Goal: Information Seeking & Learning: Learn about a topic

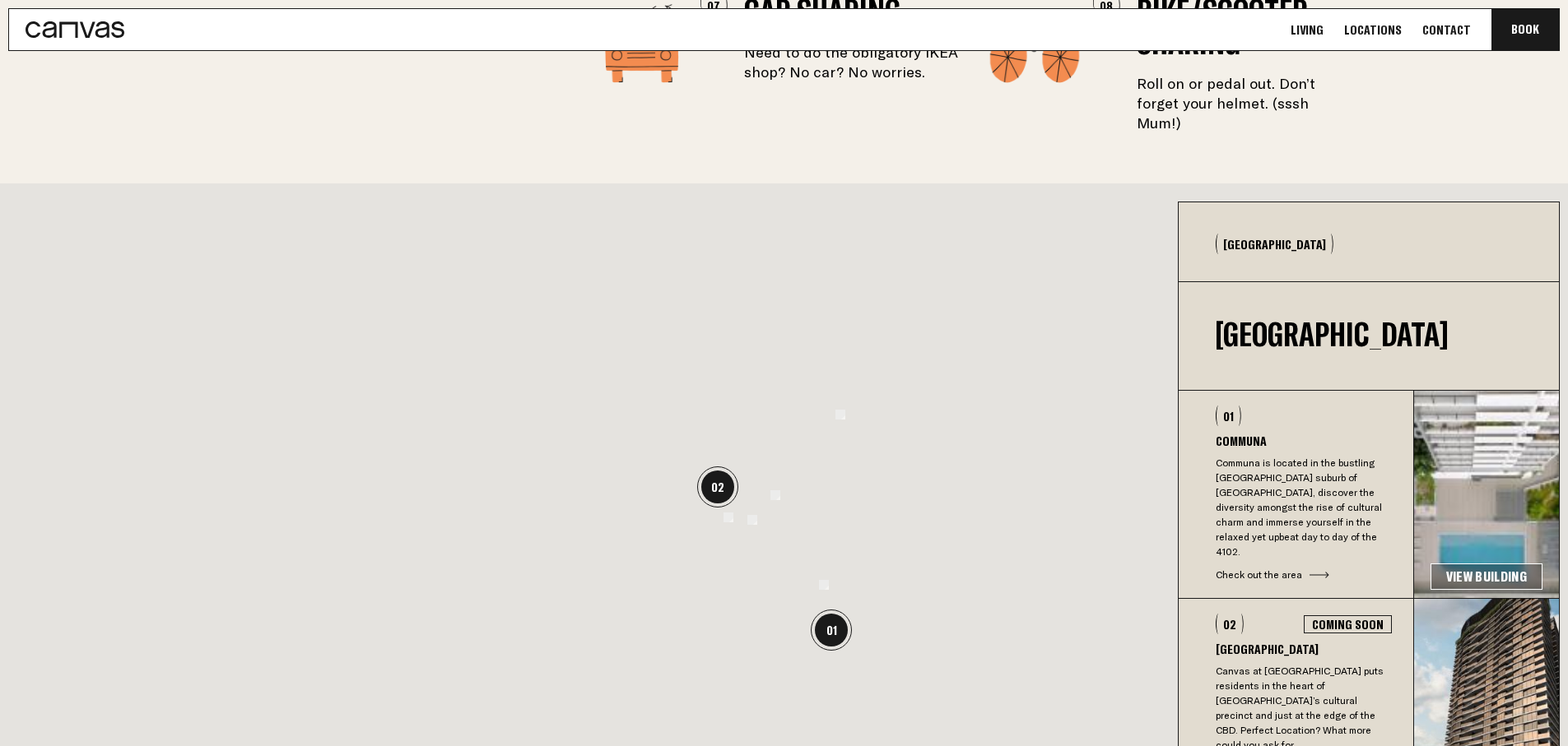
scroll to position [3387, 0]
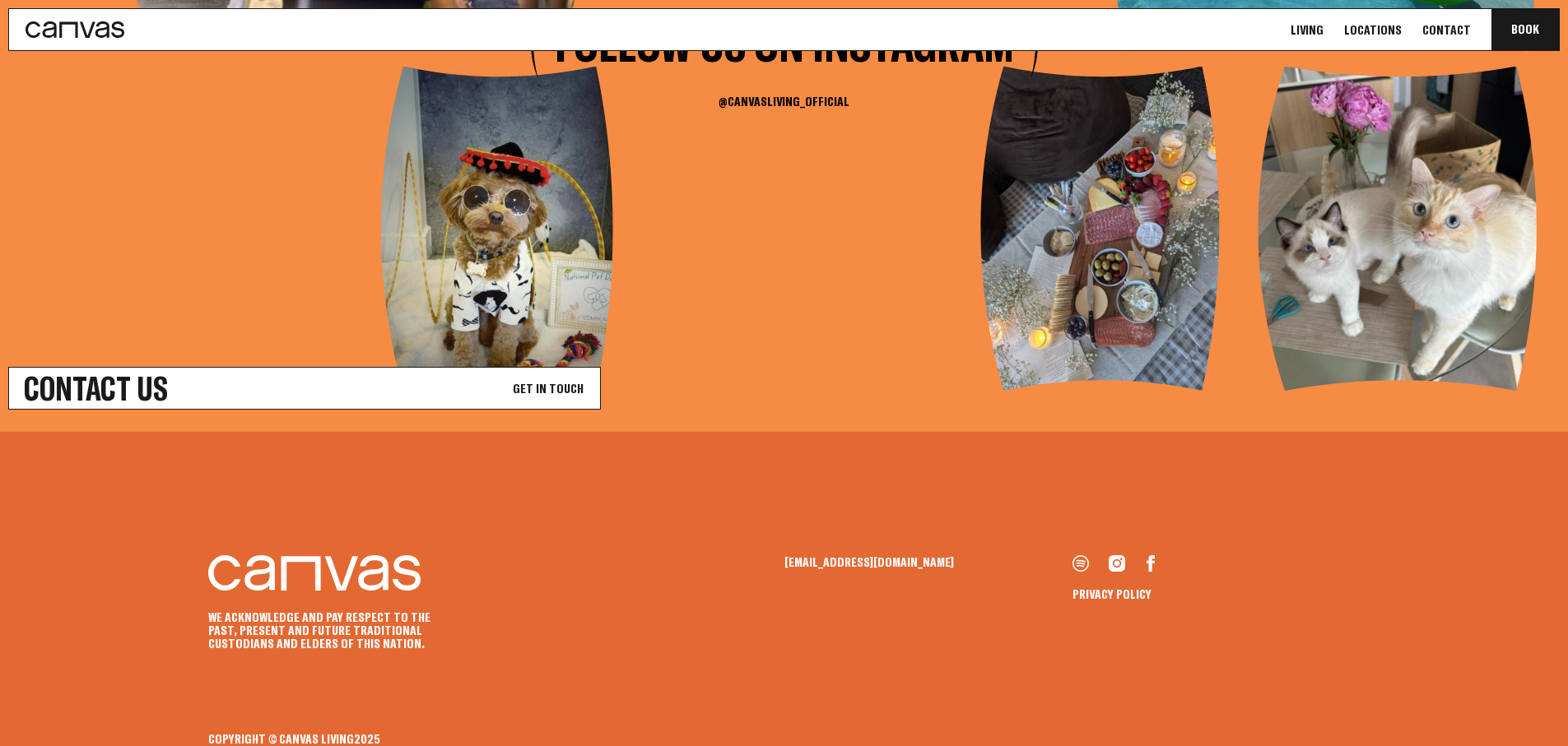
click at [259, 367] on link "Contact Us Get In Touch" at bounding box center [304, 389] width 593 height 43
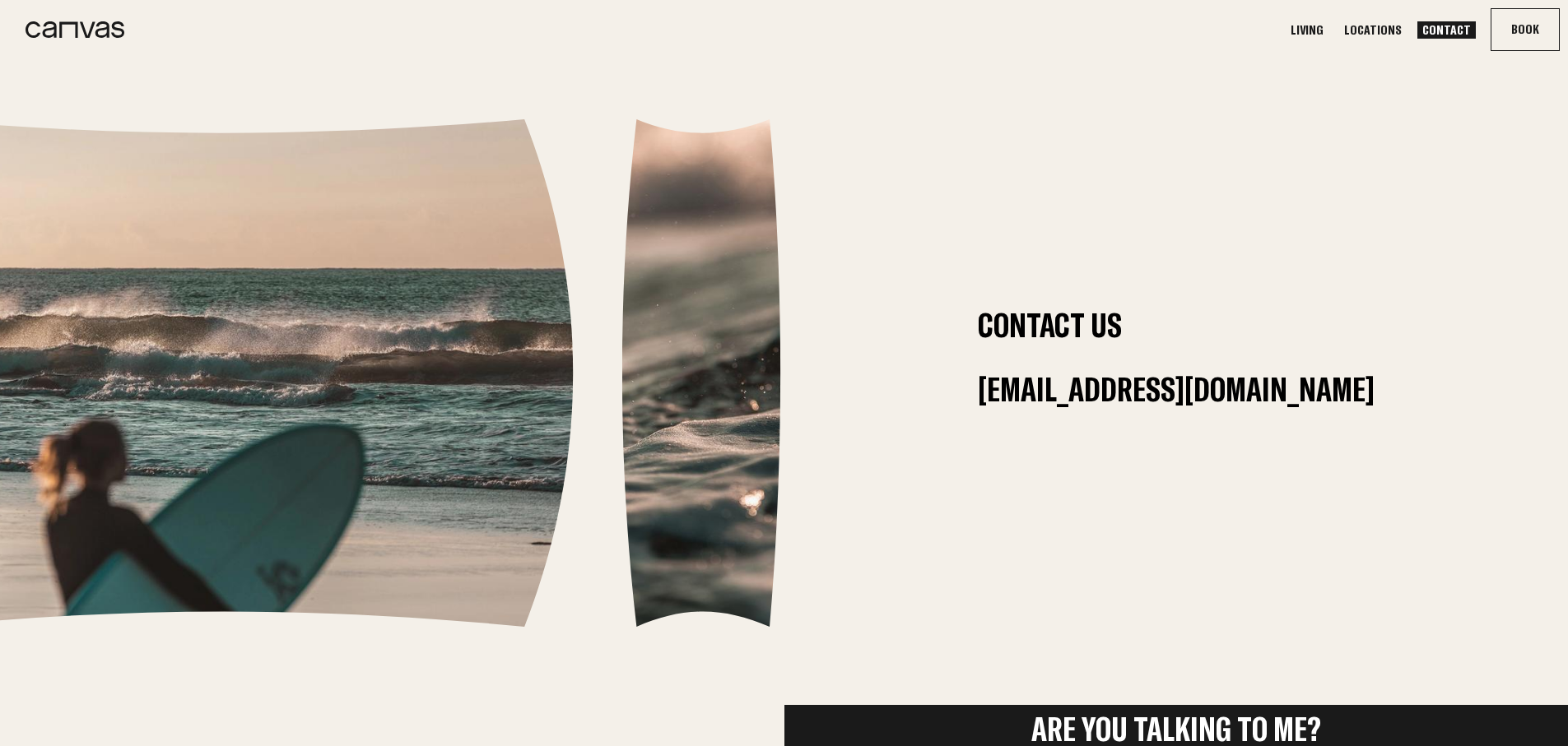
click at [1376, 24] on link "Locations" at bounding box center [1373, 30] width 68 height 17
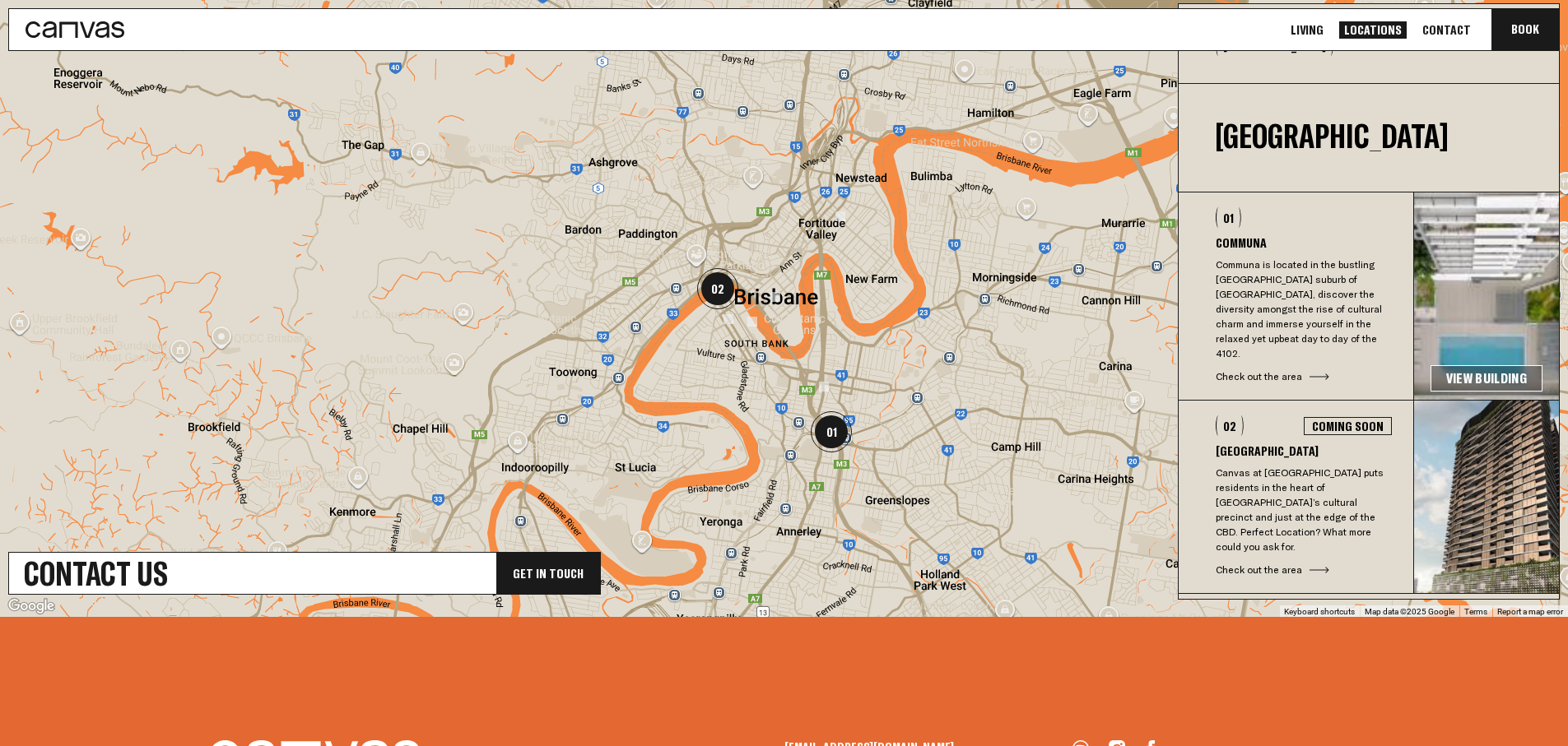
drag, startPoint x: 731, startPoint y: 294, endPoint x: 705, endPoint y: 345, distance: 57.2
click at [704, 309] on img "02" at bounding box center [718, 289] width 41 height 41
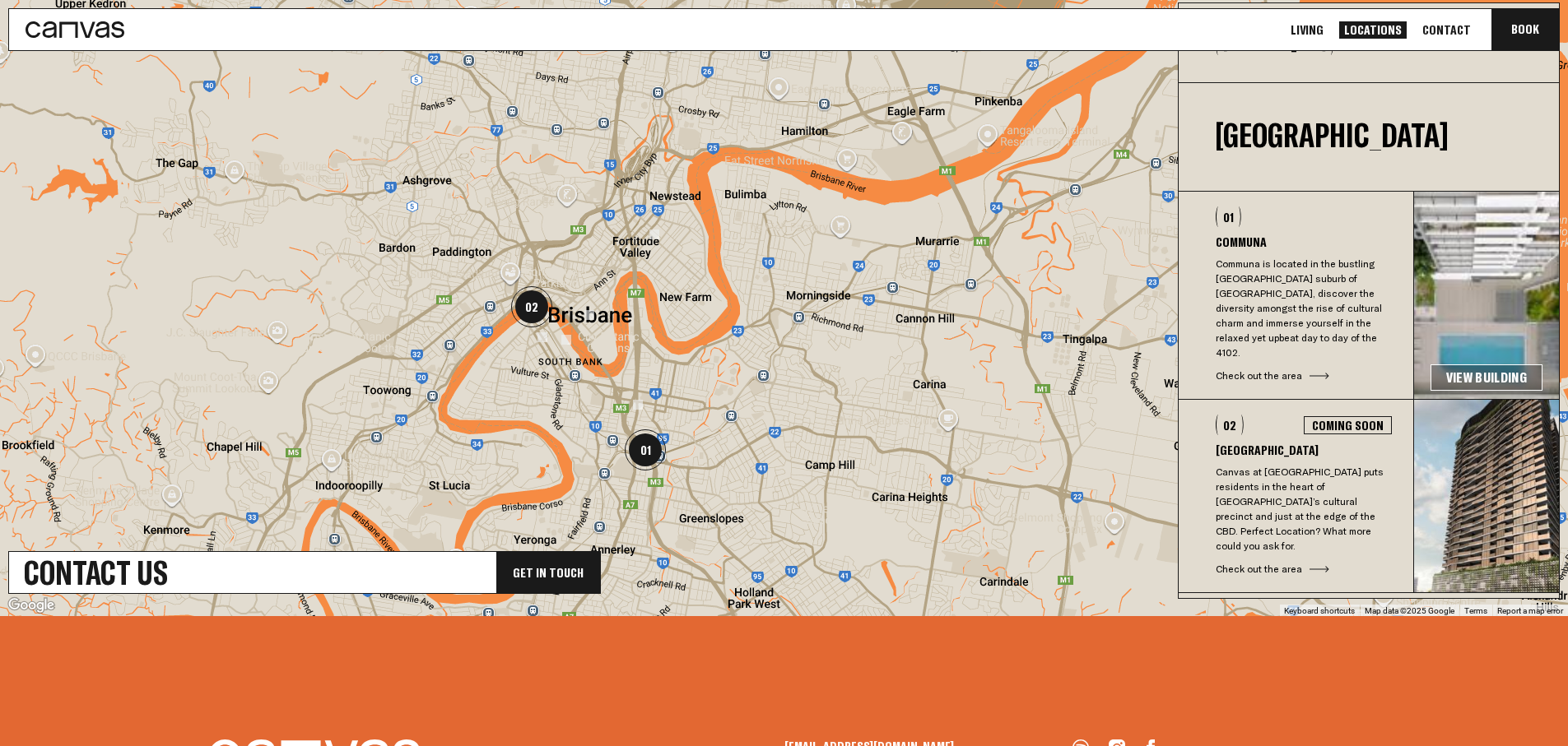
drag, startPoint x: 752, startPoint y: 346, endPoint x: 693, endPoint y: 221, distance: 138.2
click at [693, 221] on div at bounding box center [784, 300] width 1568 height 632
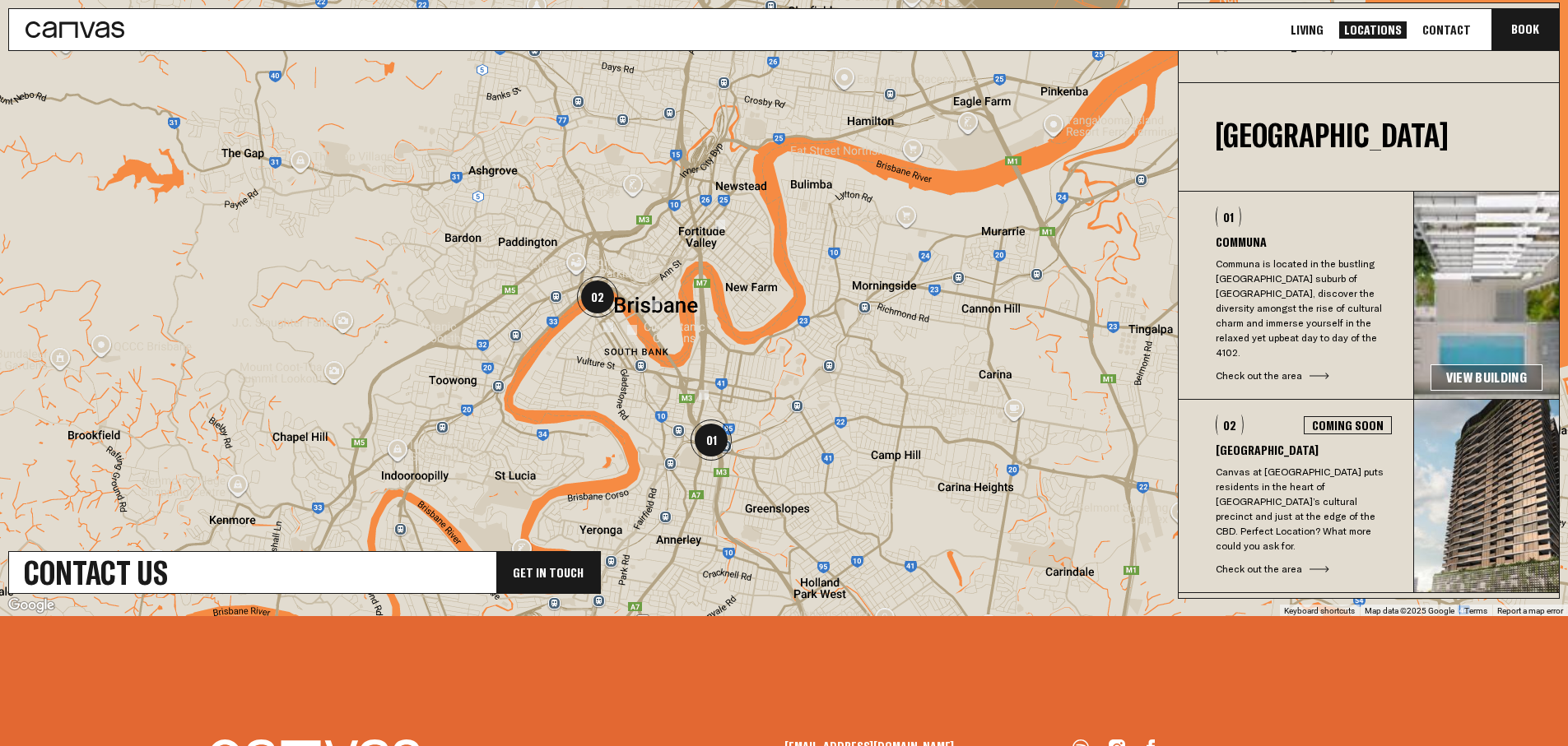
click at [690, 221] on div at bounding box center [784, 300] width 1568 height 632
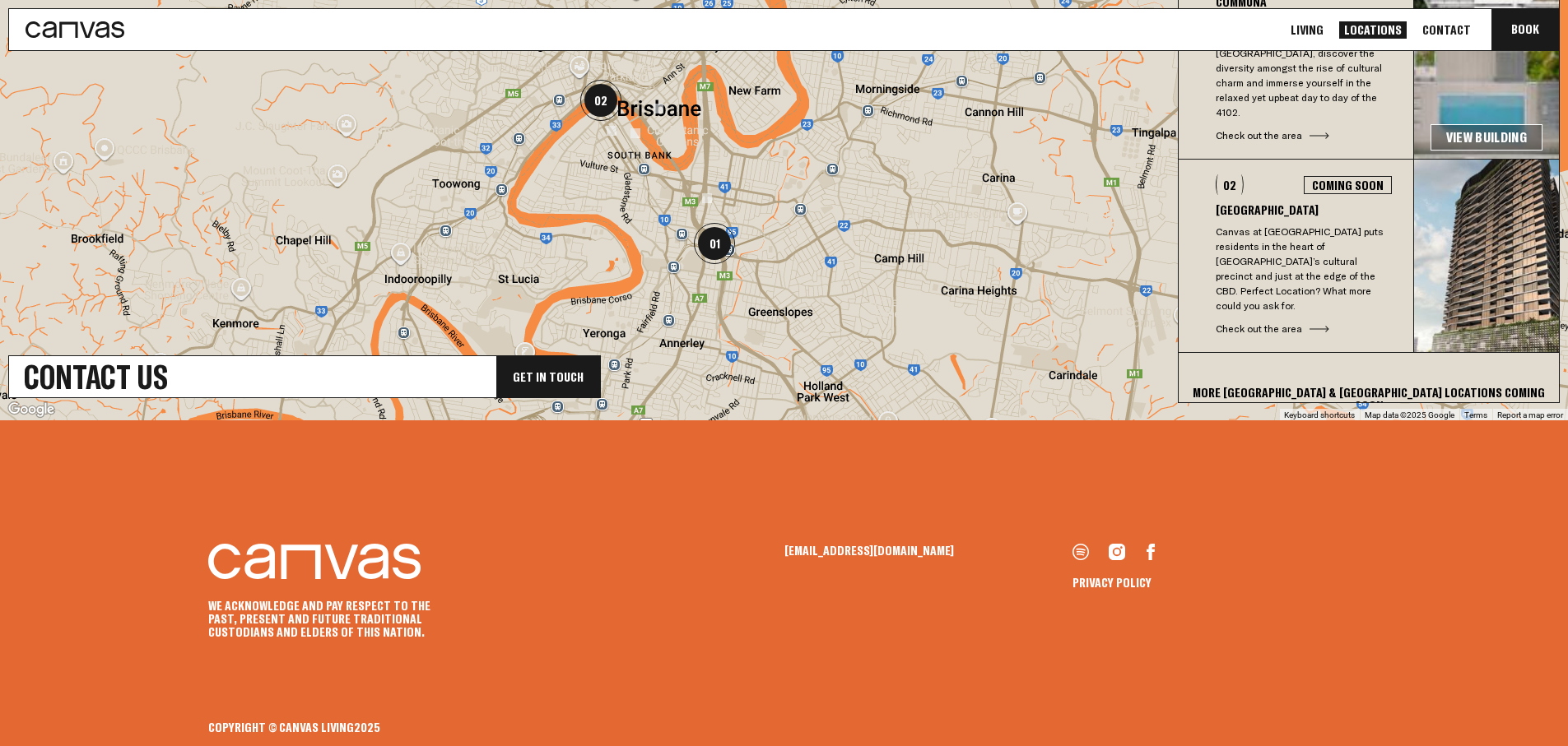
click at [1269, 233] on p "Canvas at [GEOGRAPHIC_DATA] puts residents in the heart of [GEOGRAPHIC_DATA]’s …" at bounding box center [1304, 269] width 176 height 89
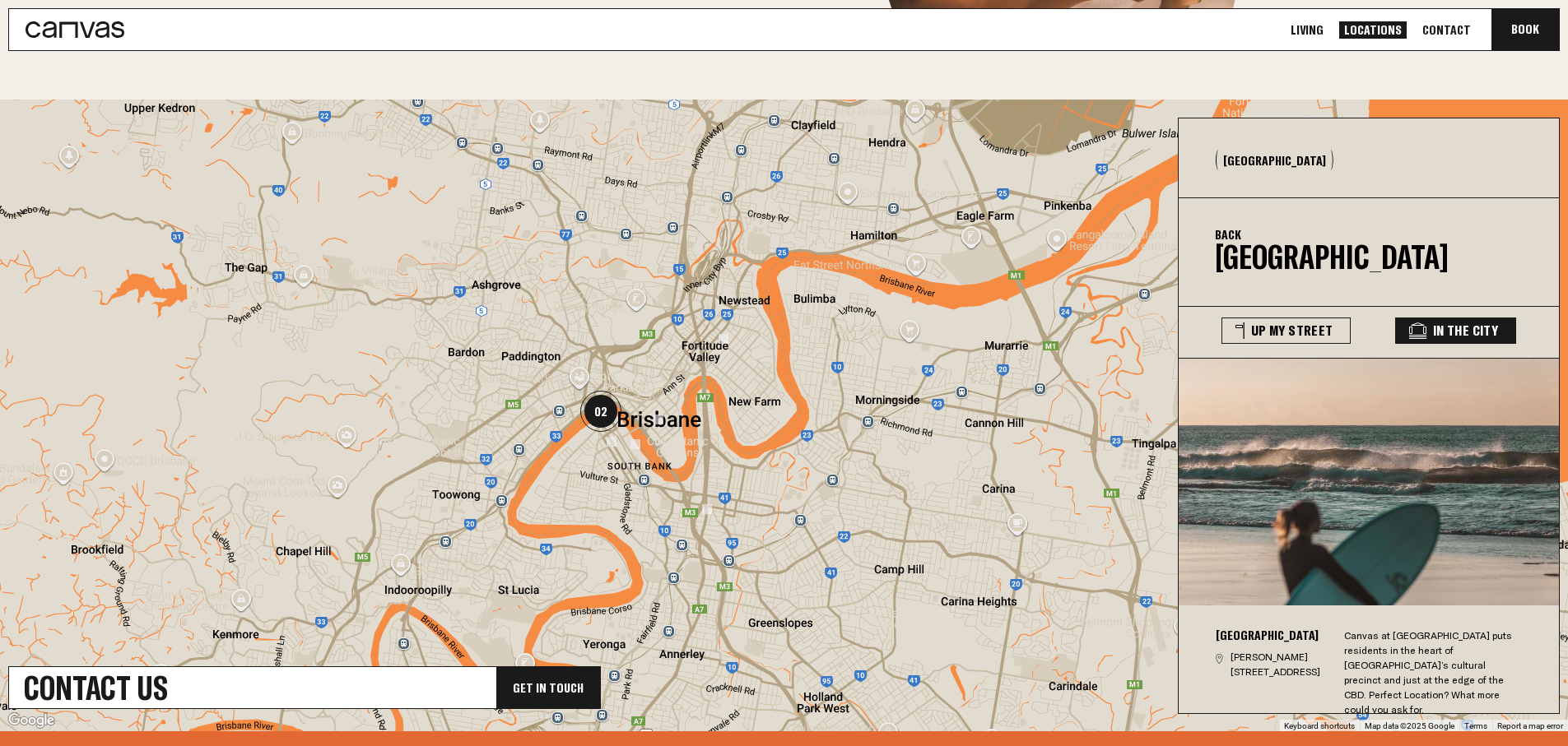
click at [1435, 336] on button "In The City" at bounding box center [1456, 330] width 121 height 26
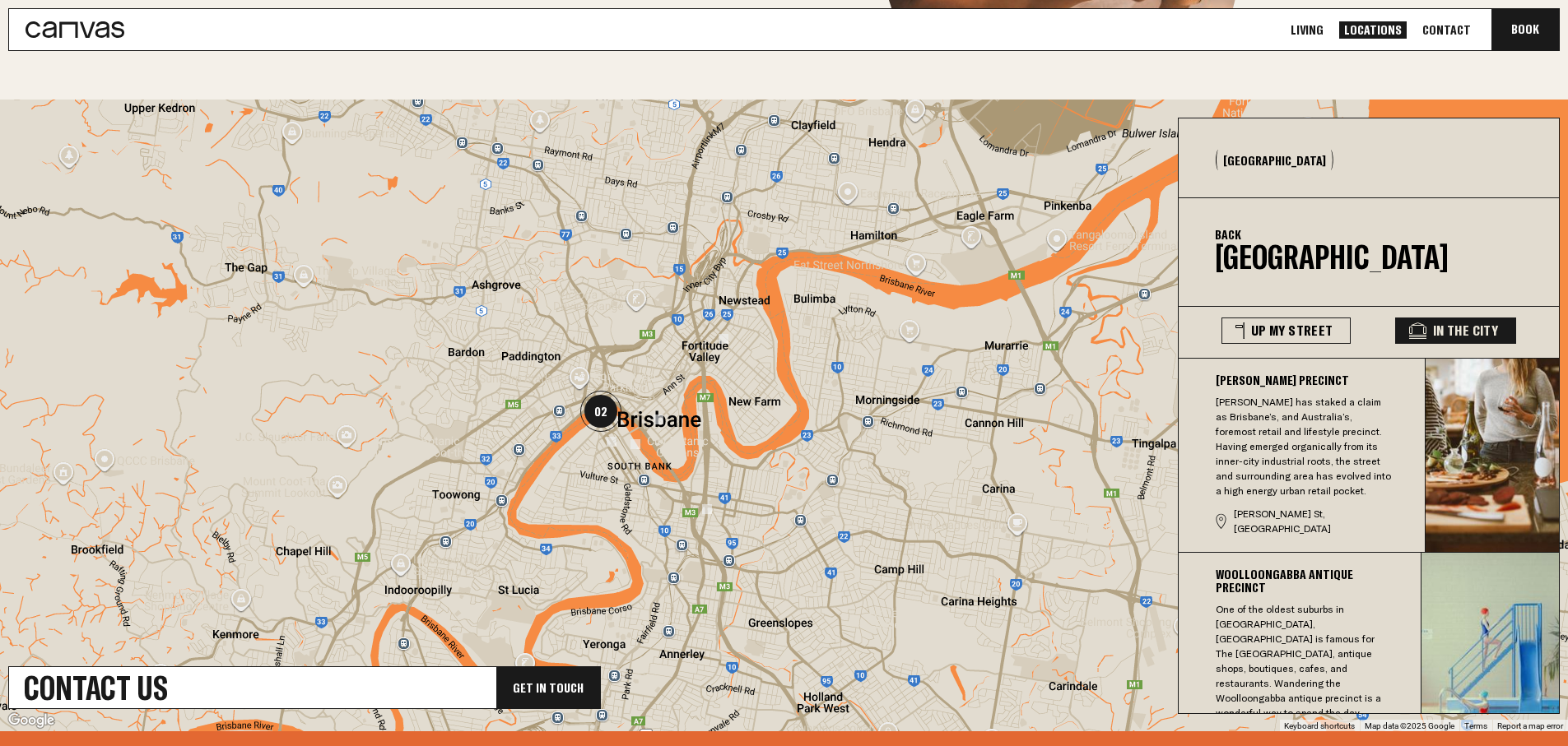
click at [1316, 440] on p "[PERSON_NAME] has staked a claim as Brisbane’s, and Australia’s, foremost retai…" at bounding box center [1304, 447] width 177 height 104
click at [1317, 603] on p "One of the oldest suburbs in [GEOGRAPHIC_DATA], [GEOGRAPHIC_DATA] is famous for…" at bounding box center [1304, 662] width 177 height 118
click at [1311, 447] on p "[PERSON_NAME] has staked a claim as Brisbane’s, and Australia’s, foremost retai…" at bounding box center [1304, 447] width 177 height 104
click at [1339, 553] on button "[GEOGRAPHIC_DATA] One of the oldest suburbs in [GEOGRAPHIC_DATA], [GEOGRAPHIC_D…" at bounding box center [1300, 664] width 242 height 222
click at [1340, 581] on h3 "Woolloongabba Antique Precinct" at bounding box center [1307, 580] width 183 height 26
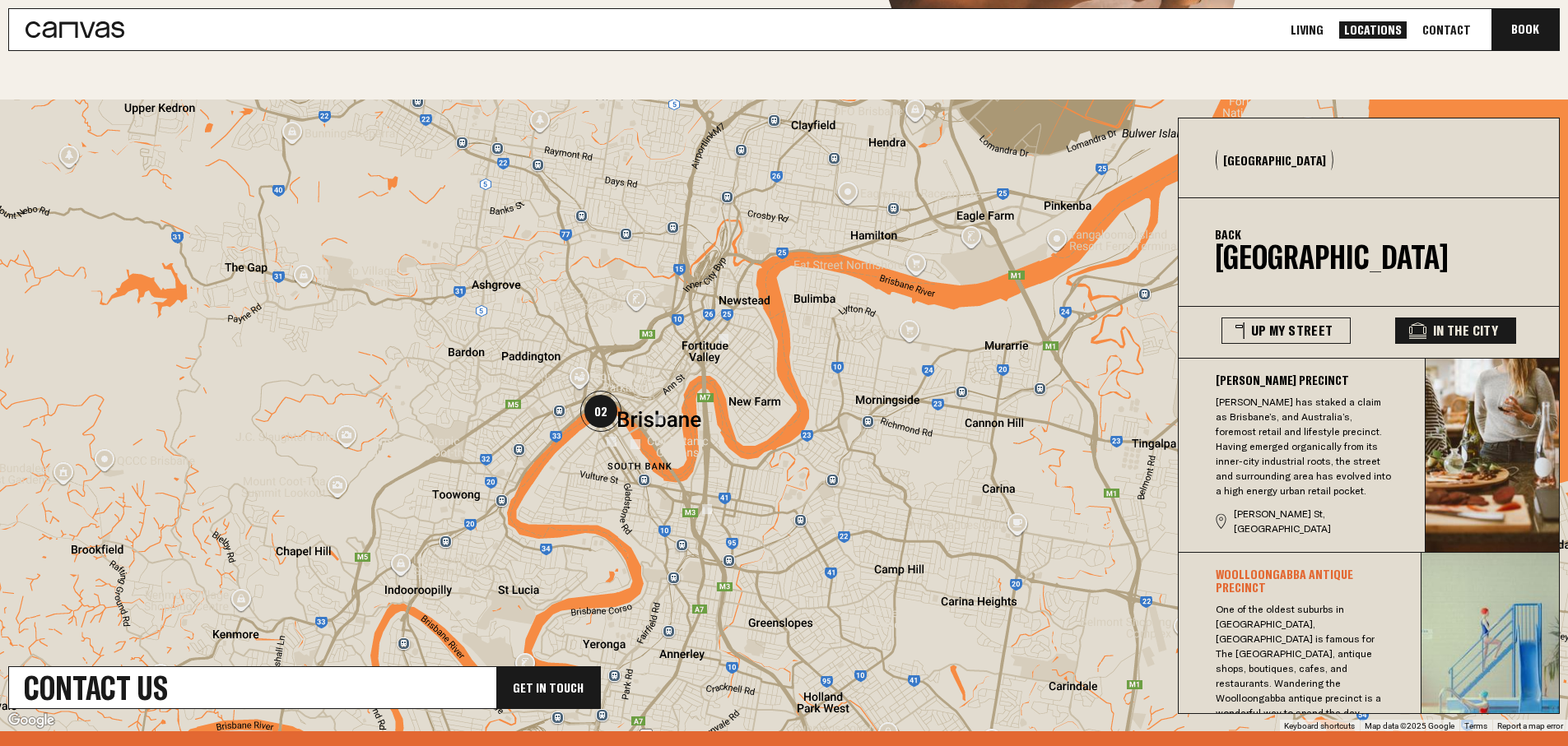
click at [1310, 476] on p "[PERSON_NAME] has staked a claim as Brisbane’s, and Australia’s, foremost retai…" at bounding box center [1304, 447] width 177 height 104
click at [1336, 435] on p "[PERSON_NAME] has staked a claim as Brisbane’s, and Australia’s, foremost retai…" at bounding box center [1304, 447] width 177 height 104
click at [729, 344] on div at bounding box center [784, 416] width 1568 height 632
click at [726, 344] on div at bounding box center [784, 416] width 1568 height 632
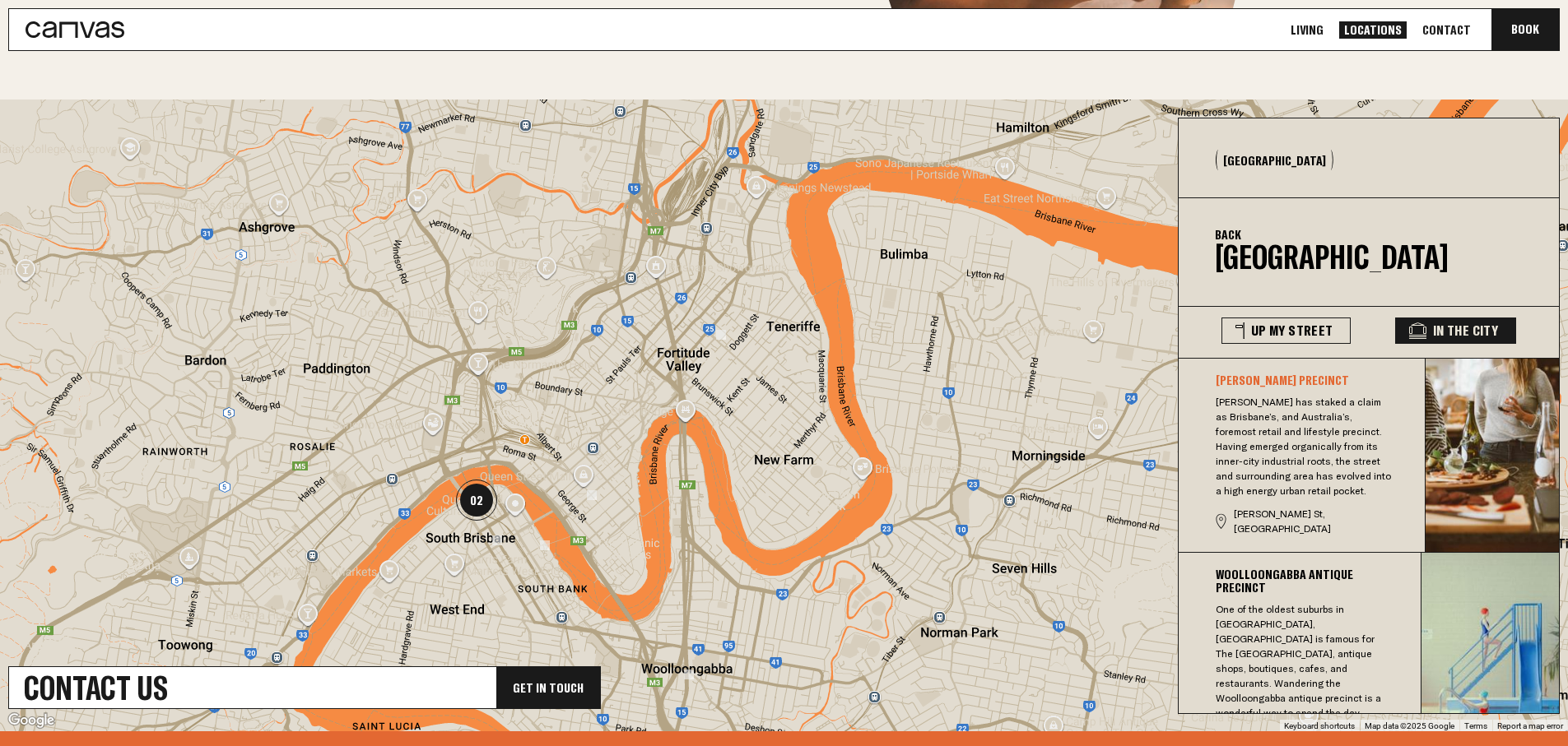
click at [779, 384] on div at bounding box center [784, 416] width 1568 height 632
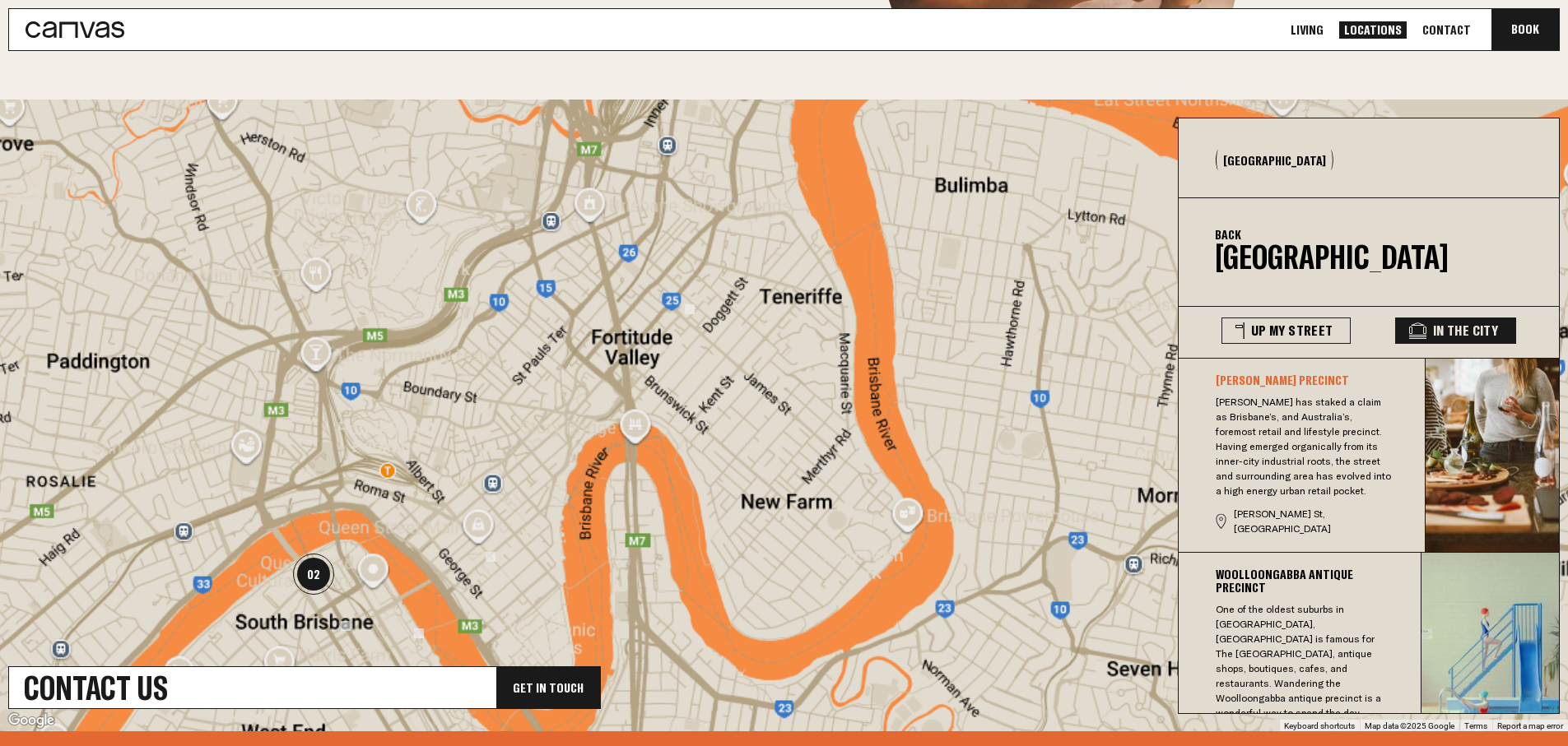
click at [779, 384] on div at bounding box center [784, 416] width 1568 height 632
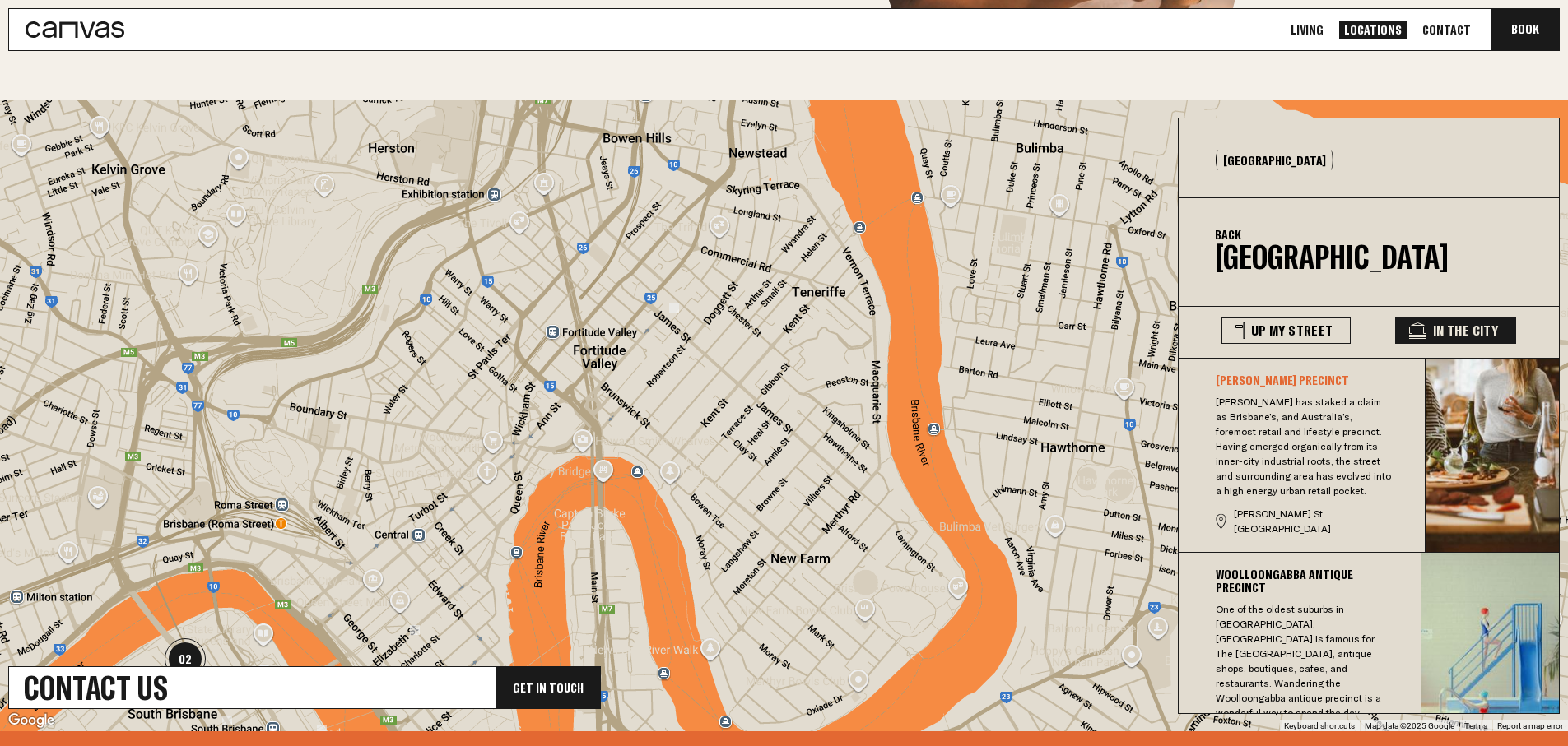
drag, startPoint x: 758, startPoint y: 376, endPoint x: 770, endPoint y: 402, distance: 28.6
click at [770, 402] on div at bounding box center [784, 416] width 1568 height 632
click at [1345, 606] on p "One of the oldest suburbs in [GEOGRAPHIC_DATA], [GEOGRAPHIC_DATA] is famous for…" at bounding box center [1304, 662] width 177 height 118
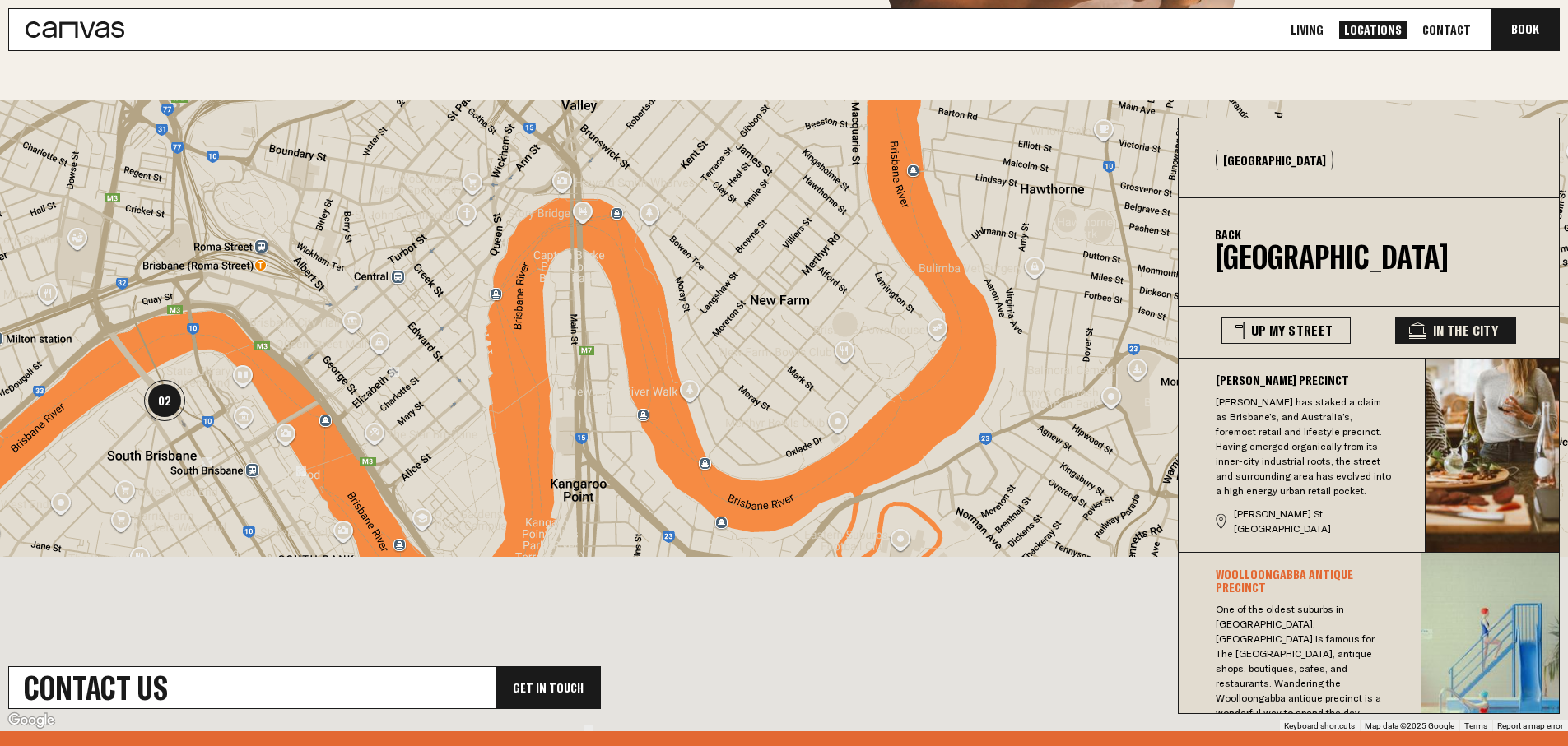
drag, startPoint x: 845, startPoint y: 439, endPoint x: 824, endPoint y: 176, distance: 263.8
click at [824, 176] on div at bounding box center [784, 416] width 1568 height 632
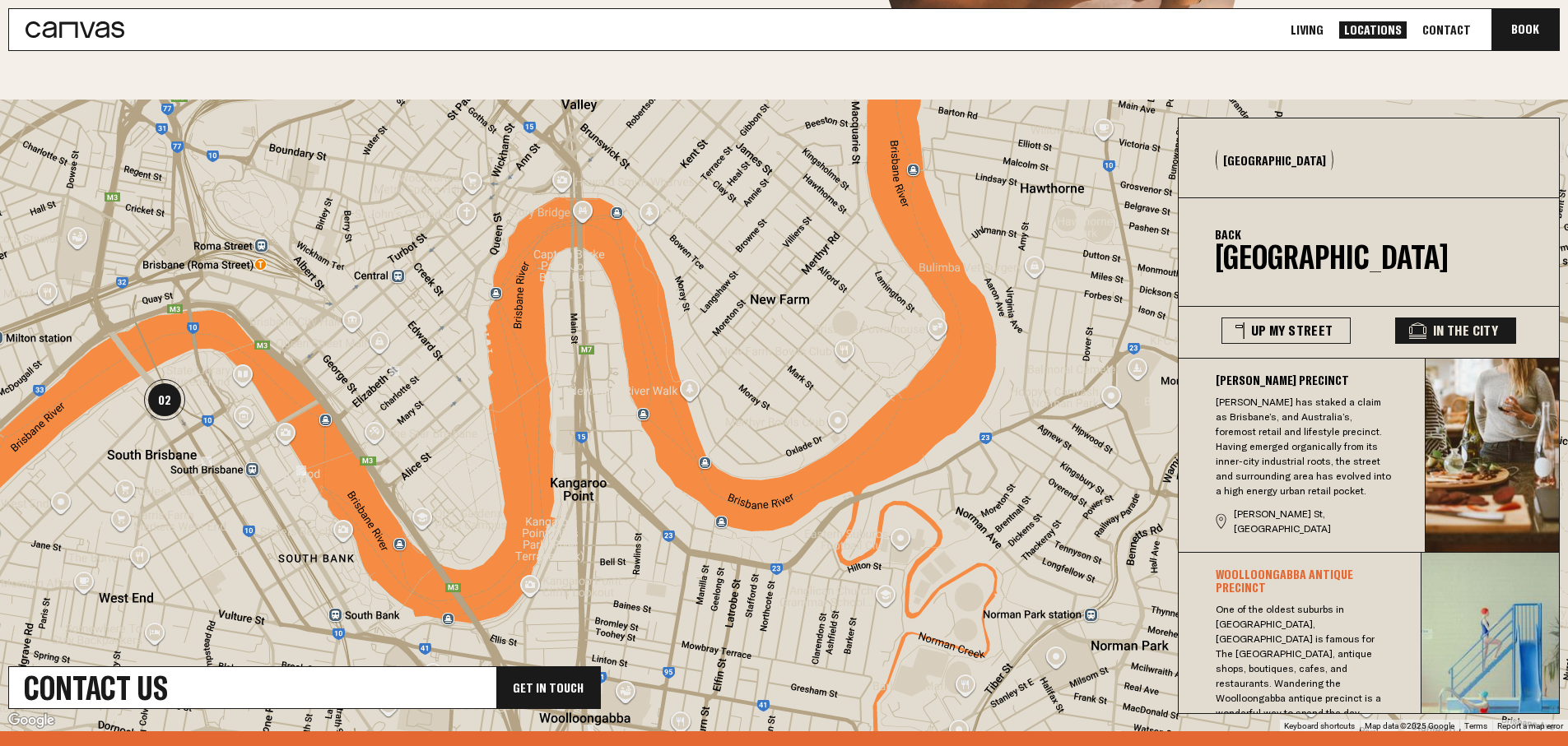
drag, startPoint x: 786, startPoint y: 316, endPoint x: 805, endPoint y: 133, distance: 184.0
click at [805, 133] on div at bounding box center [784, 416] width 1568 height 632
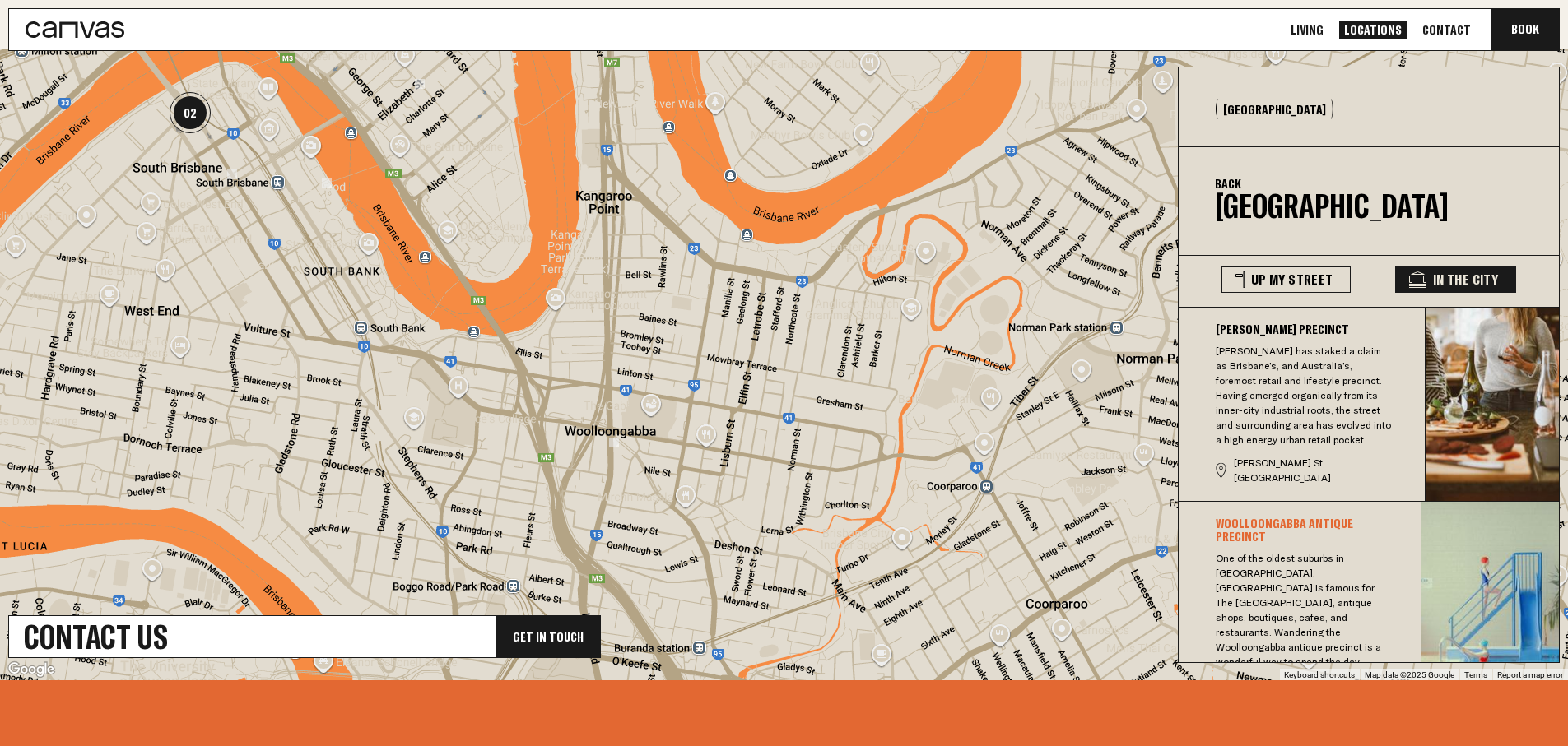
drag, startPoint x: 684, startPoint y: 503, endPoint x: 684, endPoint y: 463, distance: 40.0
click at [684, 463] on div at bounding box center [784, 364] width 1568 height 632
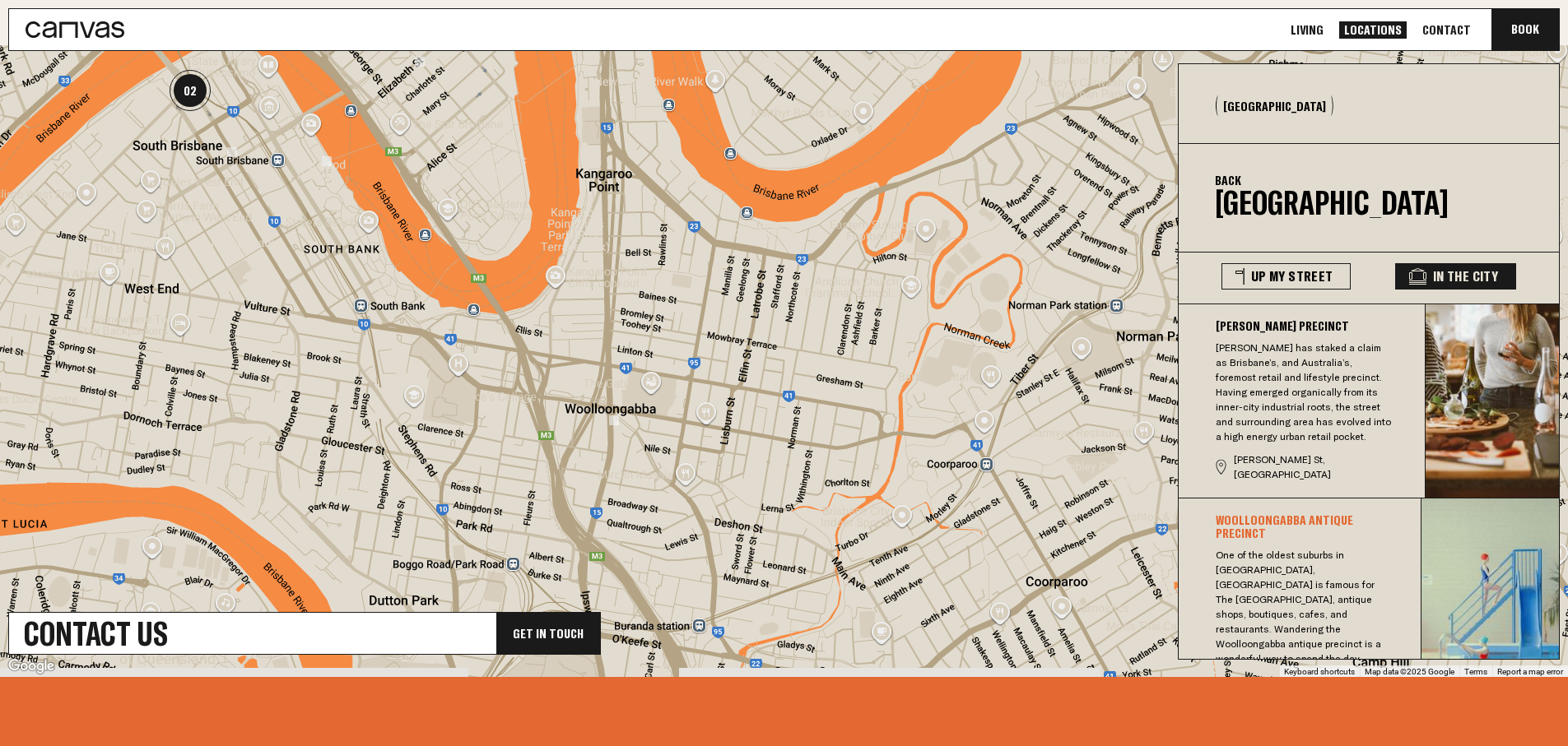
click at [685, 463] on div at bounding box center [784, 361] width 1568 height 632
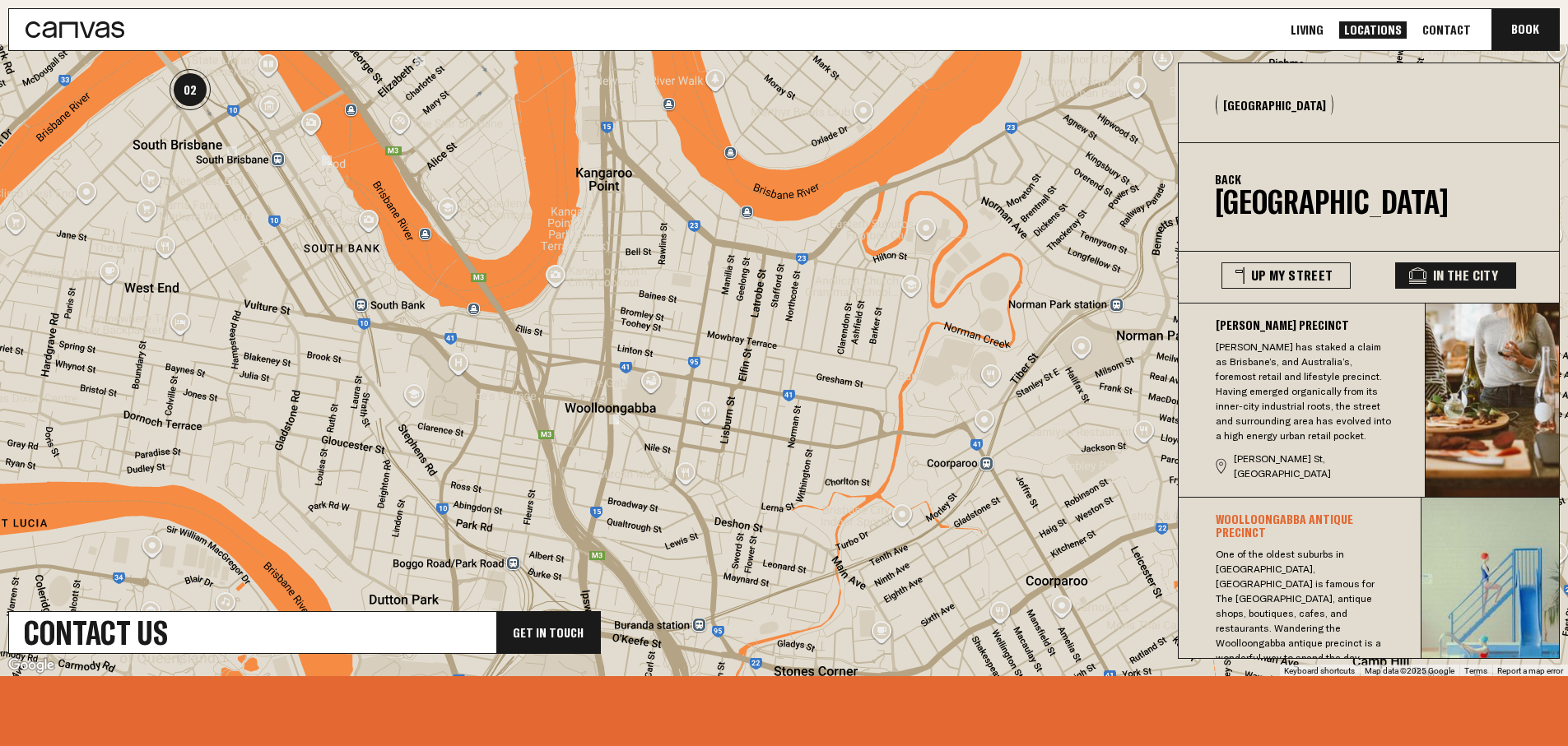
drag, startPoint x: 684, startPoint y: 462, endPoint x: 809, endPoint y: 540, distance: 147.3
click at [809, 540] on div at bounding box center [784, 360] width 1568 height 632
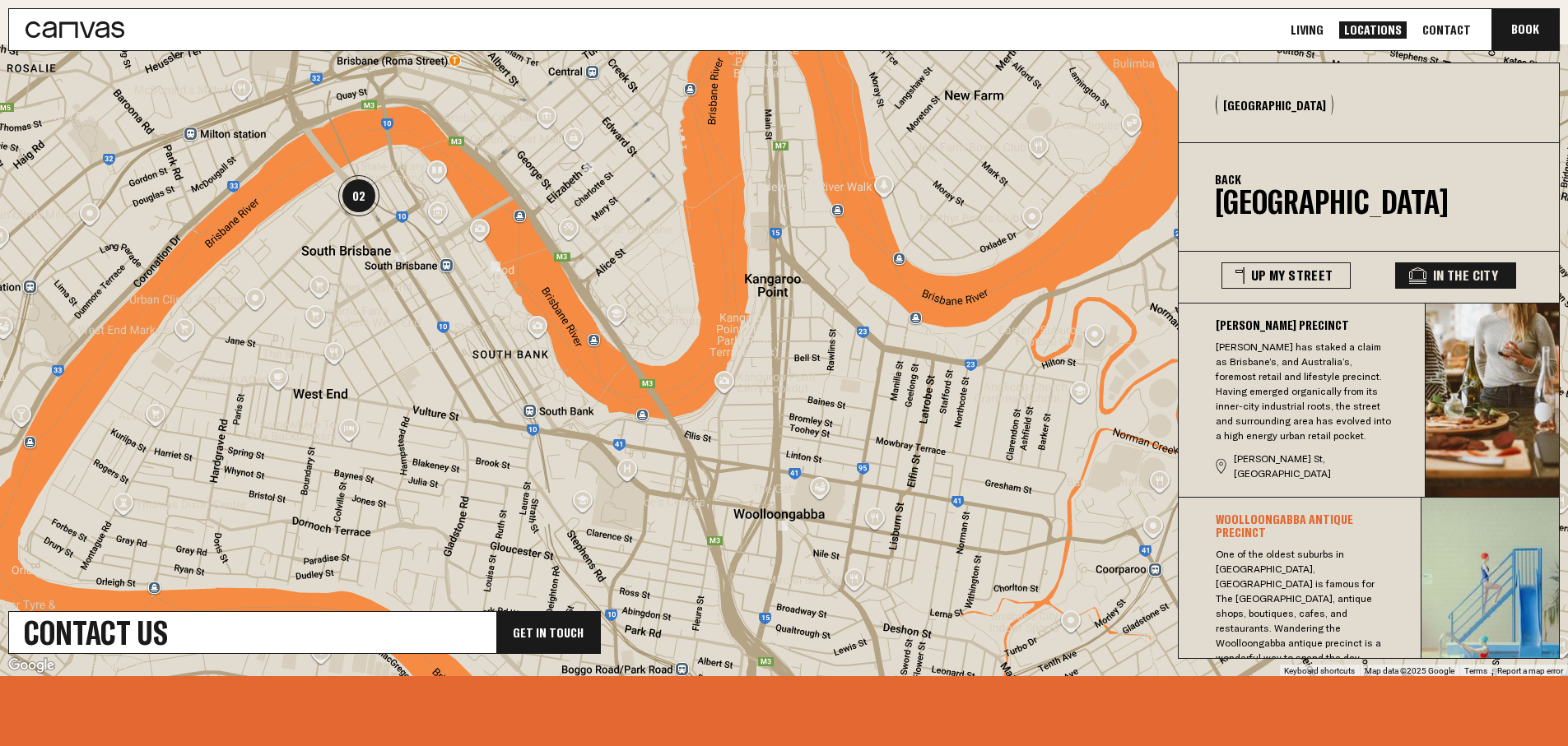
click at [738, 514] on div at bounding box center [784, 360] width 1568 height 632
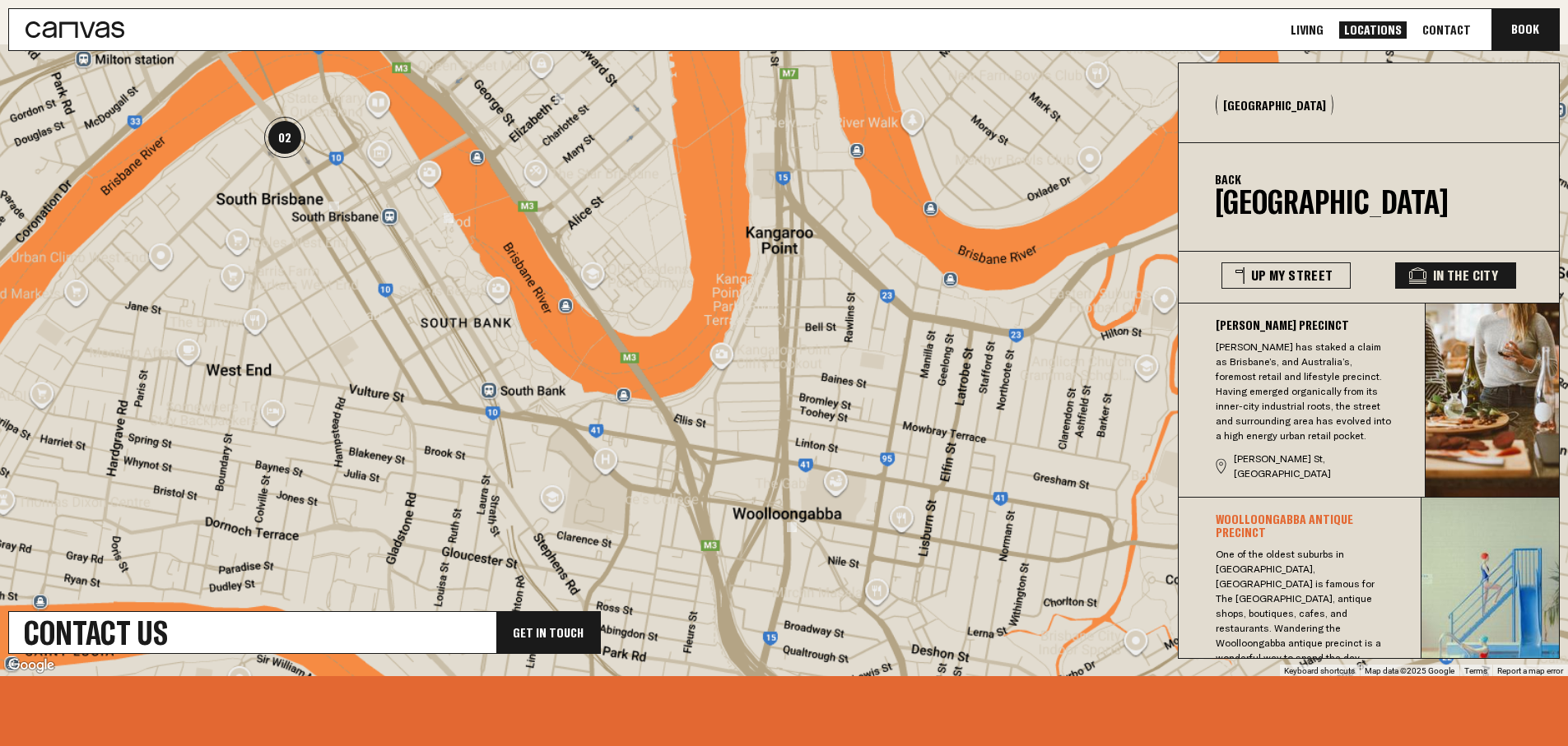
click at [738, 514] on div at bounding box center [784, 360] width 1568 height 632
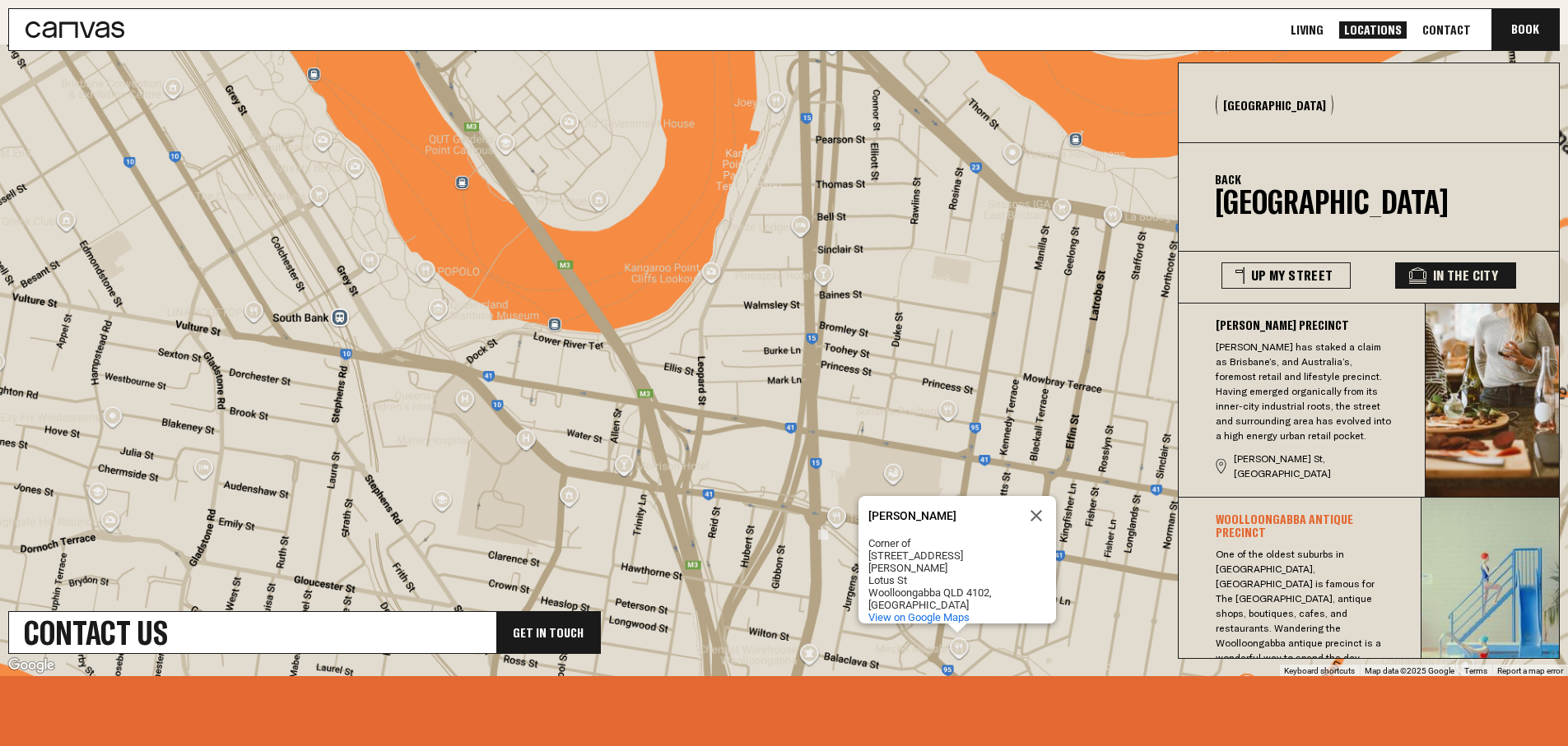
click at [734, 513] on div "Mirchh Masala Mirchh Masala Corner of 3 / 110 Logan Road Lotus St Woolloongabba…" at bounding box center [784, 360] width 1568 height 632
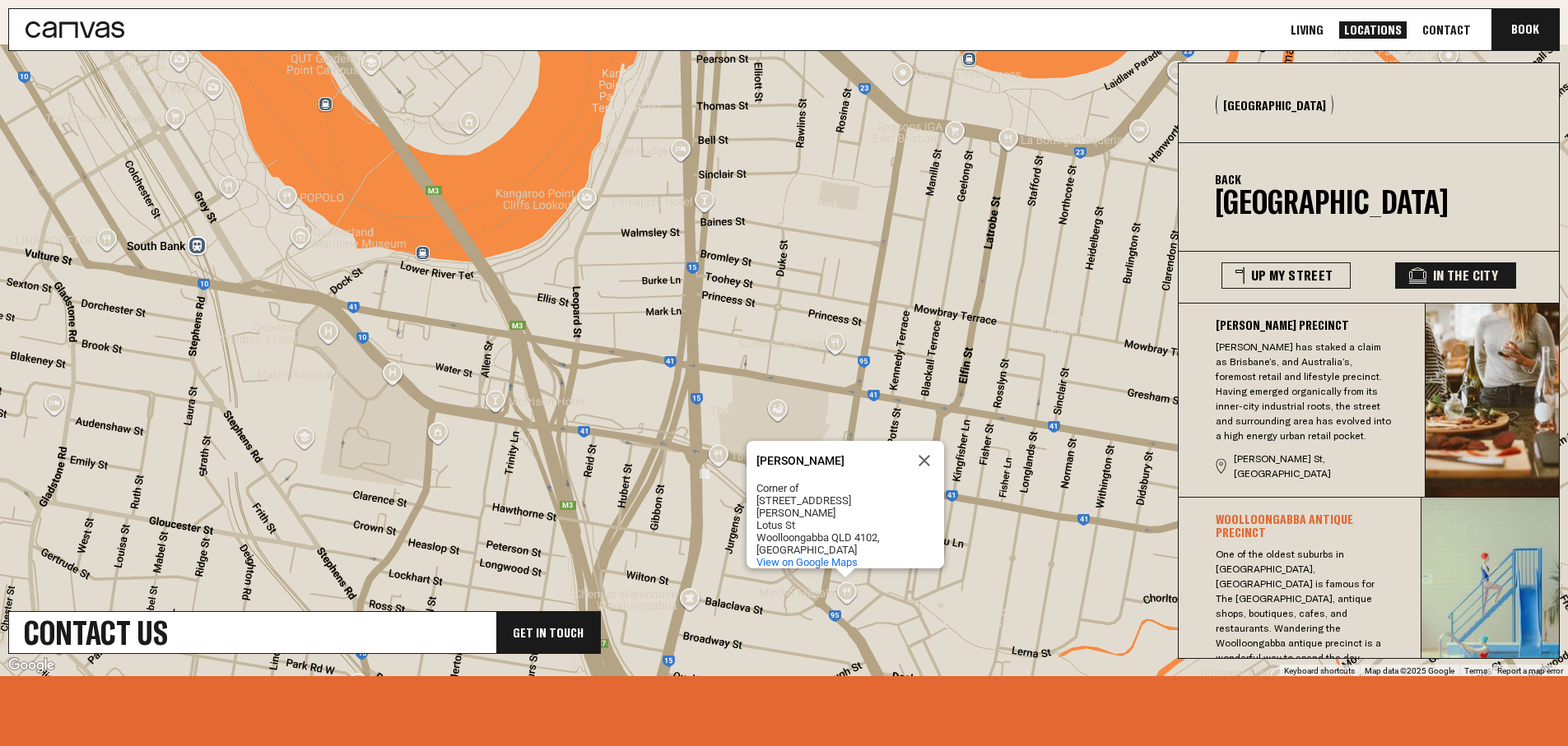
drag, startPoint x: 734, startPoint y: 513, endPoint x: 611, endPoint y: 489, distance: 125.3
click at [611, 489] on div "Mirchh Masala Mirchh Masala Corner of 3 / 110 Logan Road Lotus St Woolloongabba…" at bounding box center [784, 360] width 1568 height 632
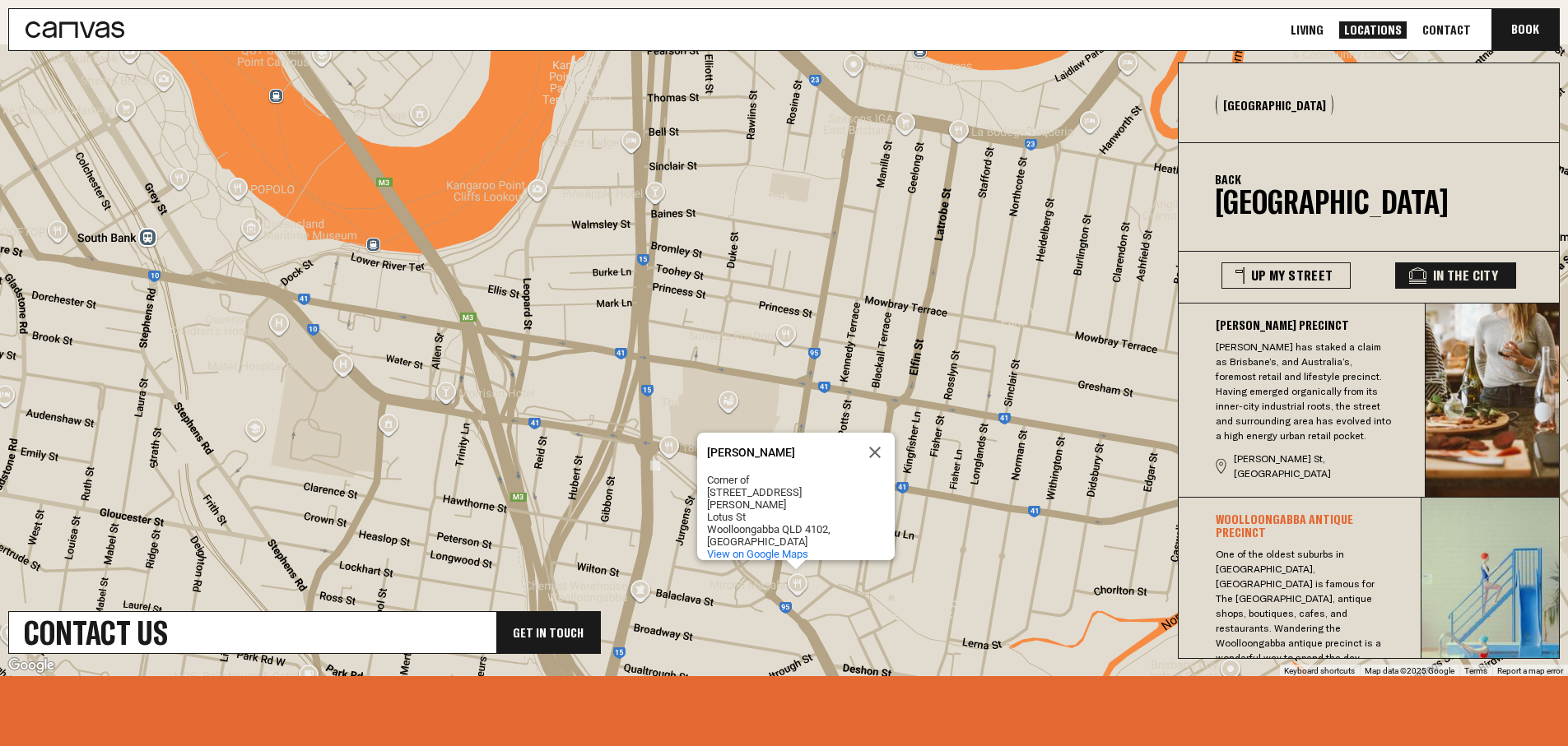
click at [633, 487] on div "Mirchh Masala Mirchh Masala Corner of 3 / 110 Logan Road Lotus St Woolloongabba…" at bounding box center [784, 360] width 1568 height 632
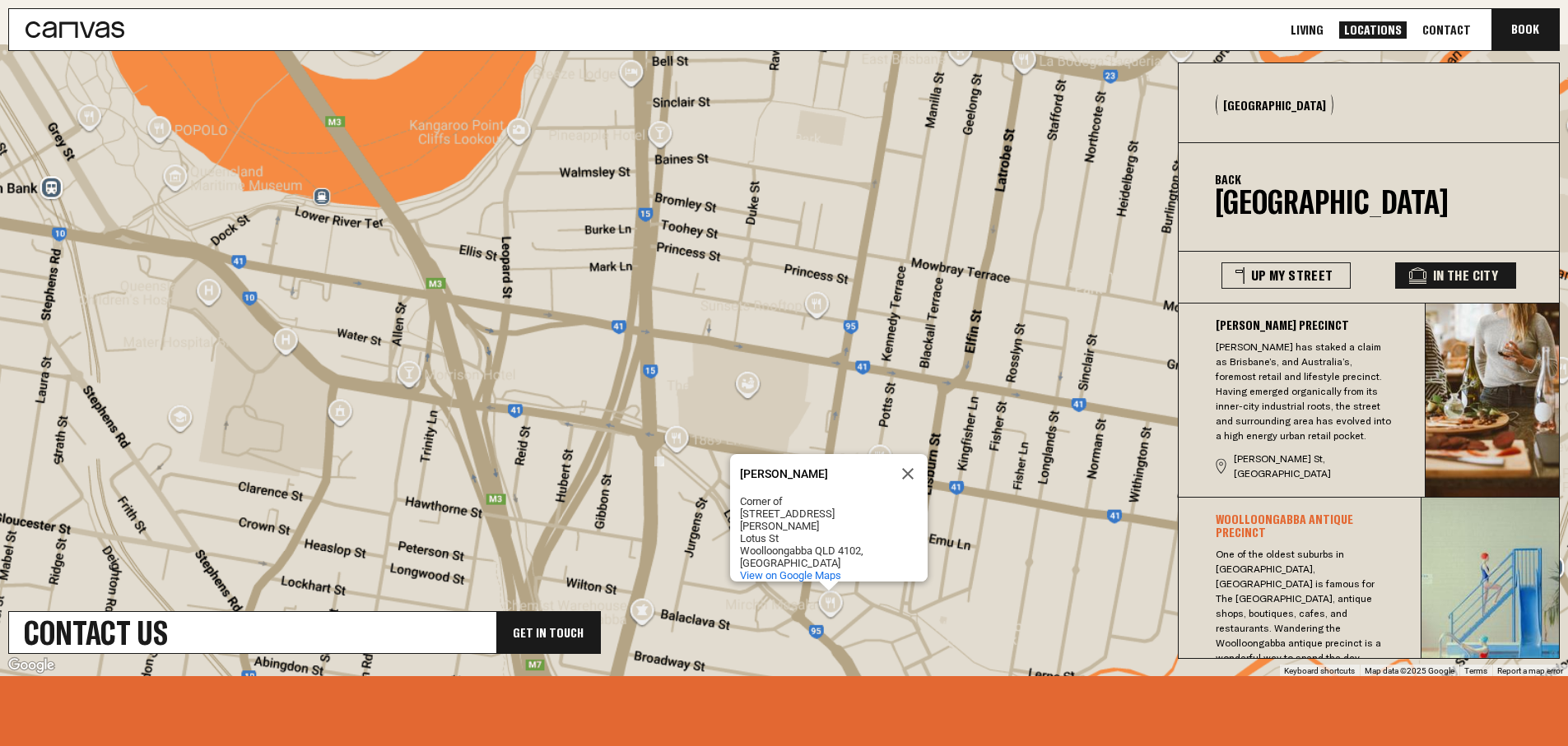
click at [633, 487] on div "Mirchh Masala Mirchh Masala Corner of 3 / 110 Logan Road Lotus St Woolloongabba…" at bounding box center [784, 360] width 1568 height 632
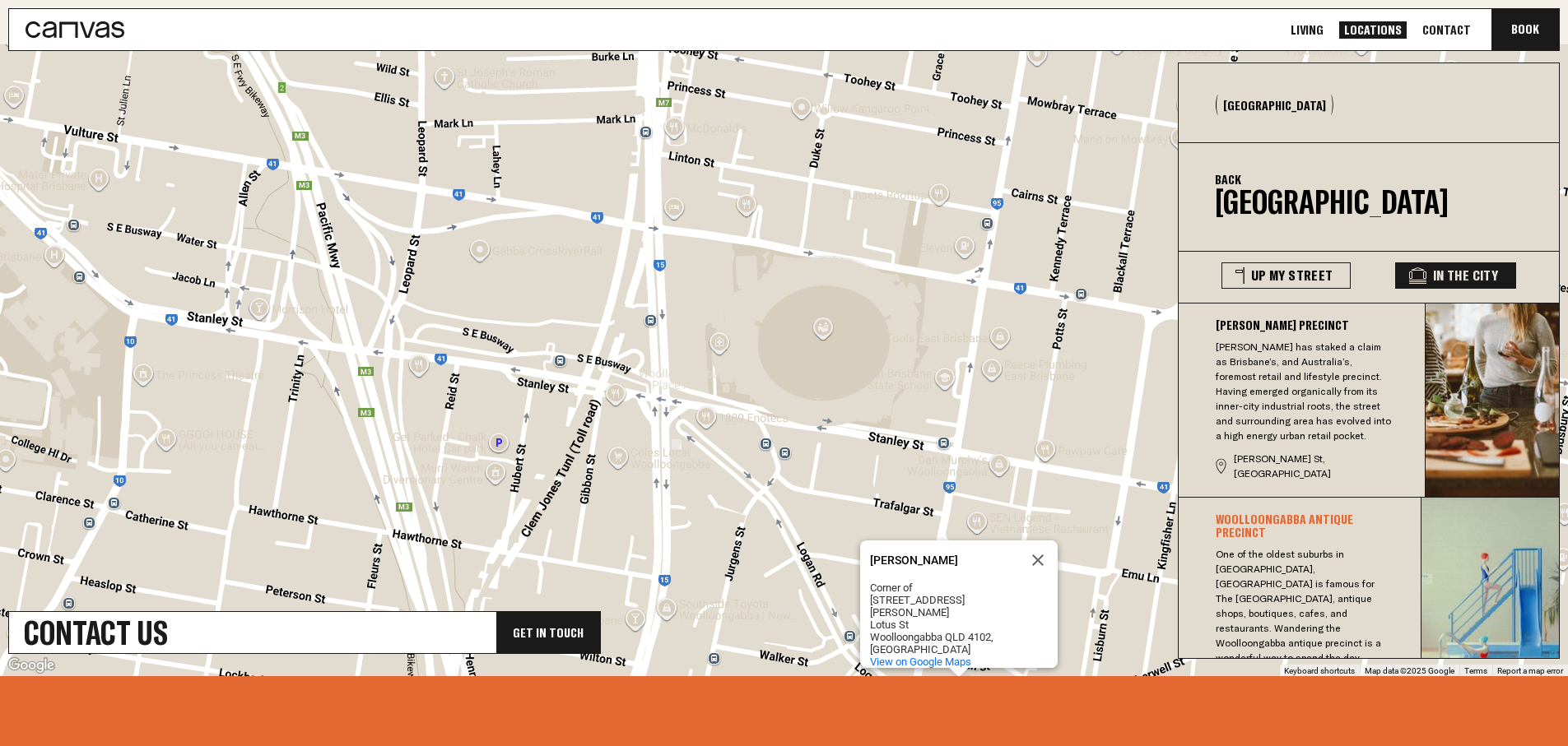
click at [640, 493] on div "Mirchh Masala Mirchh Masala Corner of 3 / 110 Logan Road Lotus St Woolloongabba…" at bounding box center [784, 360] width 1568 height 632
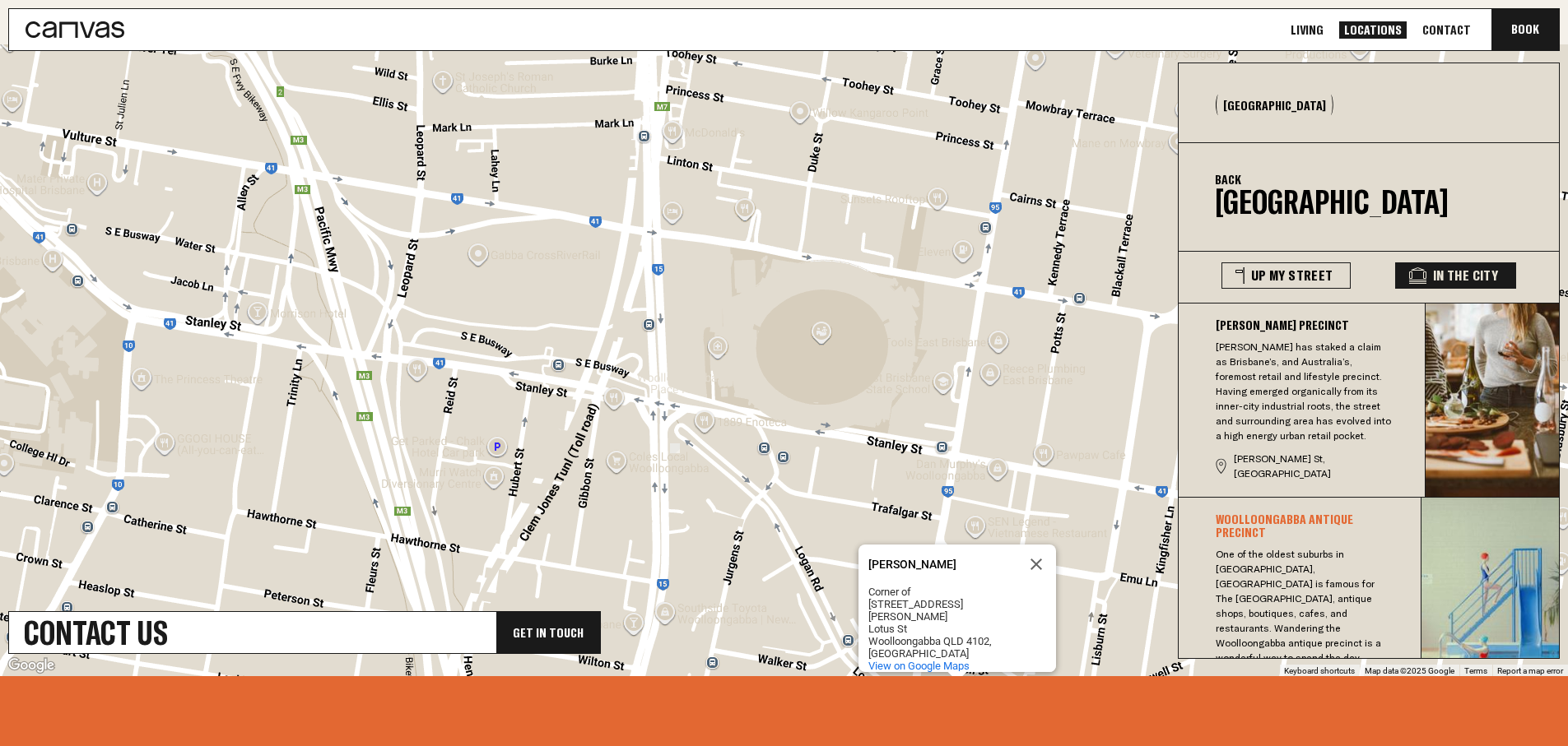
click at [657, 482] on div "Mirchh Masala Mirchh Masala Corner of 3 / 110 Logan Road Lotus St Woolloongabba…" at bounding box center [784, 360] width 1568 height 632
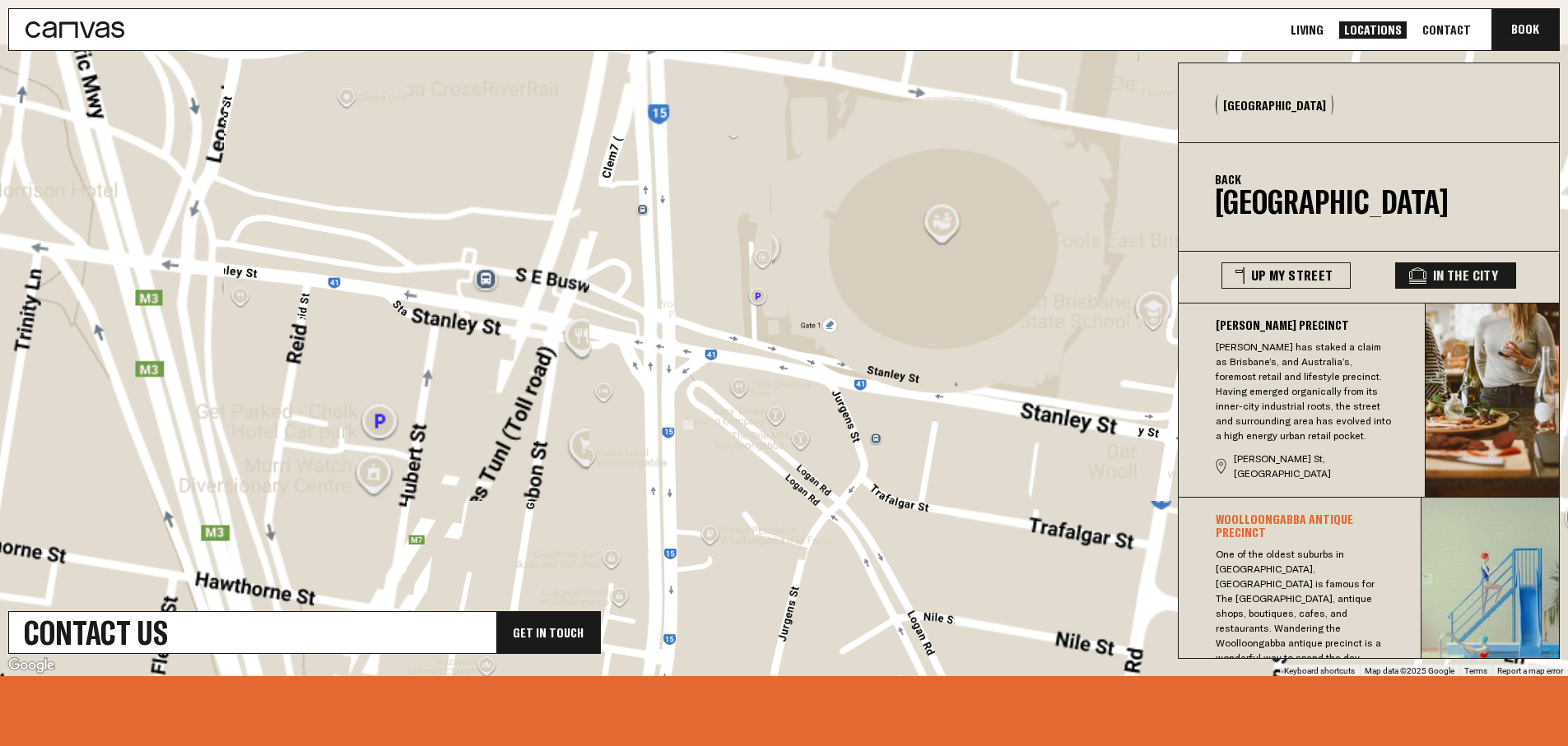
click at [657, 482] on div "Mirchh Masala Mirchh Masala Corner of 3 / 110 Logan Road Lotus St Woolloongabba…" at bounding box center [784, 360] width 1568 height 632
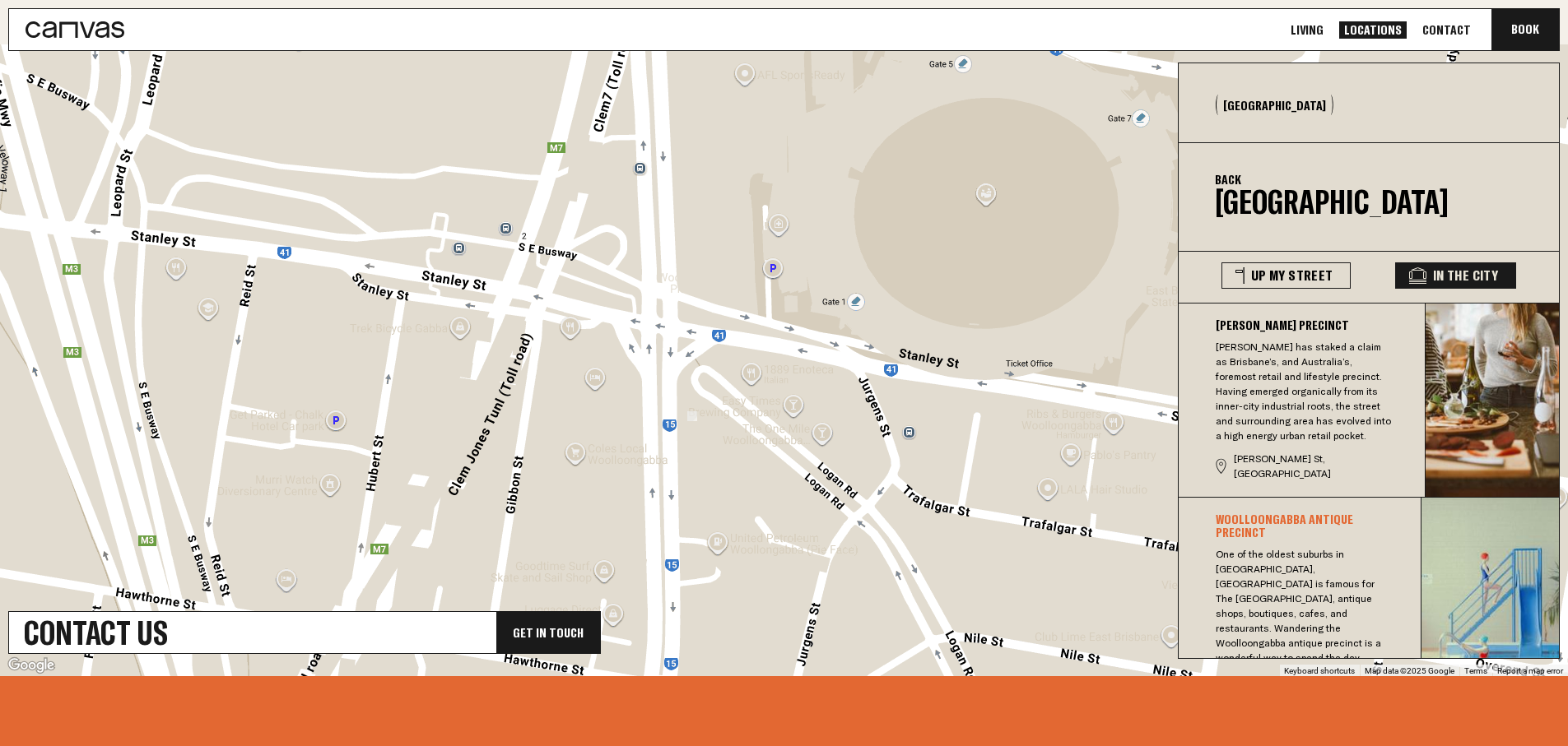
drag, startPoint x: 660, startPoint y: 460, endPoint x: 643, endPoint y: 489, distance: 33.6
click at [643, 489] on div "Mirchh Masala Mirchh Masala Corner of 3 / 110 Logan Road Lotus St Woolloongabba…" at bounding box center [784, 360] width 1568 height 632
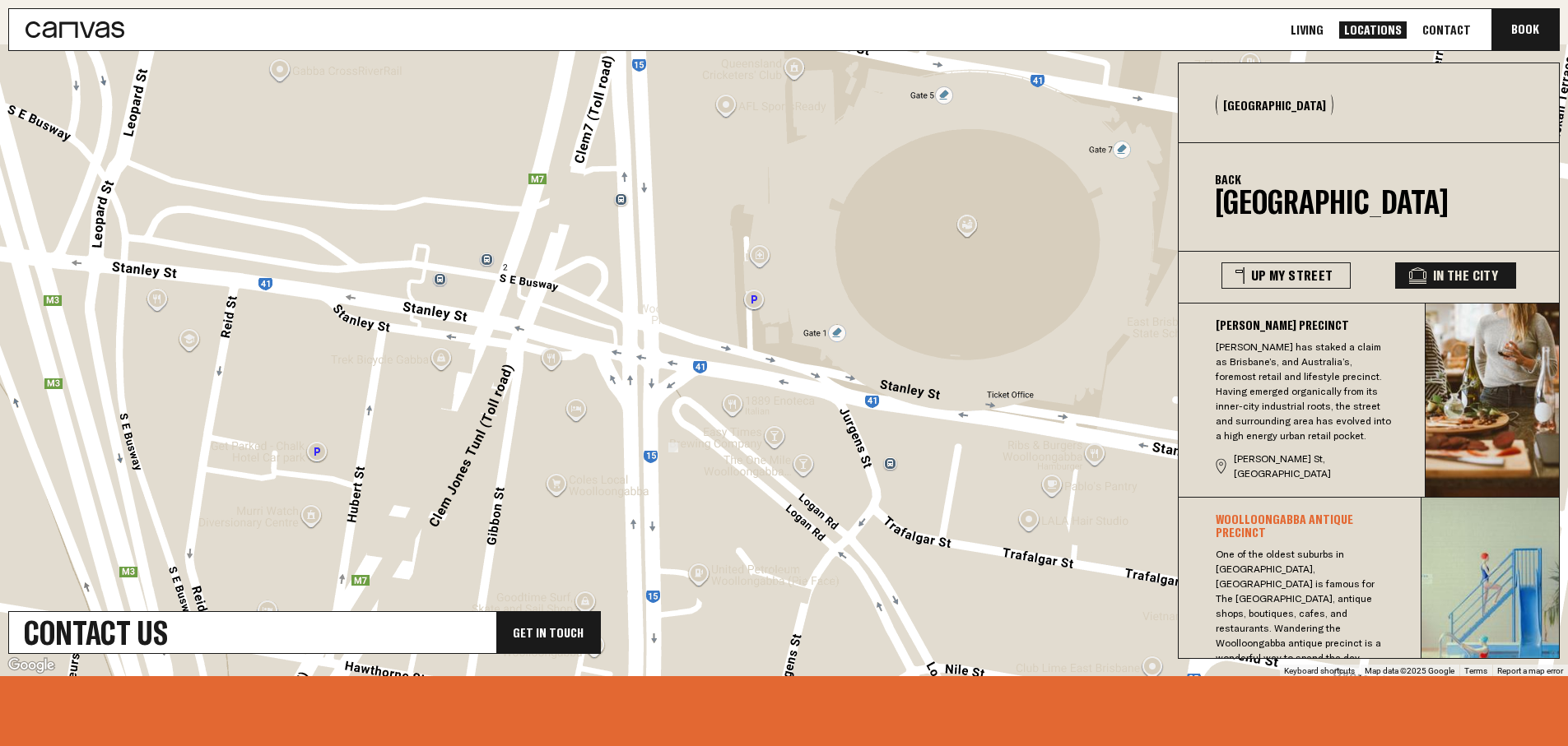
click at [648, 489] on div "Mirchh Masala Mirchh Masala Corner of 3 / 110 Logan Road Lotus St Woolloongabba…" at bounding box center [784, 360] width 1568 height 632
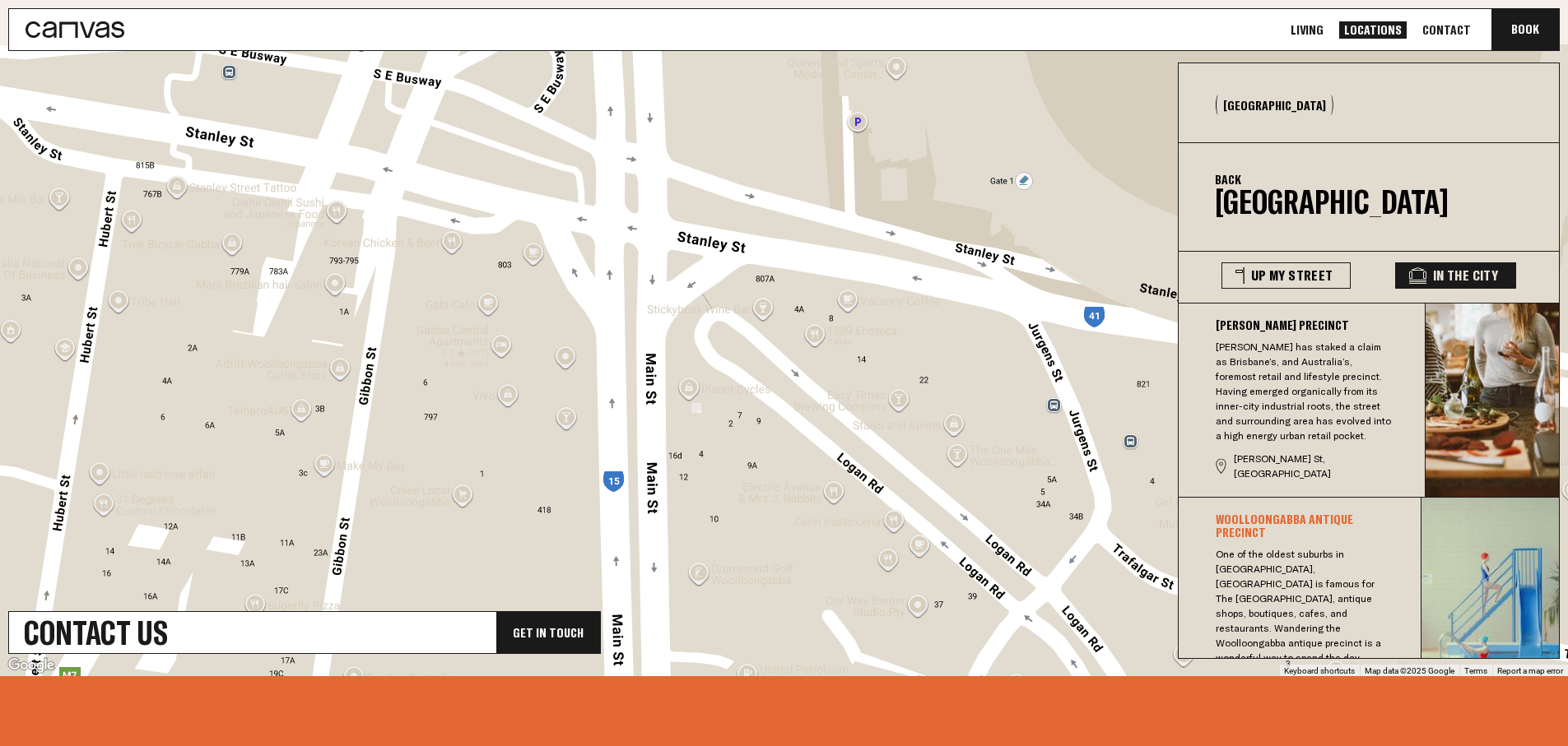
drag, startPoint x: 678, startPoint y: 469, endPoint x: 665, endPoint y: 484, distance: 19.8
click at [665, 484] on div "Mirchh Masala Mirchh Masala Corner of 3 / 110 Logan Road Lotus St Woolloongabba…" at bounding box center [784, 360] width 1568 height 632
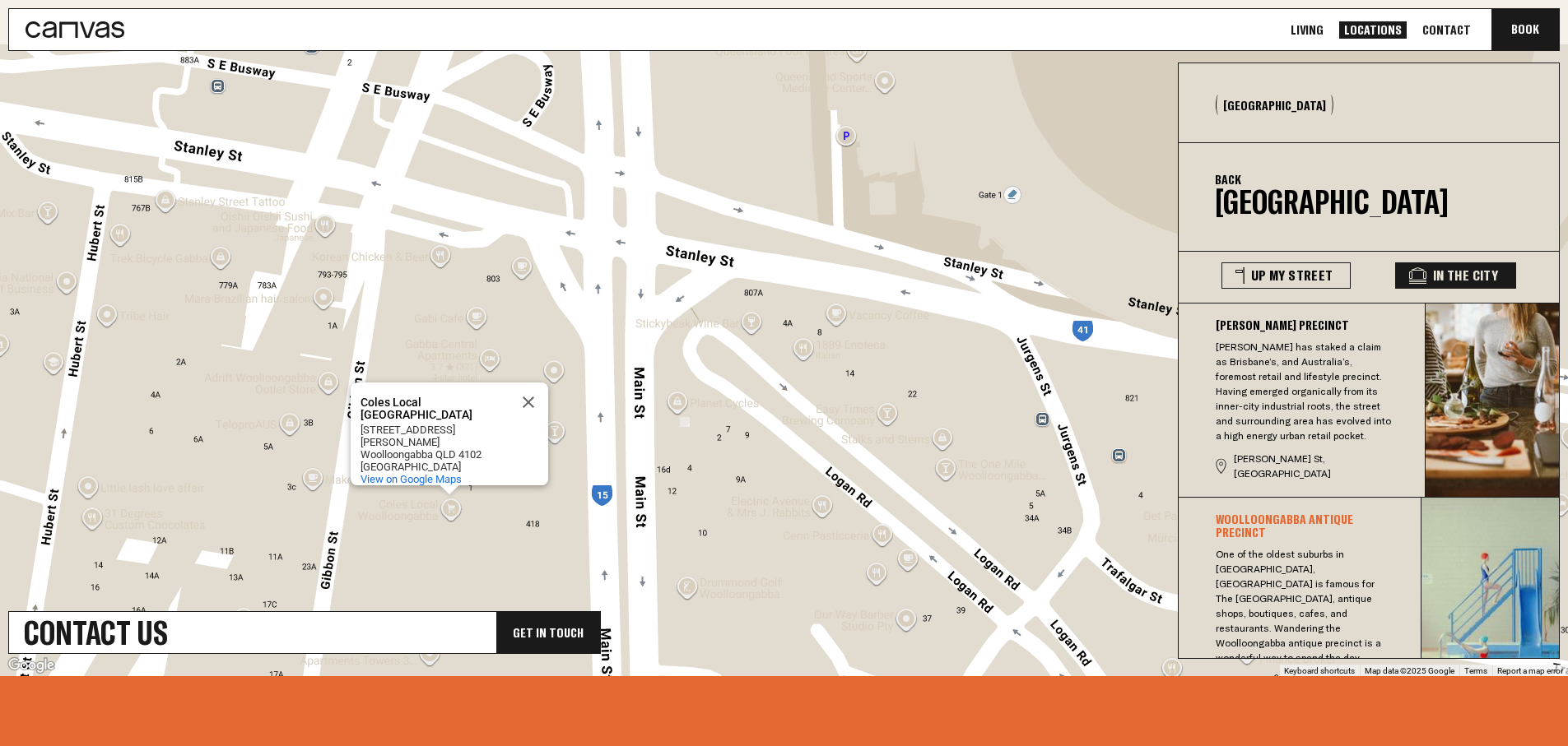
click at [672, 478] on div "Coles Local Woolloongabba Coles Local Woolloongabba 795 Stanley St Woolloongabb…" at bounding box center [784, 360] width 1568 height 632
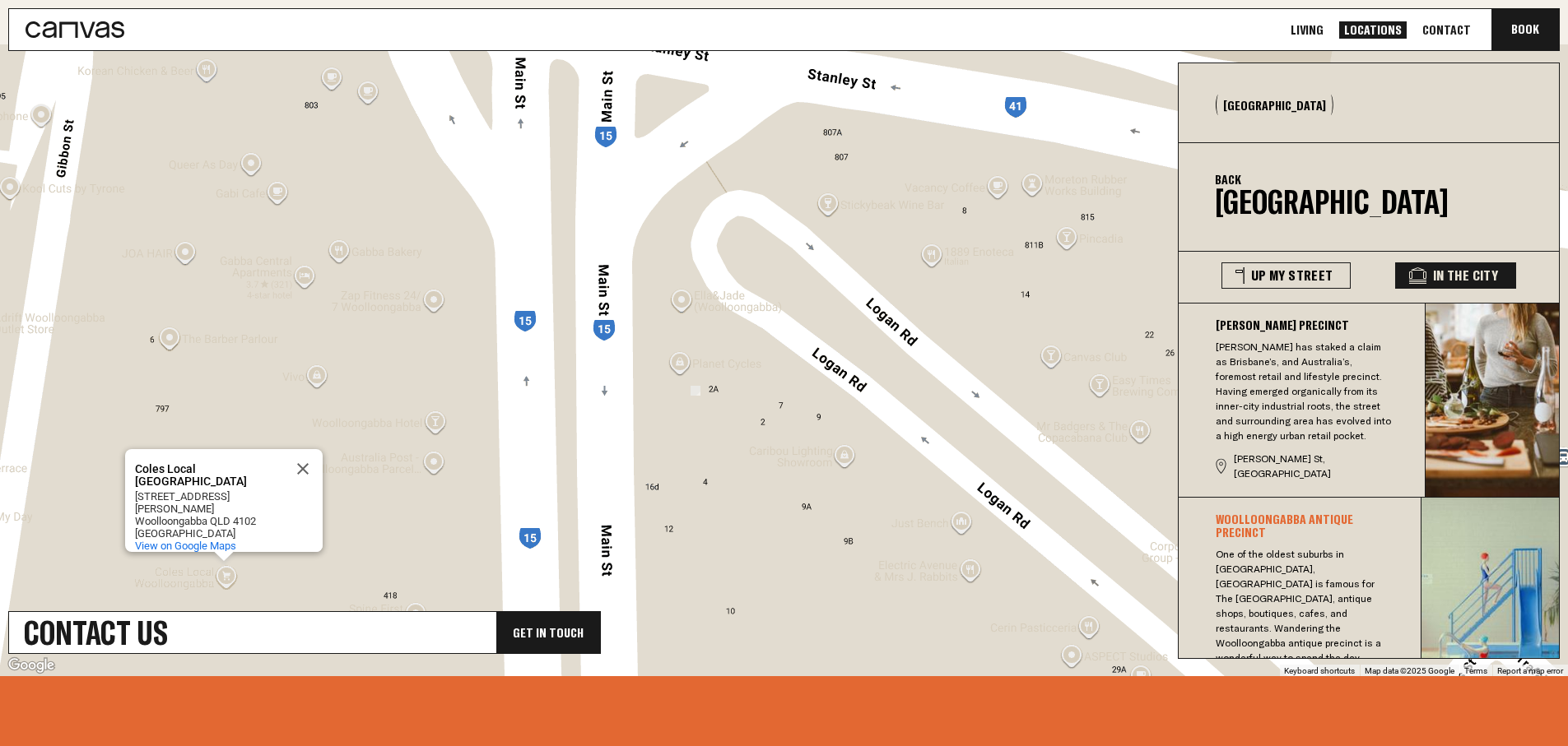
drag, startPoint x: 673, startPoint y: 475, endPoint x: 669, endPoint y: 503, distance: 28.3
click at [669, 503] on div "Coles Local Woolloongabba Coles Local Woolloongabba 795 Stanley St Woolloongabb…" at bounding box center [784, 360] width 1568 height 632
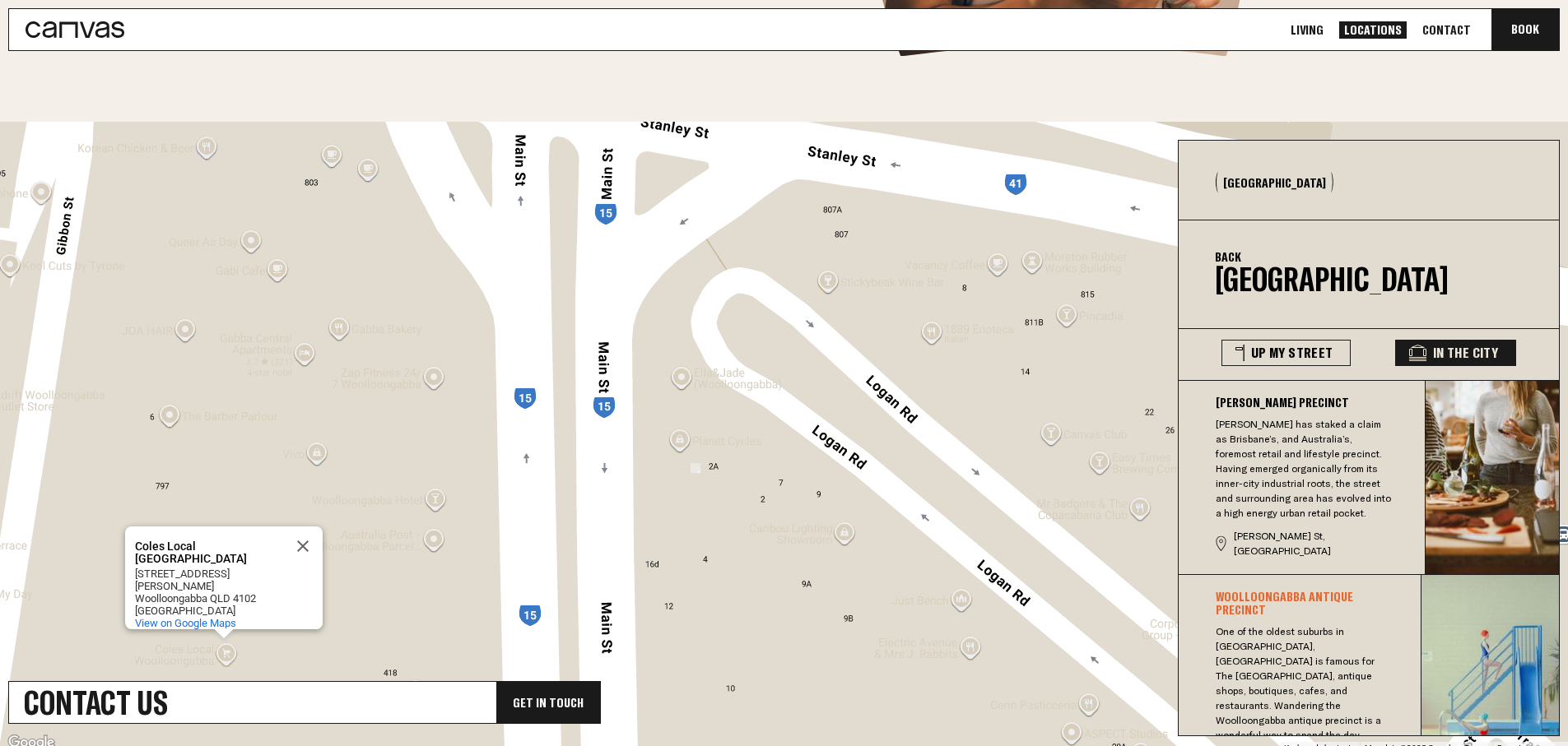
click at [101, 26] on icon at bounding box center [75, 29] width 99 height 16
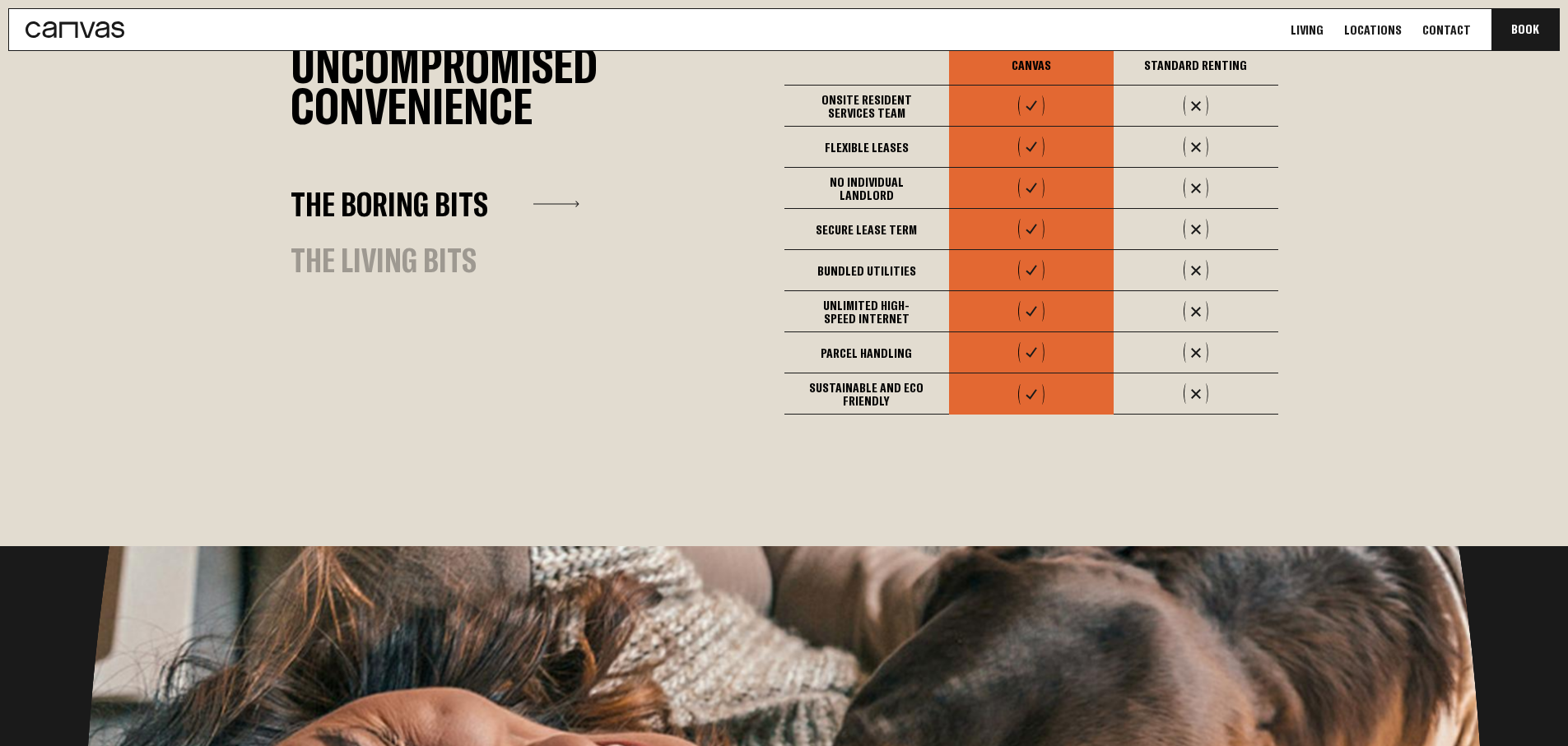
click at [388, 244] on div "The Living Bits" at bounding box center [384, 260] width 186 height 31
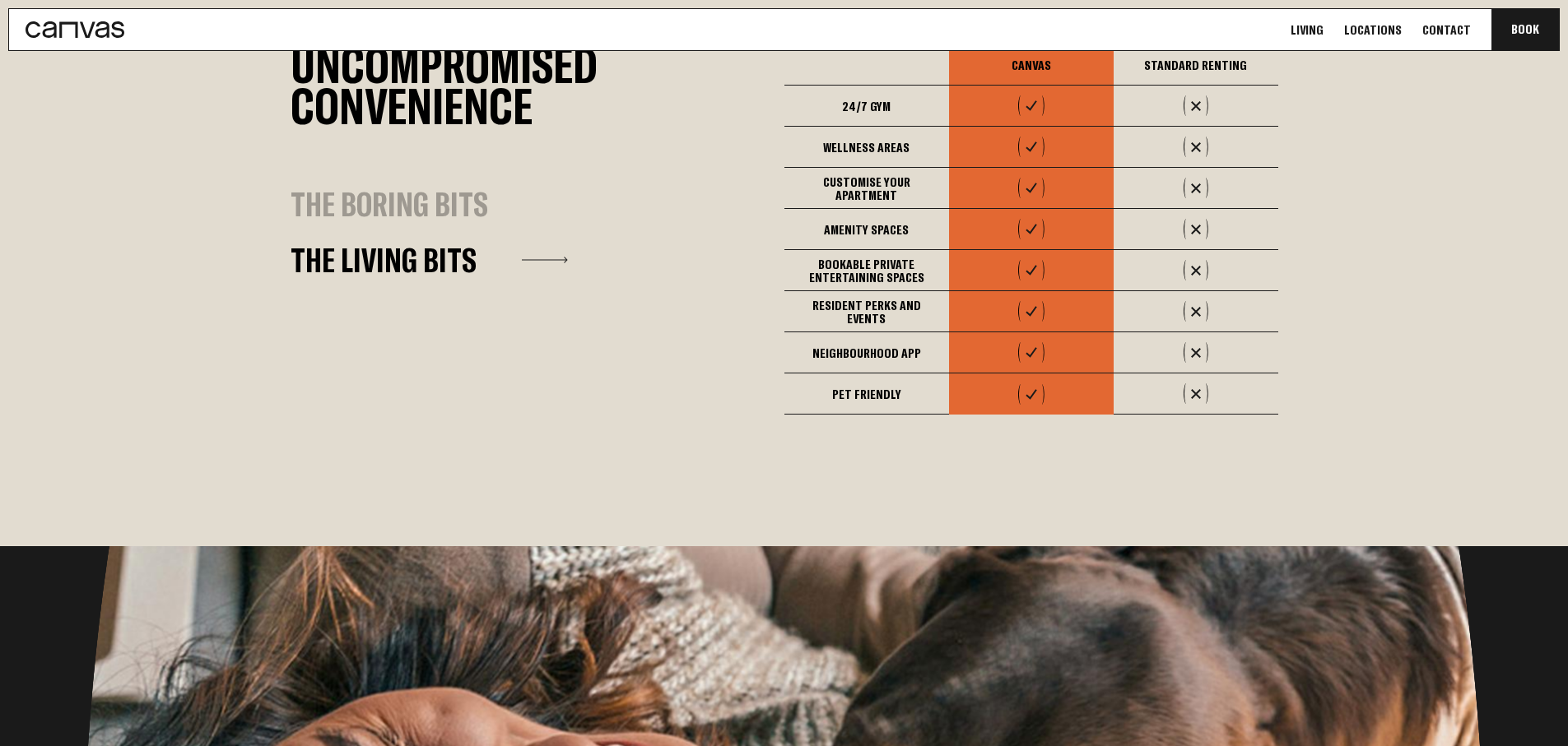
click at [437, 202] on div "The Boring Bits" at bounding box center [390, 204] width 198 height 31
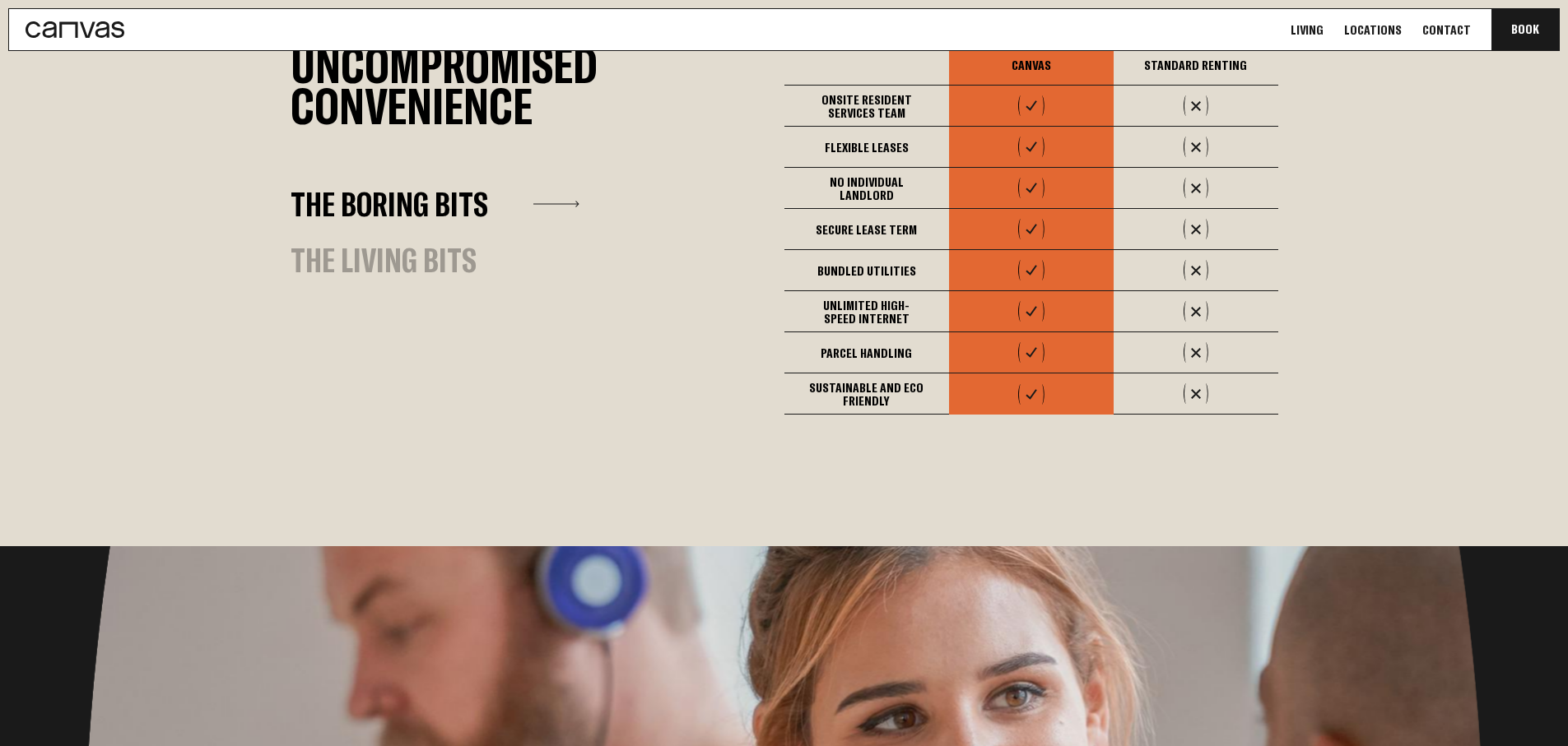
click at [461, 244] on div "The Living Bits" at bounding box center [384, 260] width 186 height 31
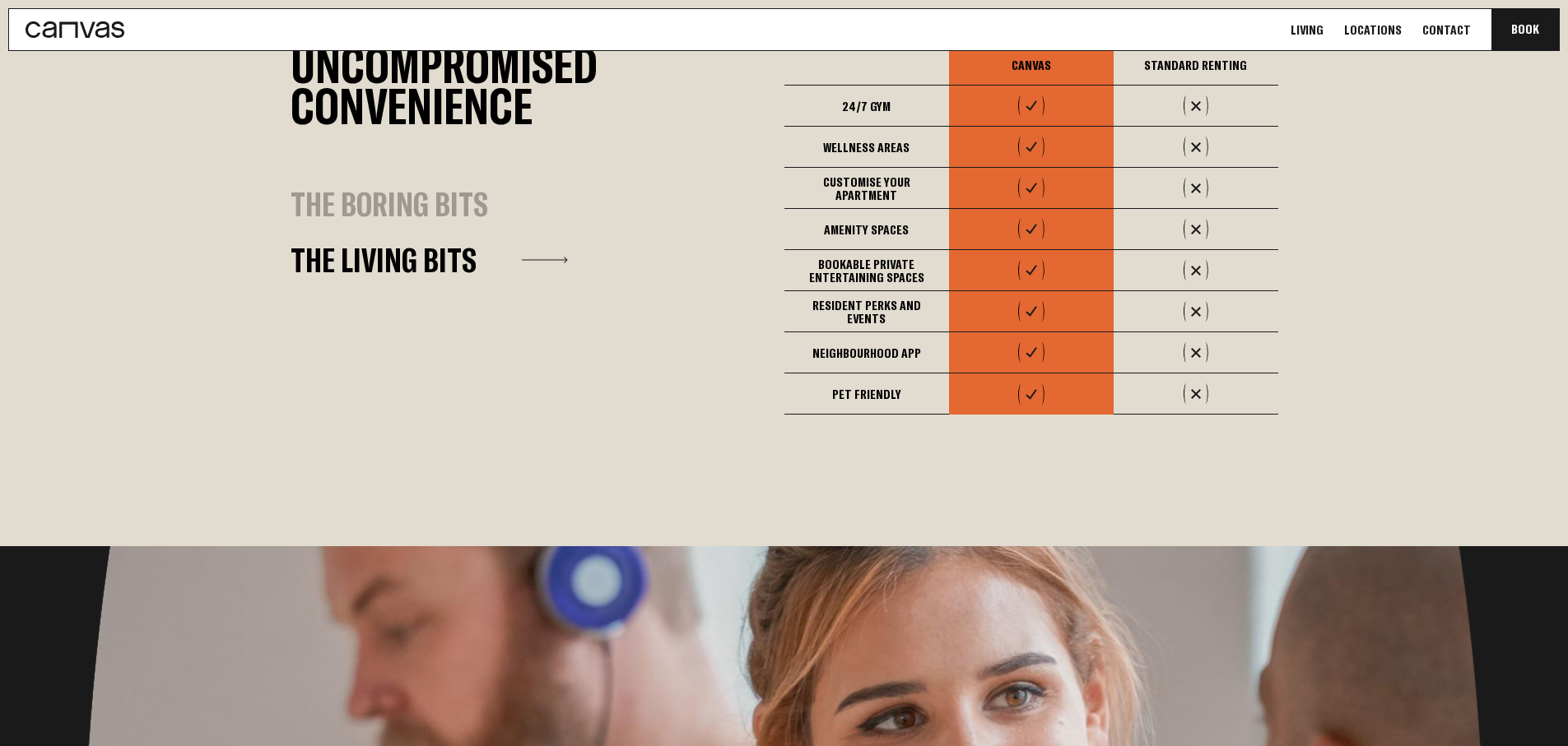
click at [446, 205] on div "The Boring Bits" at bounding box center [390, 204] width 198 height 31
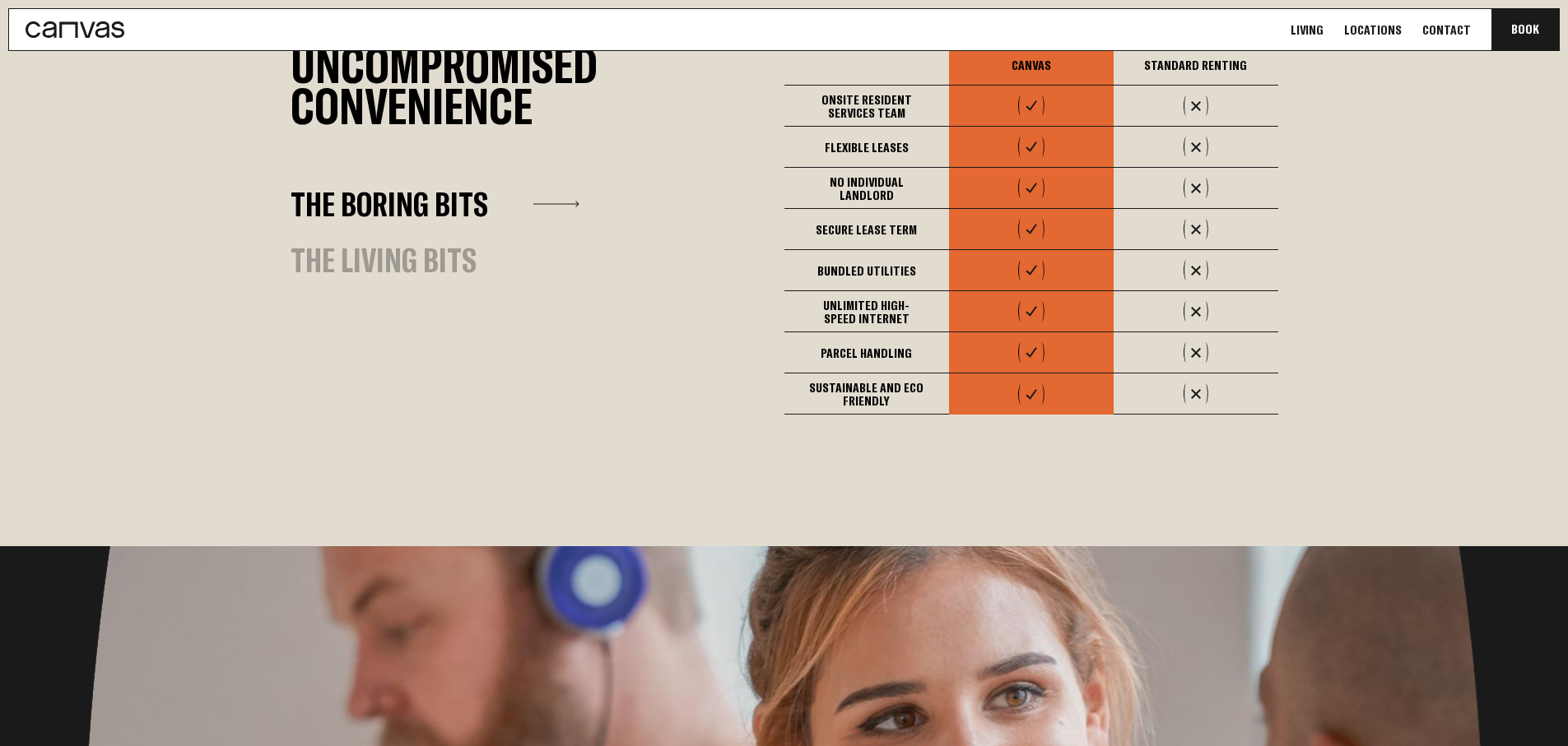
click at [449, 244] on div "The Living Bits" at bounding box center [384, 260] width 186 height 31
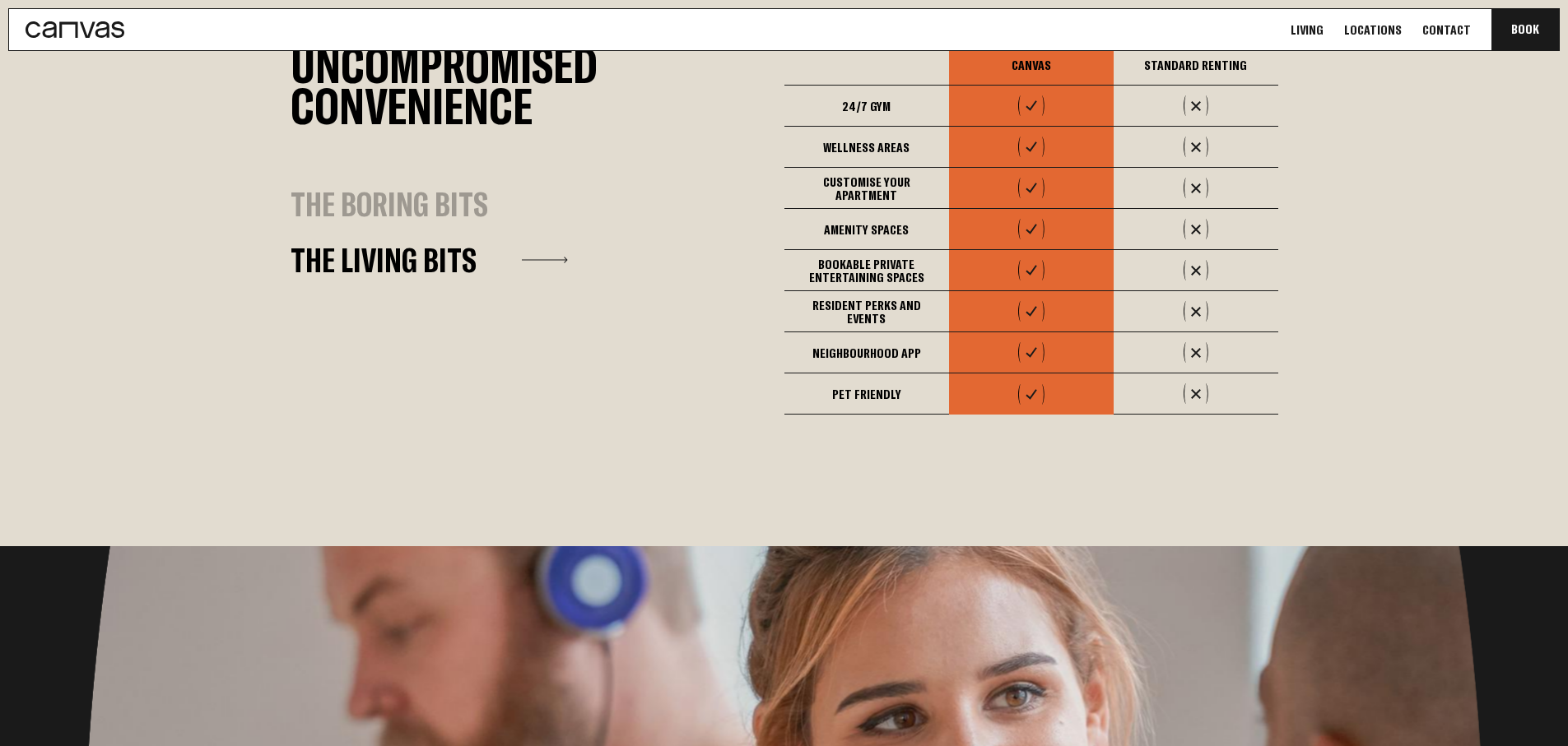
click at [448, 200] on div "The Boring Bits" at bounding box center [390, 204] width 198 height 31
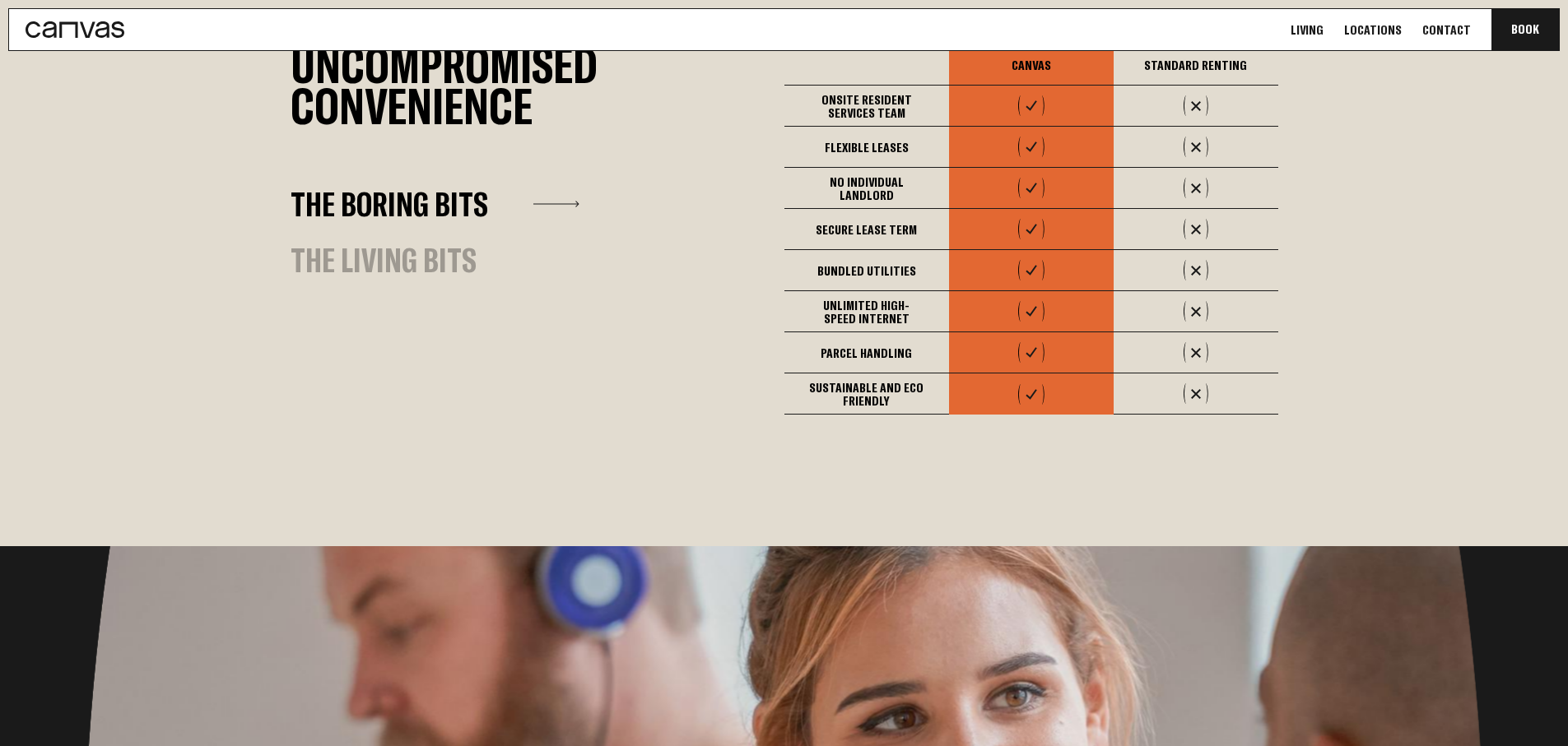
click at [451, 244] on div "The Living Bits" at bounding box center [384, 260] width 186 height 31
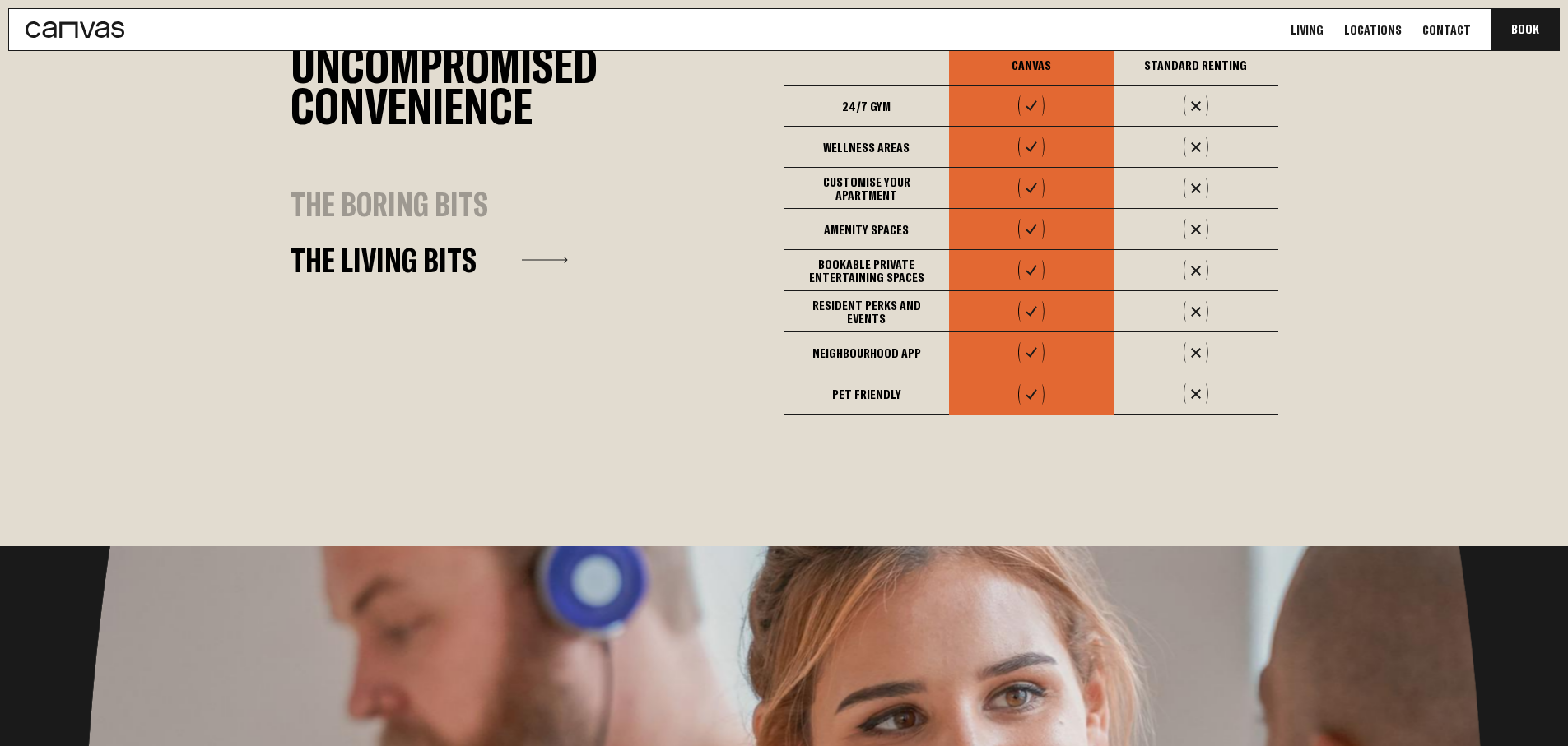
click at [449, 198] on div "The Boring Bits" at bounding box center [390, 204] width 198 height 31
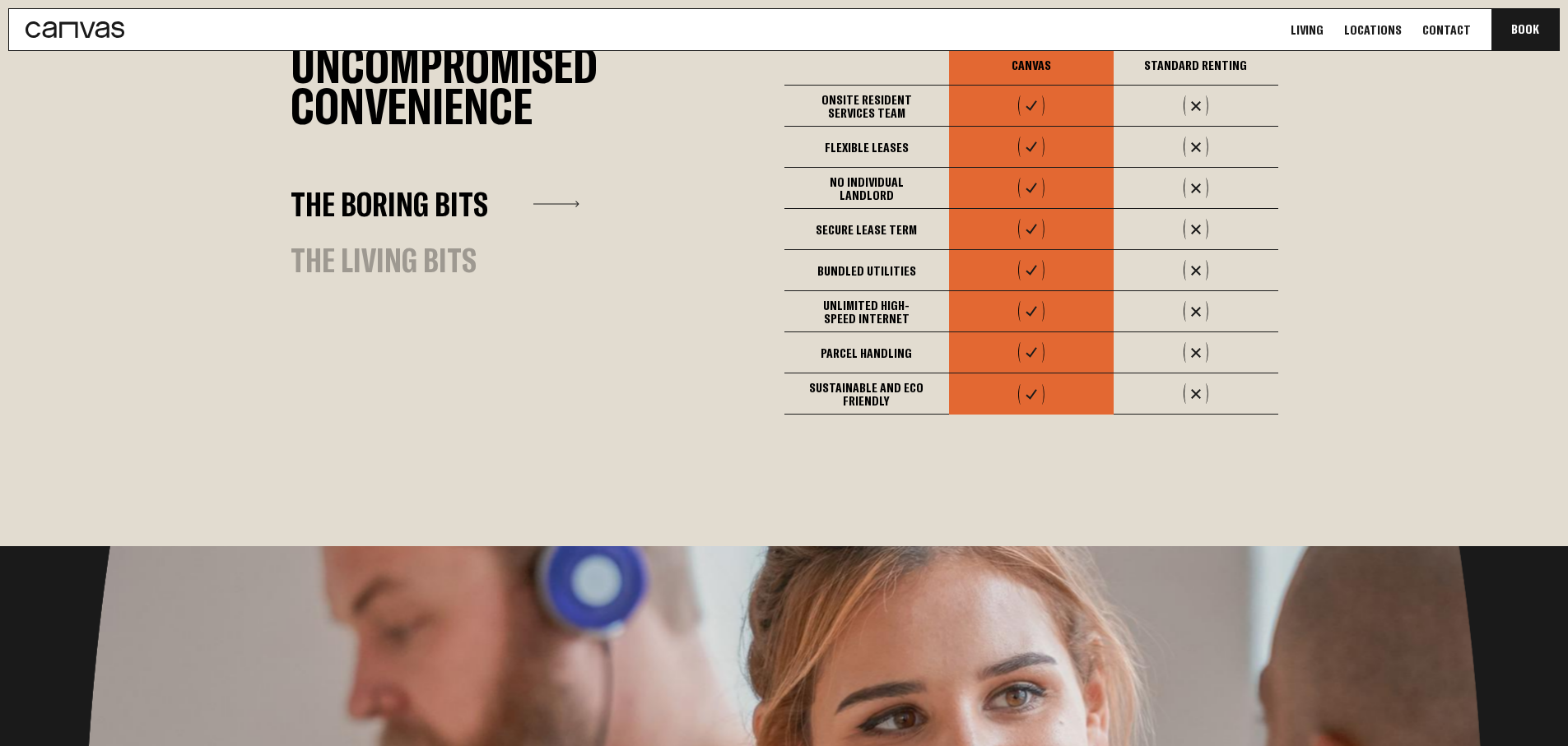
click at [439, 244] on div "The Living Bits" at bounding box center [384, 260] width 186 height 31
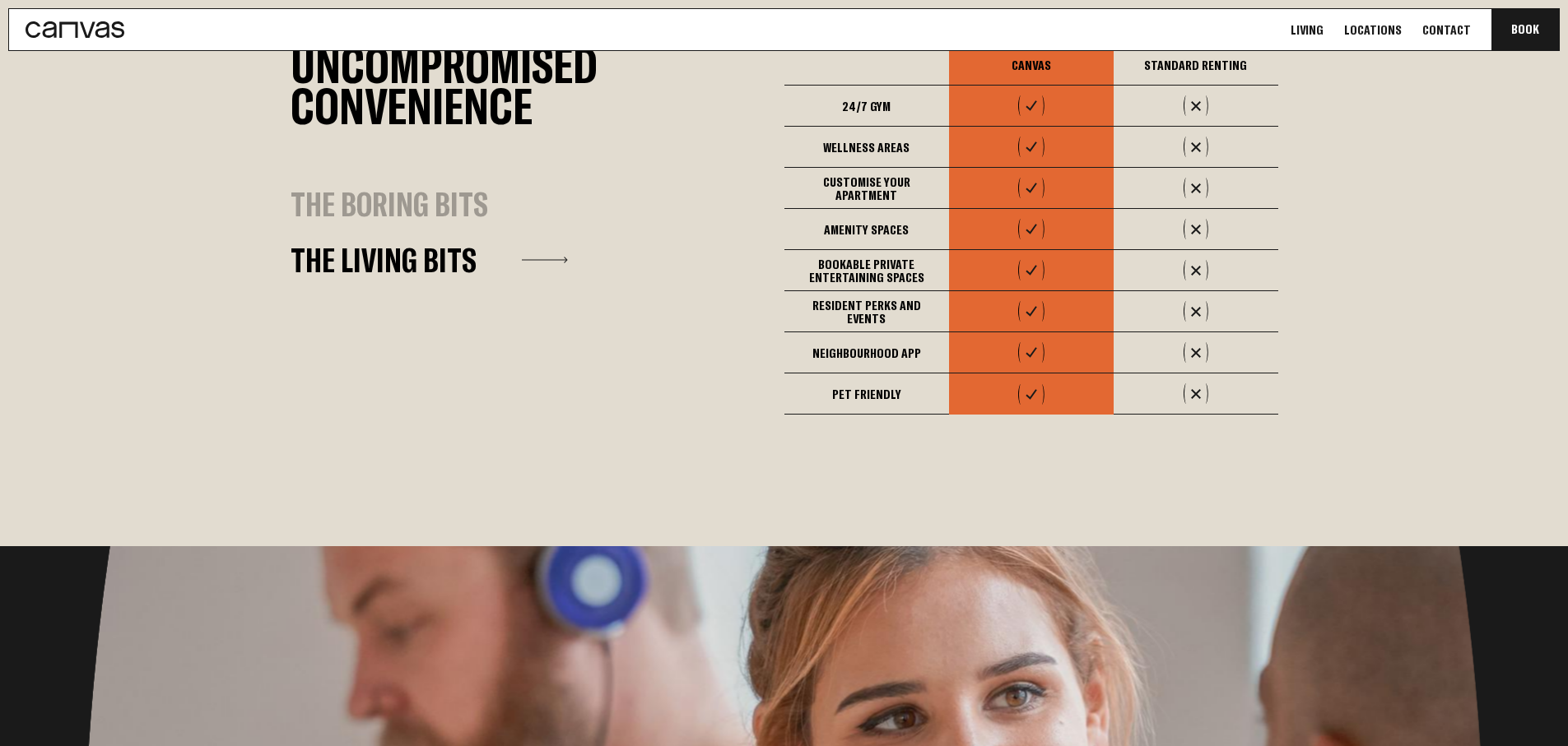
click at [438, 189] on div "The Boring Bits" at bounding box center [390, 204] width 198 height 31
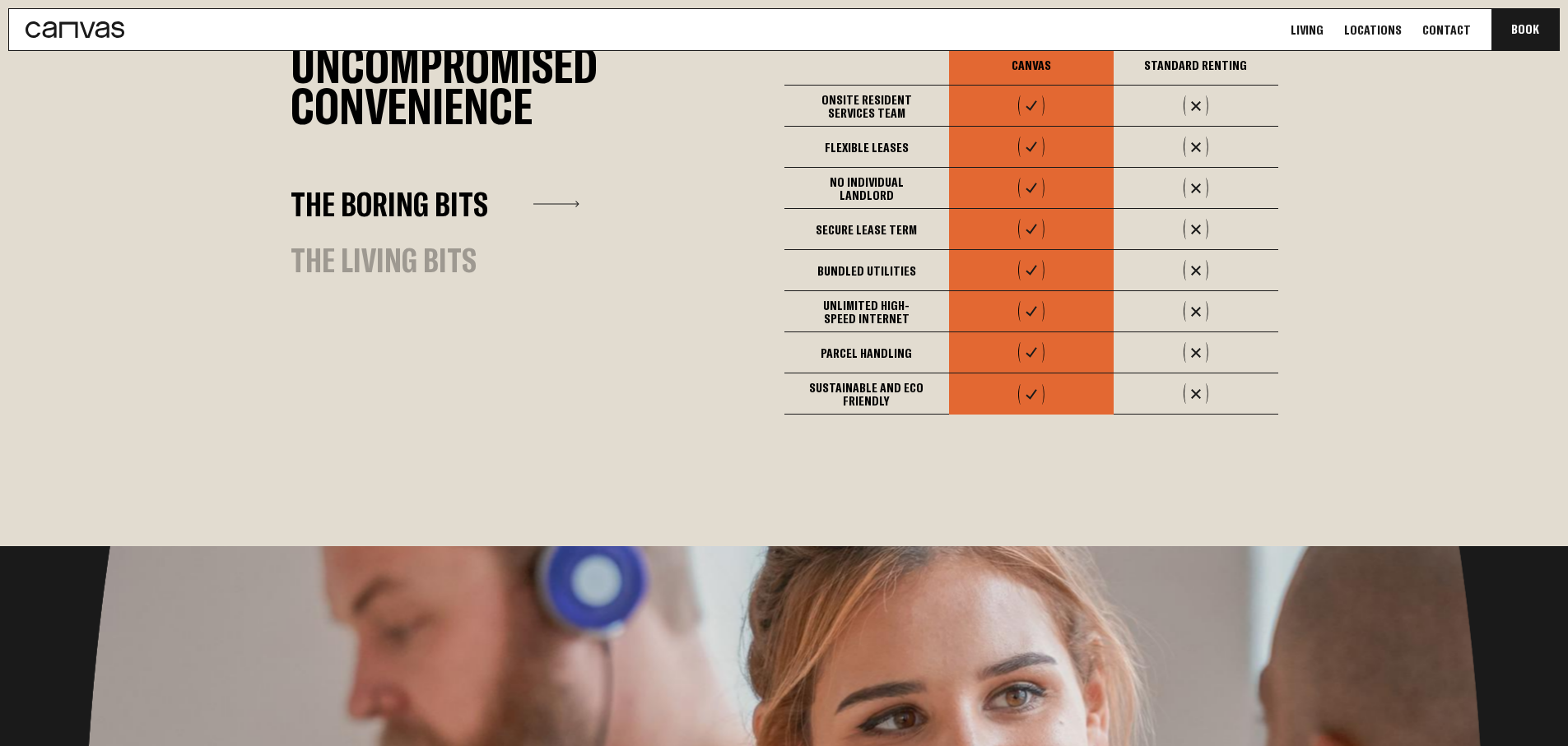
click at [392, 259] on div "The Living Bits" at bounding box center [384, 260] width 186 height 31
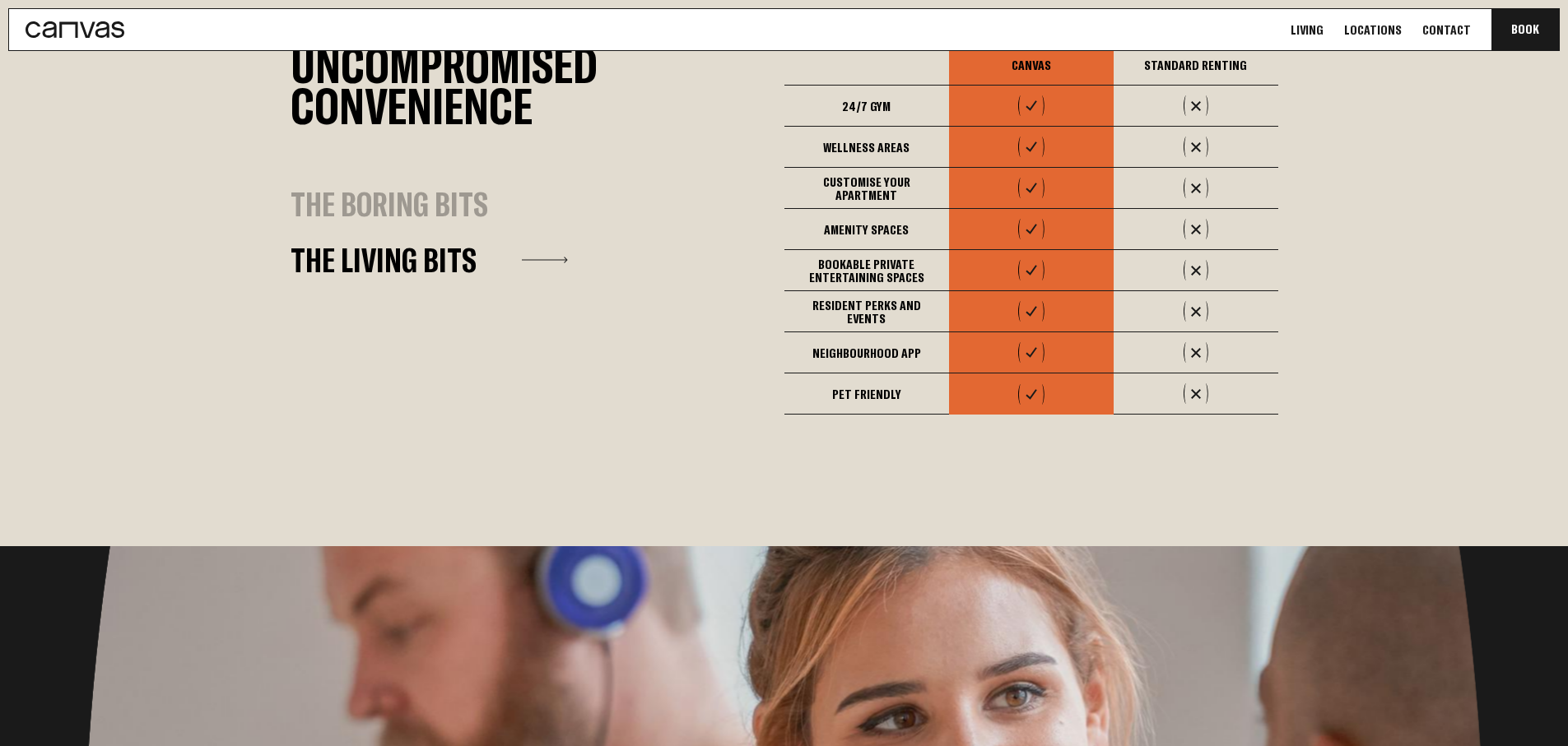
click at [413, 207] on div "The Boring Bits" at bounding box center [390, 204] width 198 height 31
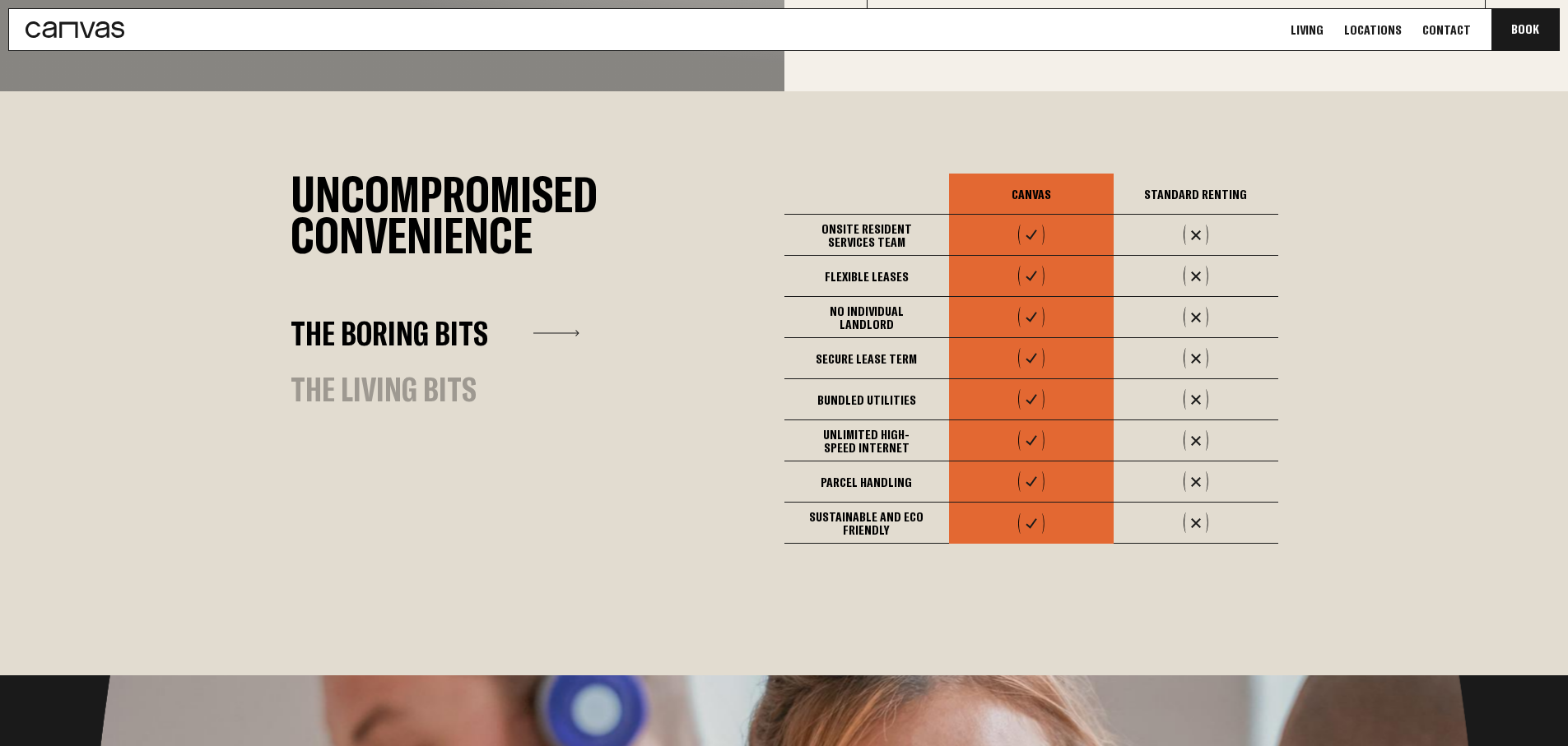
scroll to position [1310, 0]
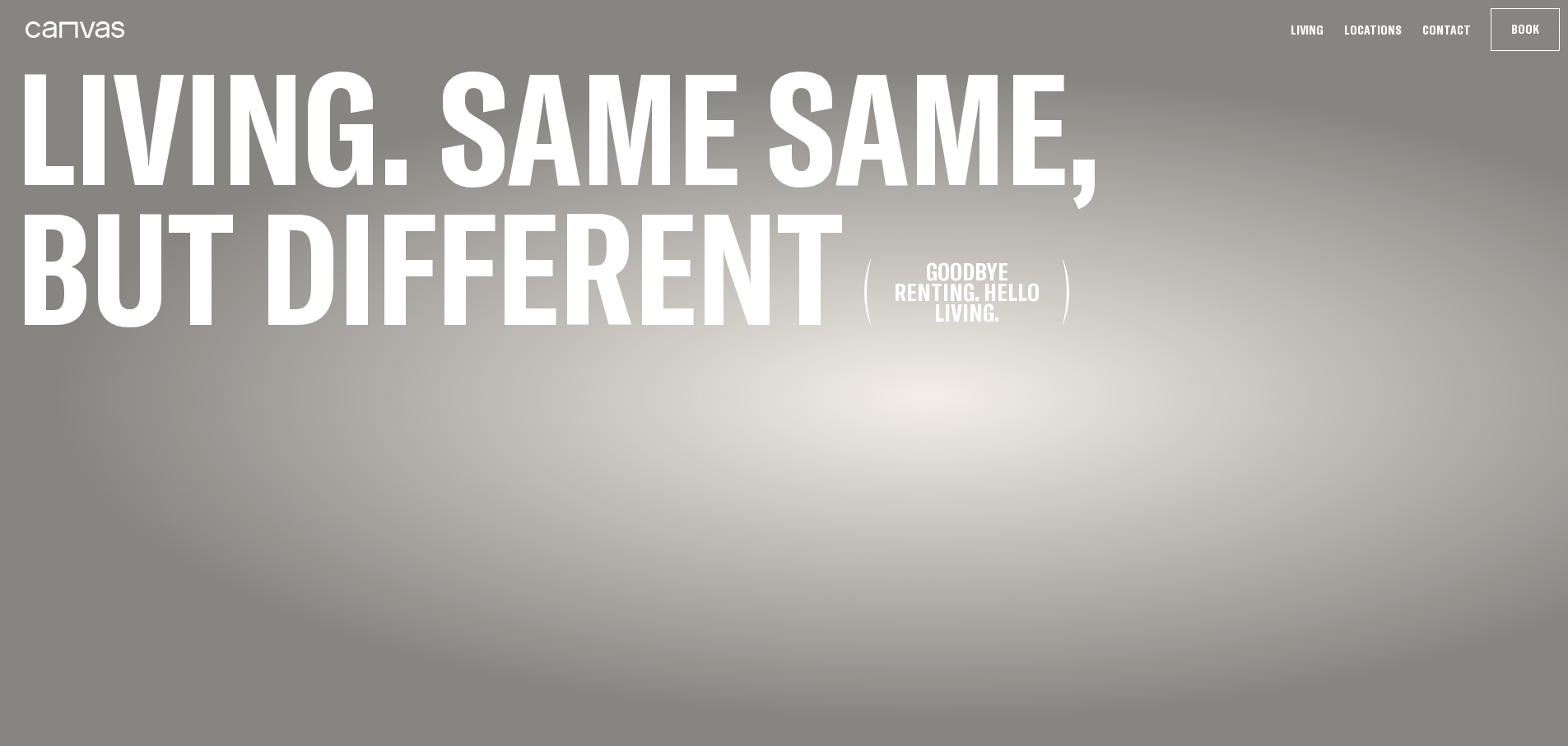
click at [1382, 33] on link "Locations" at bounding box center [1373, 30] width 68 height 17
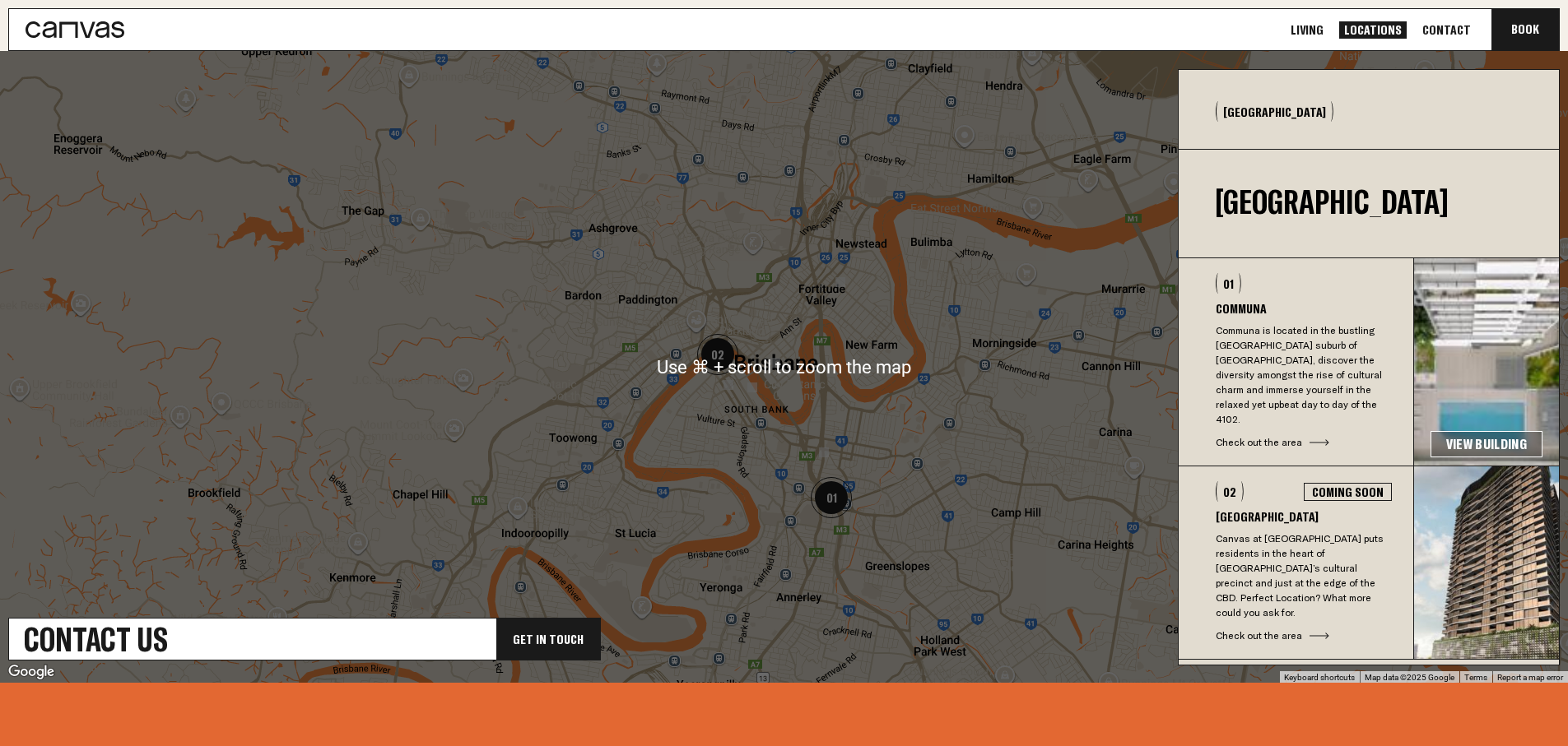
scroll to position [496, 0]
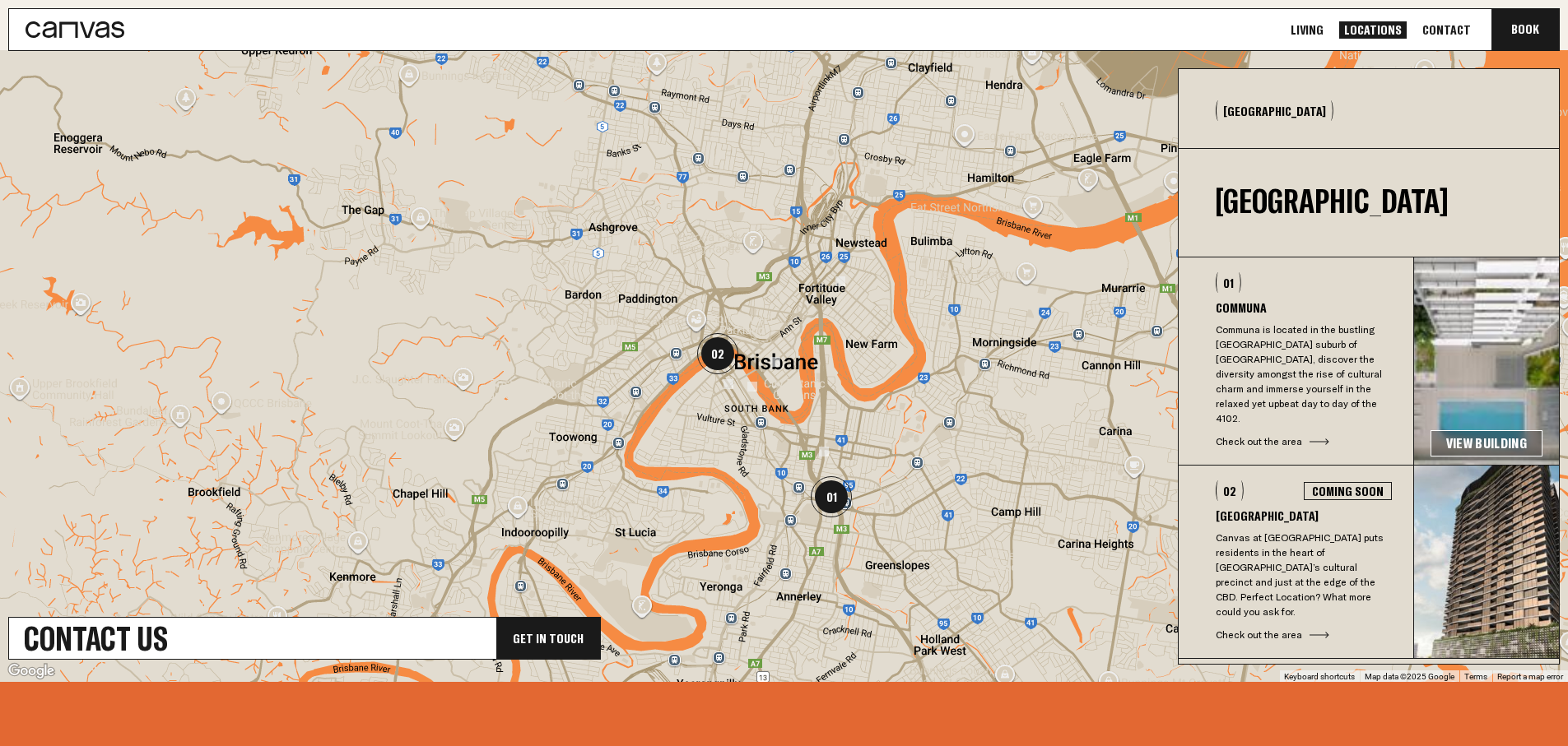
click at [1195, 352] on div "01 Communa Communa is located in the bustling [GEOGRAPHIC_DATA] suburb of [GEOG…" at bounding box center [1296, 360] width 235 height 177
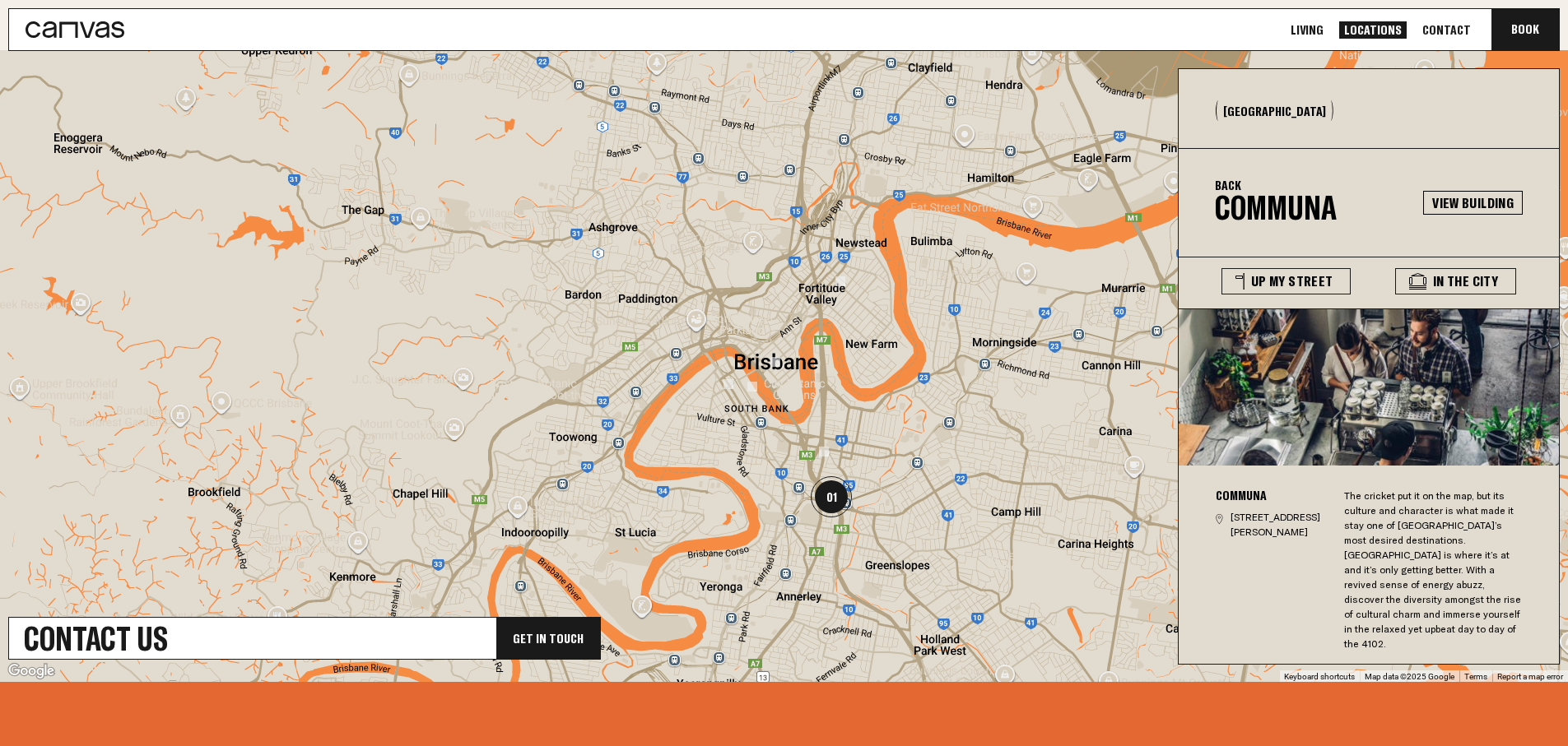
click at [1242, 496] on h3 "Communa" at bounding box center [1272, 496] width 112 height 14
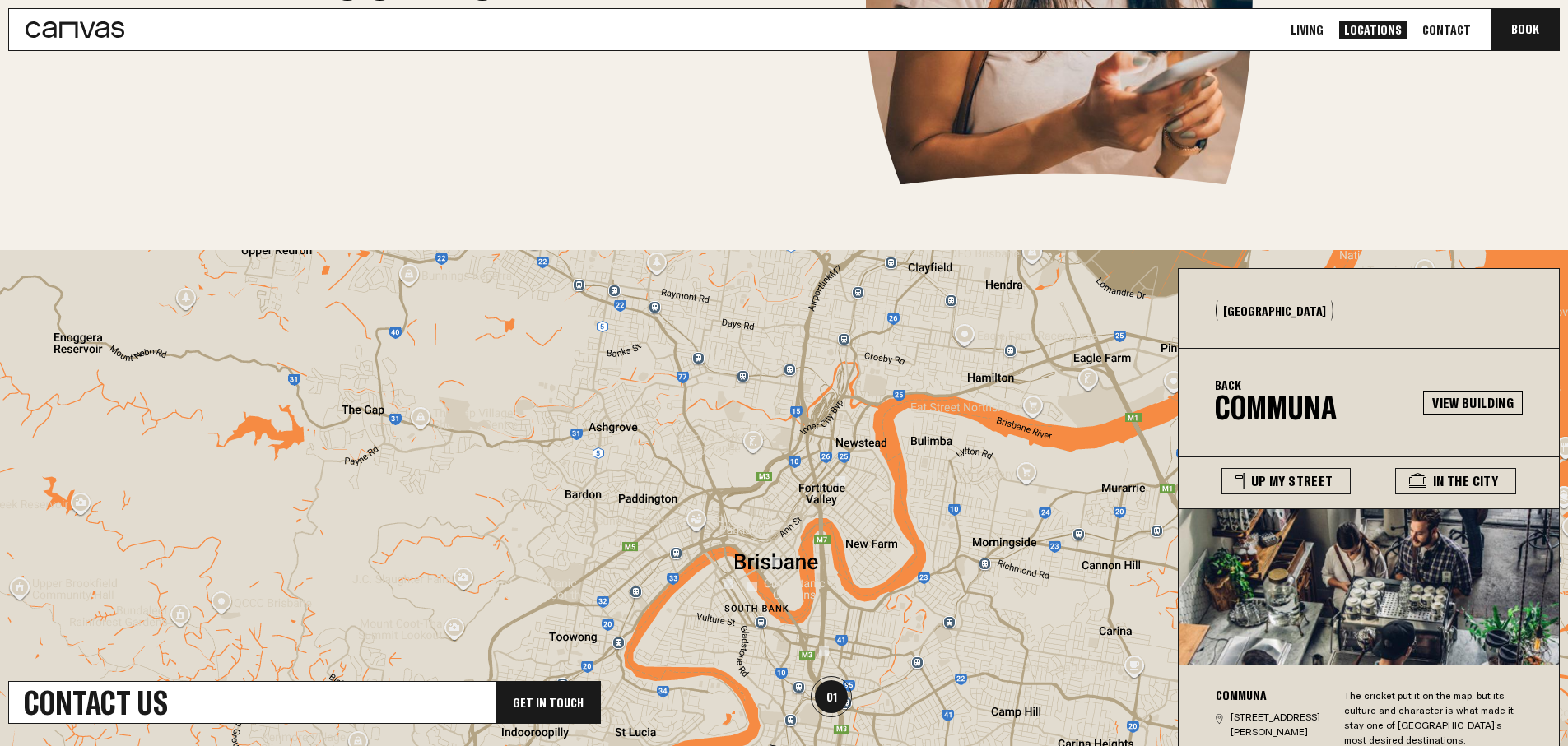
scroll to position [0, 0]
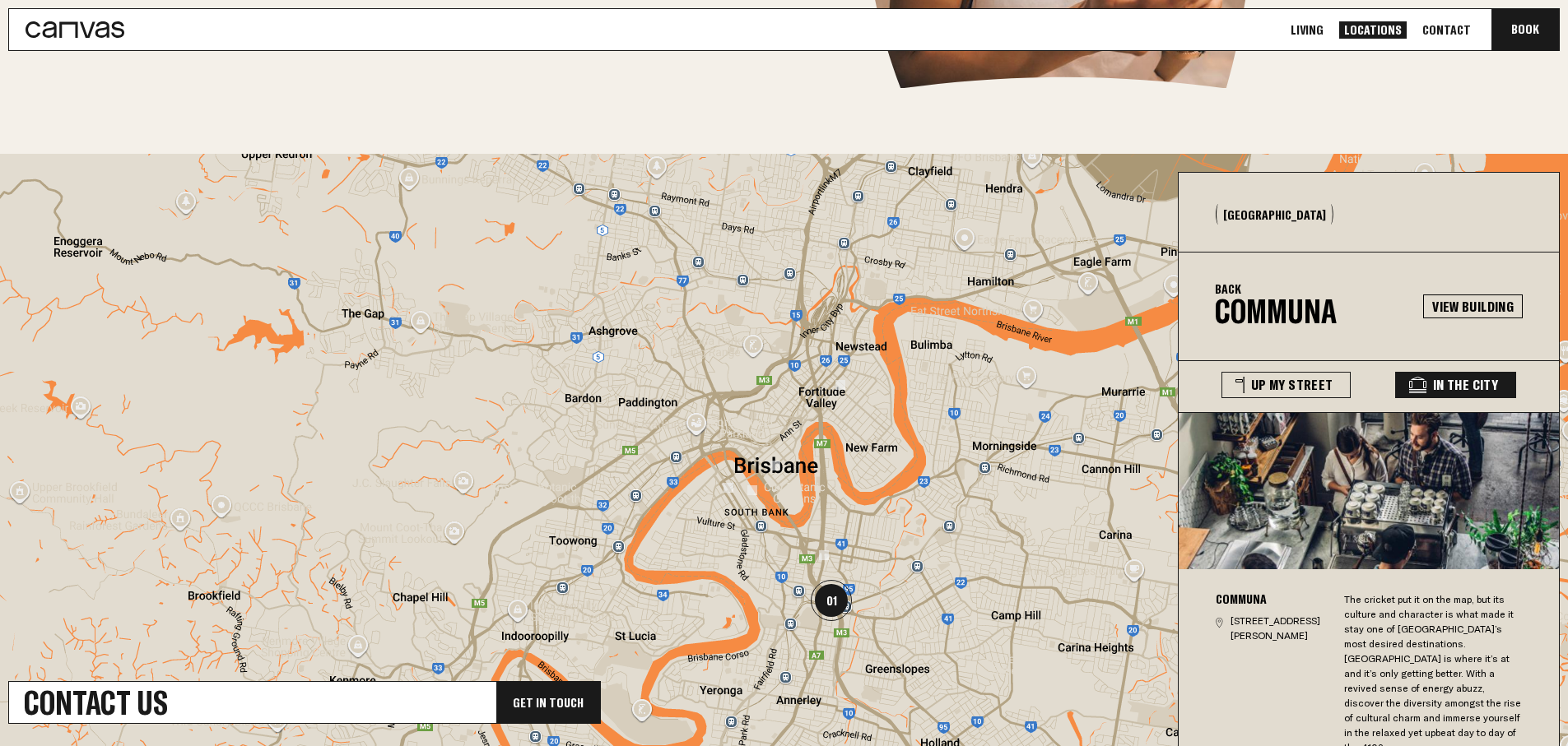
click at [1461, 388] on button "In The City" at bounding box center [1456, 385] width 121 height 26
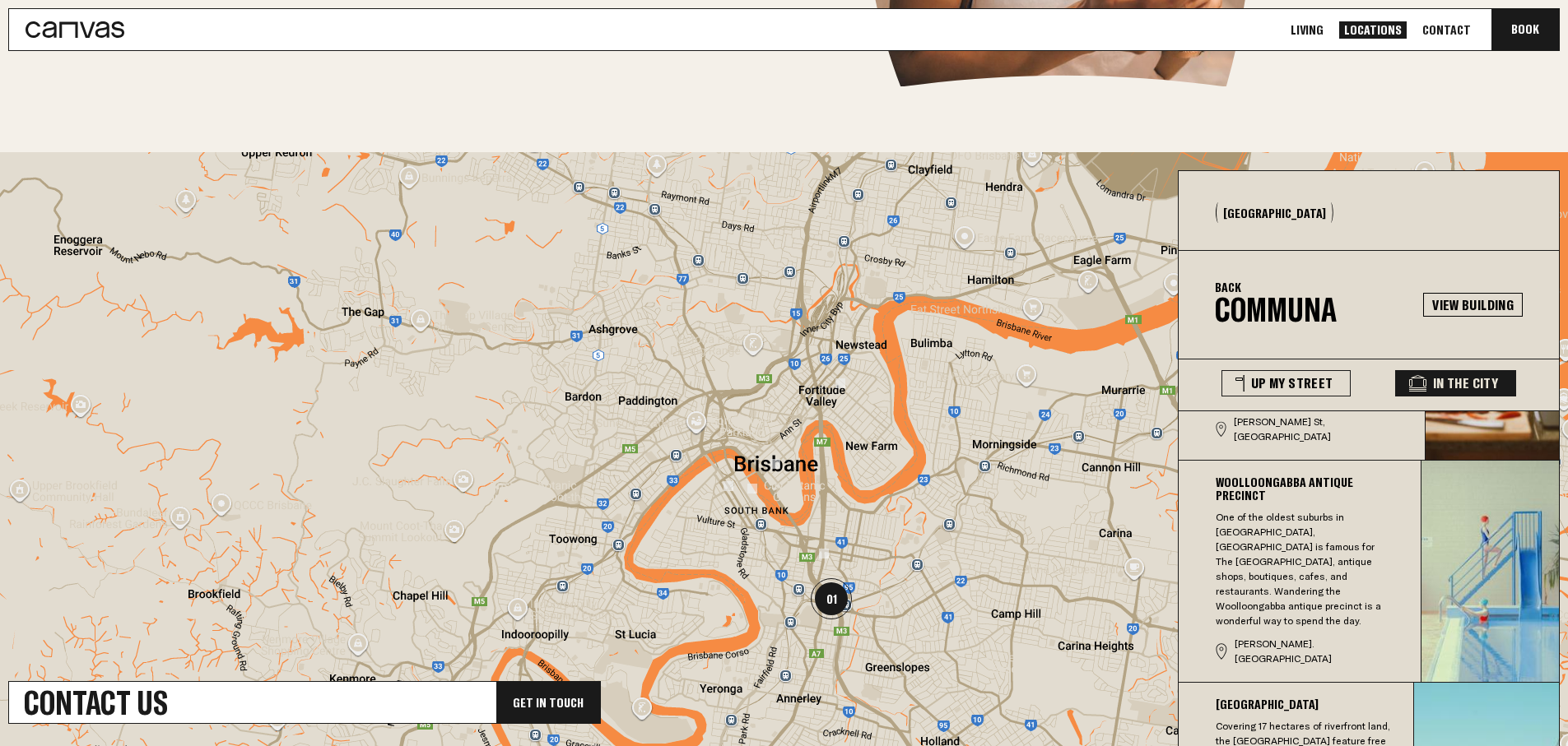
click at [1294, 536] on p "One of the oldest suburbs in [GEOGRAPHIC_DATA], [GEOGRAPHIC_DATA] is famous for…" at bounding box center [1304, 570] width 177 height 118
click at [1310, 698] on h3 "[GEOGRAPHIC_DATA]" at bounding box center [1304, 704] width 176 height 14
click at [1272, 573] on p "One of the oldest suburbs in [GEOGRAPHIC_DATA], [GEOGRAPHIC_DATA] is famous for…" at bounding box center [1304, 570] width 177 height 118
click at [1289, 637] on button "[GEOGRAPHIC_DATA] One of the oldest suburbs in [GEOGRAPHIC_DATA], [GEOGRAPHIC_D…" at bounding box center [1300, 572] width 242 height 222
click at [1271, 548] on p "One of the oldest suburbs in [GEOGRAPHIC_DATA], [GEOGRAPHIC_DATA] is famous for…" at bounding box center [1304, 570] width 177 height 118
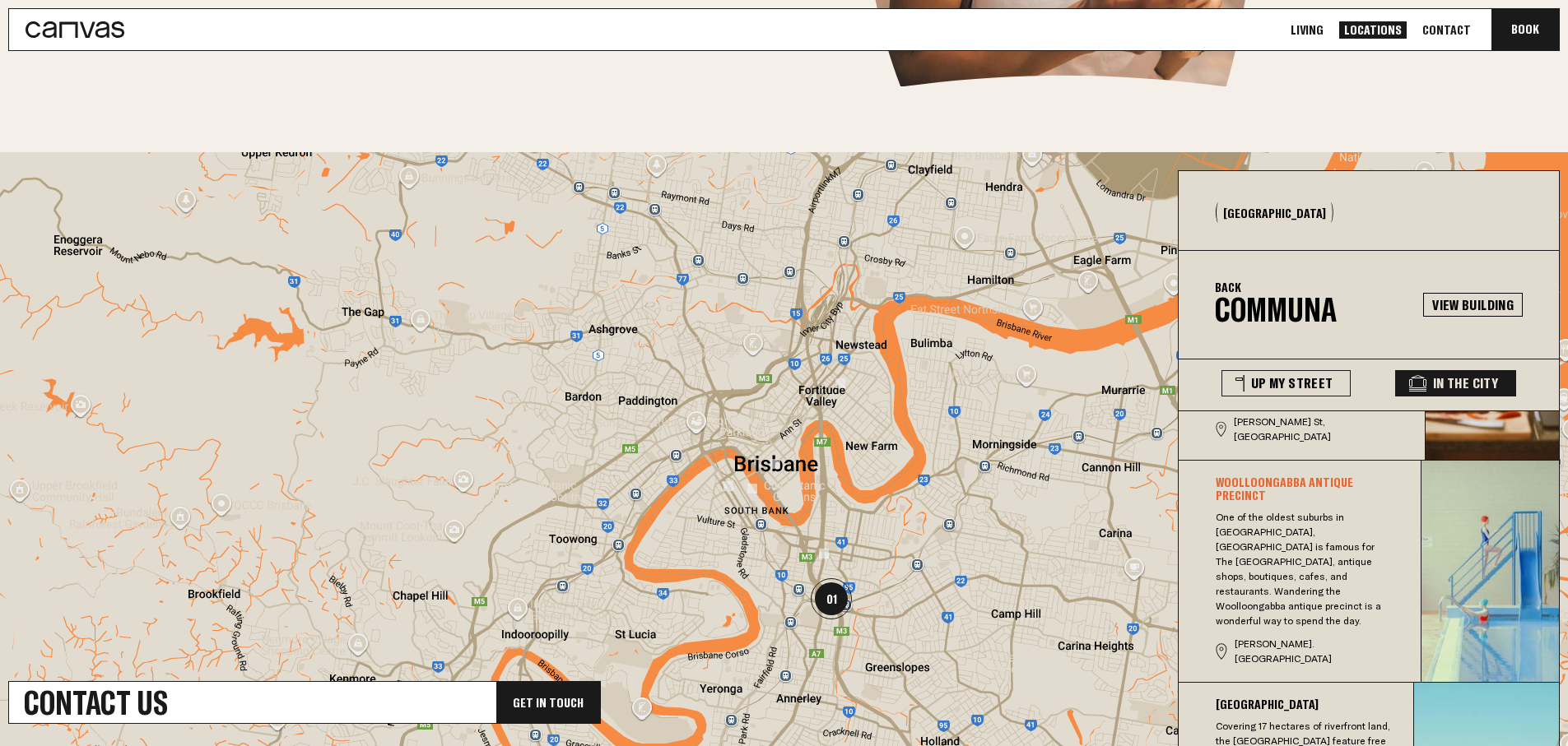
click at [1274, 698] on h3 "[GEOGRAPHIC_DATA]" at bounding box center [1304, 704] width 176 height 14
click at [1269, 575] on p "One of the oldest suburbs in [GEOGRAPHIC_DATA], [GEOGRAPHIC_DATA] is famous for…" at bounding box center [1304, 570] width 177 height 118
click at [1265, 538] on p "One of the oldest suburbs in [GEOGRAPHIC_DATA], [GEOGRAPHIC_DATA] is famous for…" at bounding box center [1304, 570] width 177 height 118
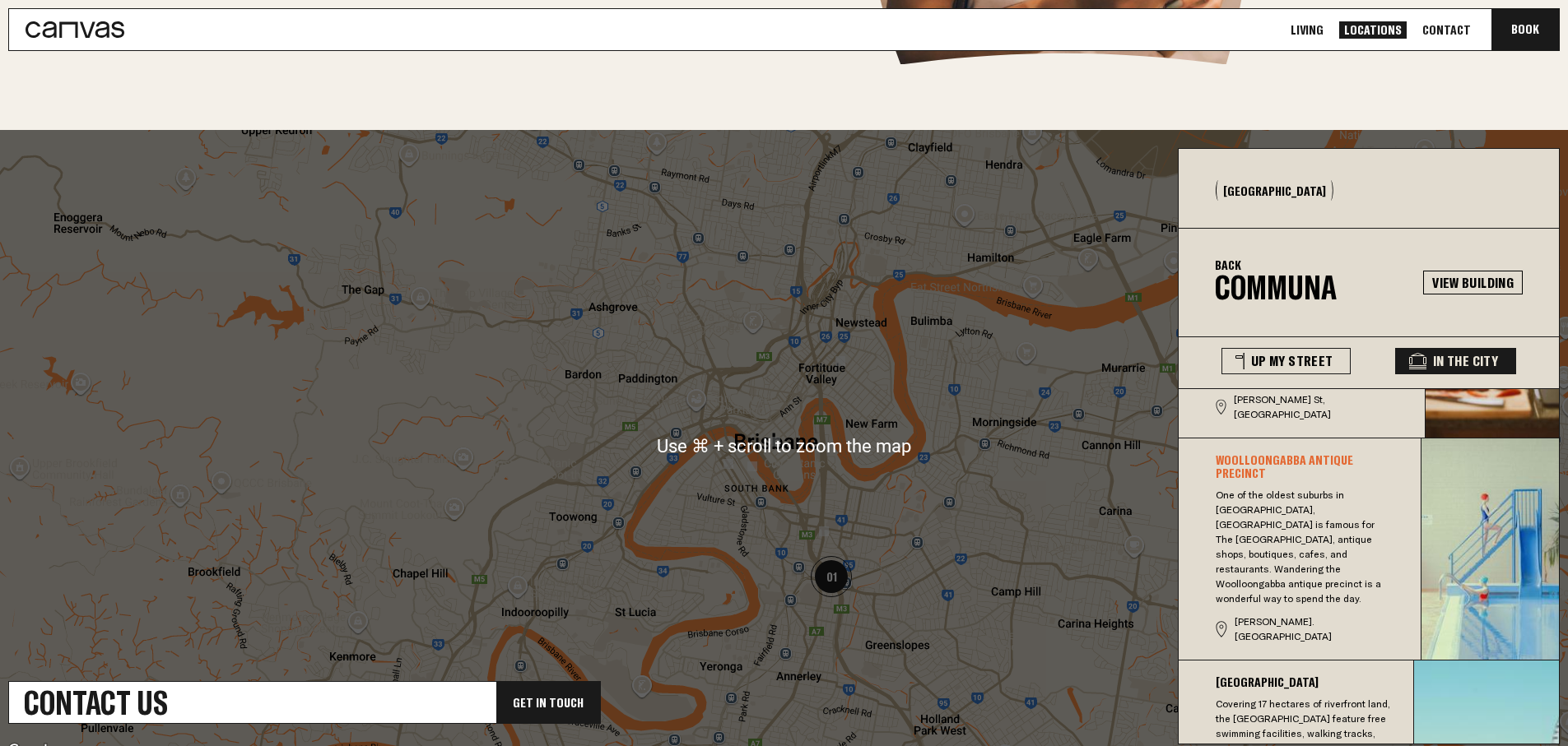
click at [606, 354] on div at bounding box center [784, 446] width 1568 height 632
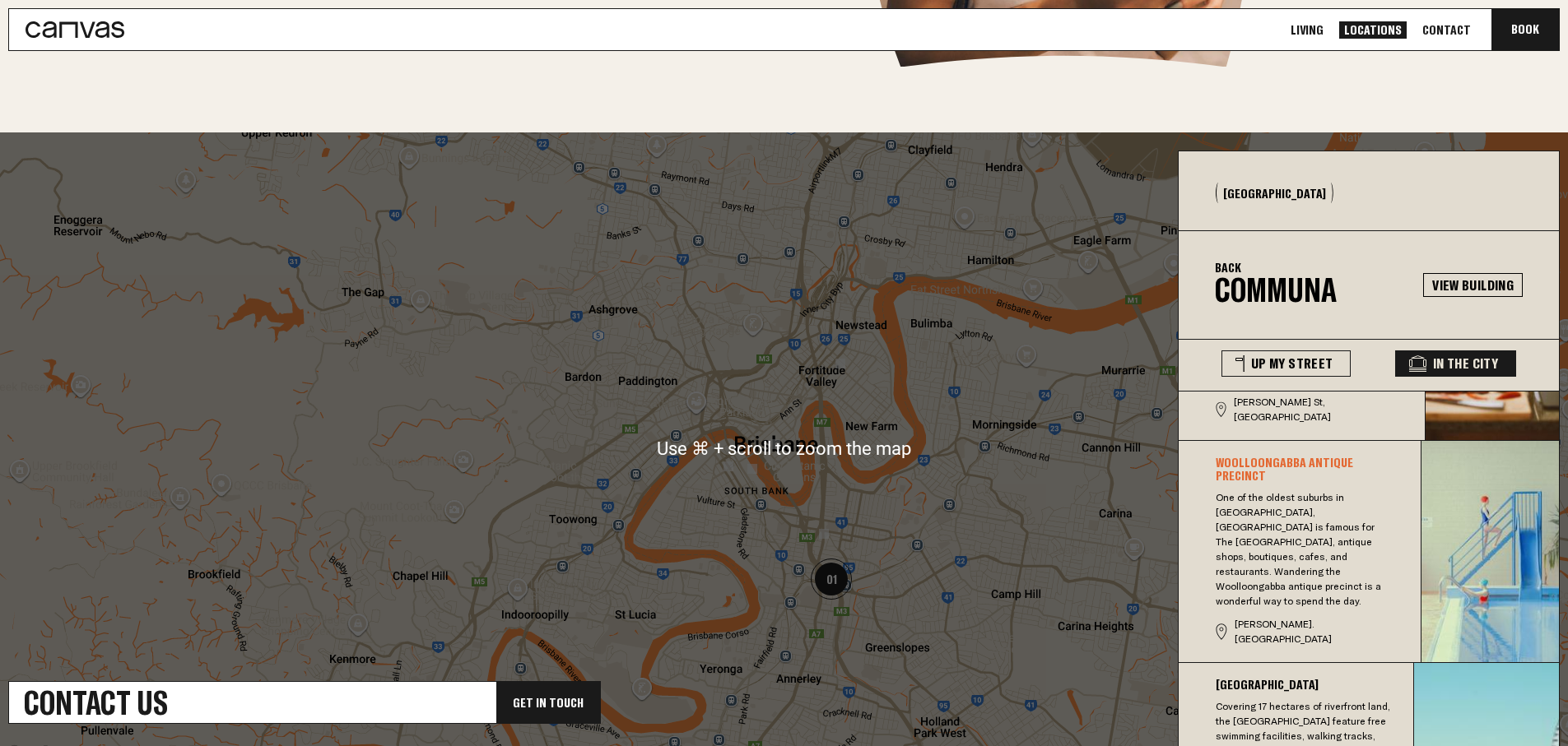
click at [606, 354] on div at bounding box center [784, 449] width 1568 height 632
click at [606, 354] on div at bounding box center [784, 450] width 1568 height 632
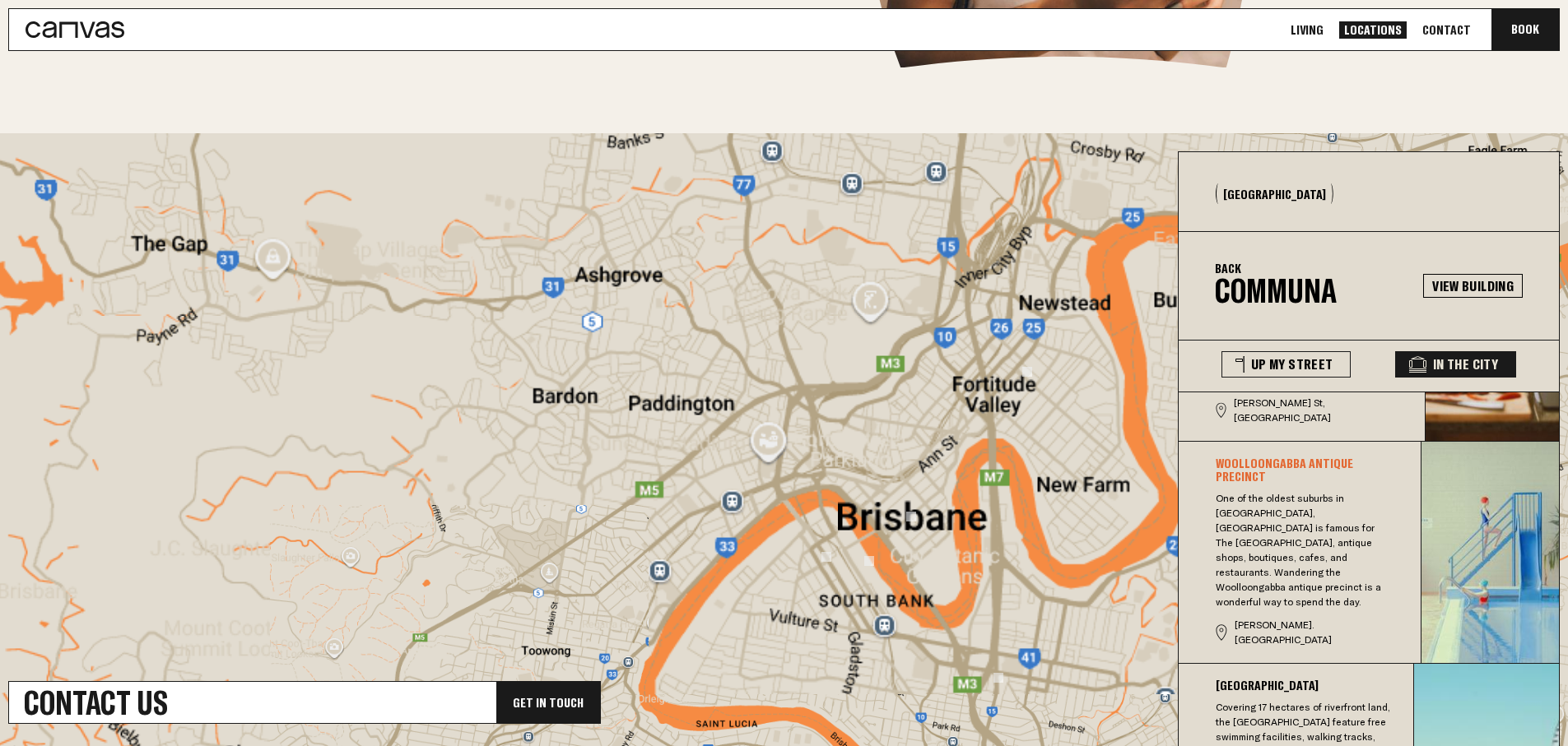
click at [606, 354] on div at bounding box center [784, 450] width 1568 height 632
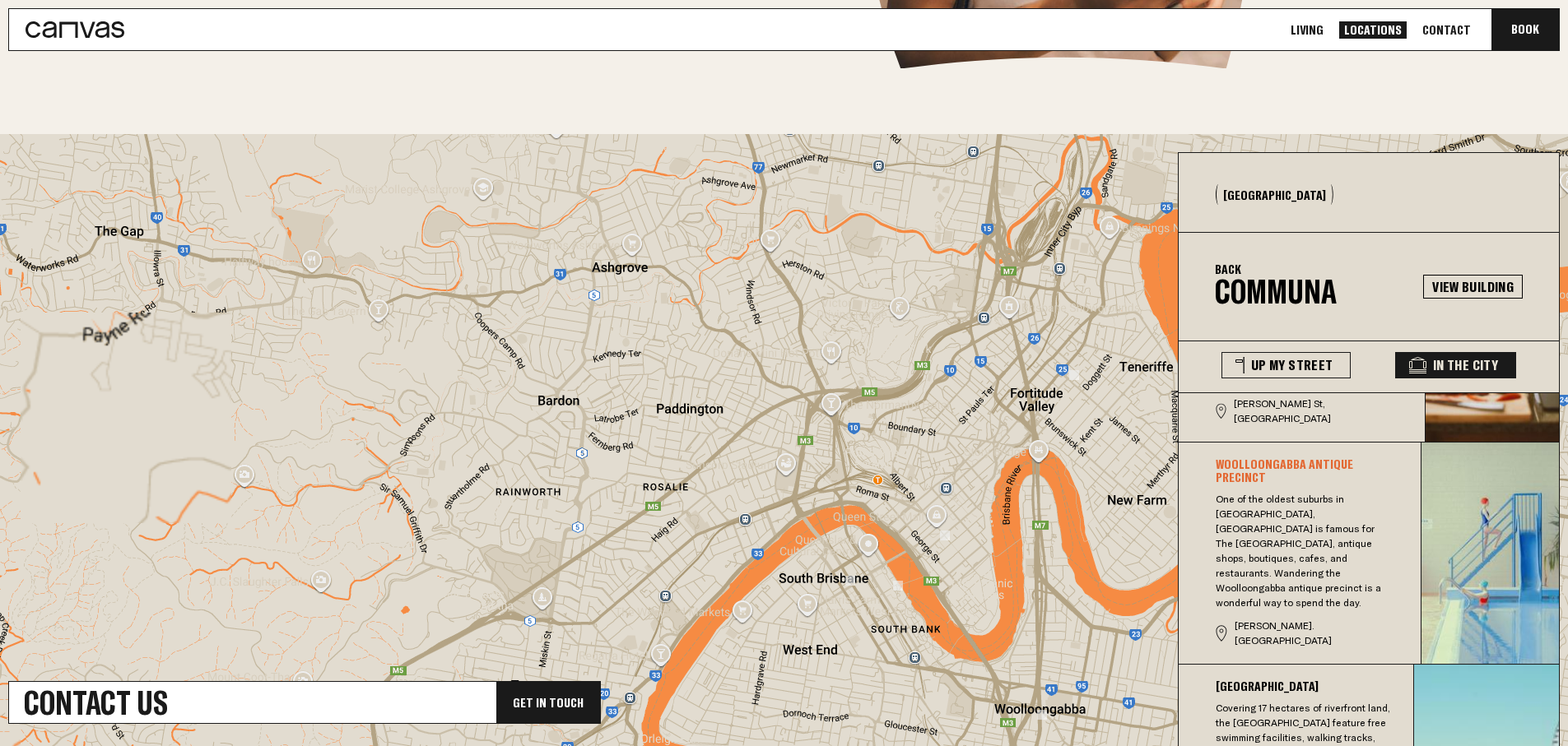
click at [606, 353] on div at bounding box center [784, 450] width 1568 height 632
click at [605, 353] on div at bounding box center [784, 450] width 1568 height 632
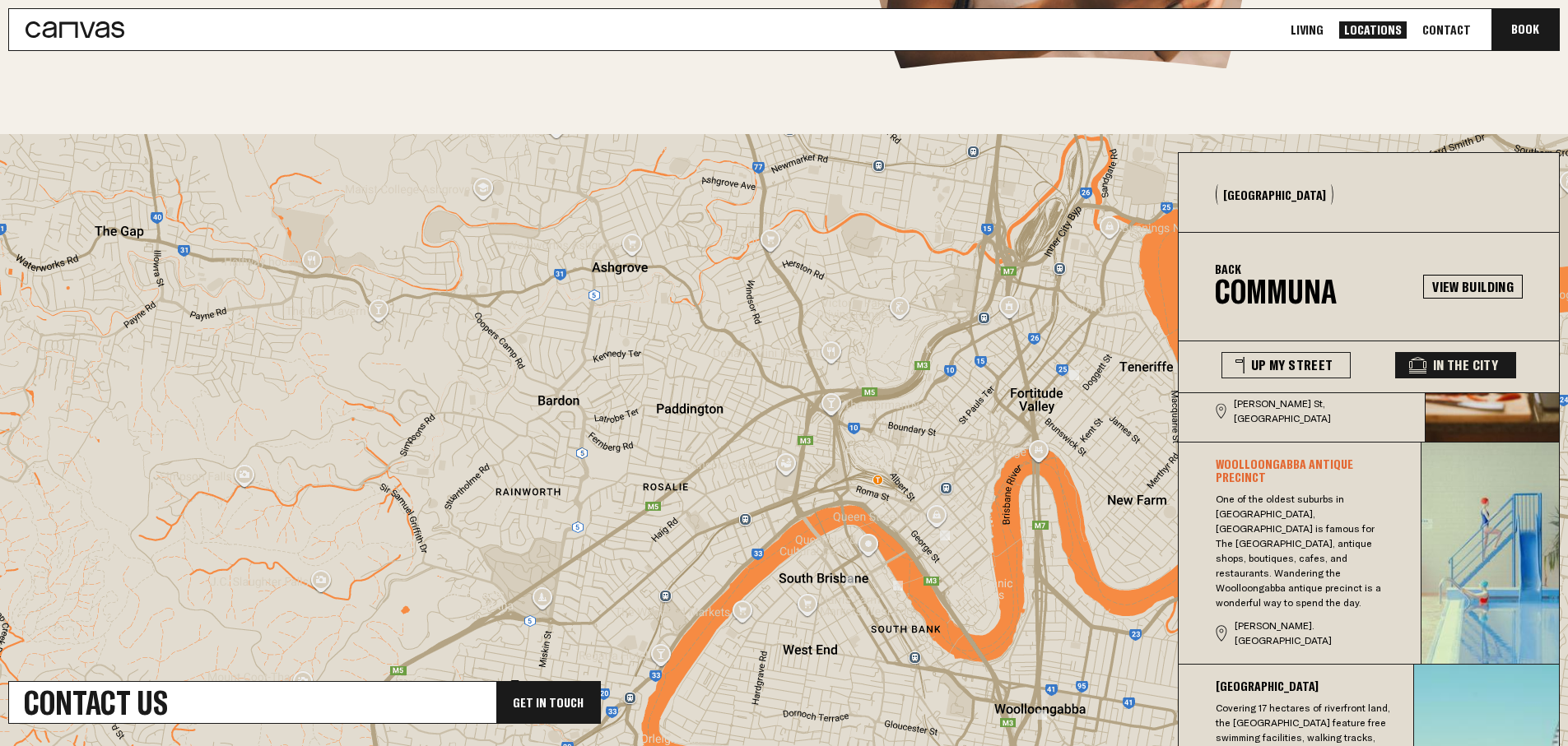
click at [605, 353] on div at bounding box center [784, 450] width 1568 height 632
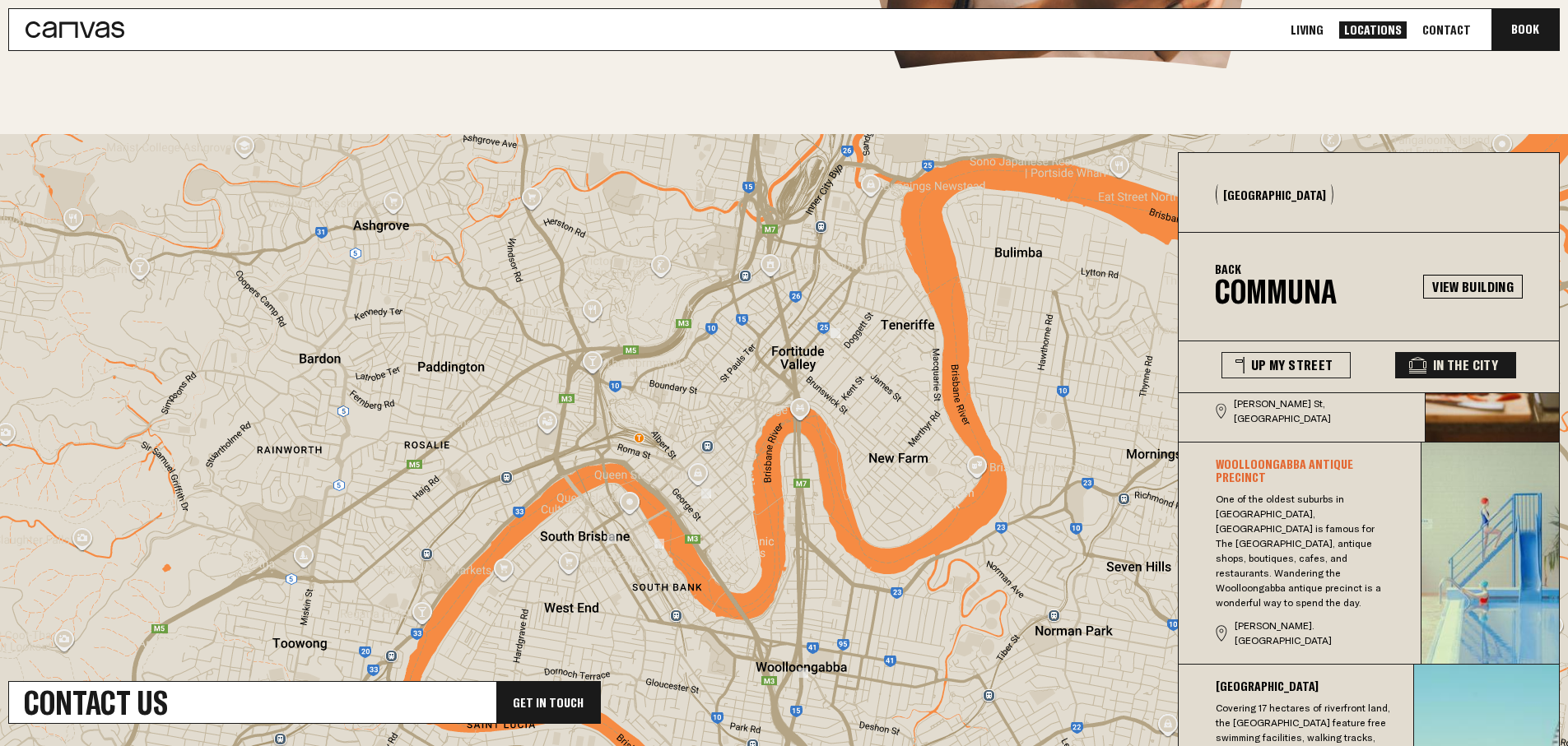
drag, startPoint x: 605, startPoint y: 353, endPoint x: 348, endPoint y: 315, distance: 259.8
click at [348, 315] on div at bounding box center [784, 450] width 1568 height 632
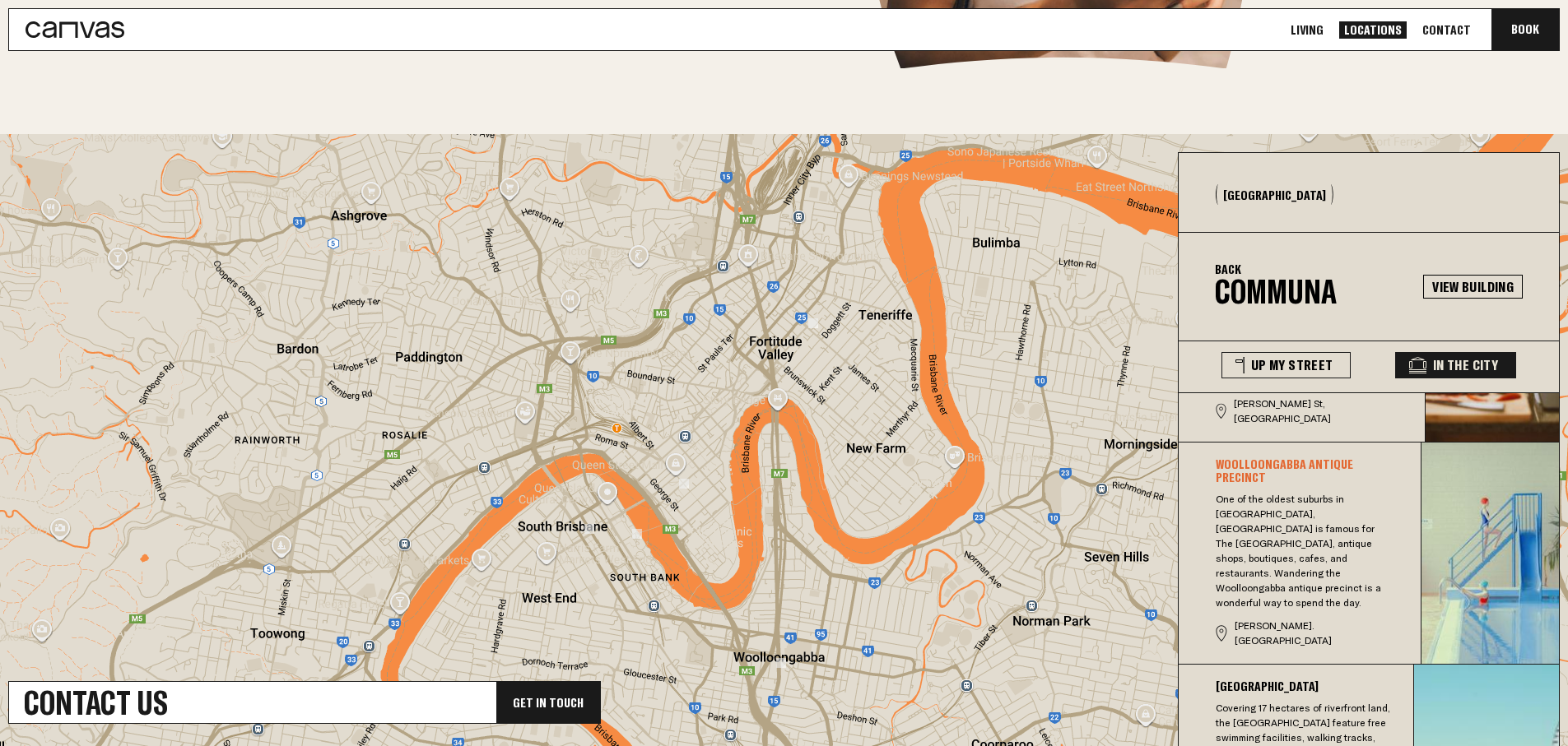
drag, startPoint x: 574, startPoint y: 391, endPoint x: 624, endPoint y: 404, distance: 51.7
click at [630, 407] on div at bounding box center [784, 450] width 1568 height 632
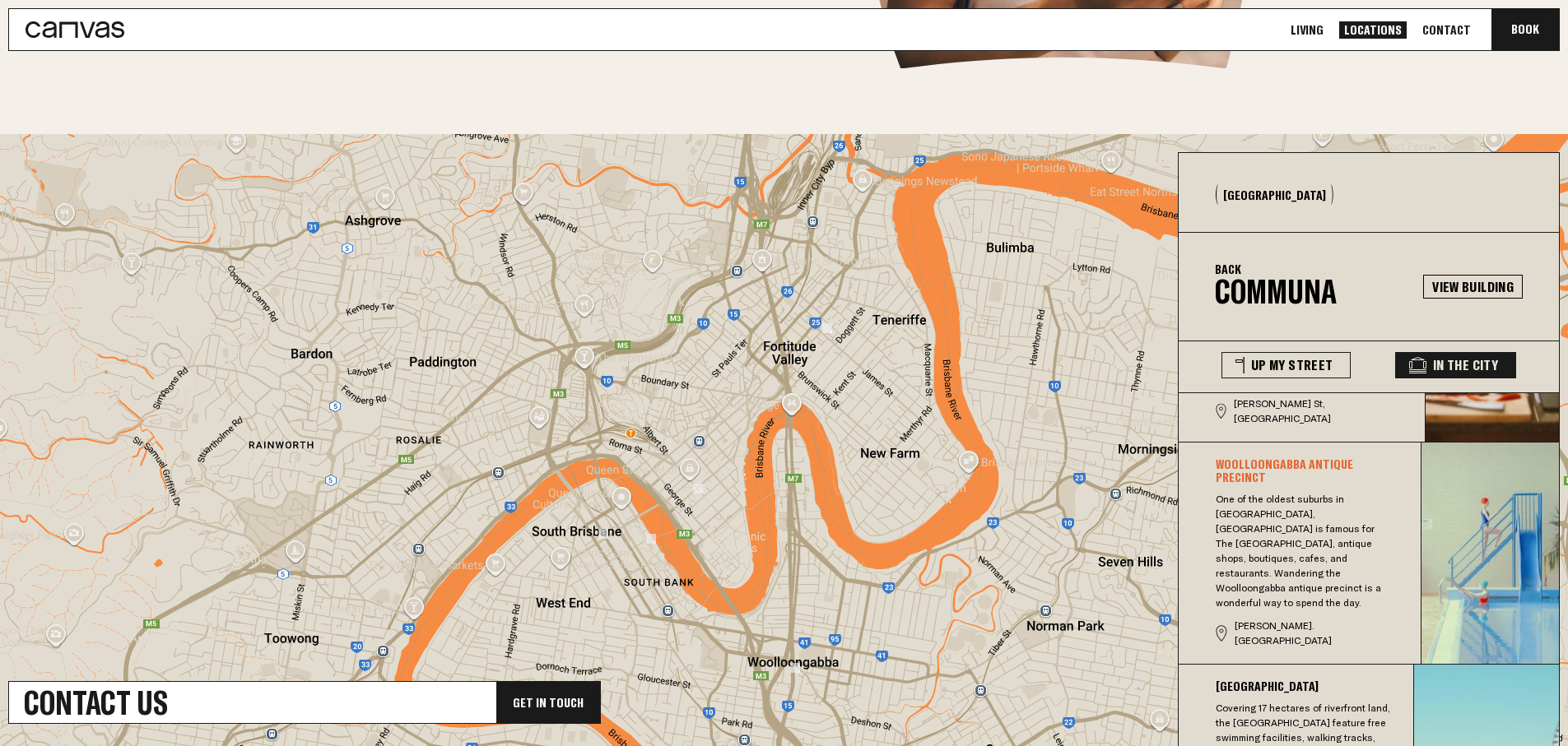
click at [612, 398] on div at bounding box center [784, 450] width 1568 height 632
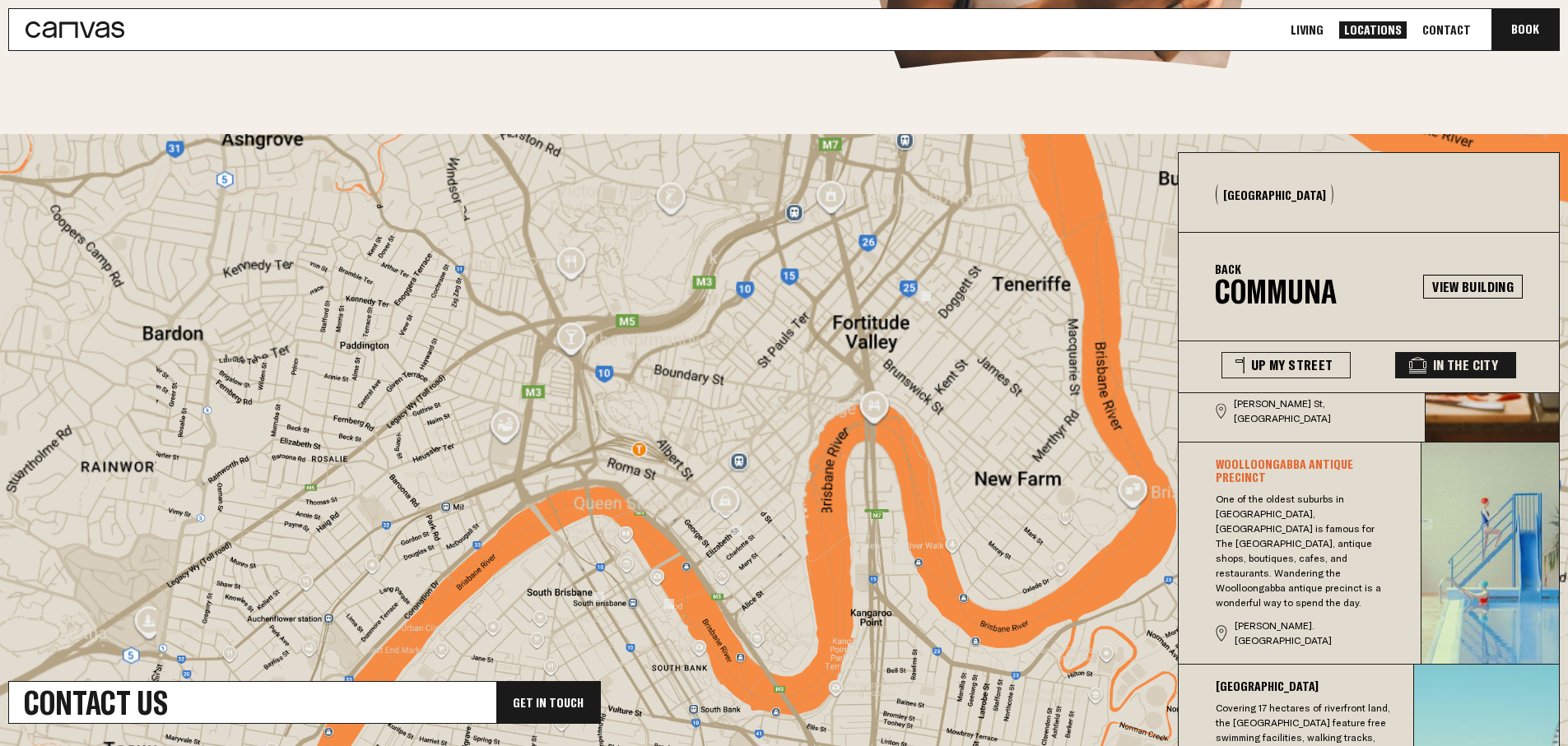
click at [612, 398] on div at bounding box center [784, 450] width 1568 height 632
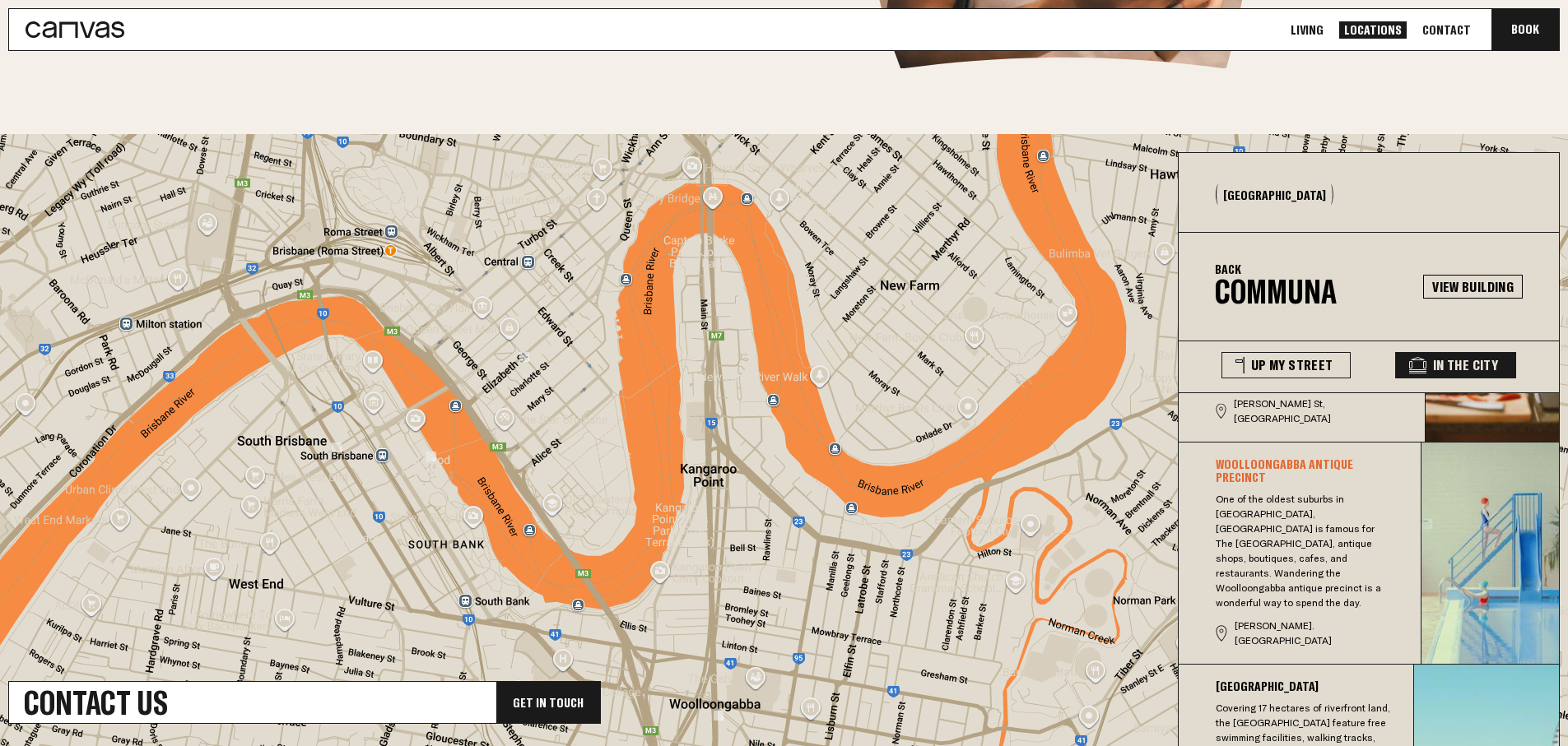
drag, startPoint x: 610, startPoint y: 389, endPoint x: 352, endPoint y: 171, distance: 337.8
click at [352, 171] on div at bounding box center [784, 450] width 1568 height 632
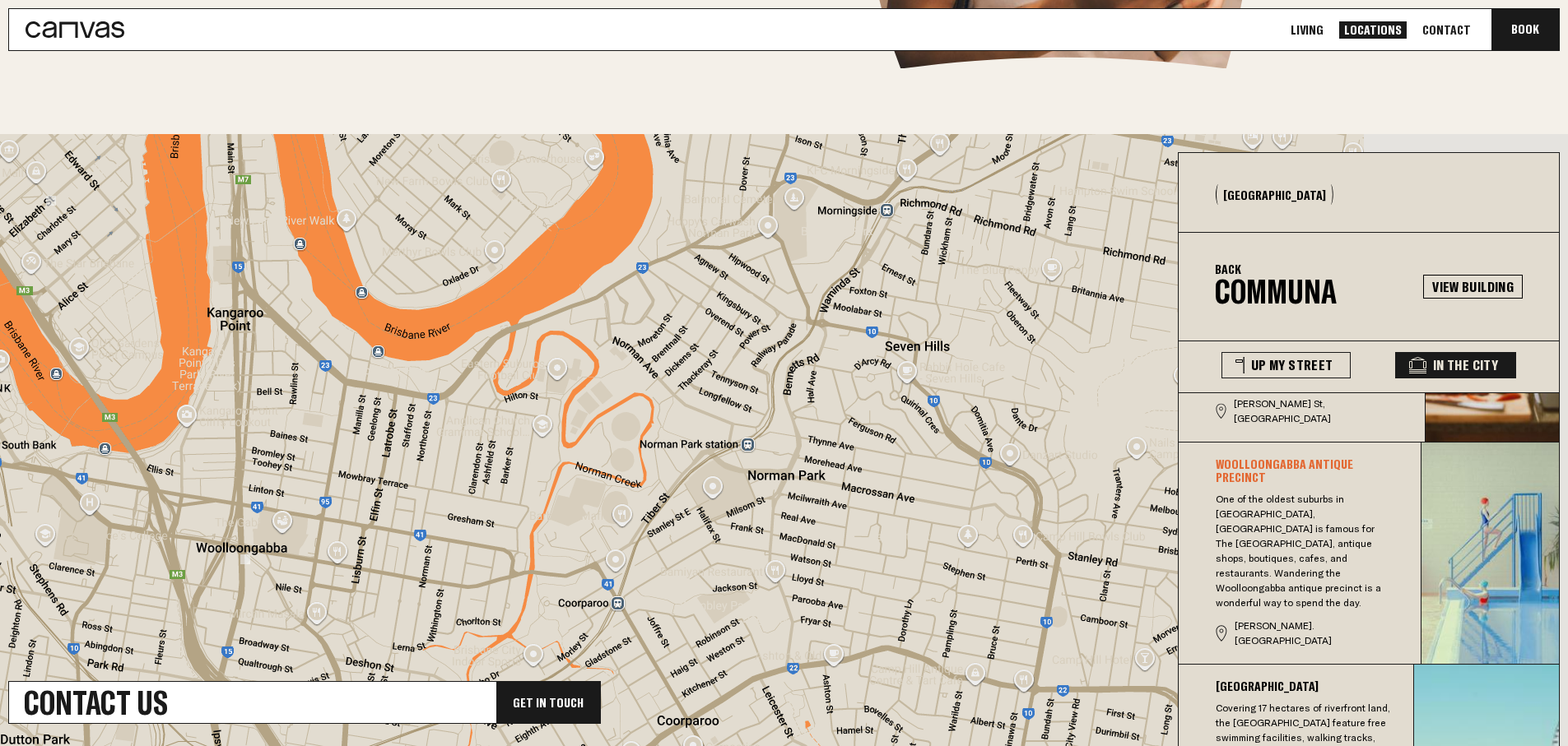
drag, startPoint x: 615, startPoint y: 353, endPoint x: 413, endPoint y: 297, distance: 209.6
click at [136, 204] on div at bounding box center [784, 450] width 1568 height 632
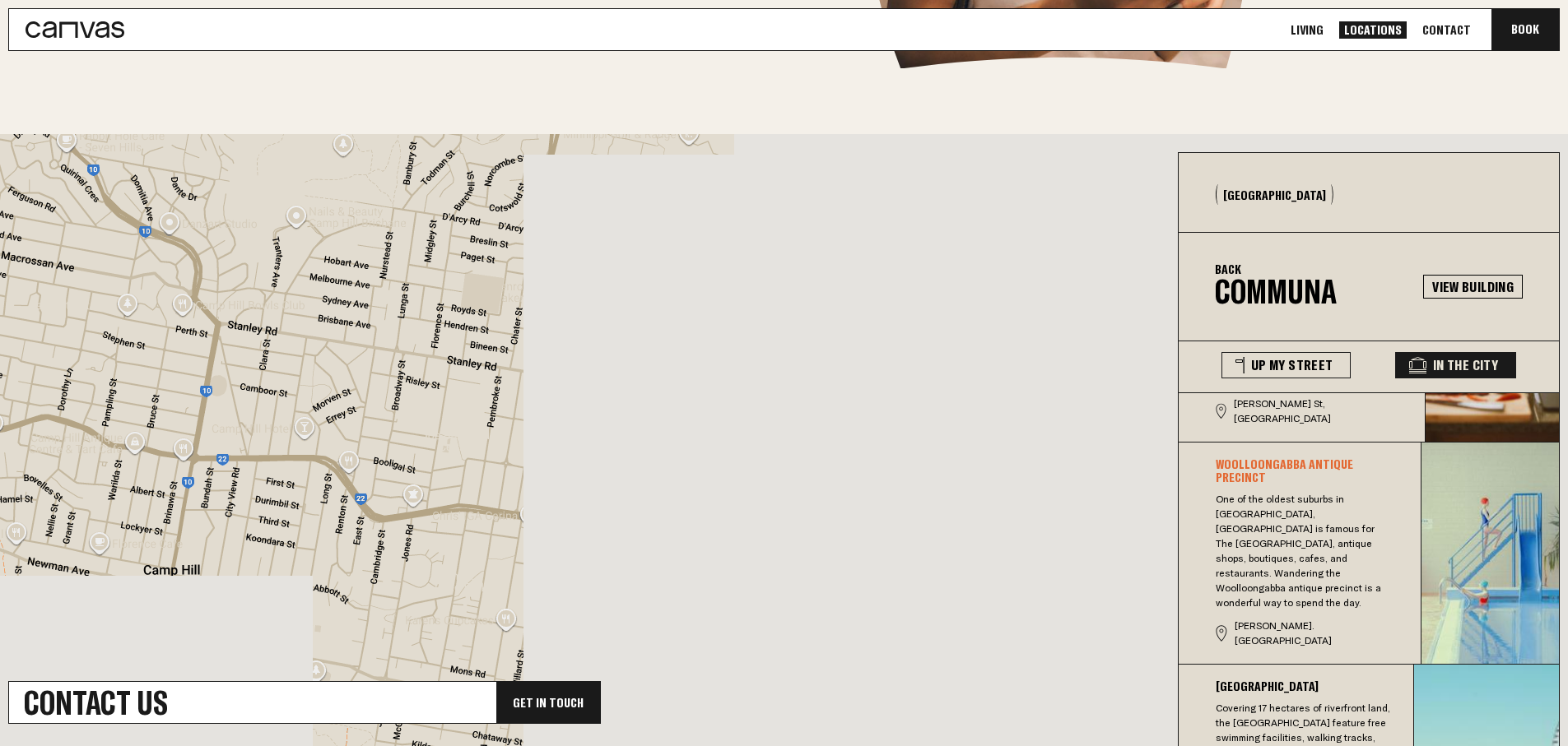
drag, startPoint x: 629, startPoint y: 347, endPoint x: 655, endPoint y: 249, distance: 101.4
click at [655, 248] on div "[GEOGRAPHIC_DATA][STREET_ADDRESS] View on Google Maps" at bounding box center [784, 450] width 1568 height 632
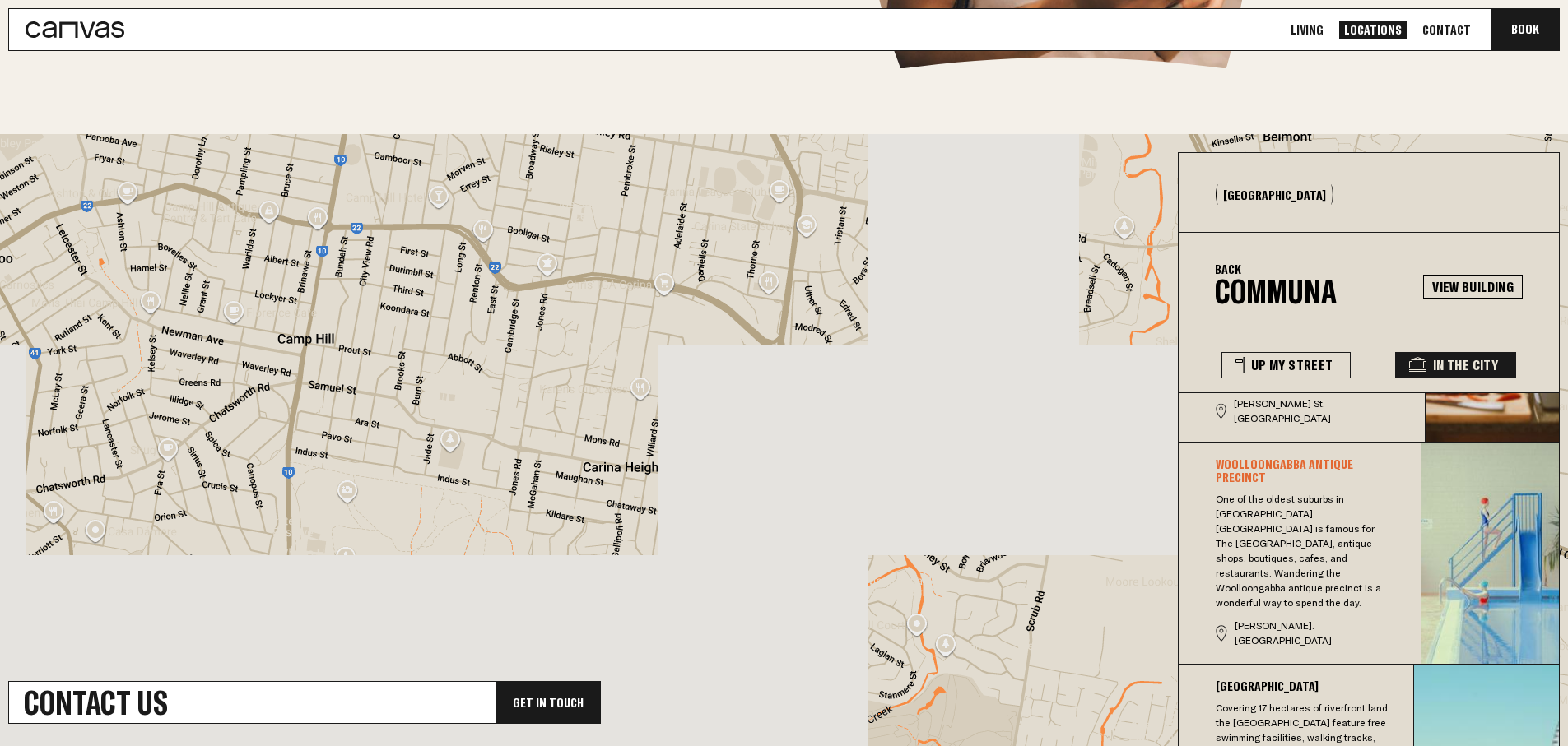
drag, startPoint x: 630, startPoint y: 297, endPoint x: 764, endPoint y: 284, distance: 134.6
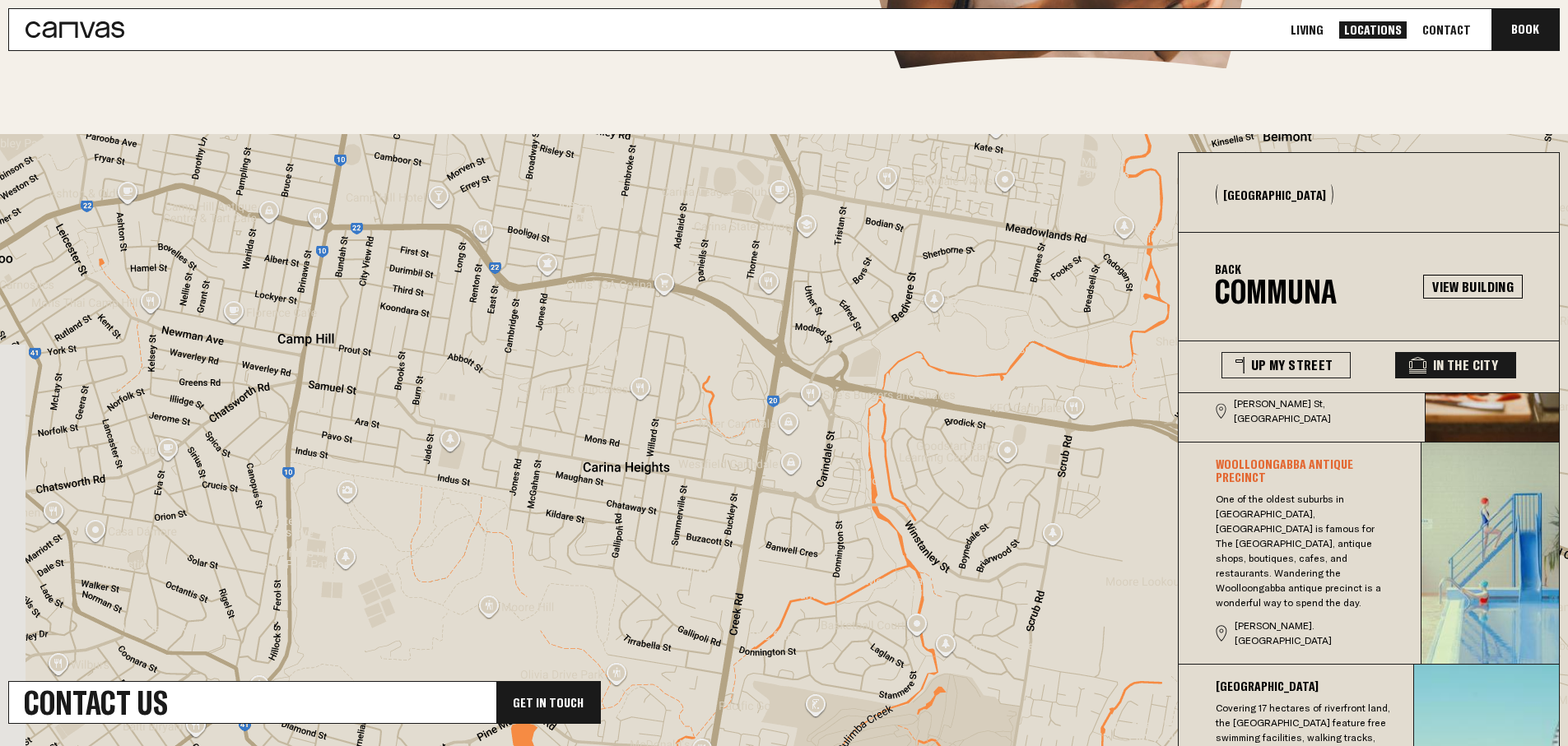
click at [788, 210] on div "[GEOGRAPHIC_DATA][STREET_ADDRESS] View on Google Maps" at bounding box center [784, 450] width 1568 height 632
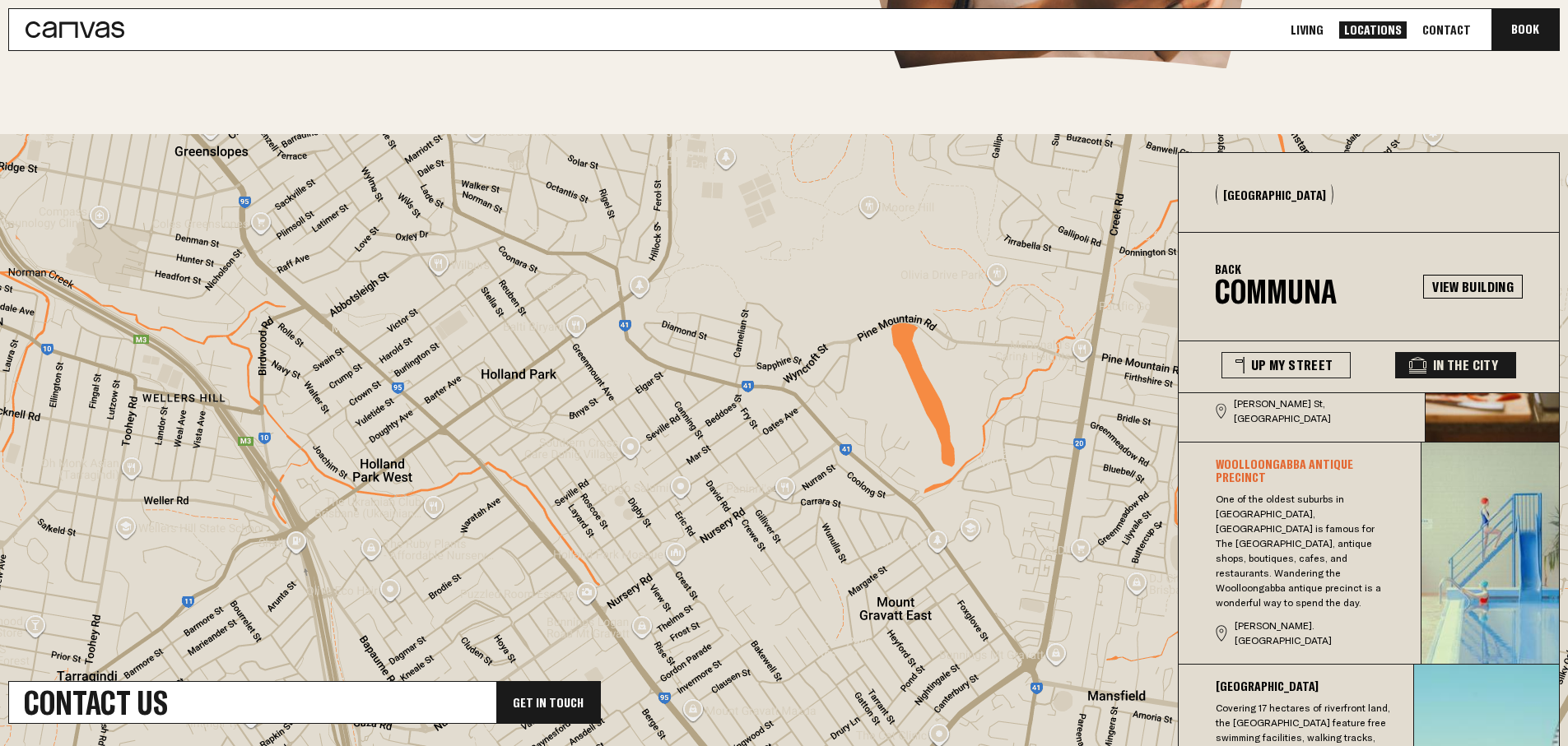
drag, startPoint x: 686, startPoint y: 380, endPoint x: 473, endPoint y: 326, distance: 219.7
click at [419, 328] on div "[GEOGRAPHIC_DATA][STREET_ADDRESS] View on Google Maps" at bounding box center [784, 450] width 1568 height 632
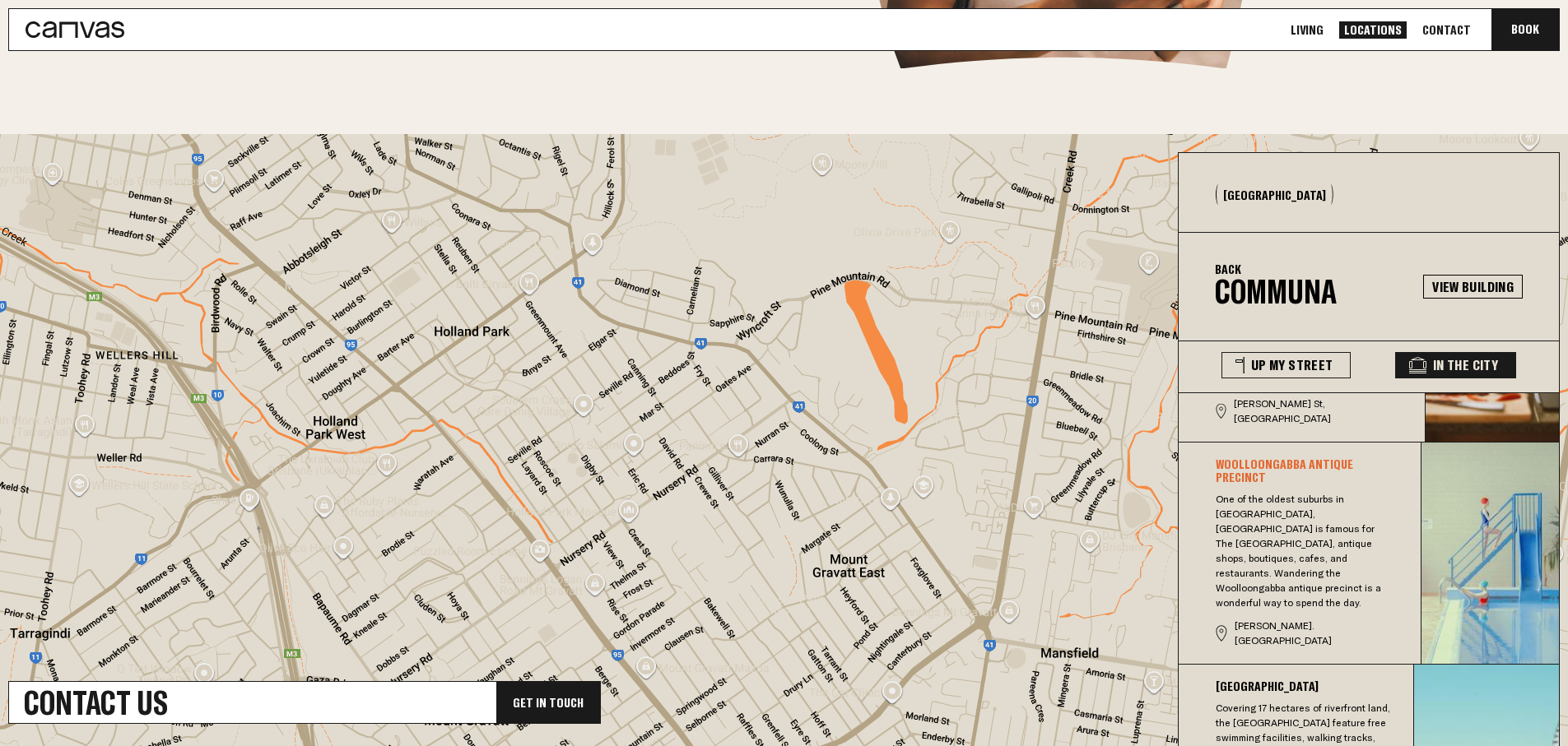
drag, startPoint x: 493, startPoint y: 326, endPoint x: 539, endPoint y: 311, distance: 48.4
click at [539, 311] on div "[GEOGRAPHIC_DATA][STREET_ADDRESS] View on Google Maps" at bounding box center [784, 450] width 1568 height 632
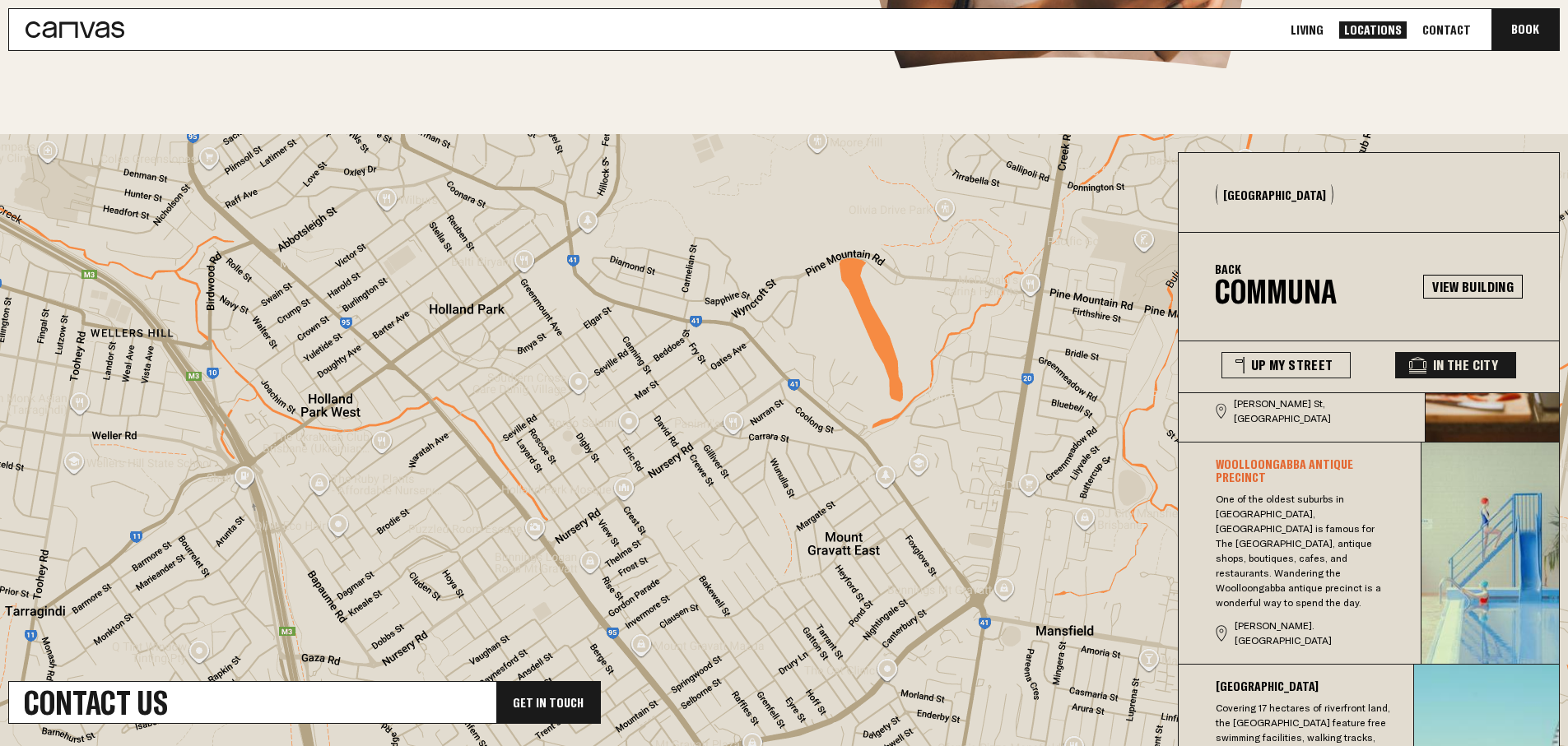
drag, startPoint x: 538, startPoint y: 311, endPoint x: 528, endPoint y: 312, distance: 10.0
click at [522, 317] on div "[GEOGRAPHIC_DATA][STREET_ADDRESS] View on Google Maps" at bounding box center [784, 450] width 1568 height 632
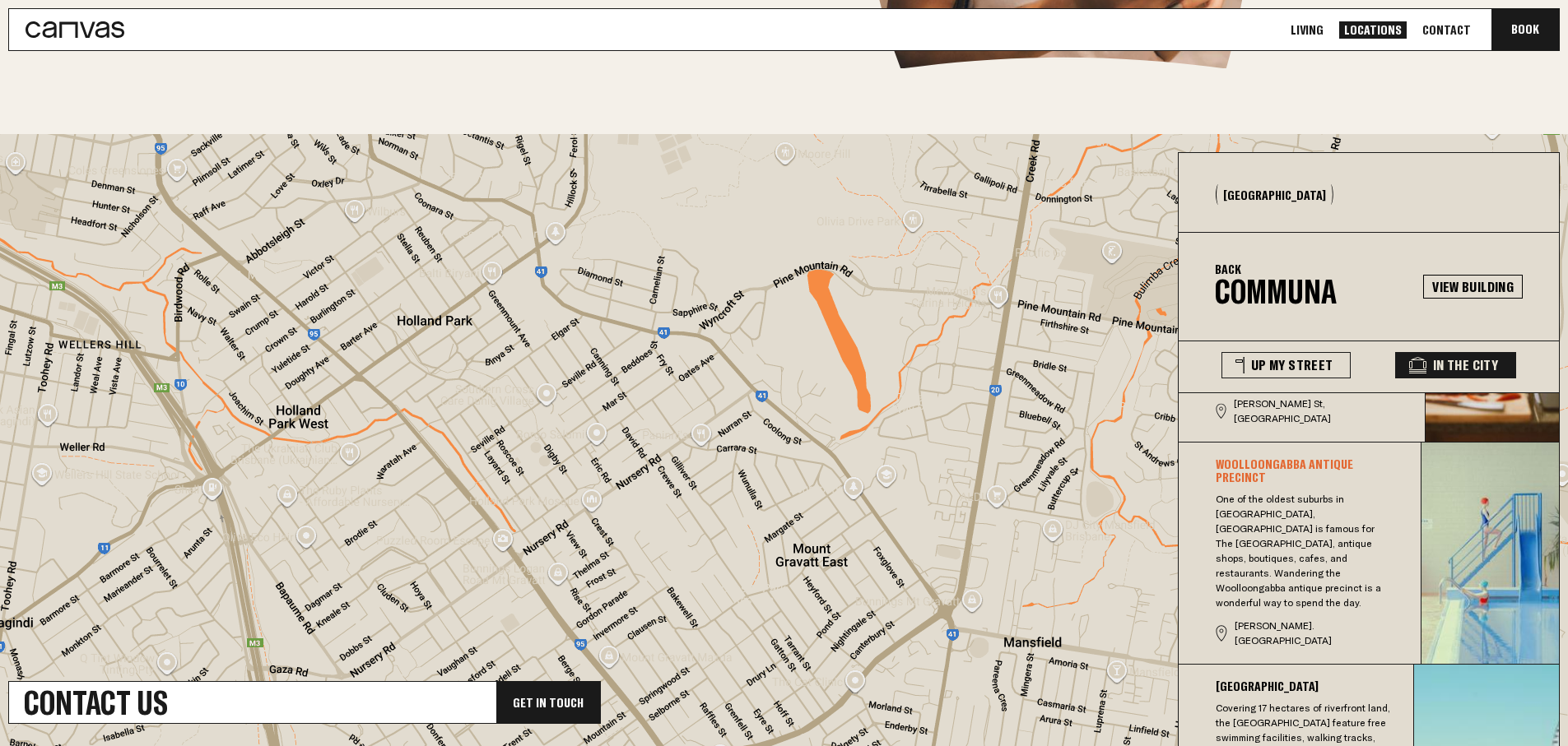
drag, startPoint x: 406, startPoint y: 243, endPoint x: 269, endPoint y: 250, distance: 137.2
click at [272, 246] on div "[GEOGRAPHIC_DATA][STREET_ADDRESS] View on Google Maps" at bounding box center [784, 450] width 1568 height 632
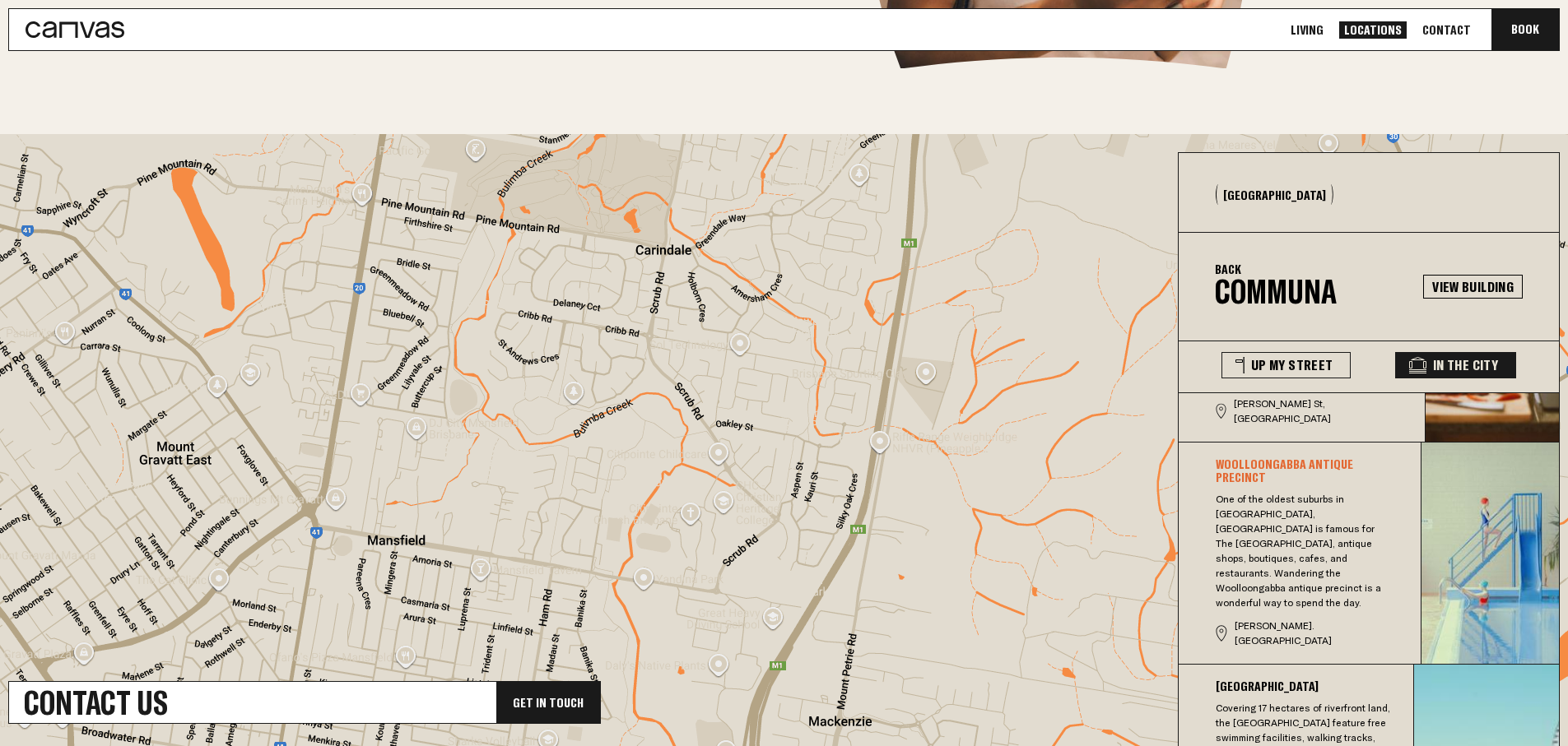
drag, startPoint x: 519, startPoint y: 328, endPoint x: 495, endPoint y: 245, distance: 86.4
click at [499, 250] on div "[GEOGRAPHIC_DATA][STREET_ADDRESS] View on Google Maps" at bounding box center [784, 450] width 1568 height 632
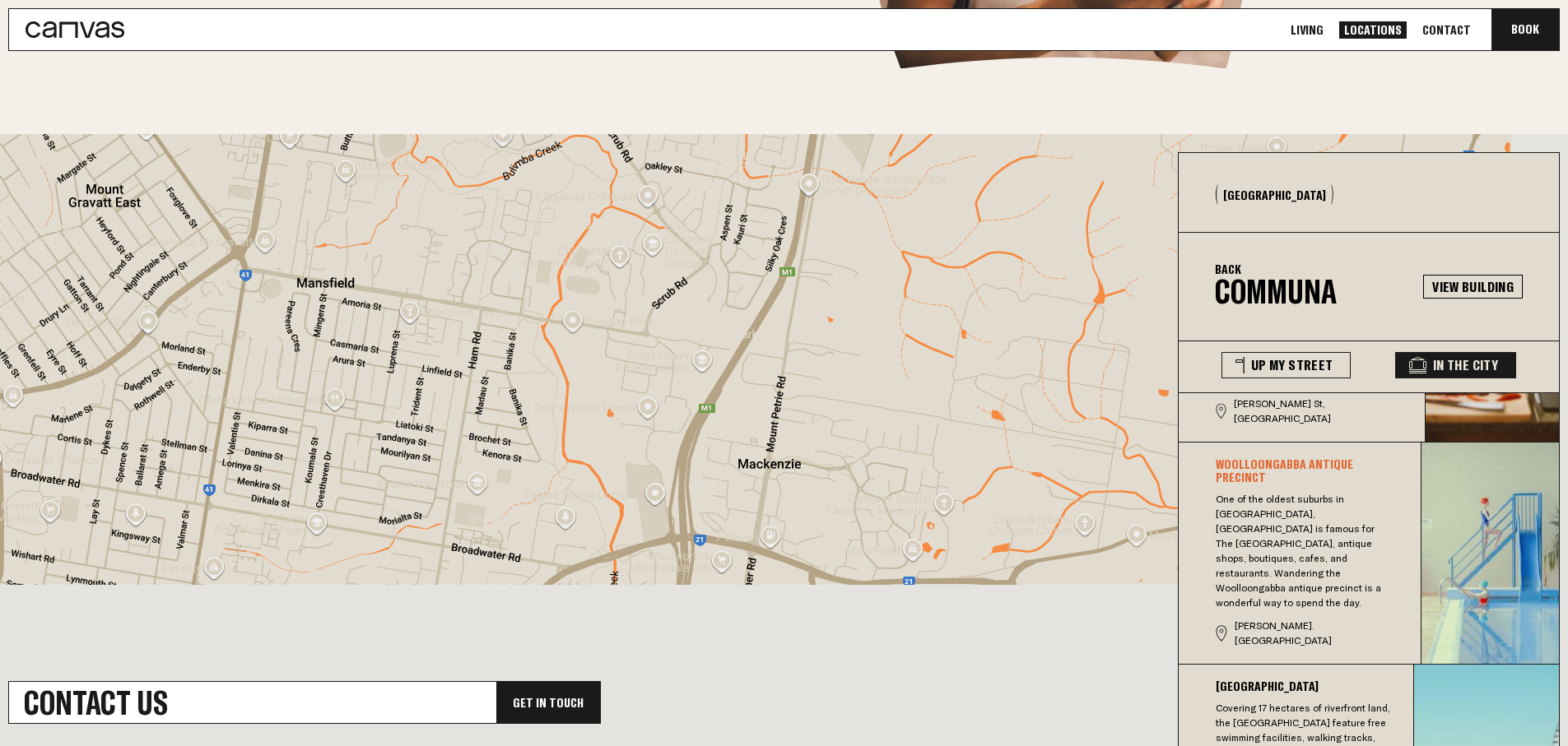
drag, startPoint x: 504, startPoint y: 363, endPoint x: 485, endPoint y: 283, distance: 82.2
click at [482, 270] on div "[GEOGRAPHIC_DATA][STREET_ADDRESS] View on Google Maps" at bounding box center [784, 450] width 1568 height 632
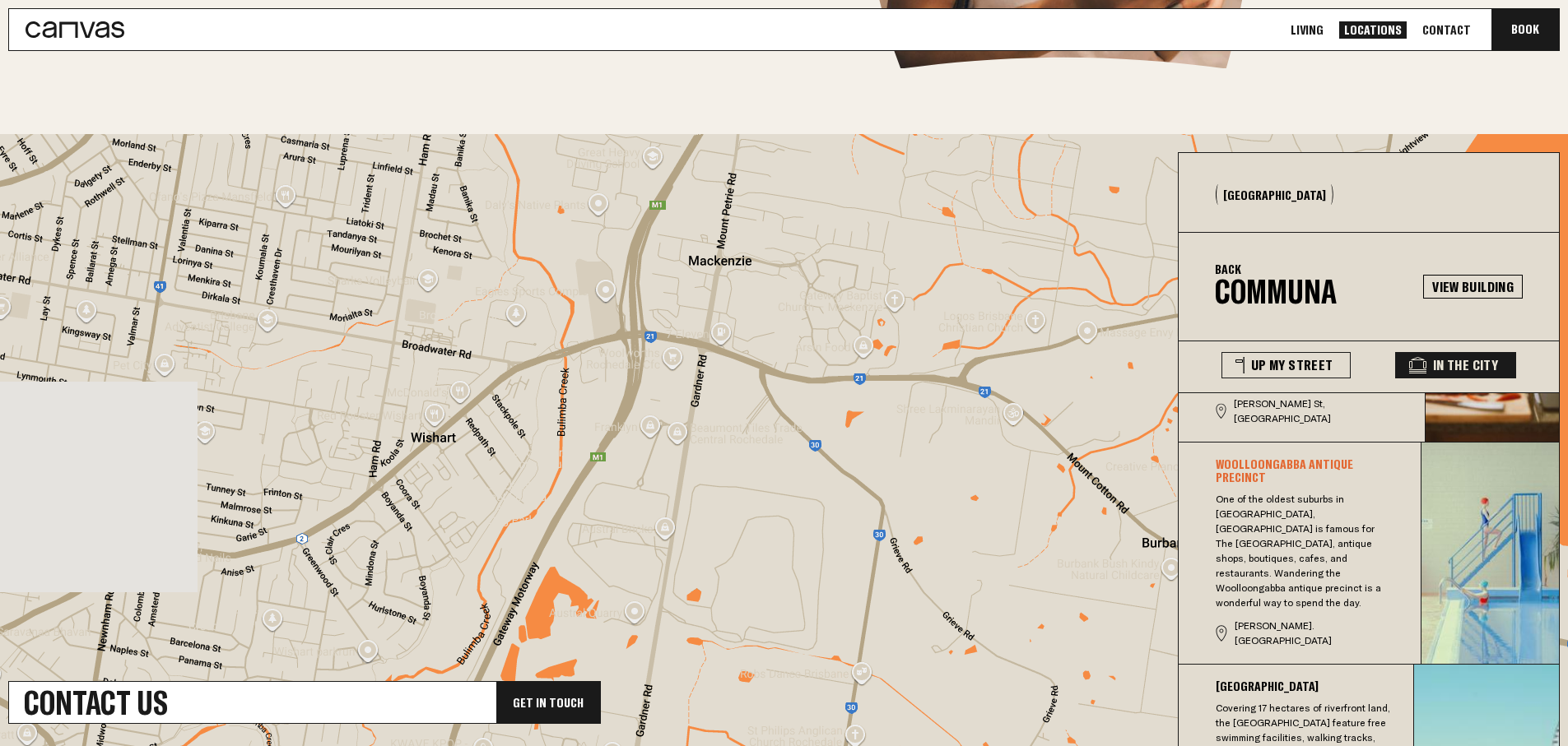
click at [497, 356] on div "[GEOGRAPHIC_DATA][STREET_ADDRESS] View on Google Maps" at bounding box center [784, 450] width 1568 height 632
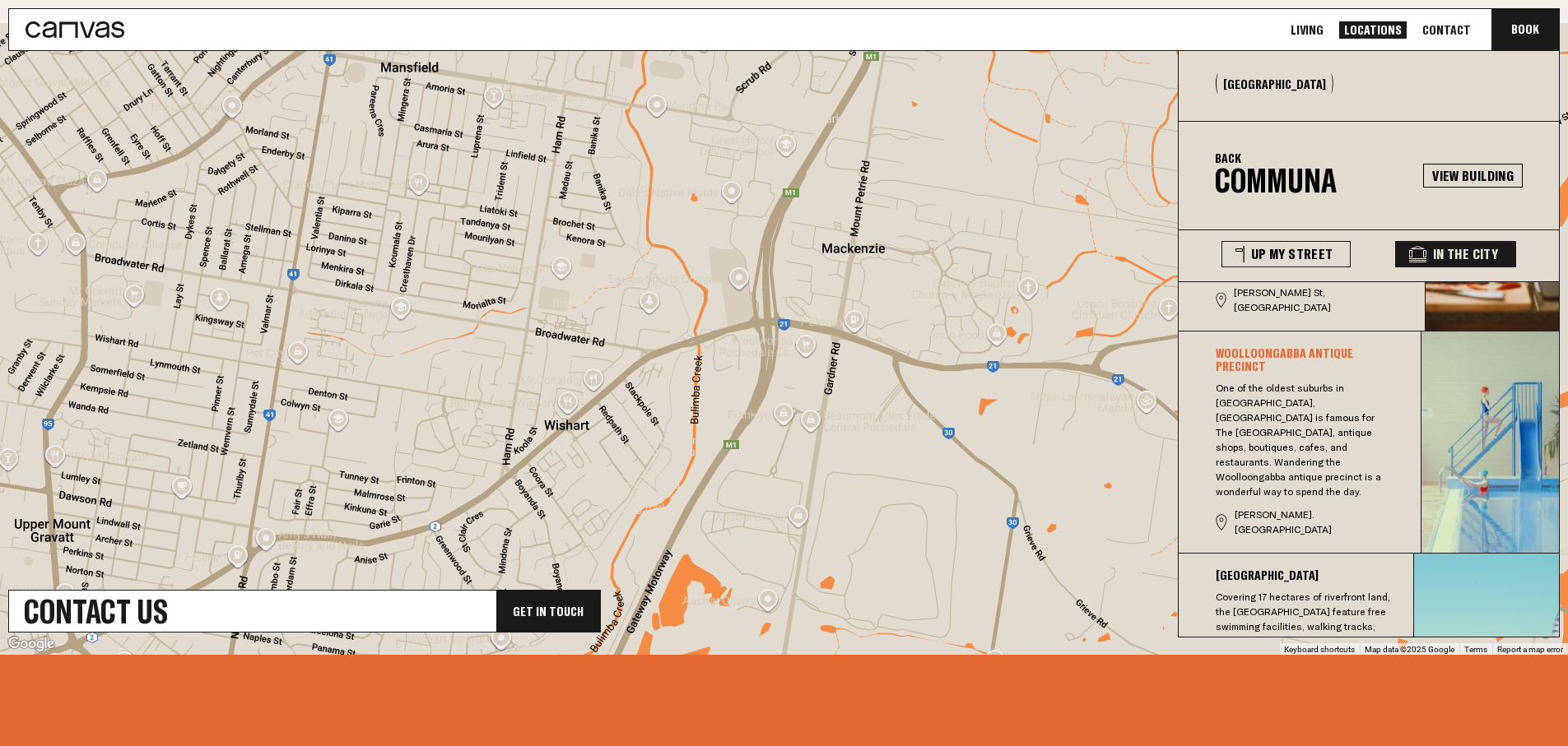
drag, startPoint x: 538, startPoint y: 217, endPoint x: 669, endPoint y: 347, distance: 184.6
click at [752, 413] on div "[GEOGRAPHIC_DATA][STREET_ADDRESS] View on Google Maps" at bounding box center [784, 339] width 1568 height 632
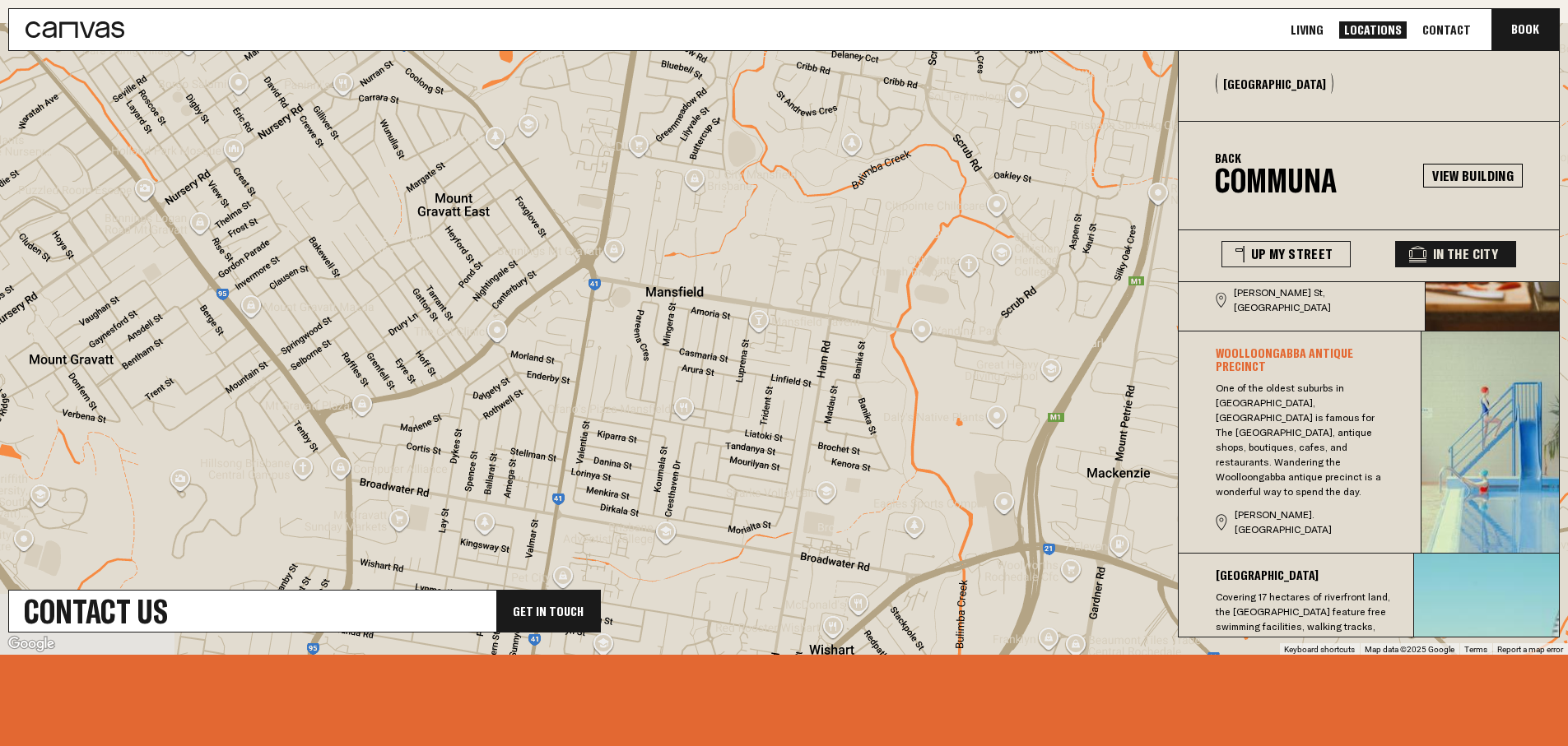
drag, startPoint x: 675, startPoint y: 363, endPoint x: 709, endPoint y: 360, distance: 34.1
click at [785, 423] on div "[GEOGRAPHIC_DATA][STREET_ADDRESS] View on Google Maps" at bounding box center [784, 339] width 1568 height 632
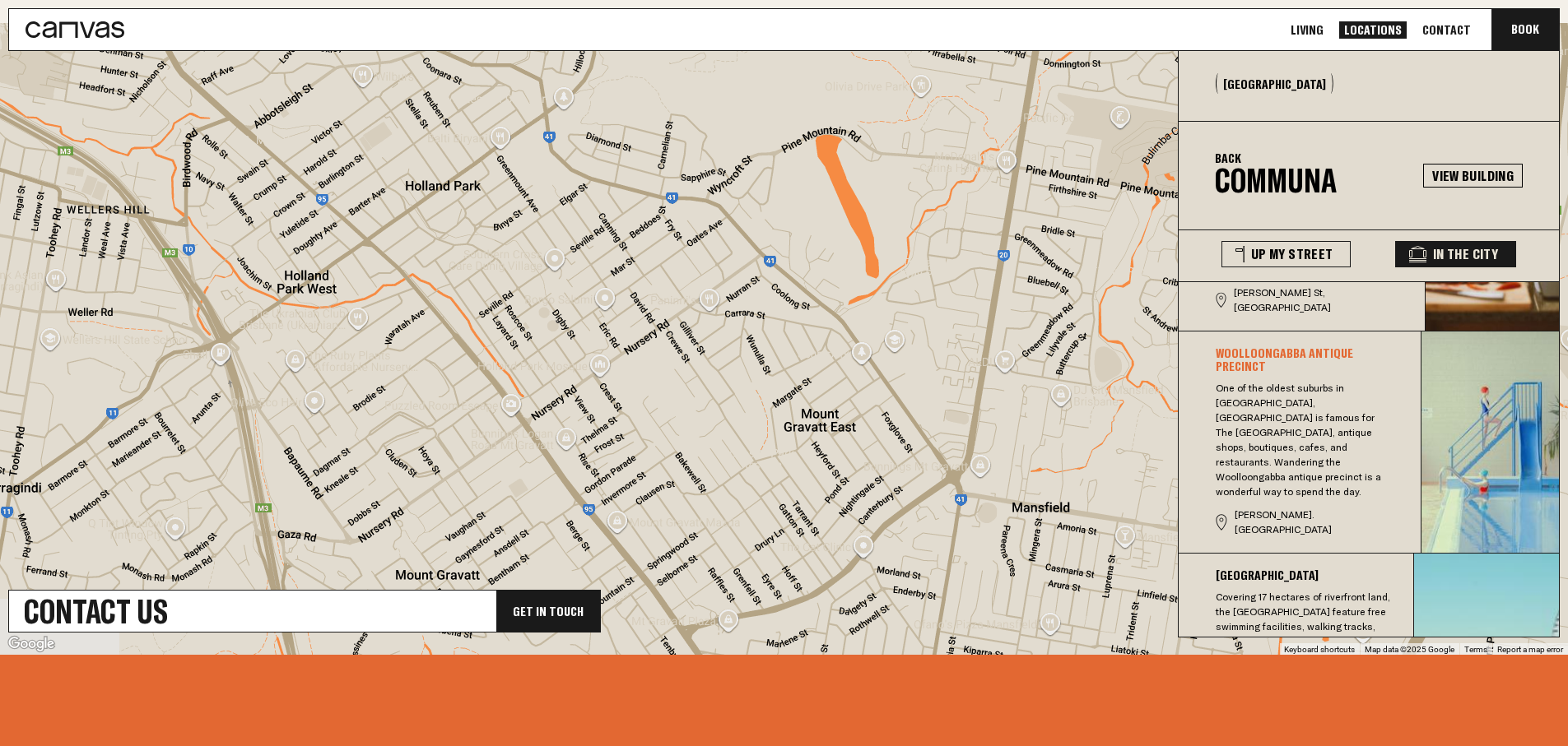
drag, startPoint x: 486, startPoint y: 216, endPoint x: 618, endPoint y: 249, distance: 136.1
click at [607, 247] on div "[GEOGRAPHIC_DATA][STREET_ADDRESS] View on Google Maps" at bounding box center [784, 339] width 1568 height 632
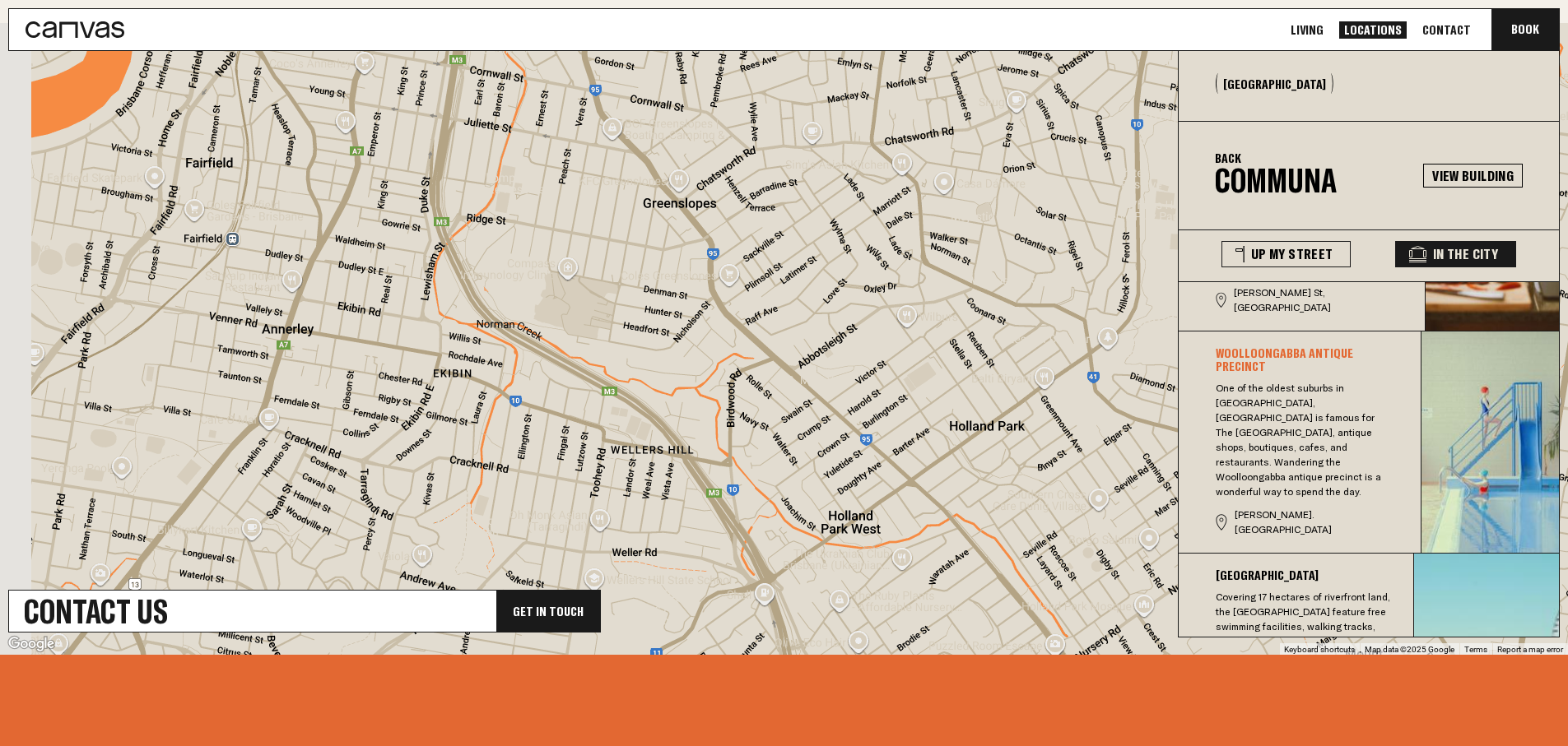
drag, startPoint x: 522, startPoint y: 218, endPoint x: 632, endPoint y: 336, distance: 161.3
click at [629, 332] on div "[GEOGRAPHIC_DATA][STREET_ADDRESS] View on Google Maps" at bounding box center [784, 339] width 1568 height 632
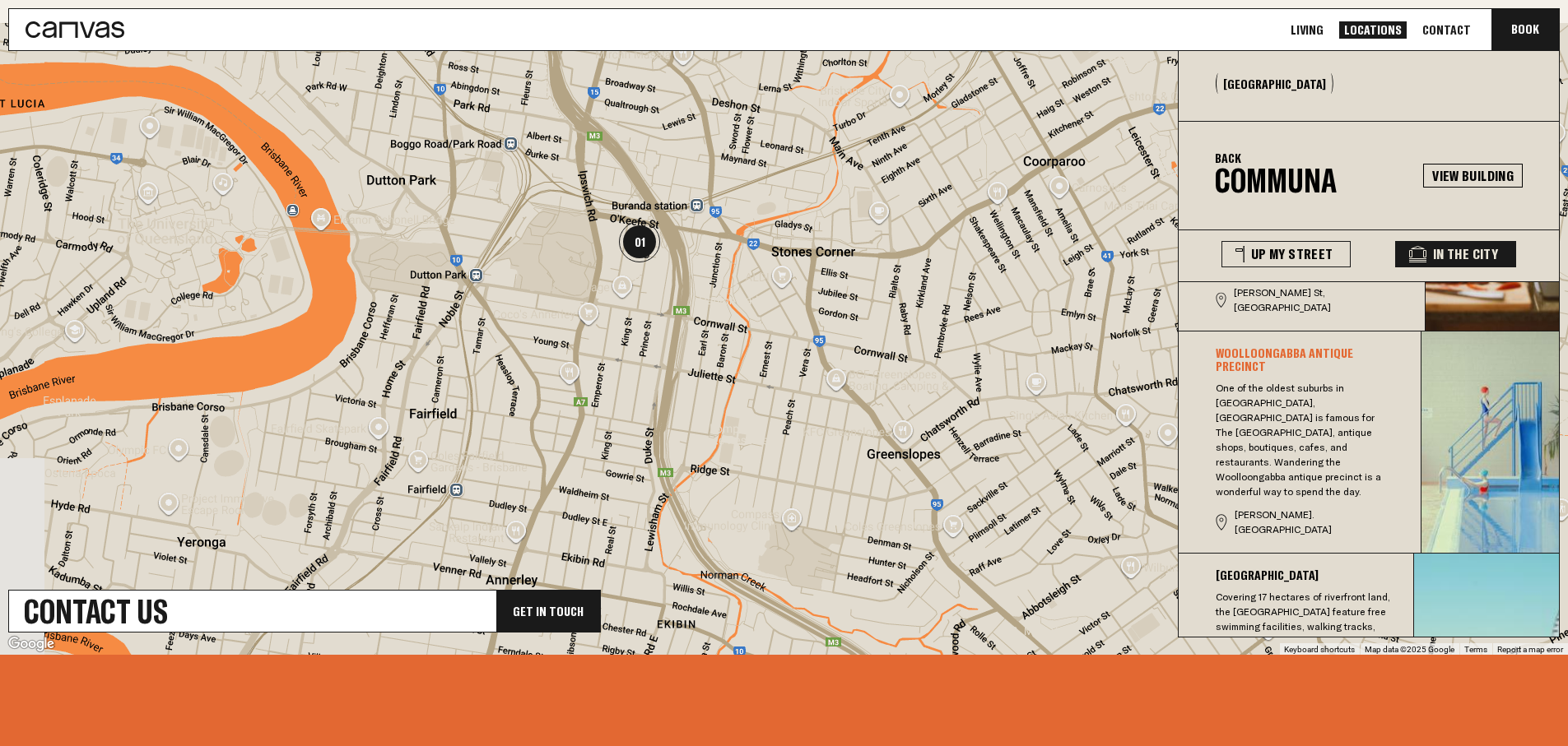
click at [659, 357] on div "[GEOGRAPHIC_DATA][STREET_ADDRESS] View on Google Maps" at bounding box center [784, 339] width 1568 height 632
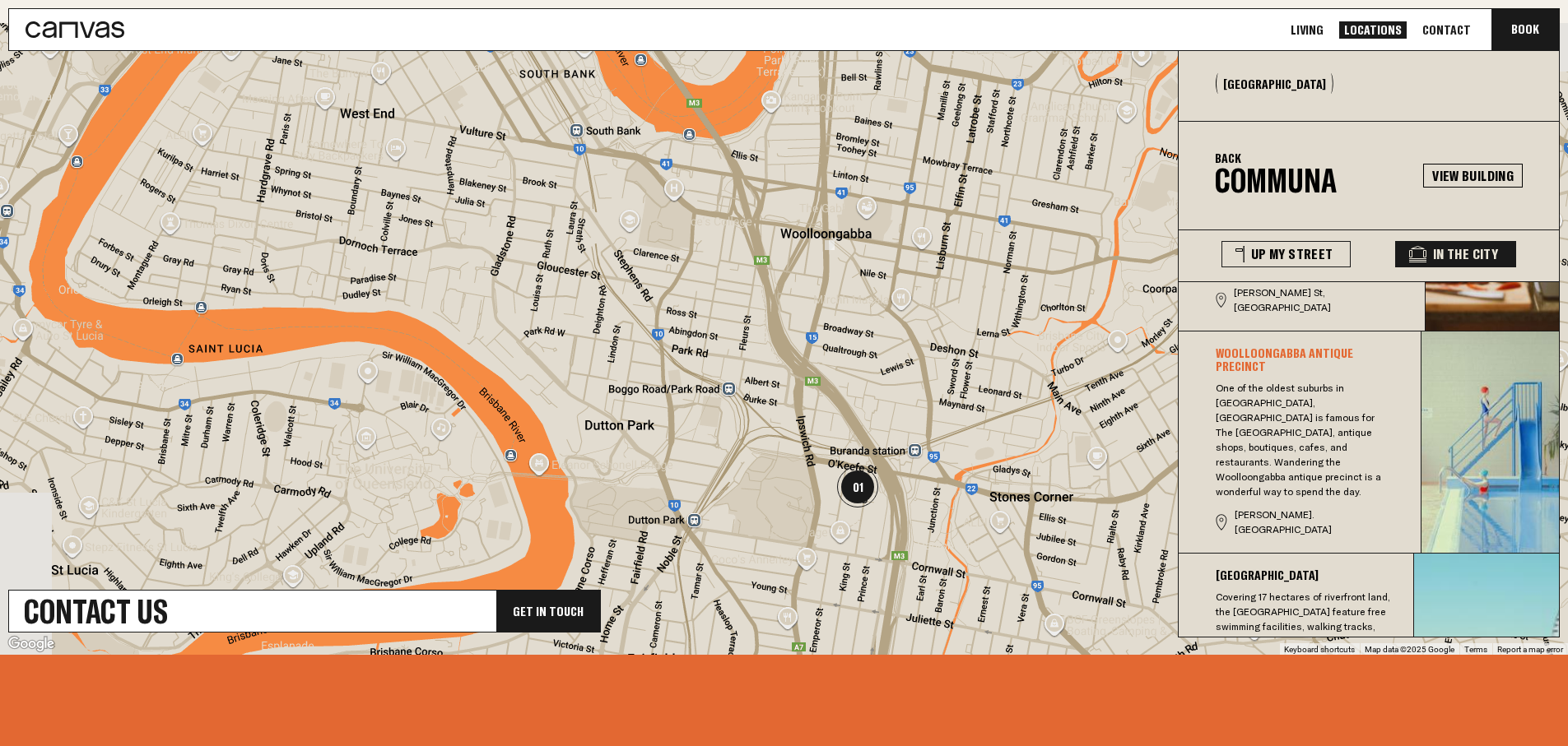
click at [677, 365] on div "[GEOGRAPHIC_DATA][STREET_ADDRESS] View on Google Maps" at bounding box center [784, 339] width 1568 height 632
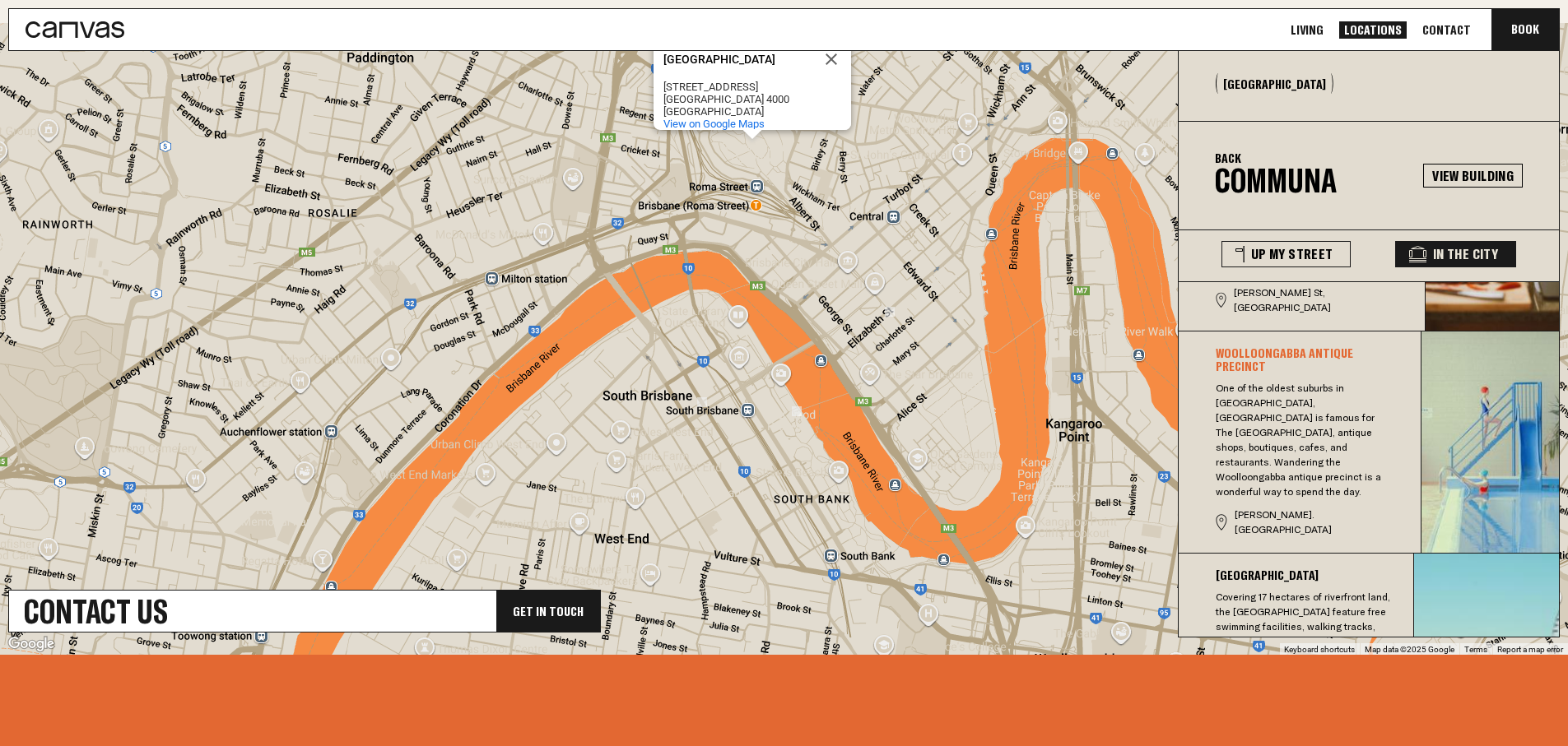
drag, startPoint x: 545, startPoint y: 308, endPoint x: 517, endPoint y: 91, distance: 218.8
click at [532, 111] on div "[GEOGRAPHIC_DATA][STREET_ADDRESS] View on Google Maps" at bounding box center [784, 339] width 1568 height 632
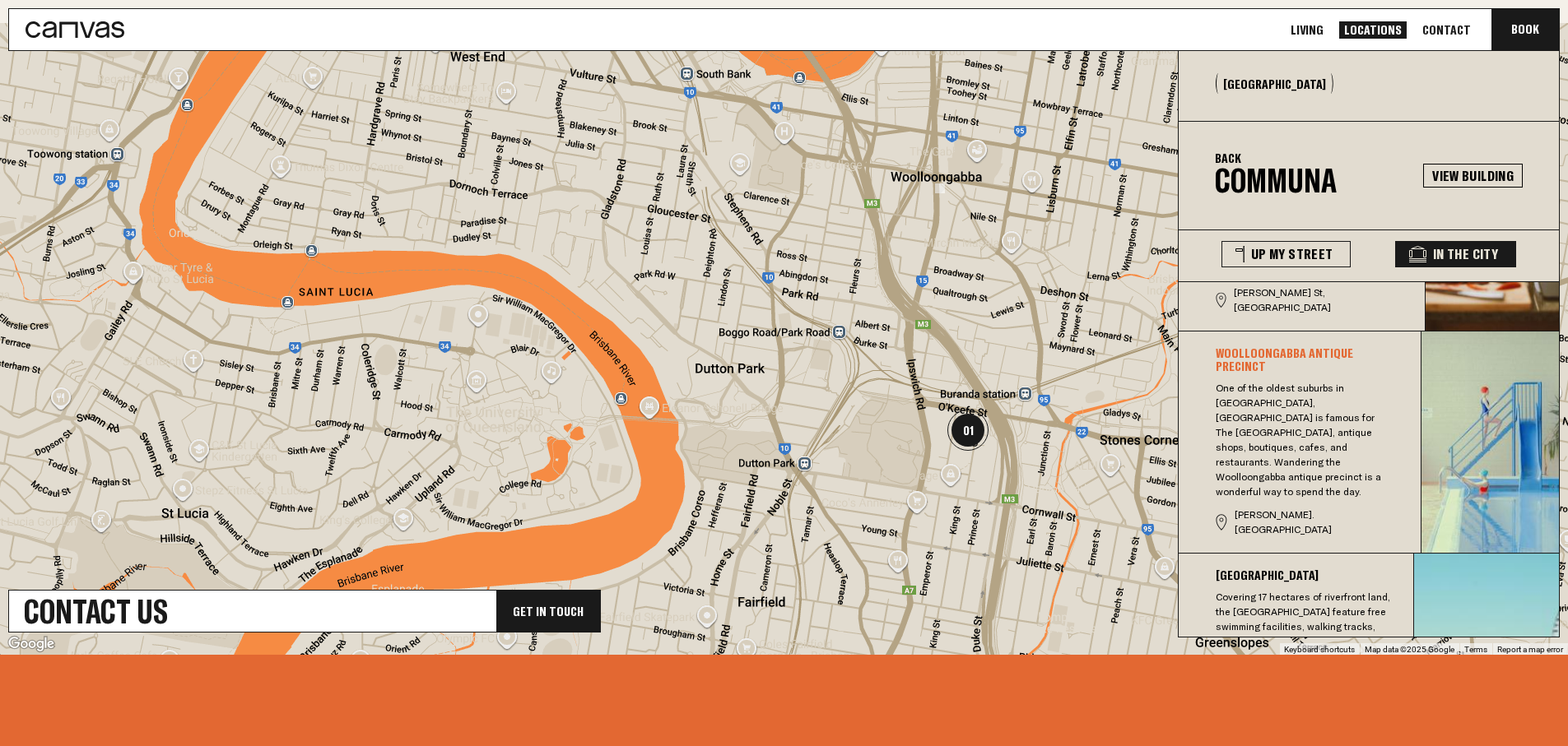
drag, startPoint x: 491, startPoint y: 198, endPoint x: 425, endPoint y: 250, distance: 84.0
click at [384, 243] on div "[GEOGRAPHIC_DATA][STREET_ADDRESS] View on Google Maps" at bounding box center [784, 339] width 1568 height 632
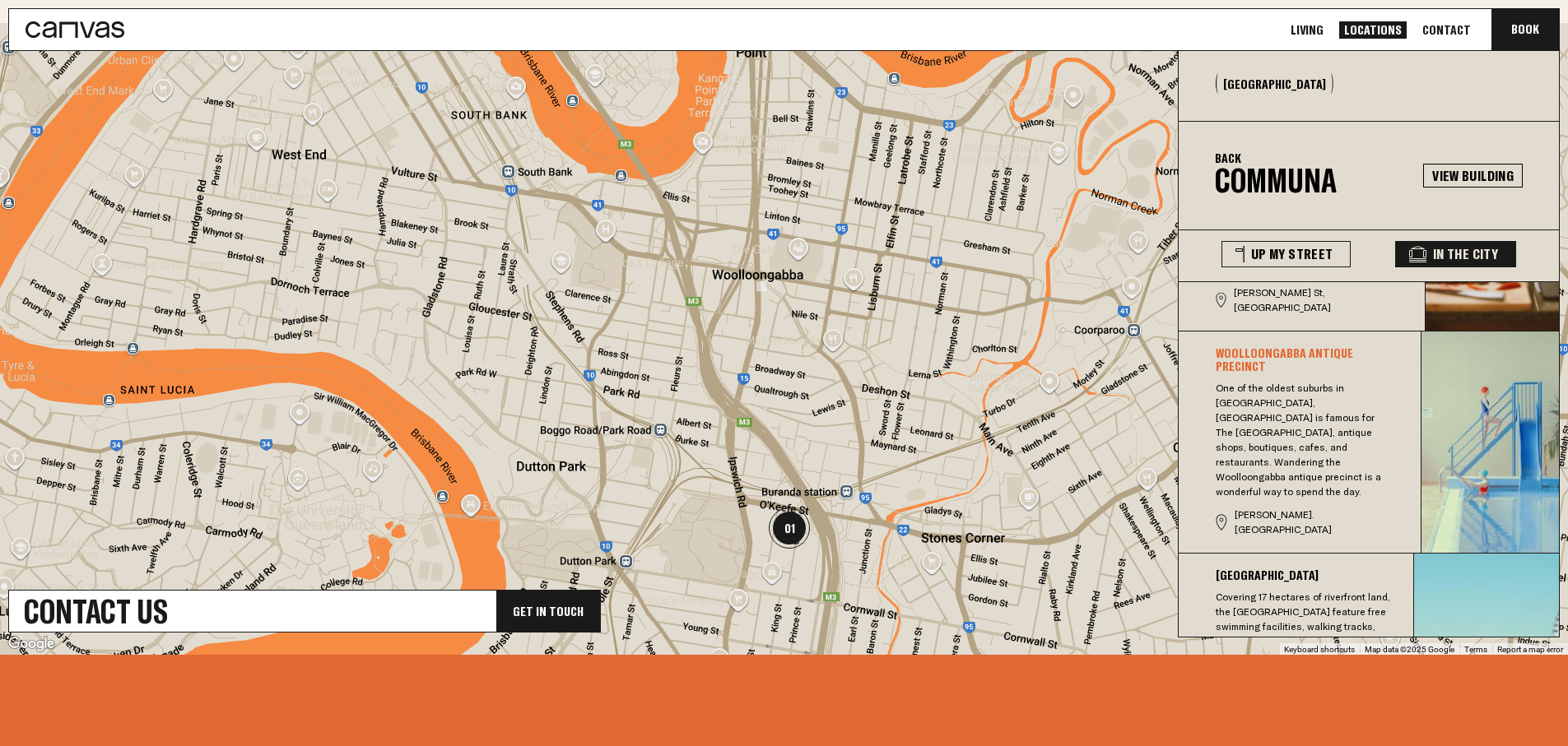
drag, startPoint x: 487, startPoint y: 295, endPoint x: 477, endPoint y: 375, distance: 80.6
click at [457, 375] on div "[GEOGRAPHIC_DATA][STREET_ADDRESS] View on Google Maps" at bounding box center [784, 339] width 1568 height 632
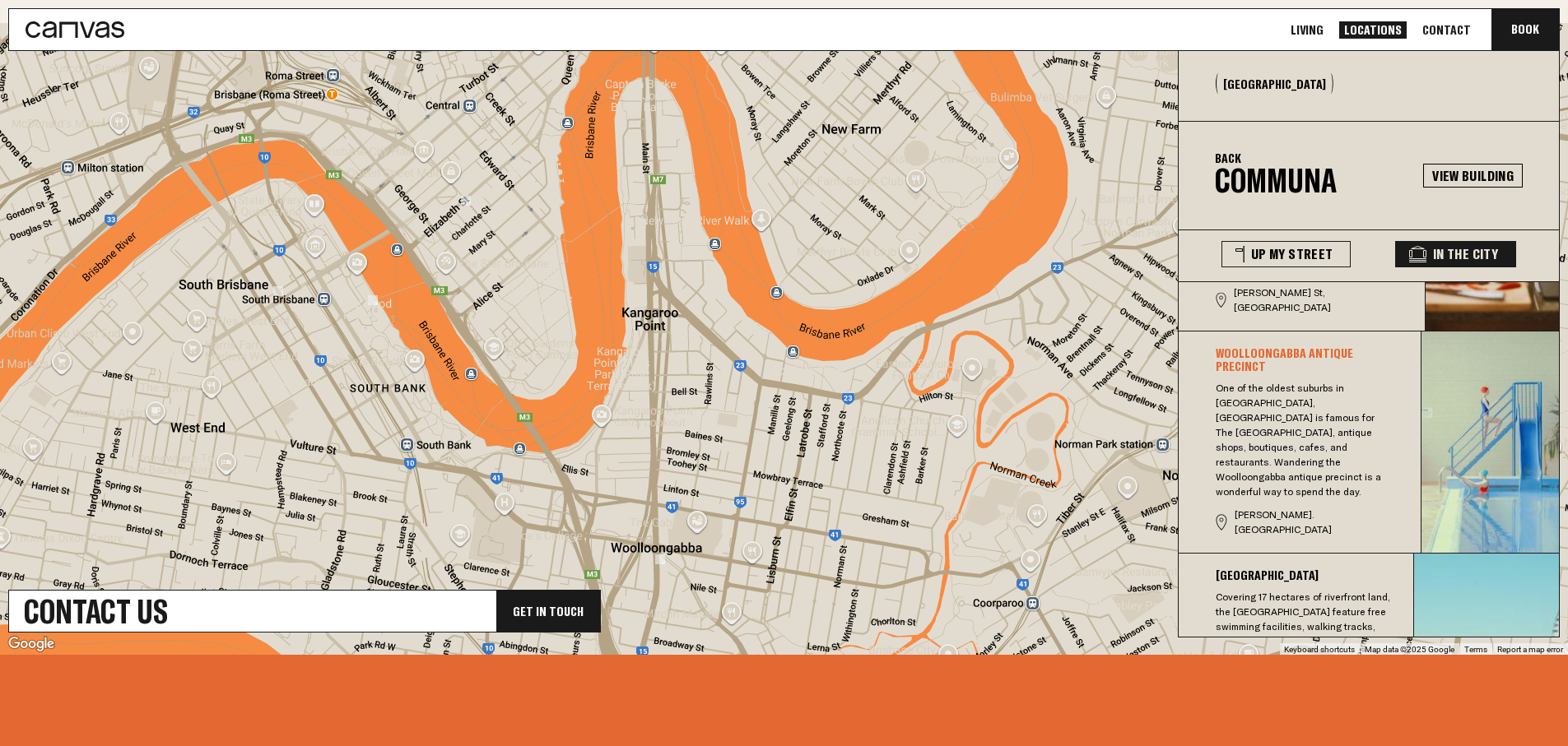
click at [497, 385] on div "[GEOGRAPHIC_DATA][STREET_ADDRESS] View on Google Maps" at bounding box center [784, 339] width 1568 height 632
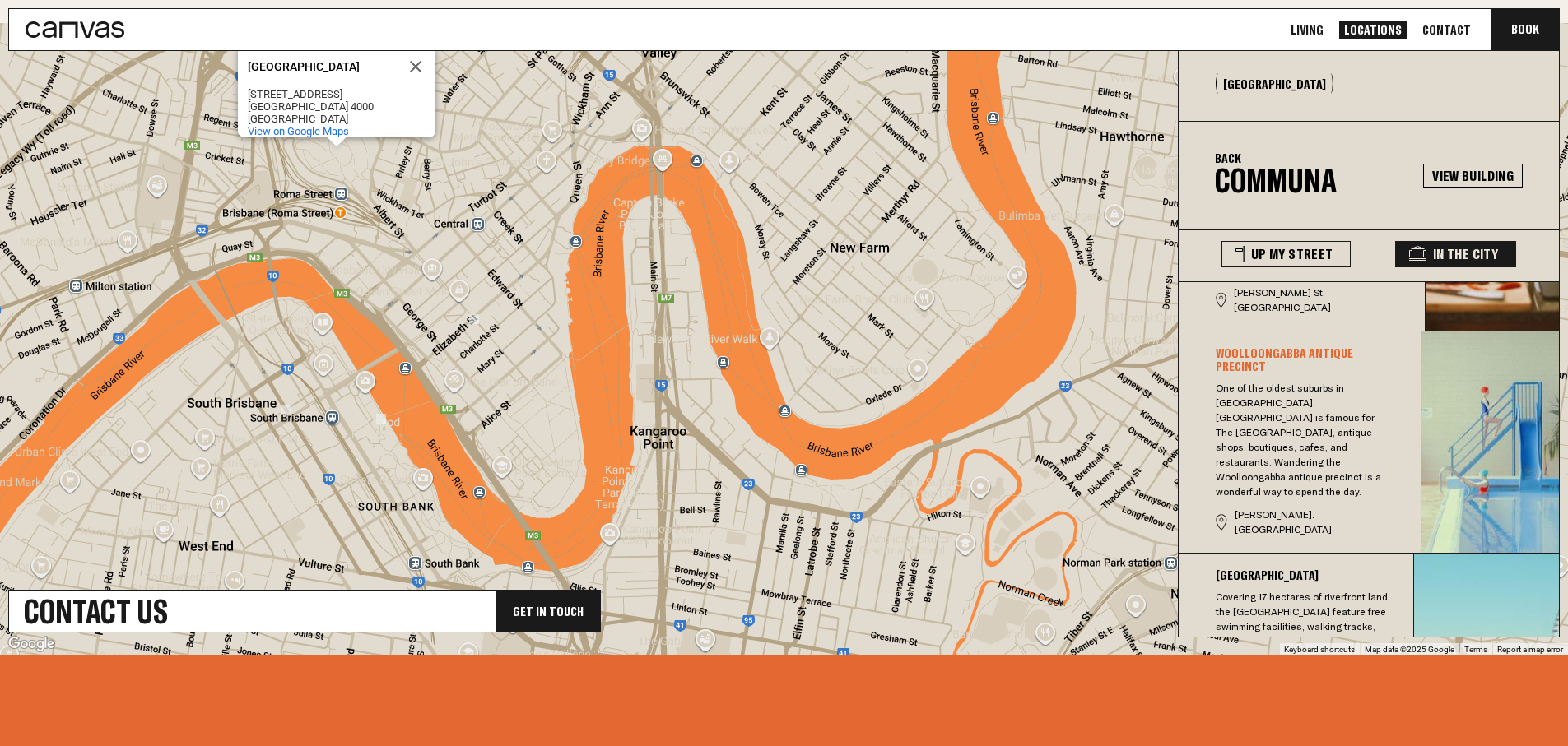
drag, startPoint x: 518, startPoint y: 440, endPoint x: 525, endPoint y: 401, distance: 39.6
click at [525, 460] on div "[GEOGRAPHIC_DATA][STREET_ADDRESS] View on Google Maps" at bounding box center [784, 339] width 1568 height 632
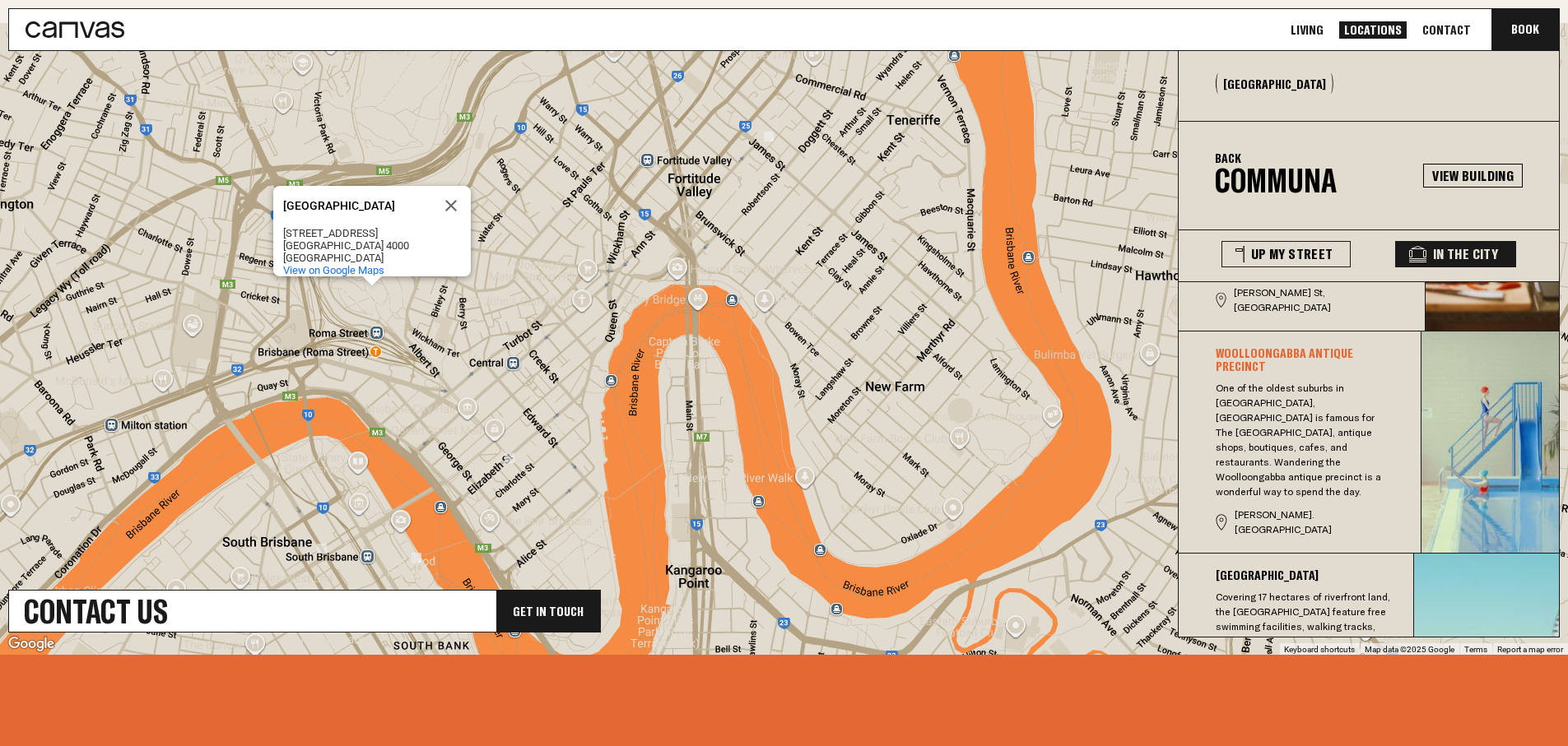
drag, startPoint x: 529, startPoint y: 423, endPoint x: 536, endPoint y: 433, distance: 12.2
click at [536, 433] on div "[GEOGRAPHIC_DATA][STREET_ADDRESS] View on Google Maps" at bounding box center [784, 339] width 1568 height 632
click at [369, 297] on div "[GEOGRAPHIC_DATA][STREET_ADDRESS] View on Google Maps" at bounding box center [784, 339] width 1568 height 632
click at [338, 239] on div "[GEOGRAPHIC_DATA] 4000" at bounding box center [357, 245] width 148 height 13
click at [336, 205] on div "[GEOGRAPHIC_DATA]" at bounding box center [358, 206] width 148 height 40
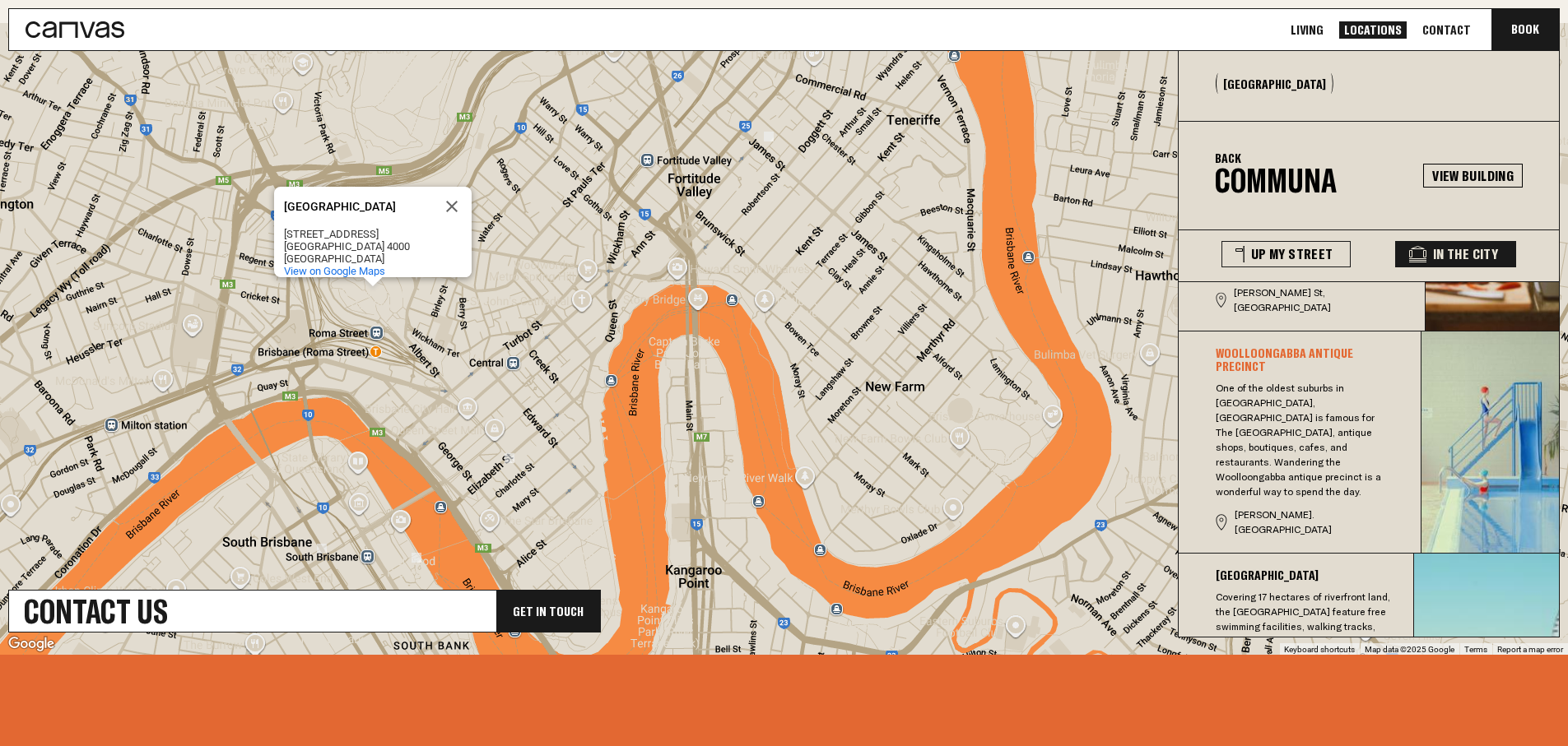
click at [334, 205] on div "[GEOGRAPHIC_DATA]" at bounding box center [358, 206] width 148 height 40
click at [719, 291] on div "[GEOGRAPHIC_DATA][STREET_ADDRESS] View on Google Maps" at bounding box center [784, 339] width 1568 height 632
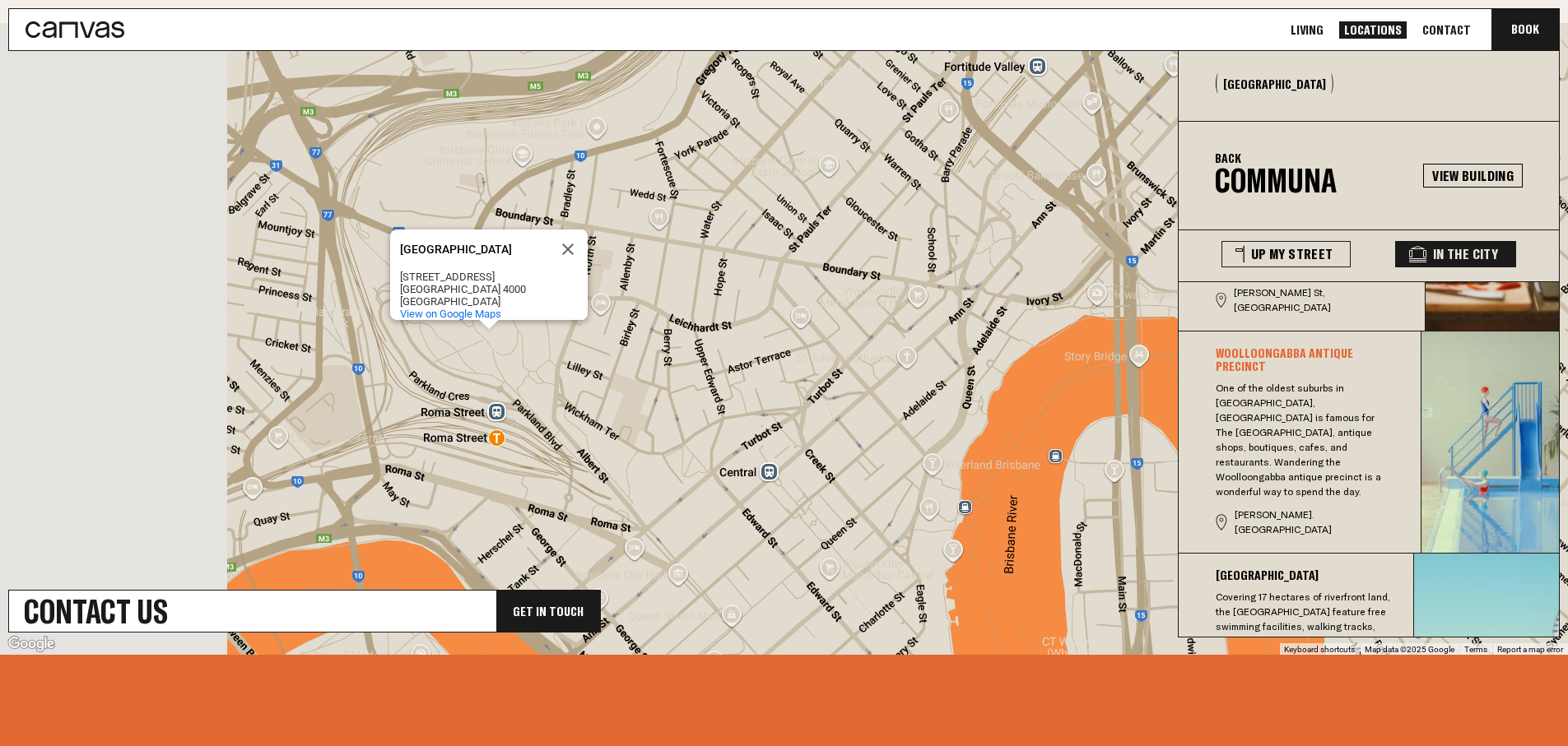
drag, startPoint x: 419, startPoint y: 265, endPoint x: 846, endPoint y: 299, distance: 428.4
click at [880, 301] on div "[GEOGRAPHIC_DATA][STREET_ADDRESS] View on Google Maps" at bounding box center [784, 339] width 1568 height 632
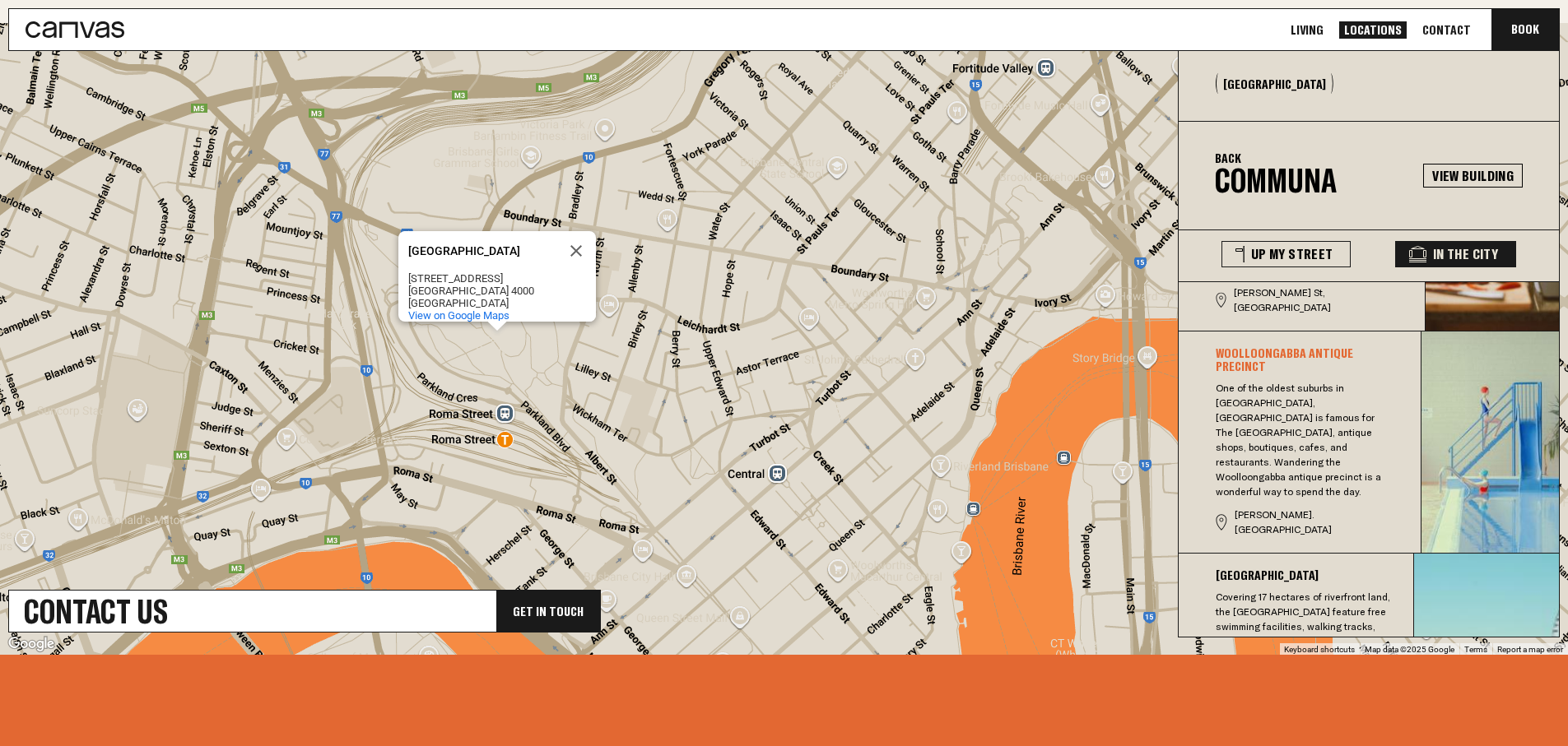
drag, startPoint x: 777, startPoint y: 313, endPoint x: 971, endPoint y: 378, distance: 204.6
click at [971, 378] on div "[GEOGRAPHIC_DATA][STREET_ADDRESS] View on Google Maps" at bounding box center [784, 339] width 1568 height 632
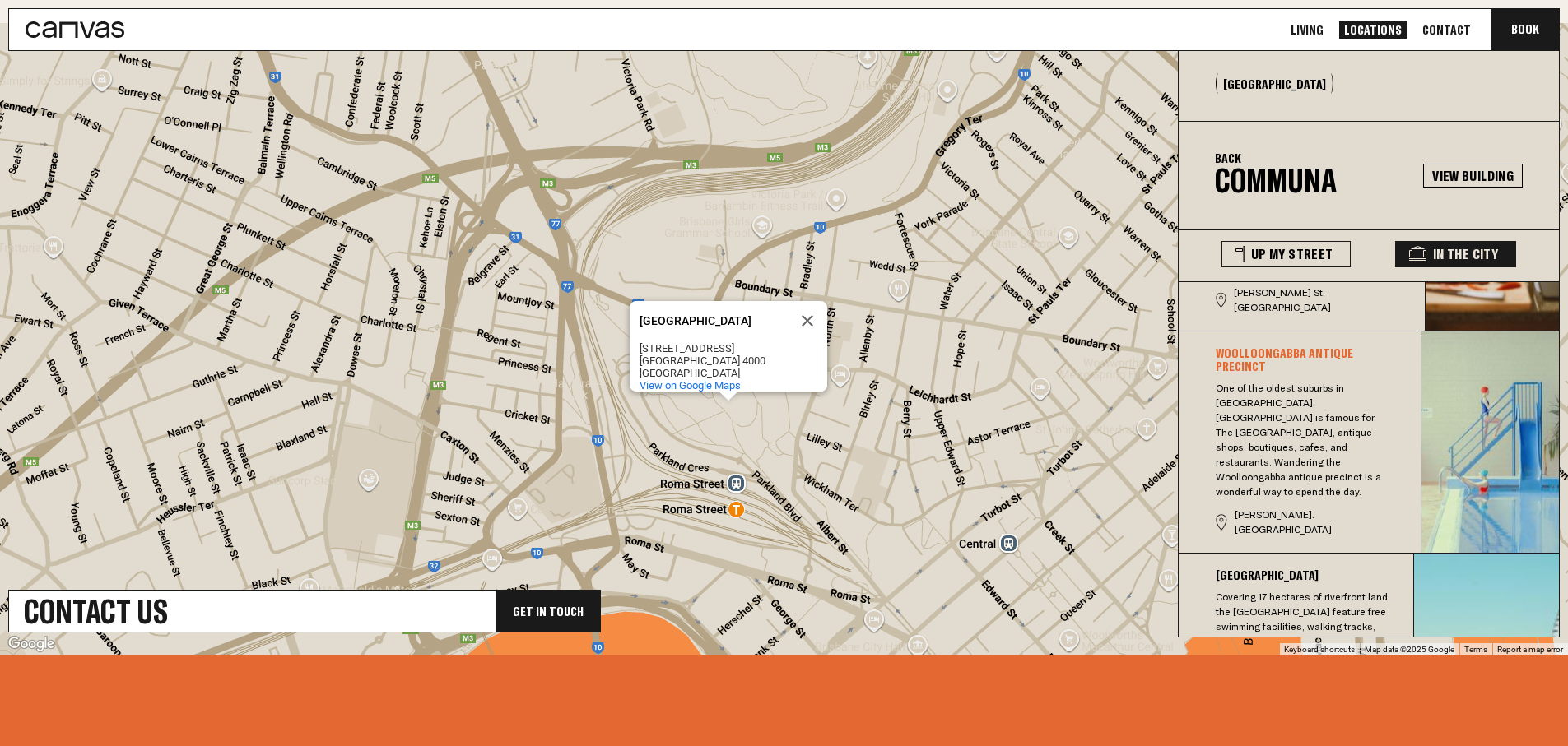
click at [883, 380] on div "[GEOGRAPHIC_DATA][STREET_ADDRESS] View on Google Maps" at bounding box center [784, 339] width 1568 height 632
click at [883, 381] on div "[GEOGRAPHIC_DATA][STREET_ADDRESS] View on Google Maps" at bounding box center [784, 339] width 1568 height 632
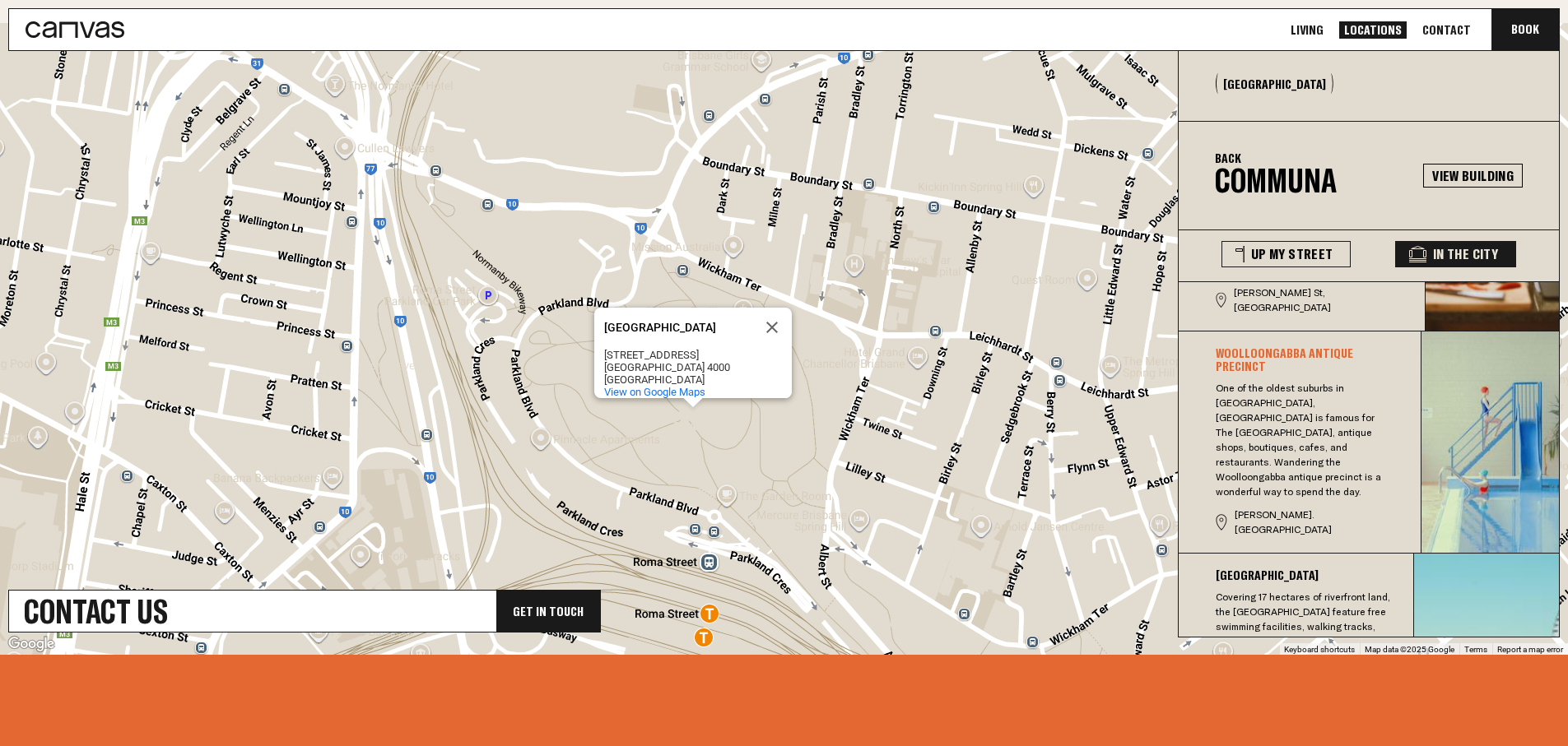
drag, startPoint x: 784, startPoint y: 371, endPoint x: 879, endPoint y: 339, distance: 100.2
click at [879, 339] on div "[GEOGRAPHIC_DATA][STREET_ADDRESS] View on Google Maps" at bounding box center [784, 339] width 1568 height 632
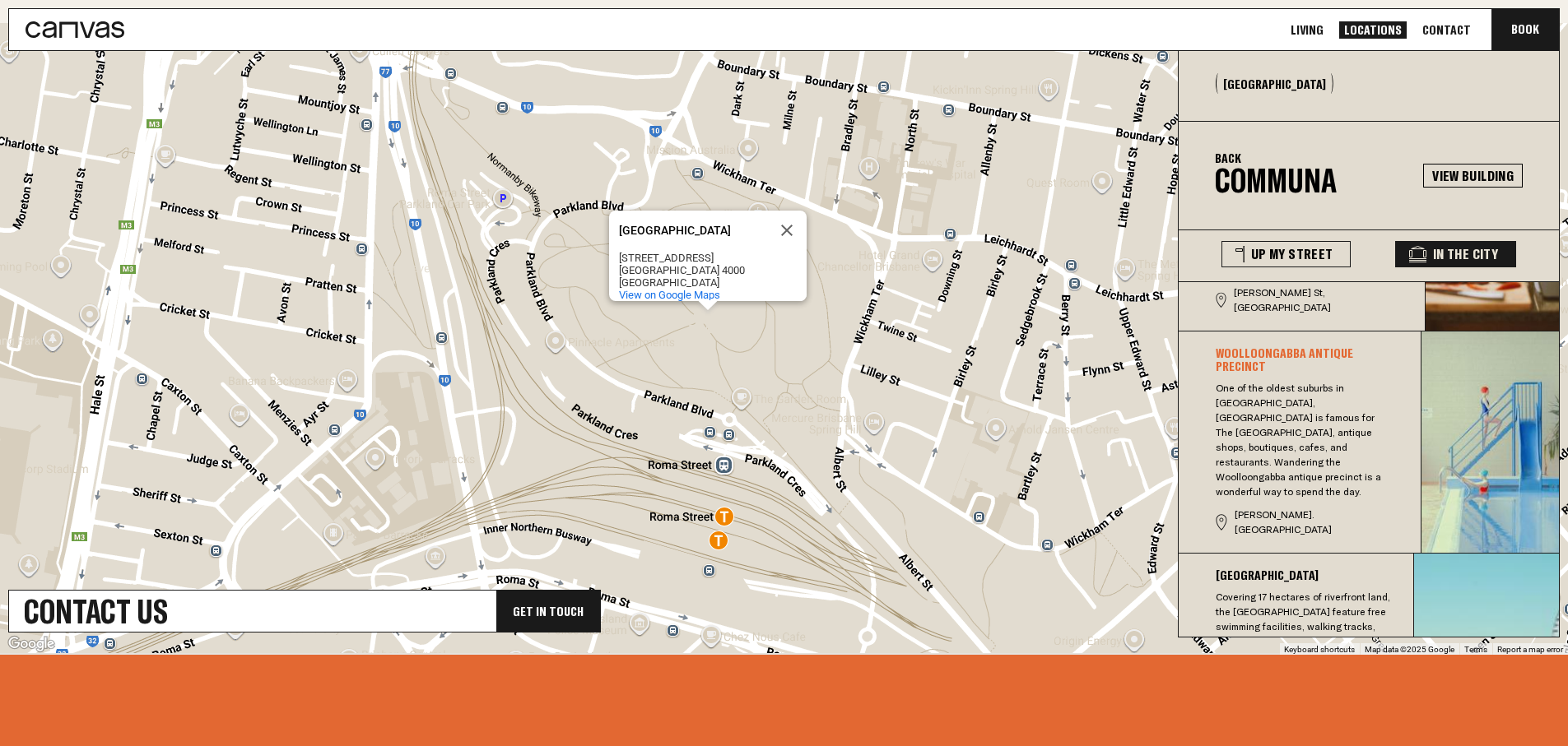
drag, startPoint x: 858, startPoint y: 427, endPoint x: 881, endPoint y: 338, distance: 91.9
click at [881, 338] on div "[GEOGRAPHIC_DATA][STREET_ADDRESS] View on Google Maps" at bounding box center [784, 339] width 1568 height 632
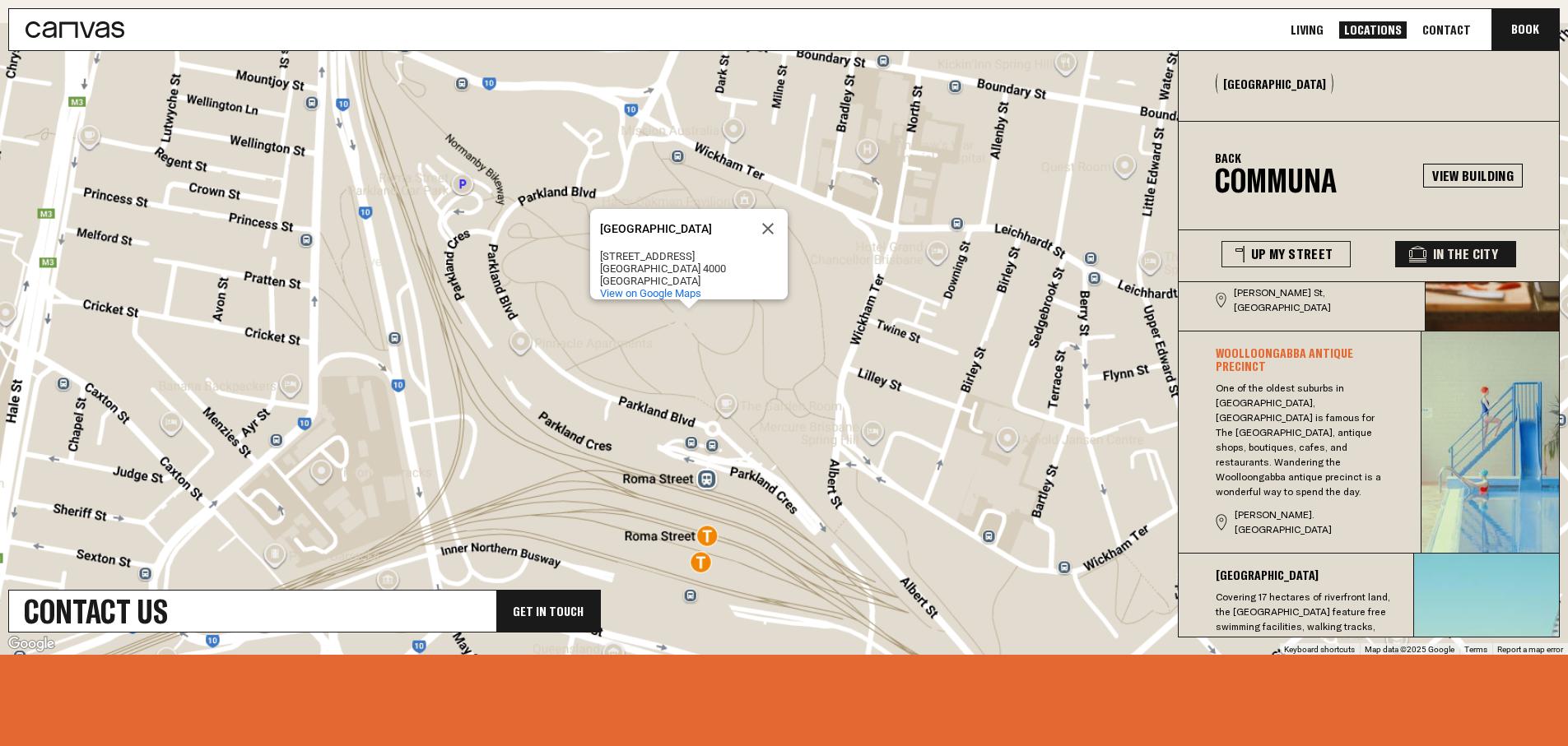
click at [881, 338] on div "[GEOGRAPHIC_DATA][STREET_ADDRESS] View on Google Maps" at bounding box center [784, 339] width 1568 height 632
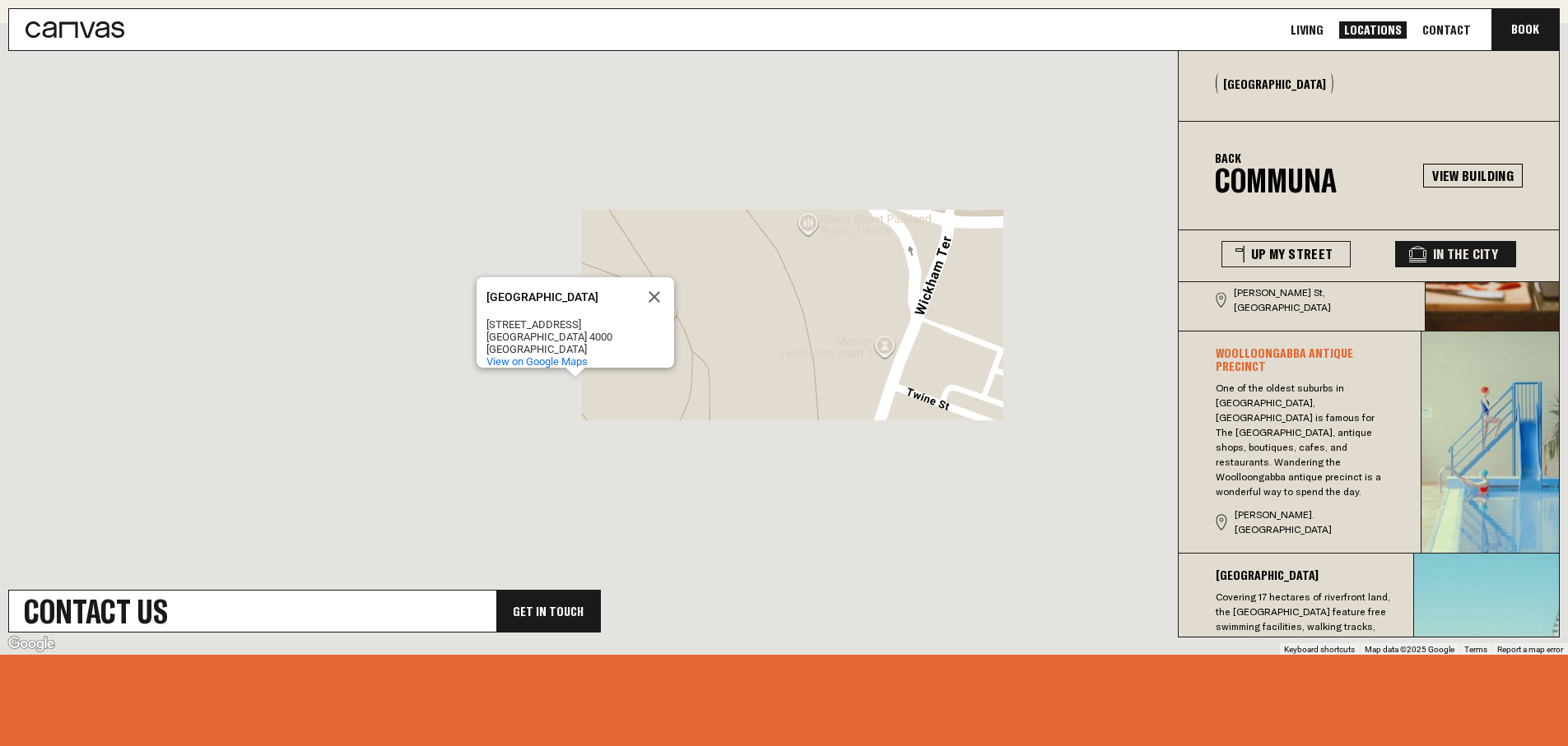
drag, startPoint x: 710, startPoint y: 383, endPoint x: 719, endPoint y: 396, distance: 15.8
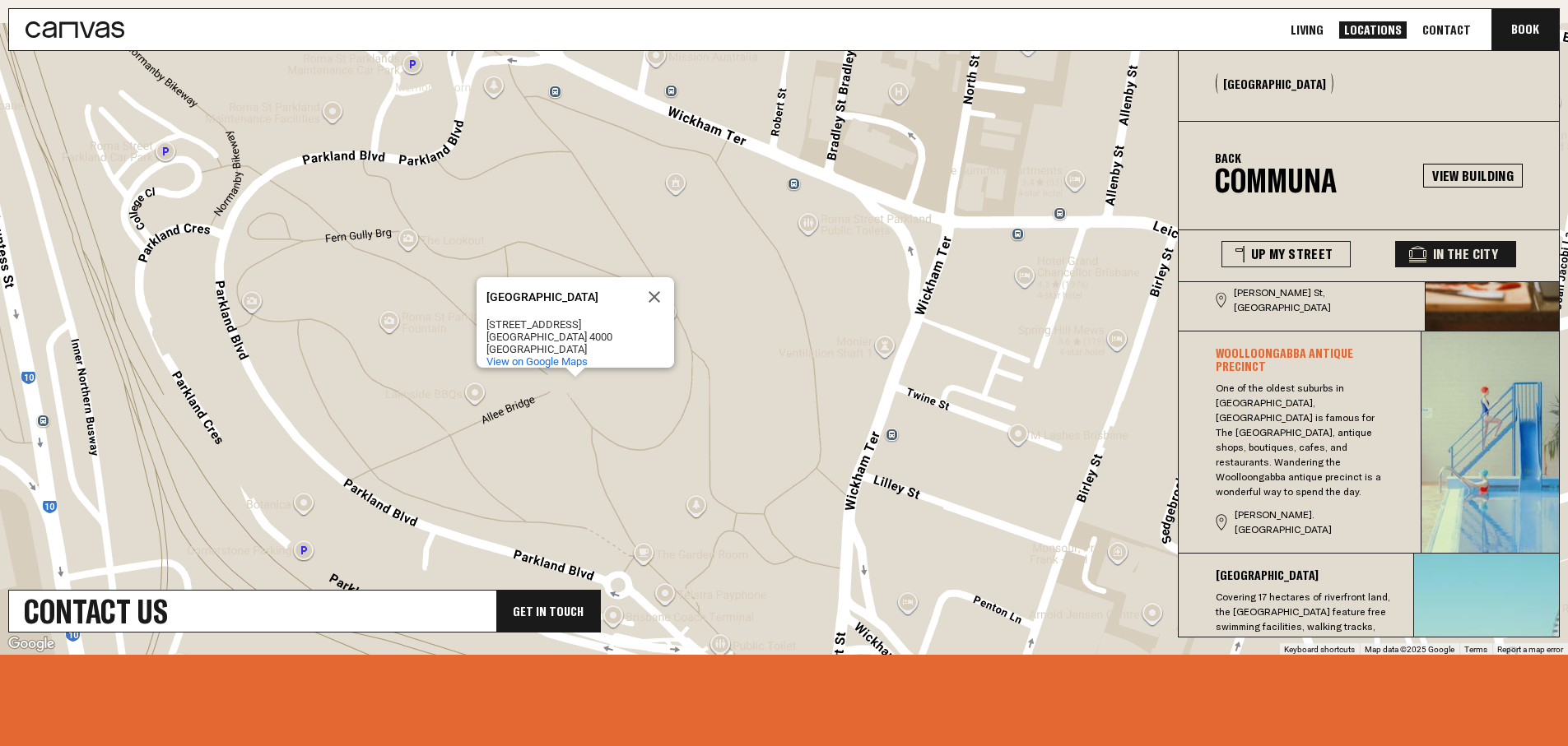
click at [719, 396] on div "[GEOGRAPHIC_DATA][STREET_ADDRESS] View on Google Maps" at bounding box center [784, 339] width 1568 height 632
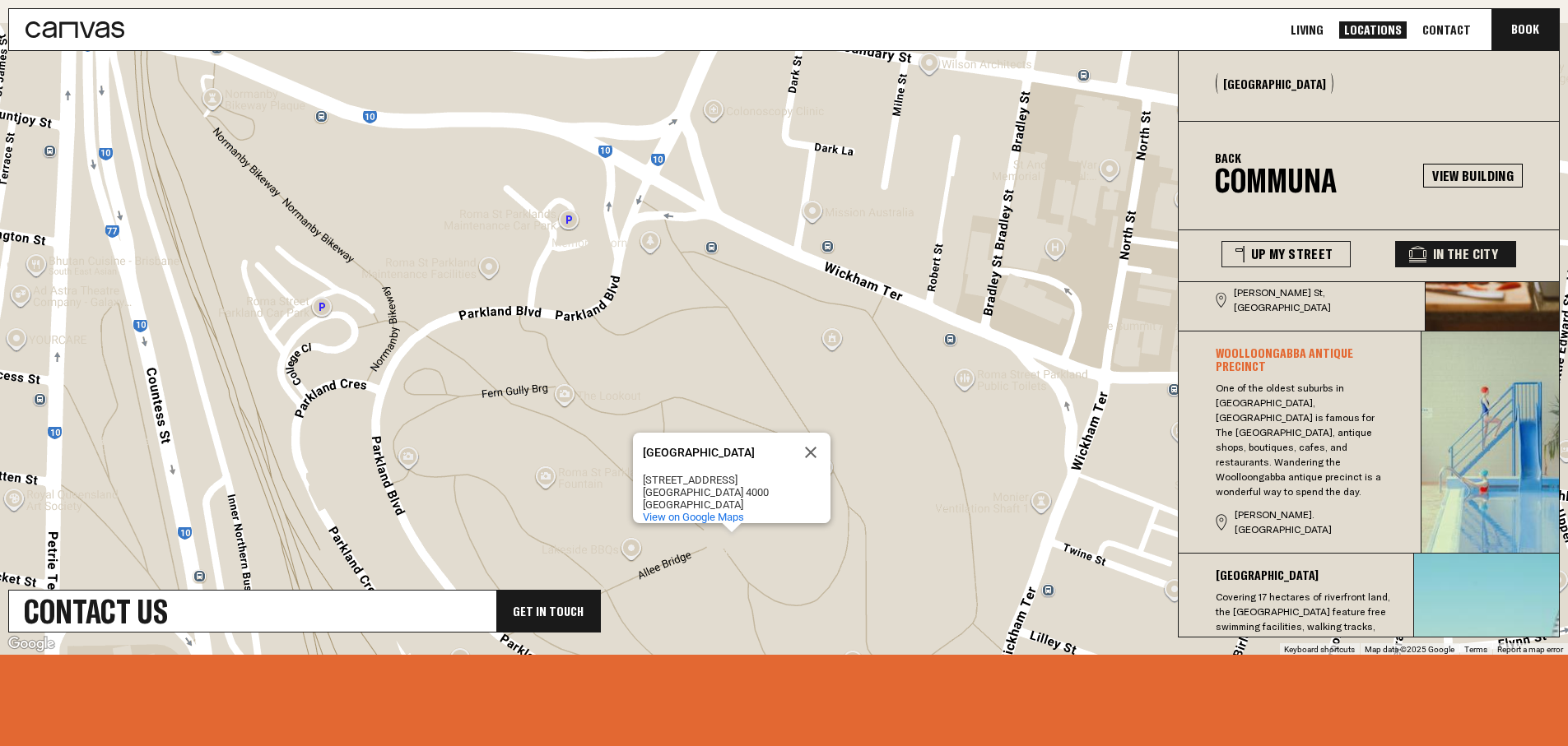
drag, startPoint x: 754, startPoint y: 245, endPoint x: 913, endPoint y: 407, distance: 227.0
click at [917, 407] on div "[GEOGRAPHIC_DATA][STREET_ADDRESS] View on Google Maps" at bounding box center [784, 339] width 1568 height 632
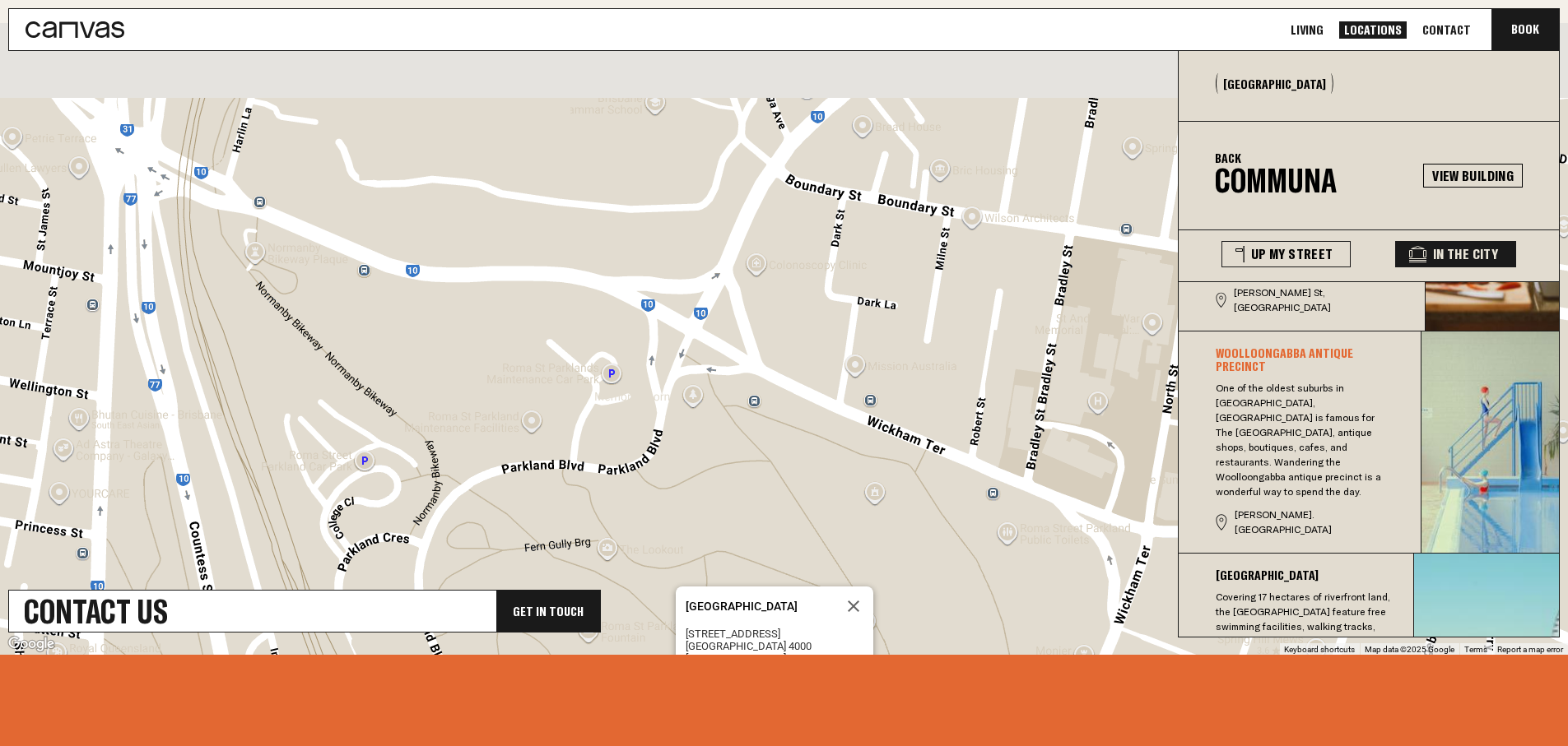
drag, startPoint x: 756, startPoint y: 238, endPoint x: 767, endPoint y: 352, distance: 114.5
click at [767, 352] on div "[GEOGRAPHIC_DATA][STREET_ADDRESS] View on Google Maps" at bounding box center [784, 339] width 1568 height 632
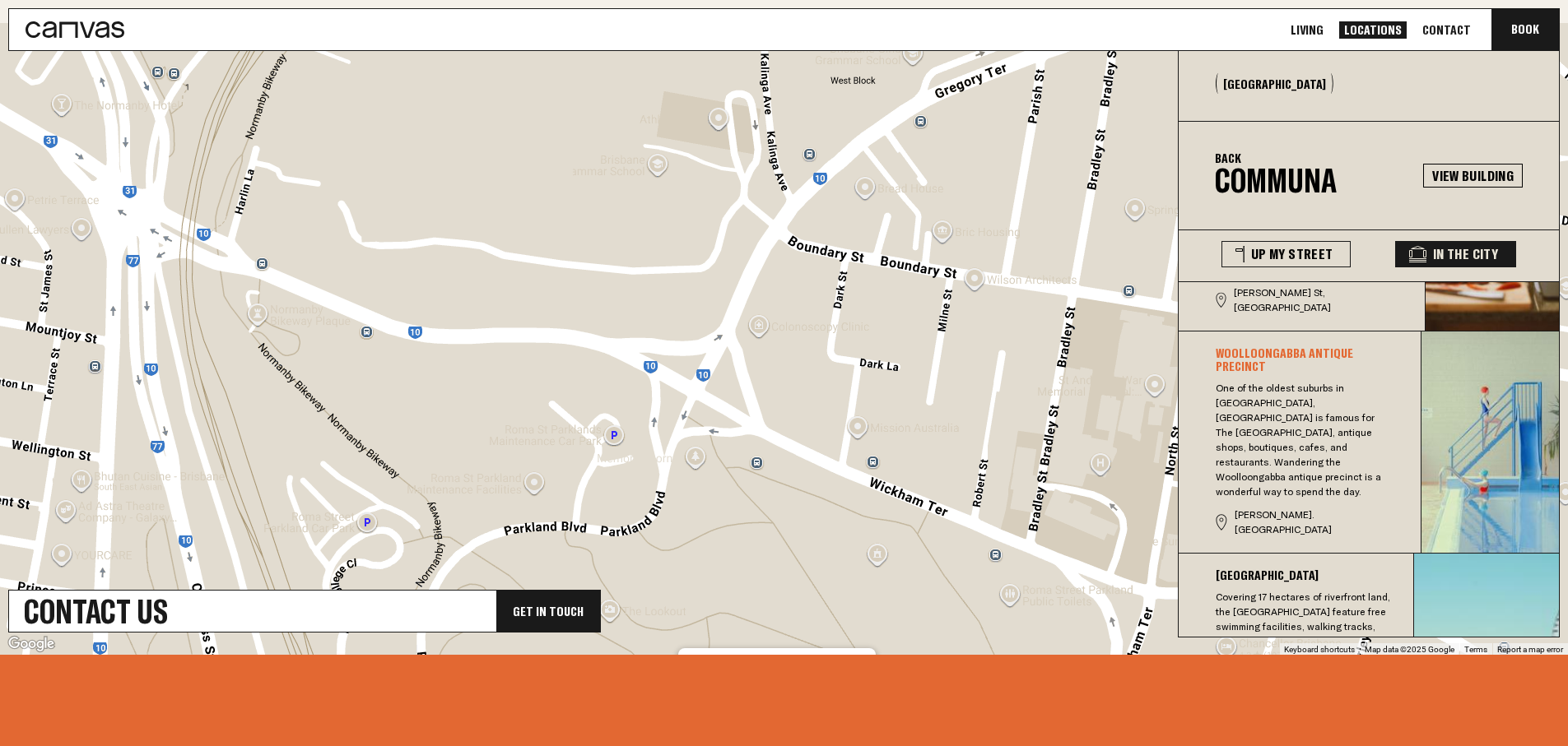
drag, startPoint x: 843, startPoint y: 336, endPoint x: 814, endPoint y: 431, distance: 99.3
click at [845, 427] on div "[GEOGRAPHIC_DATA][STREET_ADDRESS] View on Google Maps" at bounding box center [784, 339] width 1568 height 632
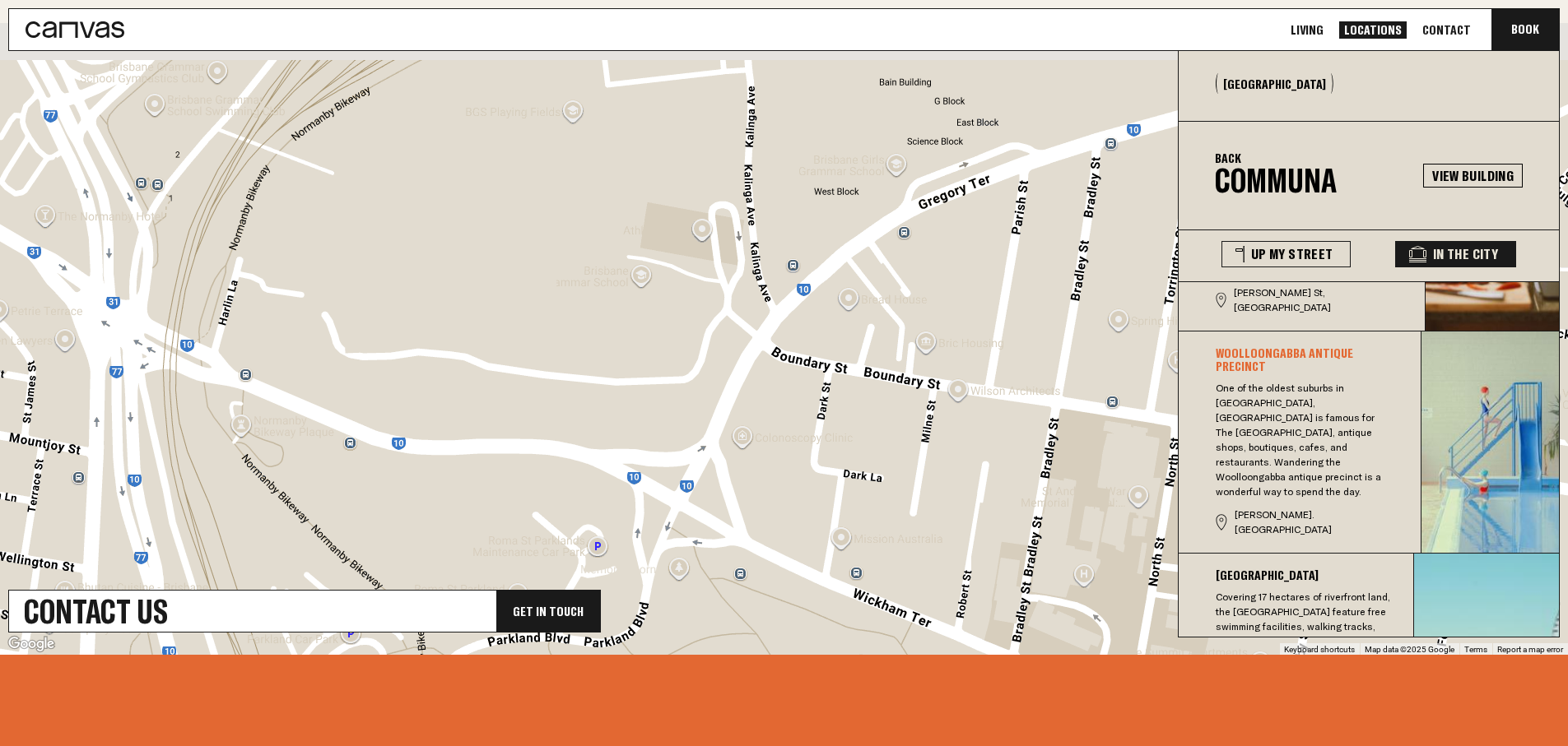
click at [658, 344] on div "[GEOGRAPHIC_DATA][STREET_ADDRESS] View on Google Maps" at bounding box center [784, 339] width 1568 height 632
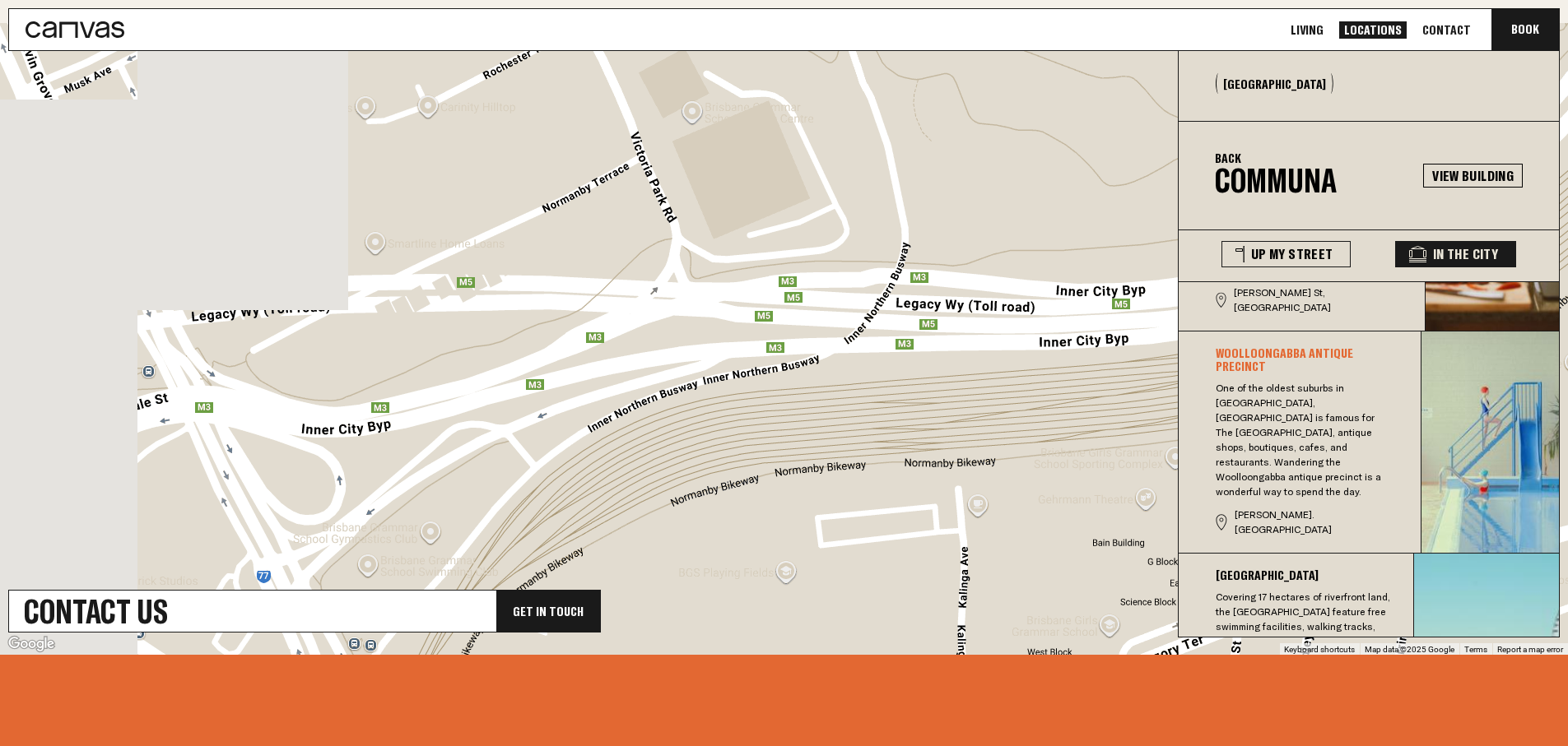
drag, startPoint x: 627, startPoint y: 314, endPoint x: 673, endPoint y: 420, distance: 115.6
click at [670, 412] on div "[GEOGRAPHIC_DATA][STREET_ADDRESS] View on Google Maps" at bounding box center [784, 339] width 1568 height 632
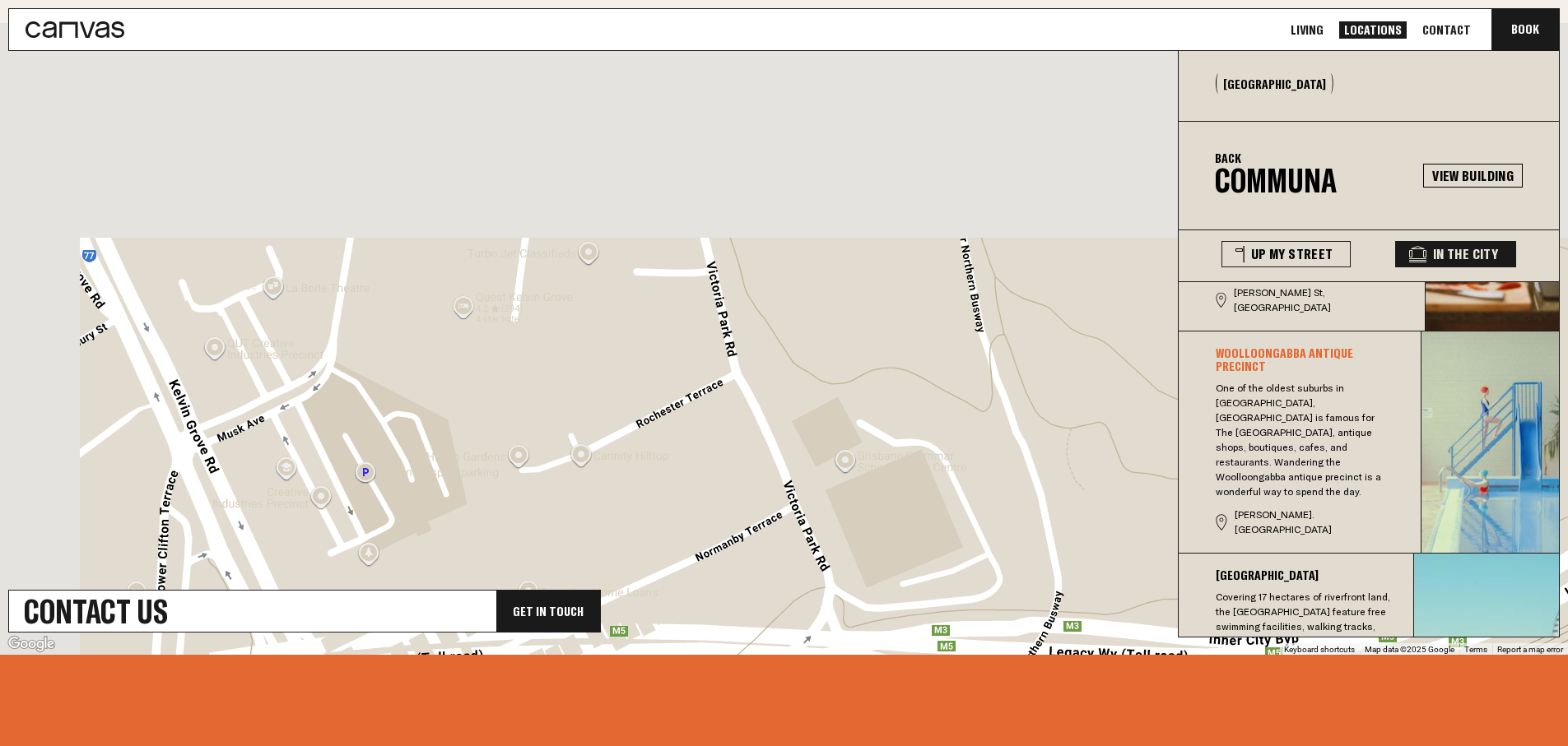
drag, startPoint x: 639, startPoint y: 324, endPoint x: 678, endPoint y: 442, distance: 124.3
click at [673, 418] on div "[GEOGRAPHIC_DATA][STREET_ADDRESS] View on Google Maps" at bounding box center [784, 339] width 1568 height 632
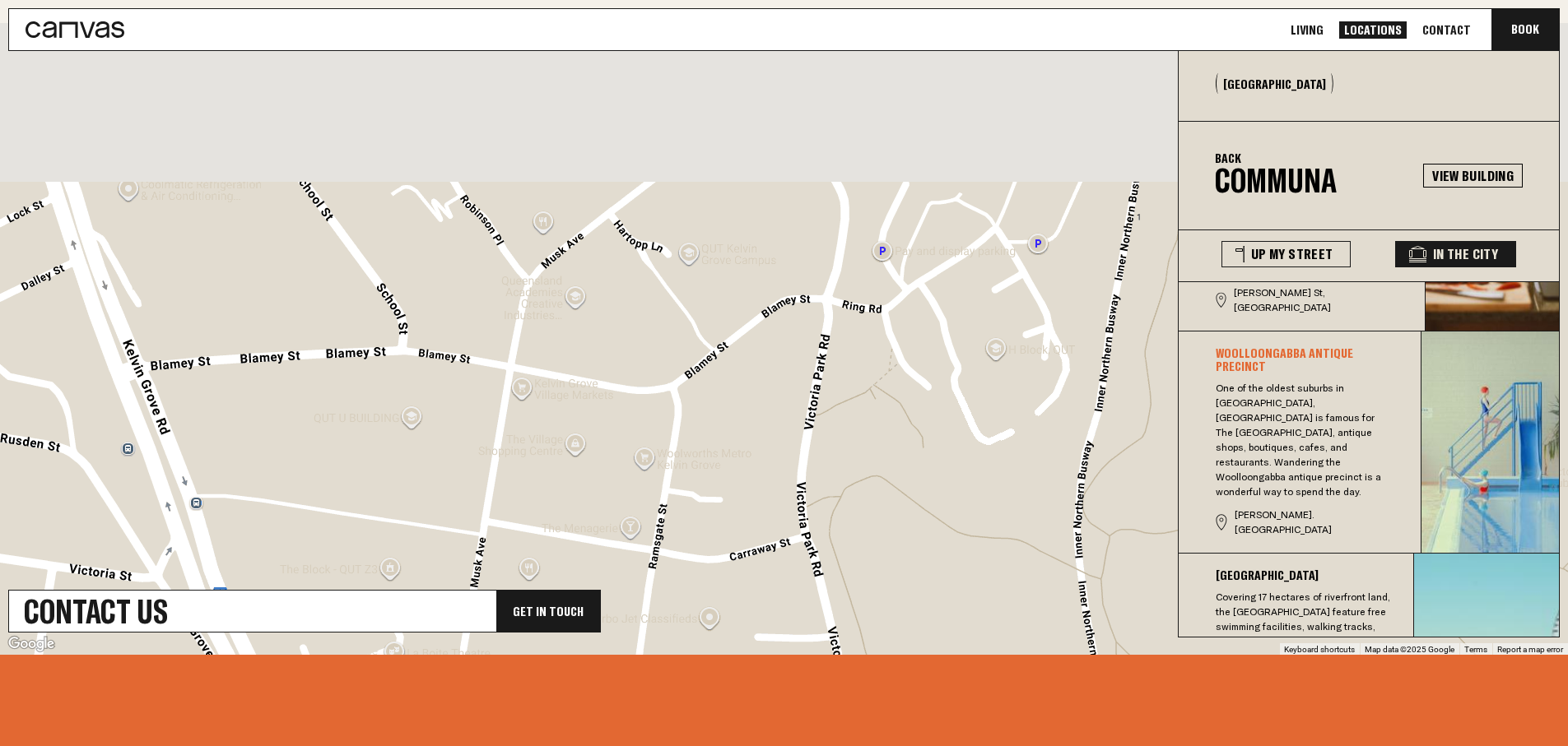
click at [647, 413] on div "[GEOGRAPHIC_DATA][STREET_ADDRESS] View on Google Maps" at bounding box center [784, 339] width 1568 height 632
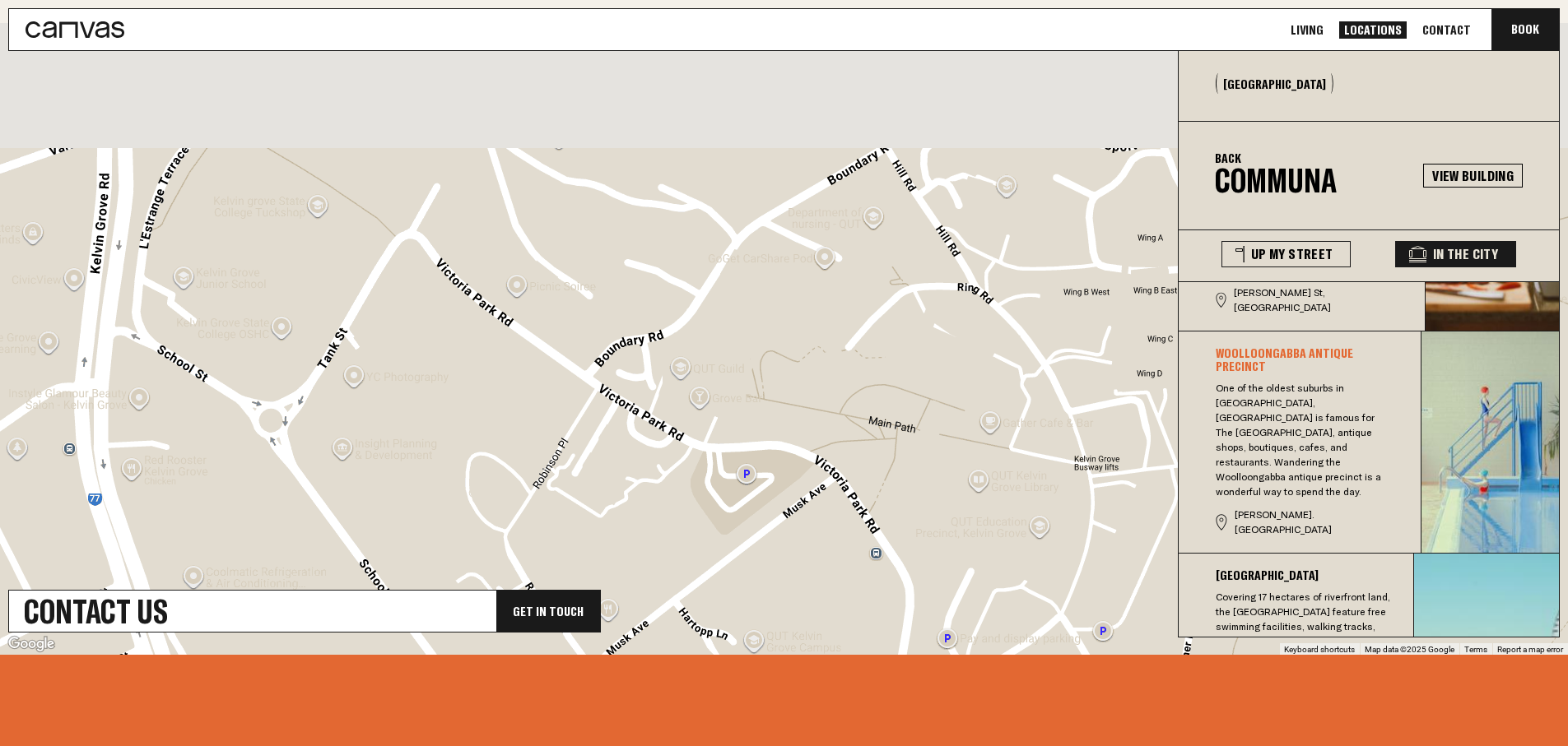
drag, startPoint x: 626, startPoint y: 367, endPoint x: 647, endPoint y: 413, distance: 50.6
click at [643, 402] on div "[GEOGRAPHIC_DATA][STREET_ADDRESS] View on Google Maps" at bounding box center [784, 339] width 1568 height 632
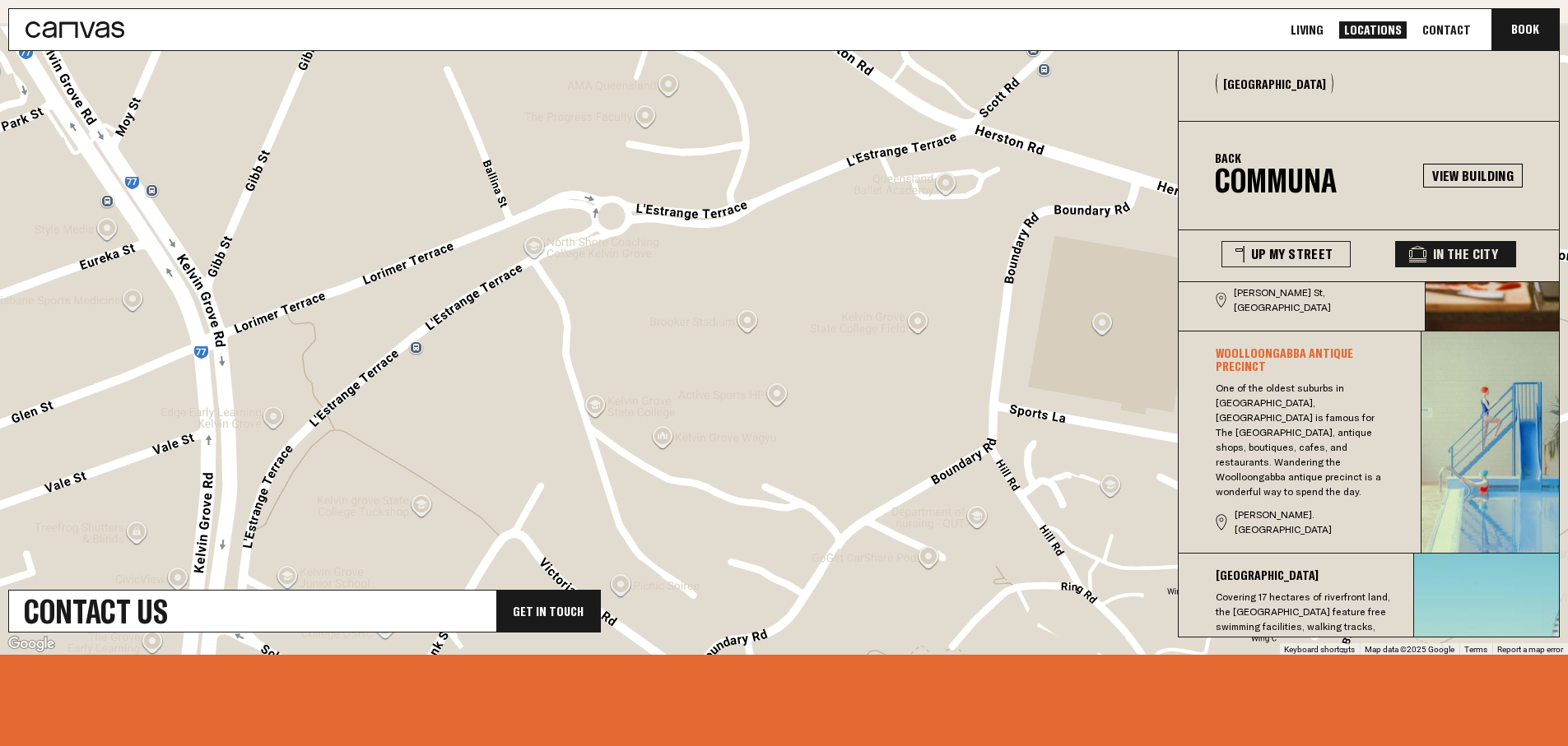
drag, startPoint x: 638, startPoint y: 366, endPoint x: 638, endPoint y: 435, distance: 69.0
click at [643, 443] on div "[GEOGRAPHIC_DATA][STREET_ADDRESS] View on Google Maps" at bounding box center [784, 339] width 1568 height 632
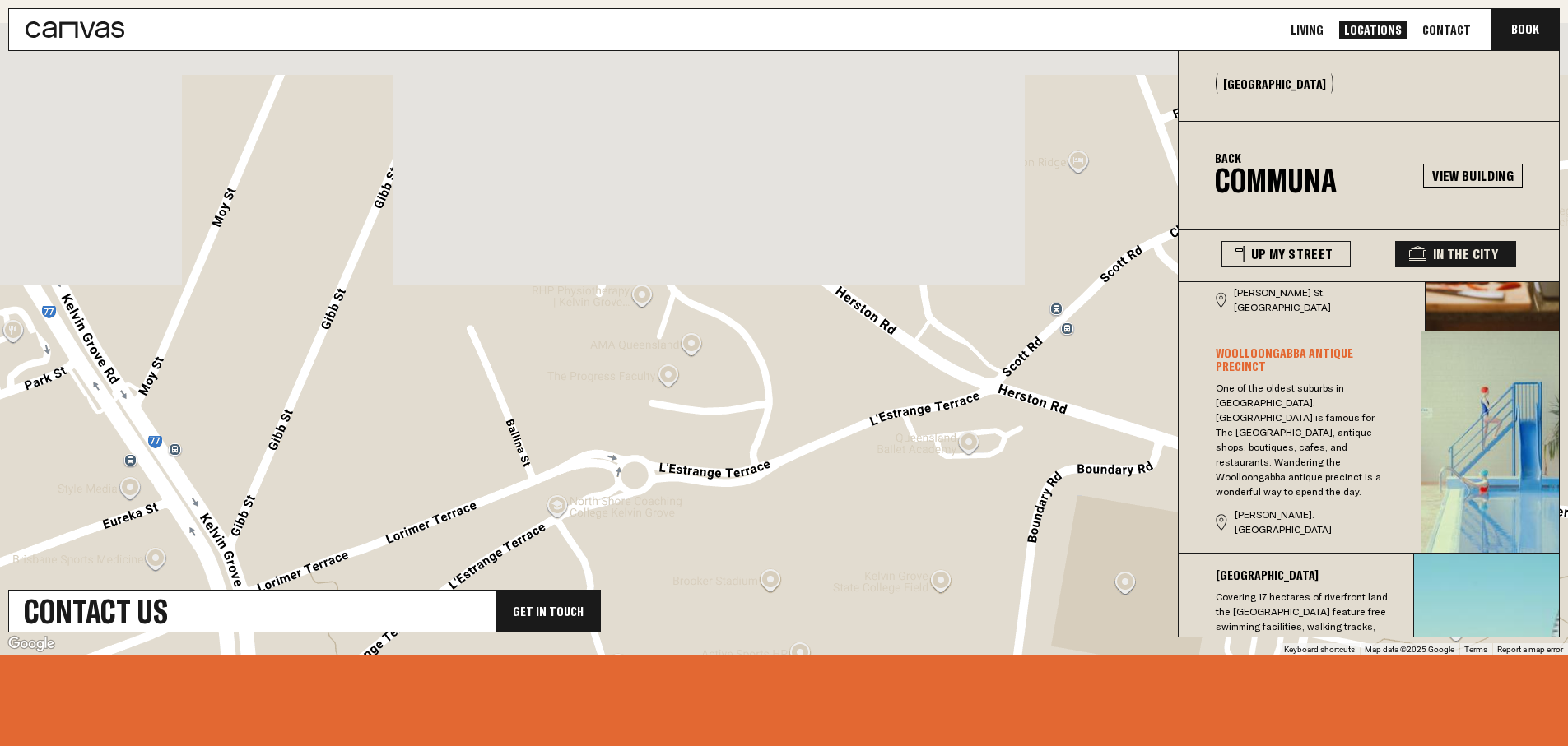
drag, startPoint x: 545, startPoint y: 395, endPoint x: 536, endPoint y: 327, distance: 68.6
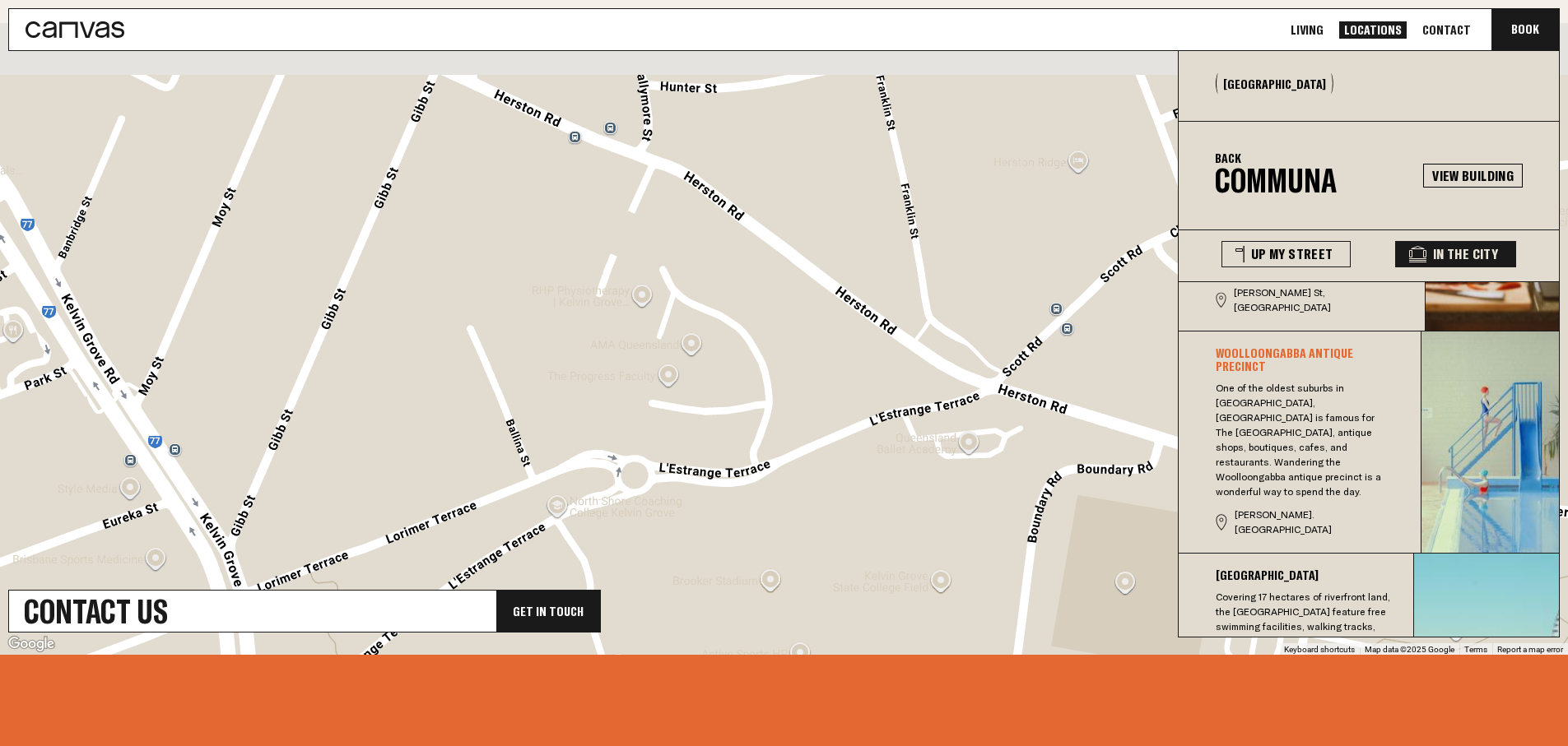
click at [536, 327] on div "[GEOGRAPHIC_DATA][STREET_ADDRESS] View on Google Maps" at bounding box center [784, 339] width 1568 height 632
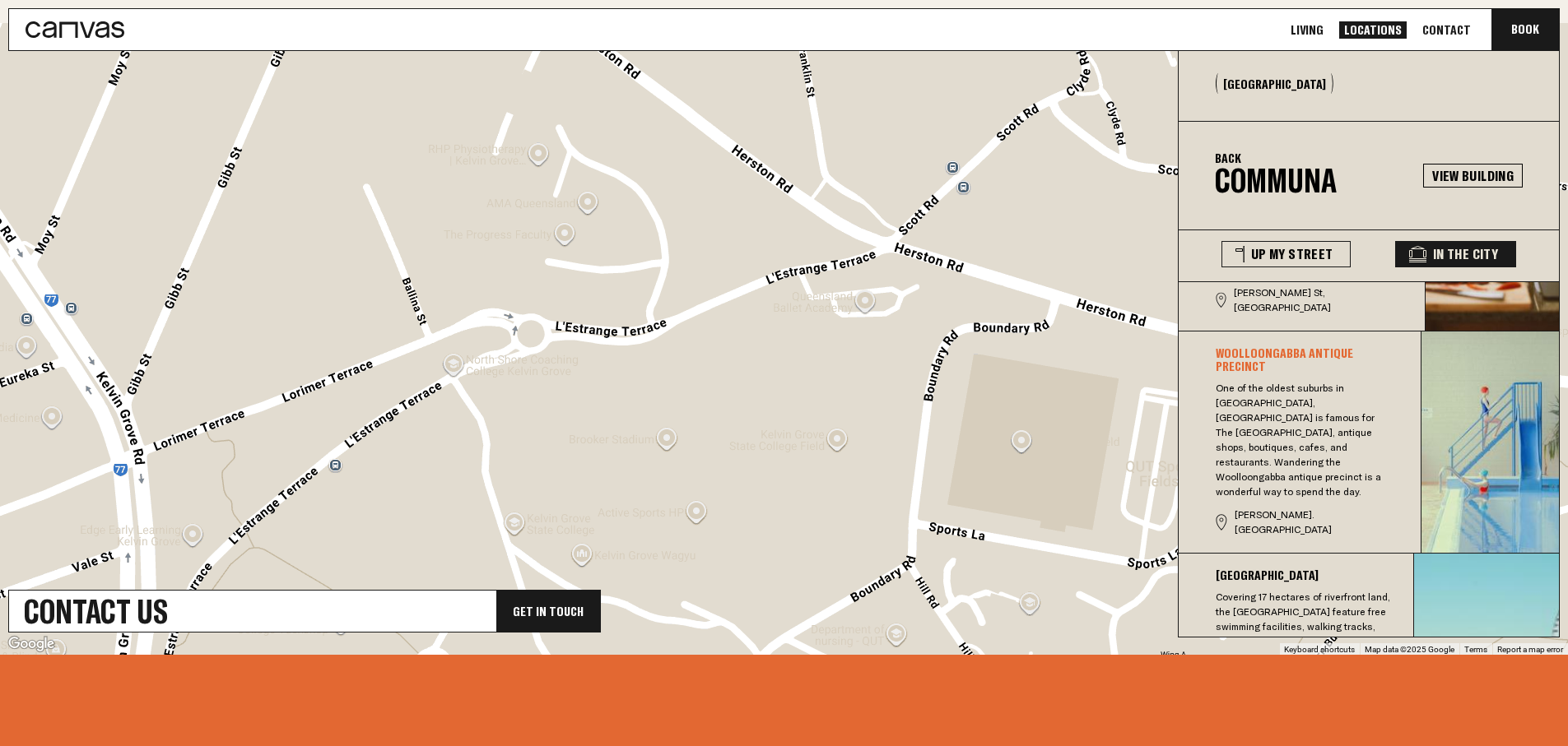
drag, startPoint x: 549, startPoint y: 336, endPoint x: 421, endPoint y: 308, distance: 131.0
click at [421, 308] on div "[GEOGRAPHIC_DATA][STREET_ADDRESS] View on Google Maps" at bounding box center [784, 339] width 1568 height 632
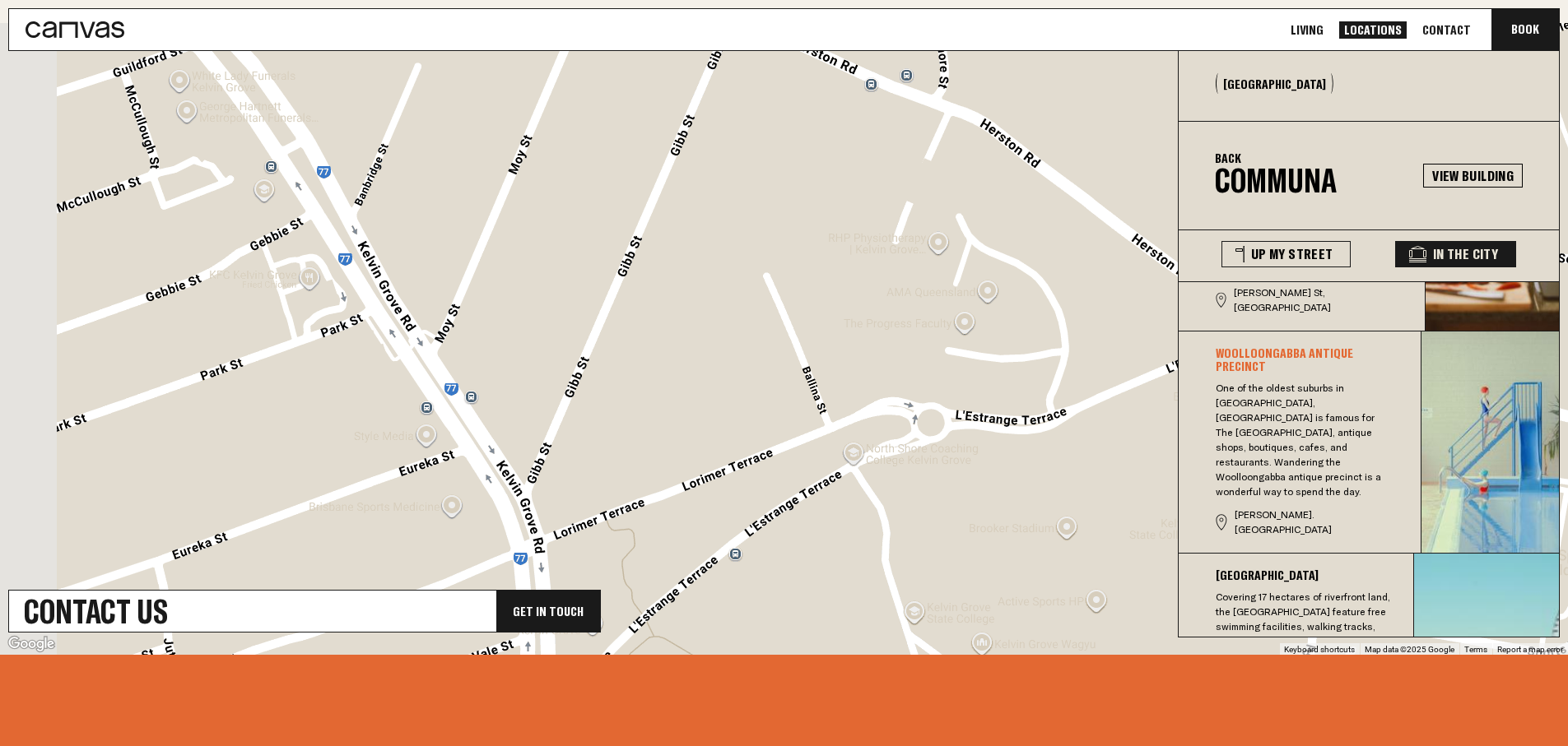
drag, startPoint x: 539, startPoint y: 207, endPoint x: 839, endPoint y: 413, distance: 363.9
click at [834, 424] on div "[GEOGRAPHIC_DATA][STREET_ADDRESS] View on Google Maps" at bounding box center [784, 339] width 1568 height 632
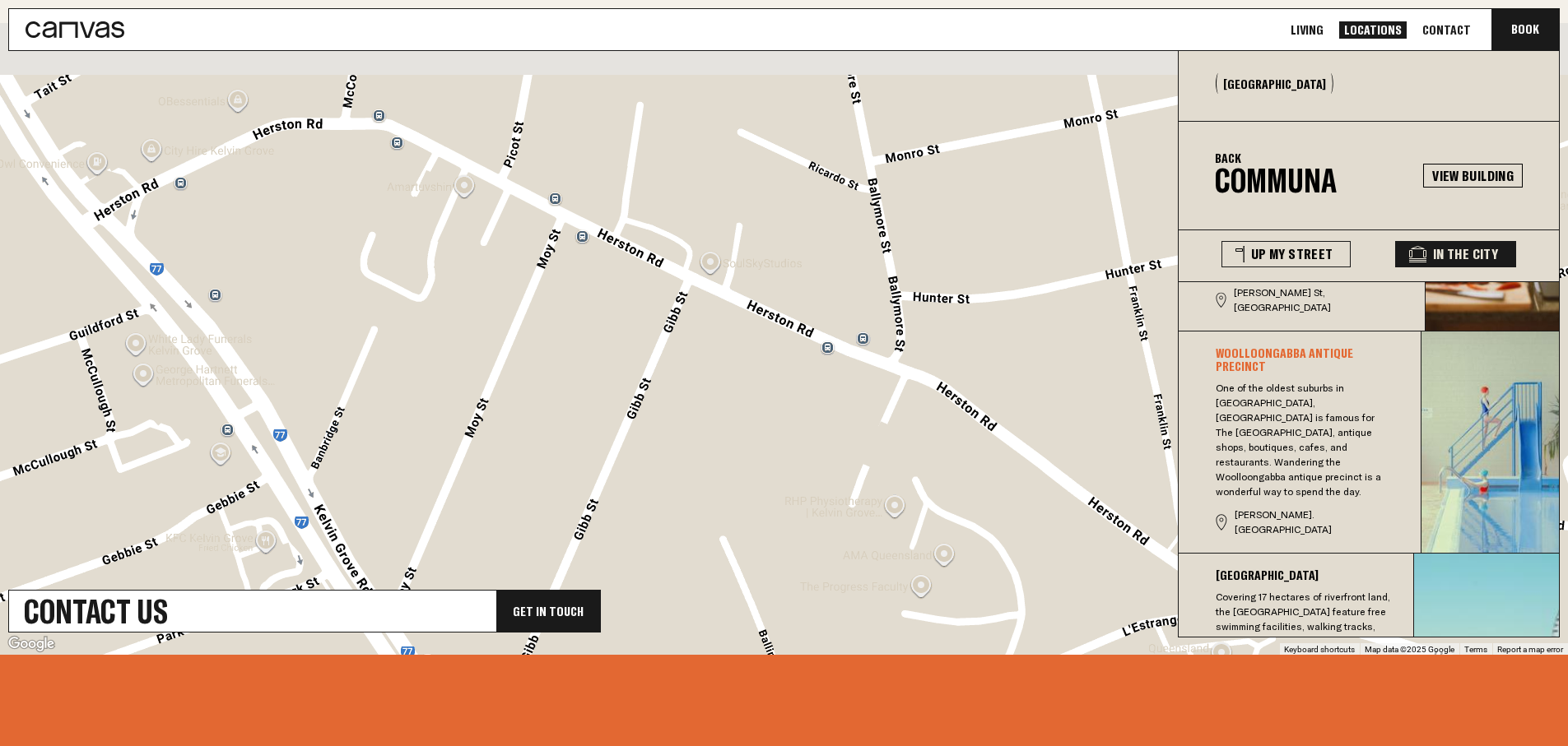
drag, startPoint x: 676, startPoint y: 302, endPoint x: 791, endPoint y: 355, distance: 126.6
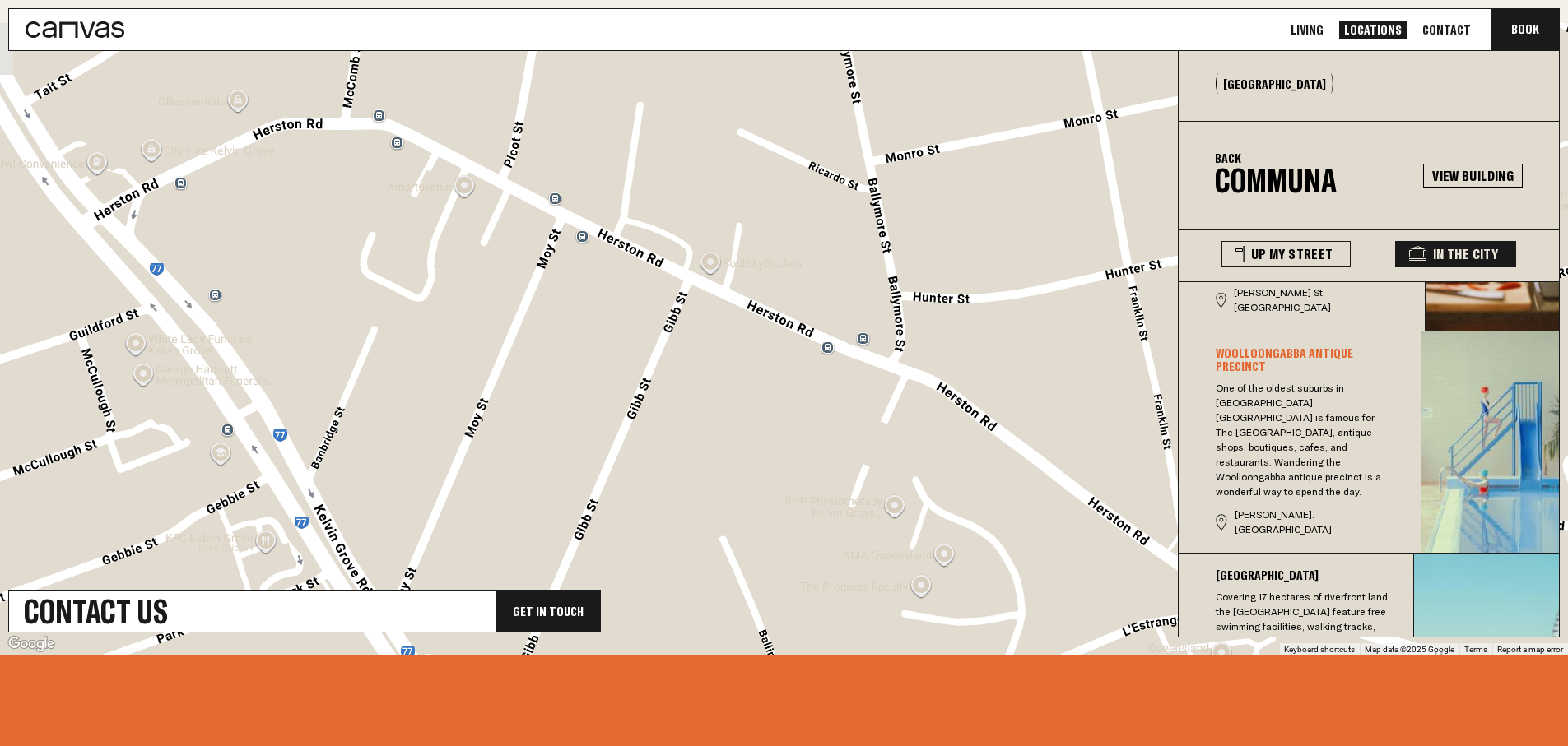
click at [787, 384] on div "[GEOGRAPHIC_DATA][STREET_ADDRESS] View on Google Maps" at bounding box center [784, 339] width 1568 height 632
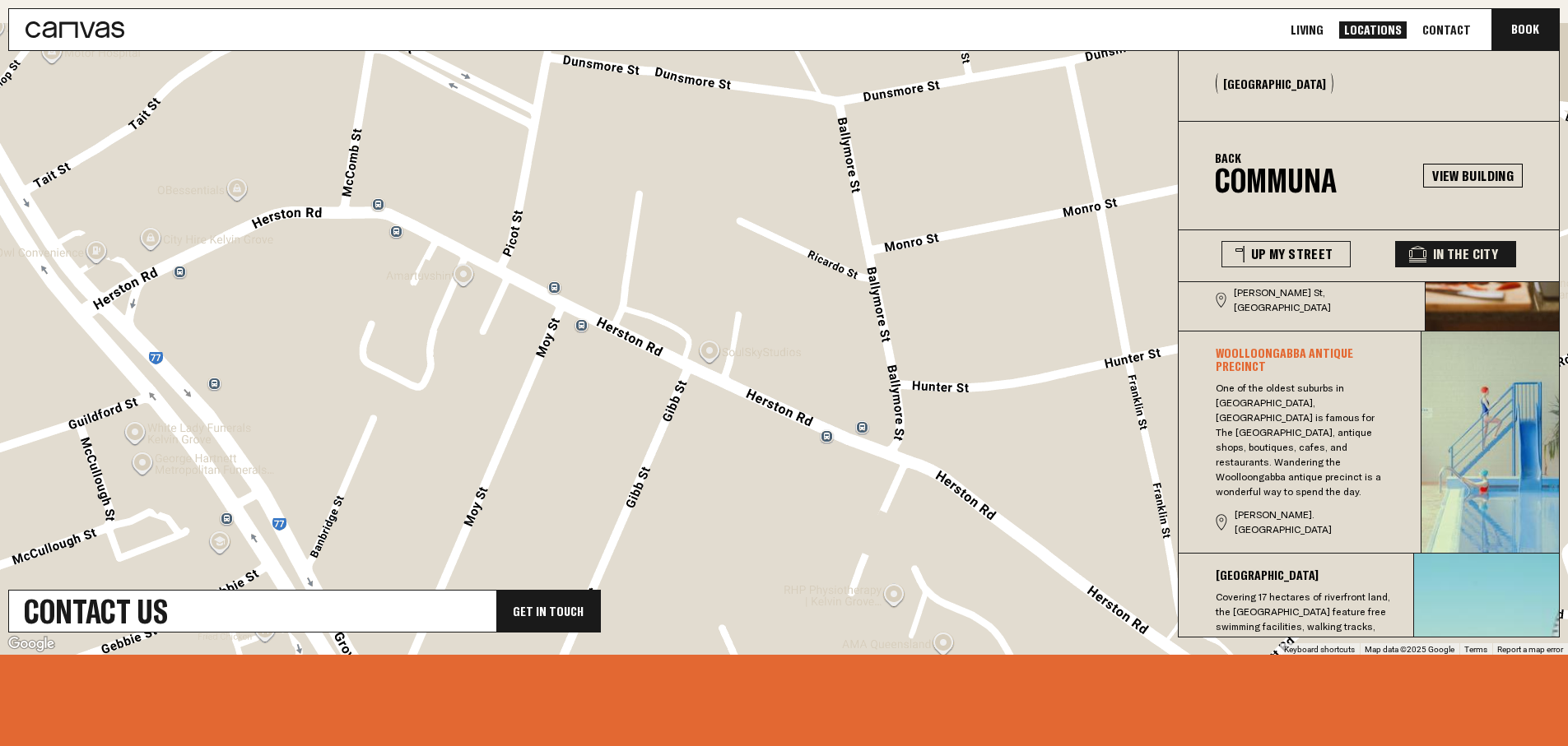
drag, startPoint x: 725, startPoint y: 287, endPoint x: 829, endPoint y: 370, distance: 133.1
click at [814, 357] on div "[GEOGRAPHIC_DATA][STREET_ADDRESS] View on Google Maps" at bounding box center [784, 339] width 1568 height 632
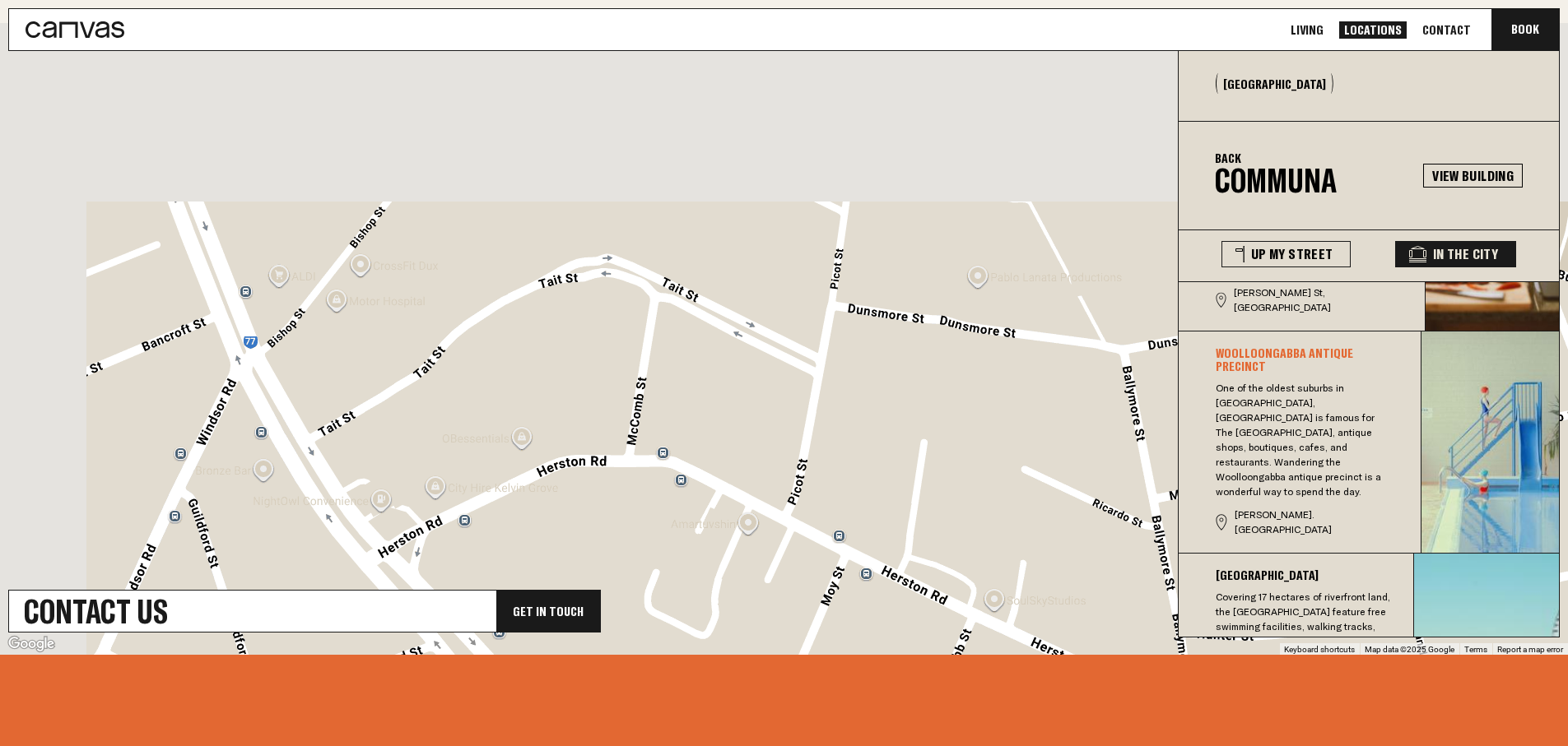
drag, startPoint x: 681, startPoint y: 324, endPoint x: 867, endPoint y: 365, distance: 190.5
click at [848, 363] on div "[GEOGRAPHIC_DATA][STREET_ADDRESS] View on Google Maps" at bounding box center [784, 339] width 1568 height 632
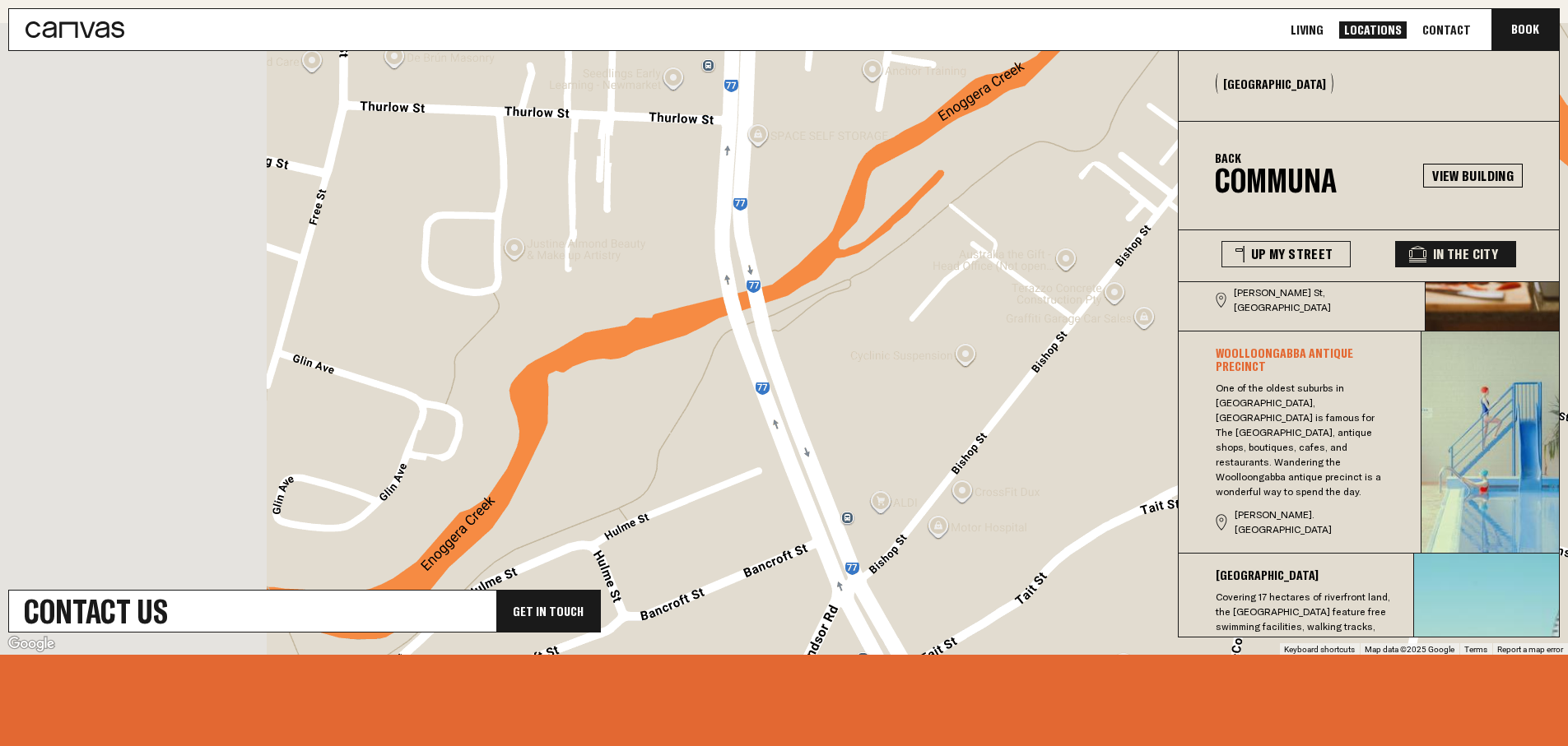
click at [534, 278] on div "[GEOGRAPHIC_DATA][STREET_ADDRESS] View on Google Maps" at bounding box center [784, 339] width 1568 height 632
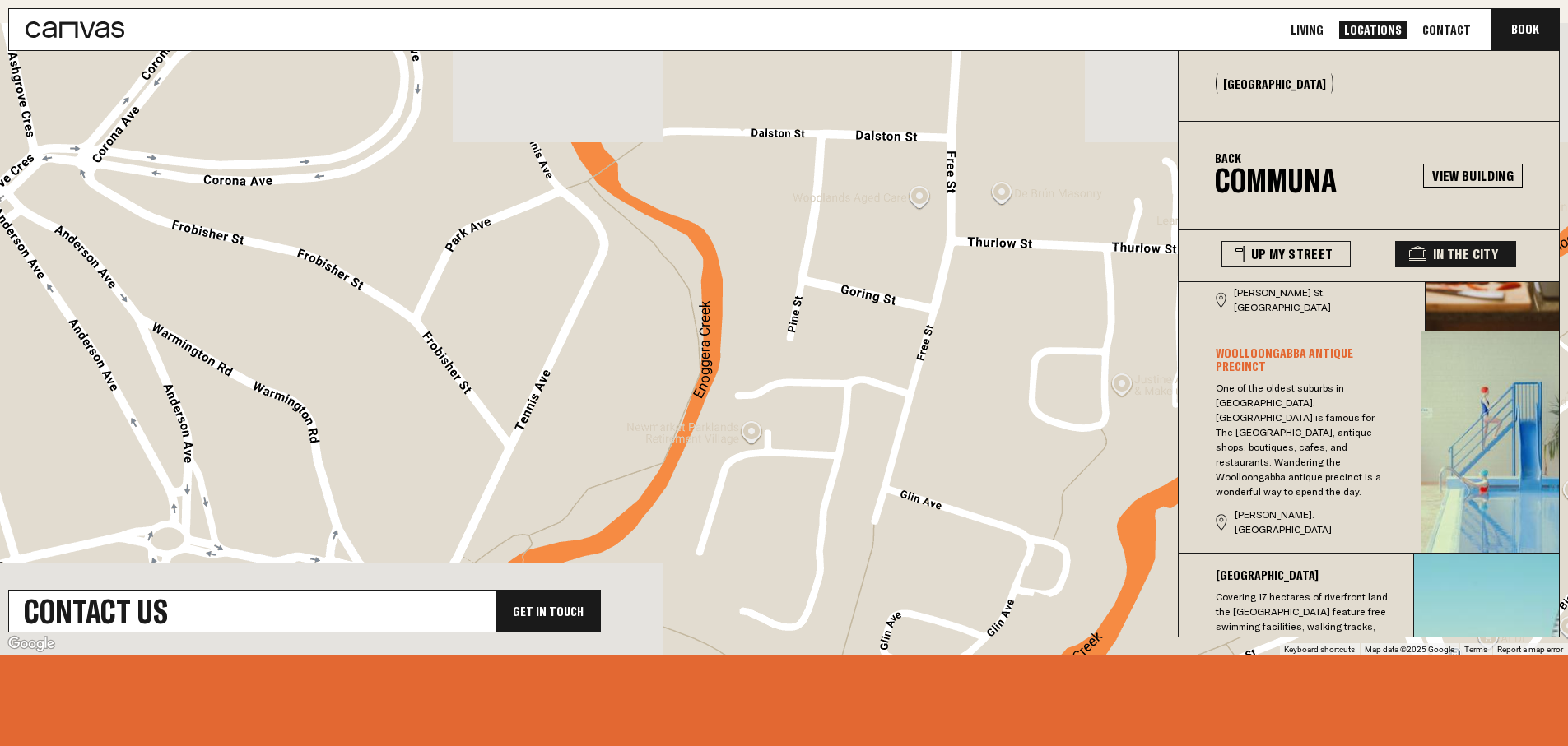
click at [440, 264] on div "[GEOGRAPHIC_DATA][STREET_ADDRESS] View on Google Maps" at bounding box center [784, 339] width 1568 height 632
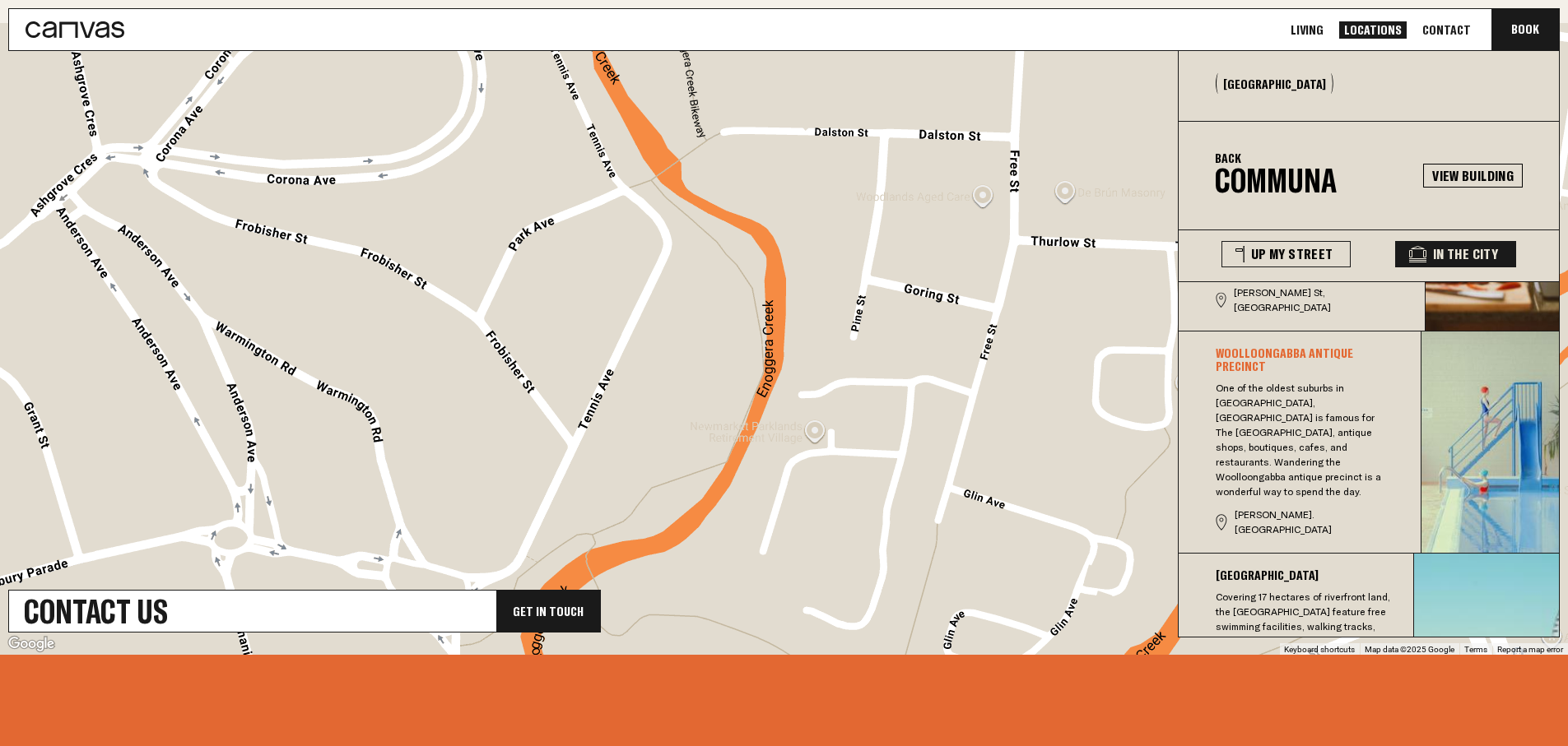
drag, startPoint x: 423, startPoint y: 303, endPoint x: 446, endPoint y: 352, distance: 54.1
click at [438, 338] on div "[GEOGRAPHIC_DATA][STREET_ADDRESS] View on Google Maps" at bounding box center [784, 339] width 1568 height 632
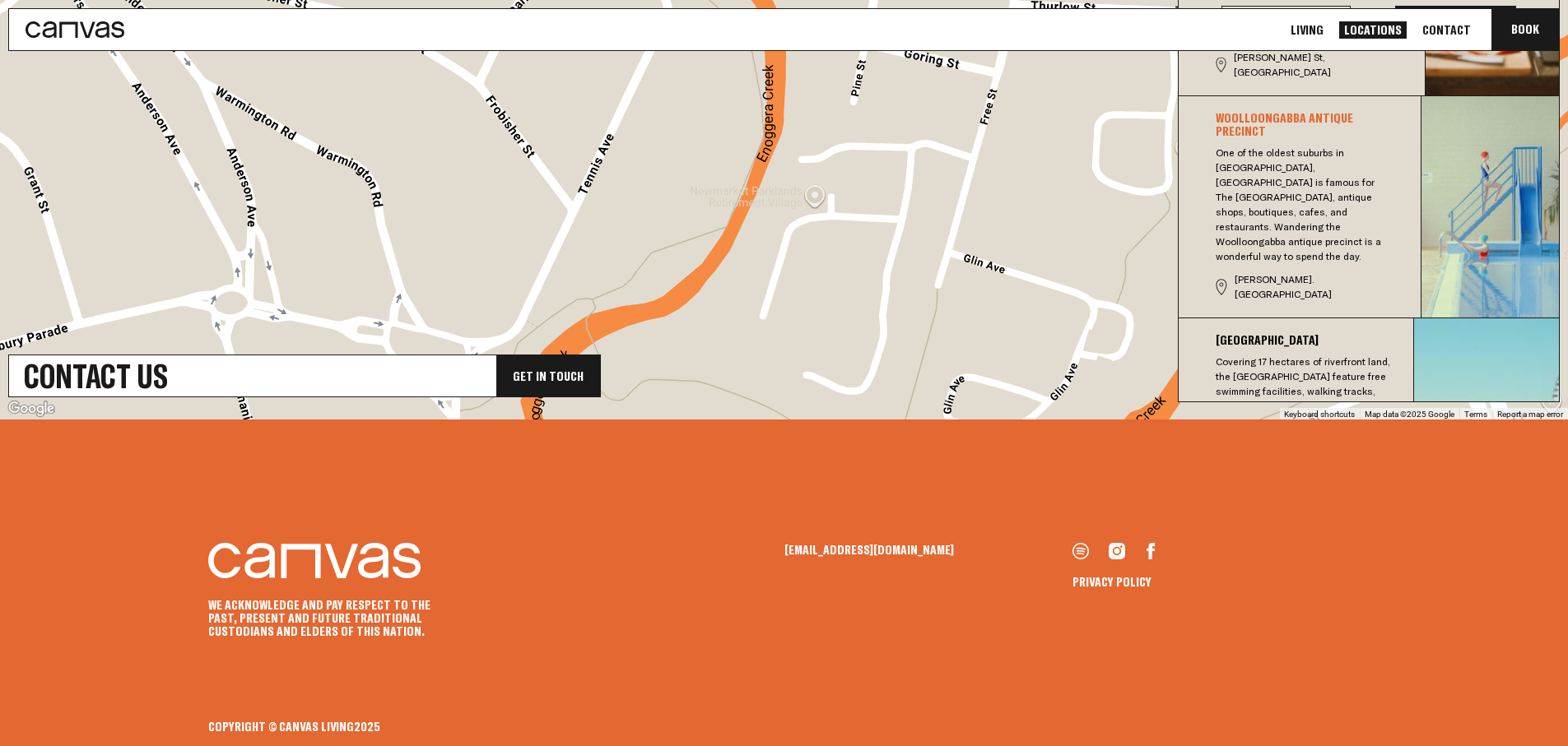
scroll to position [760, 0]
click at [696, 429] on footer "We acknowledge and pay respect to the past, present and future Traditional Cust…" at bounding box center [784, 582] width 1568 height 327
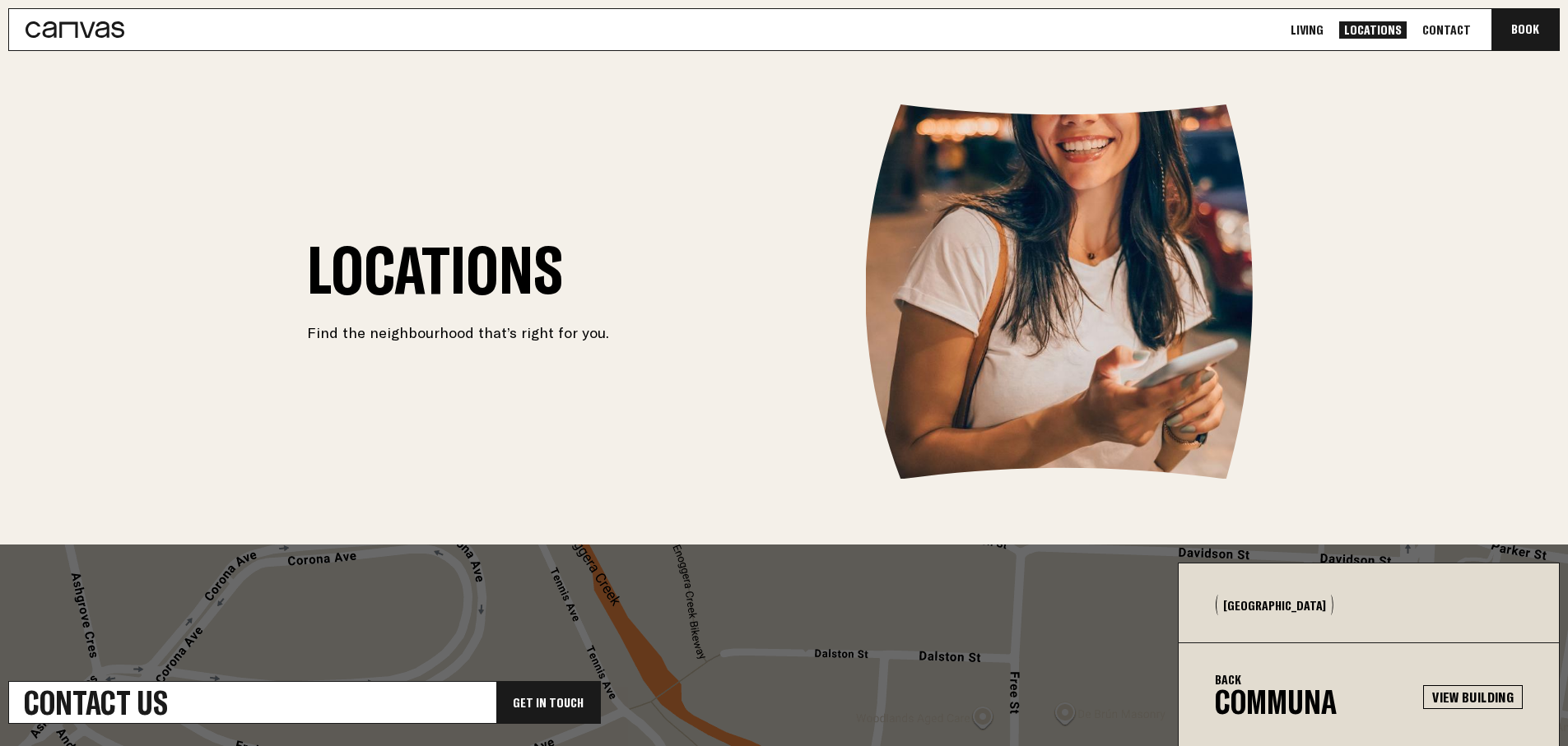
scroll to position [1, 0]
